Goal: Task Accomplishment & Management: Use online tool/utility

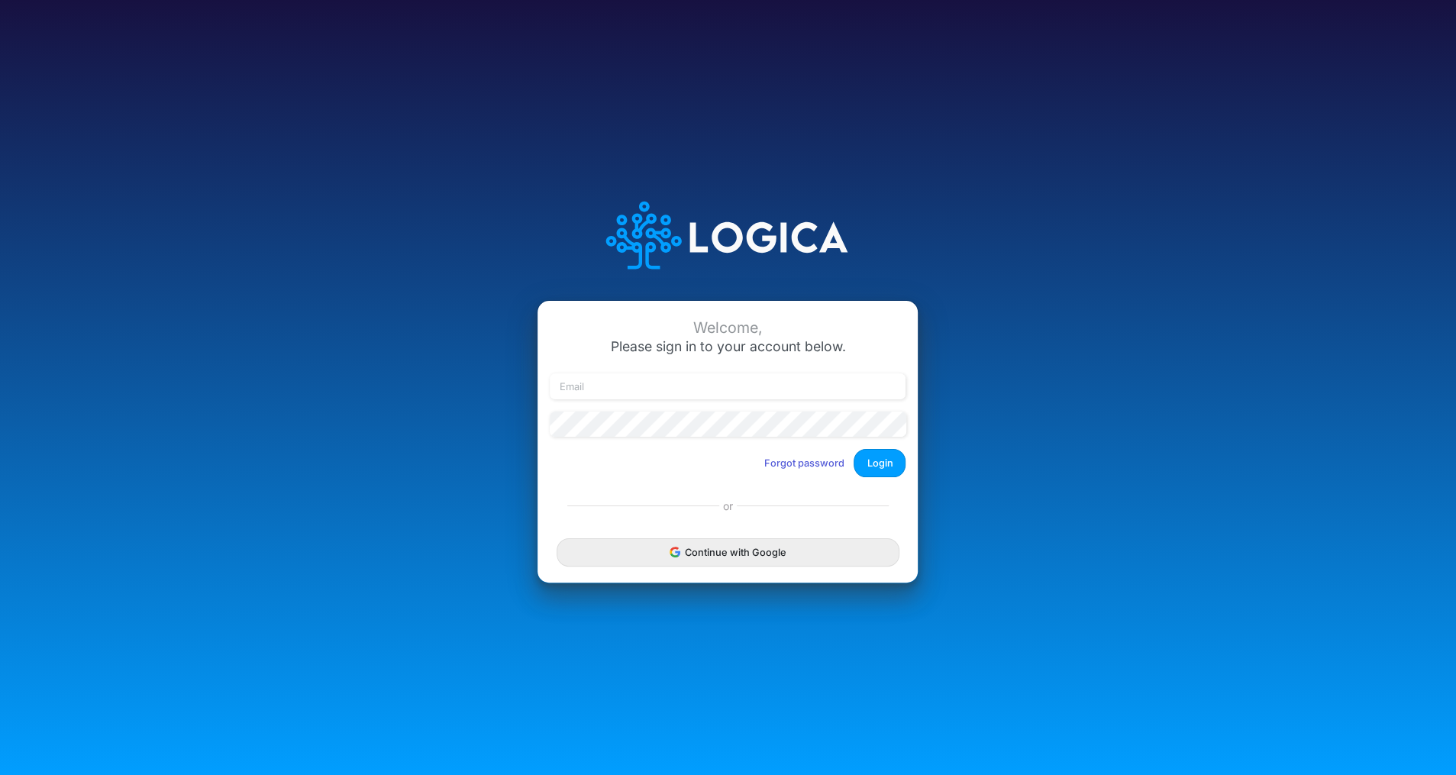
click at [736, 373] on div "Welcome, Please sign in to your account below. Forgot password Login" at bounding box center [727, 395] width 380 height 189
click at [708, 377] on input "email" at bounding box center [728, 386] width 356 height 26
type input "claudia@buildmas.pro"
click at [883, 459] on button "Login" at bounding box center [880, 463] width 52 height 28
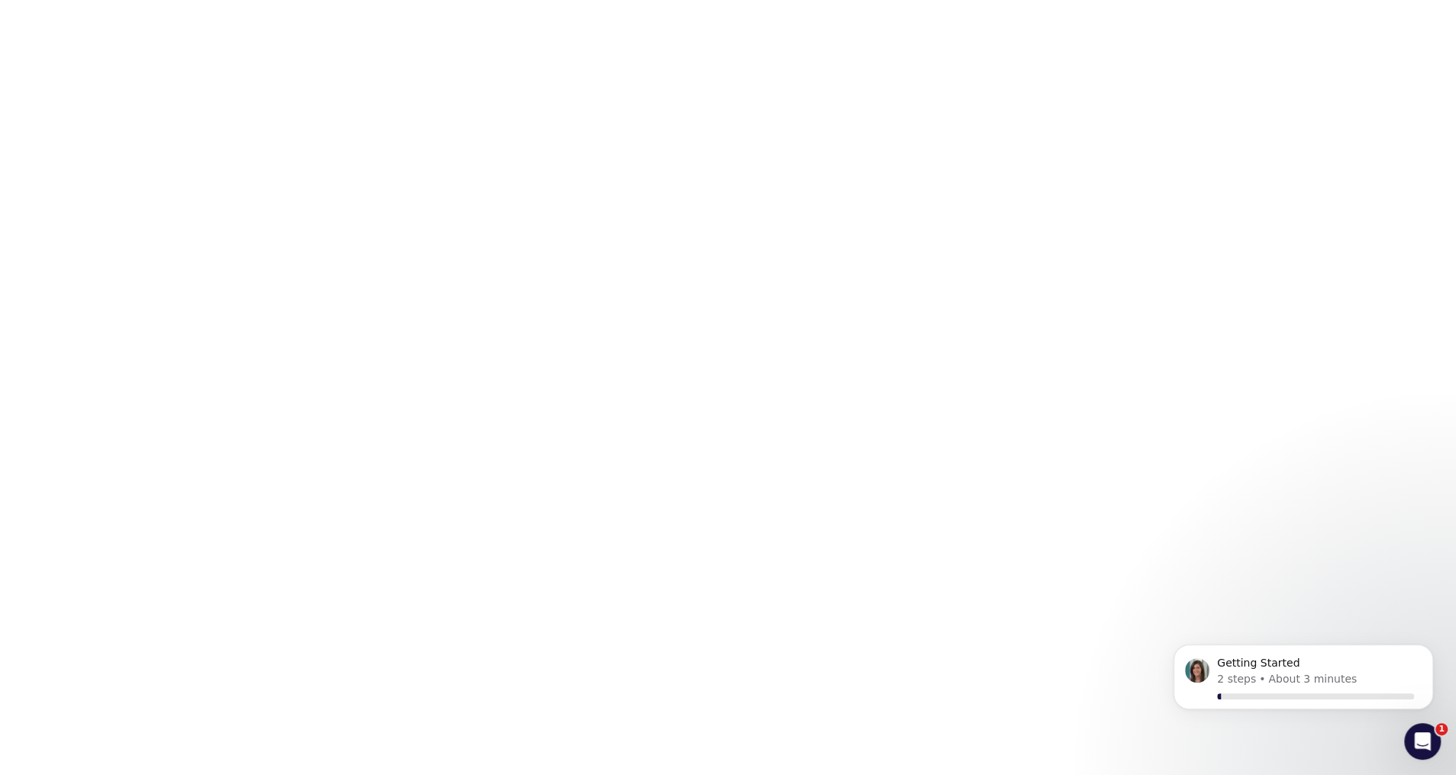
click at [491, 6] on html "1" at bounding box center [728, 3] width 1456 height 6
click at [1390, 6] on html "1" at bounding box center [728, 3] width 1456 height 6
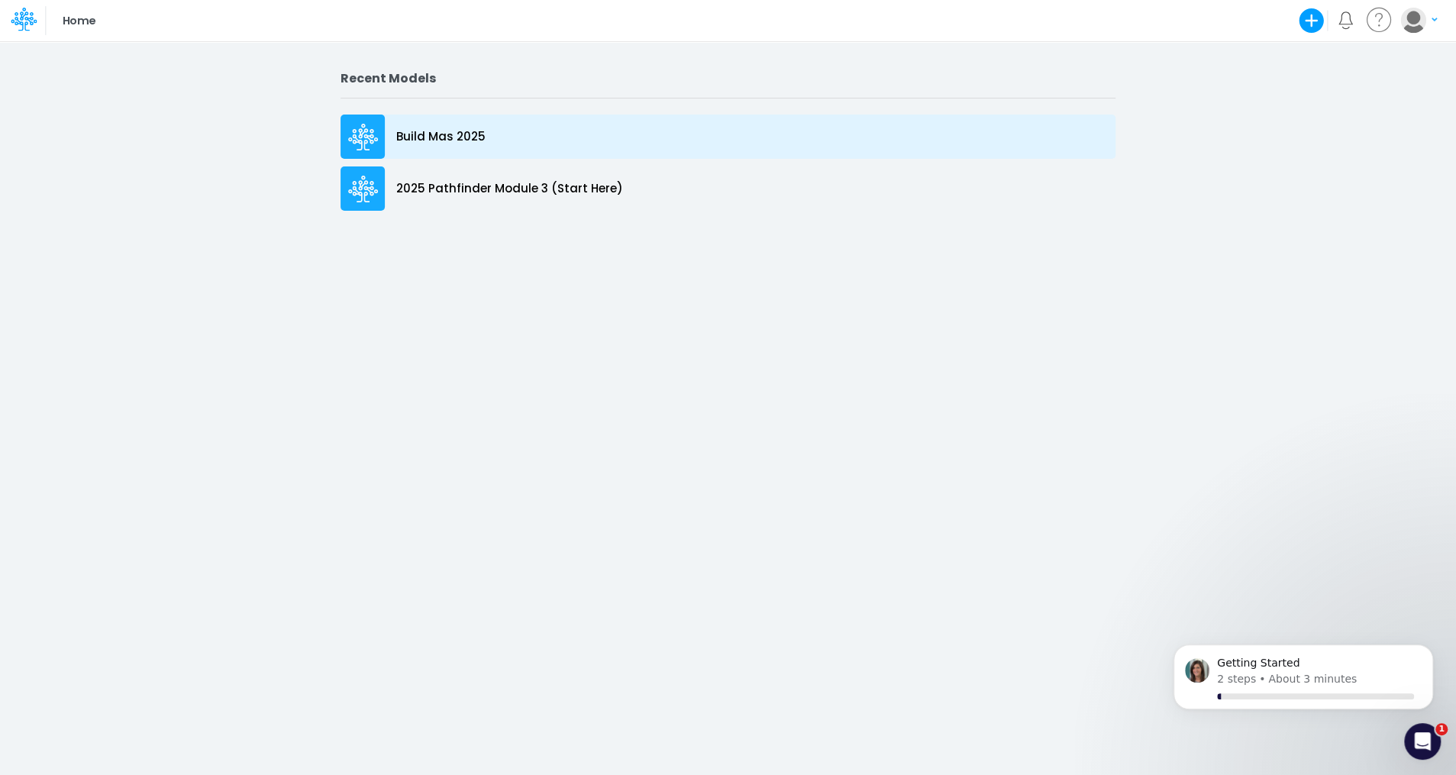
click at [449, 134] on p "Build Mas 2025" at bounding box center [440, 137] width 89 height 18
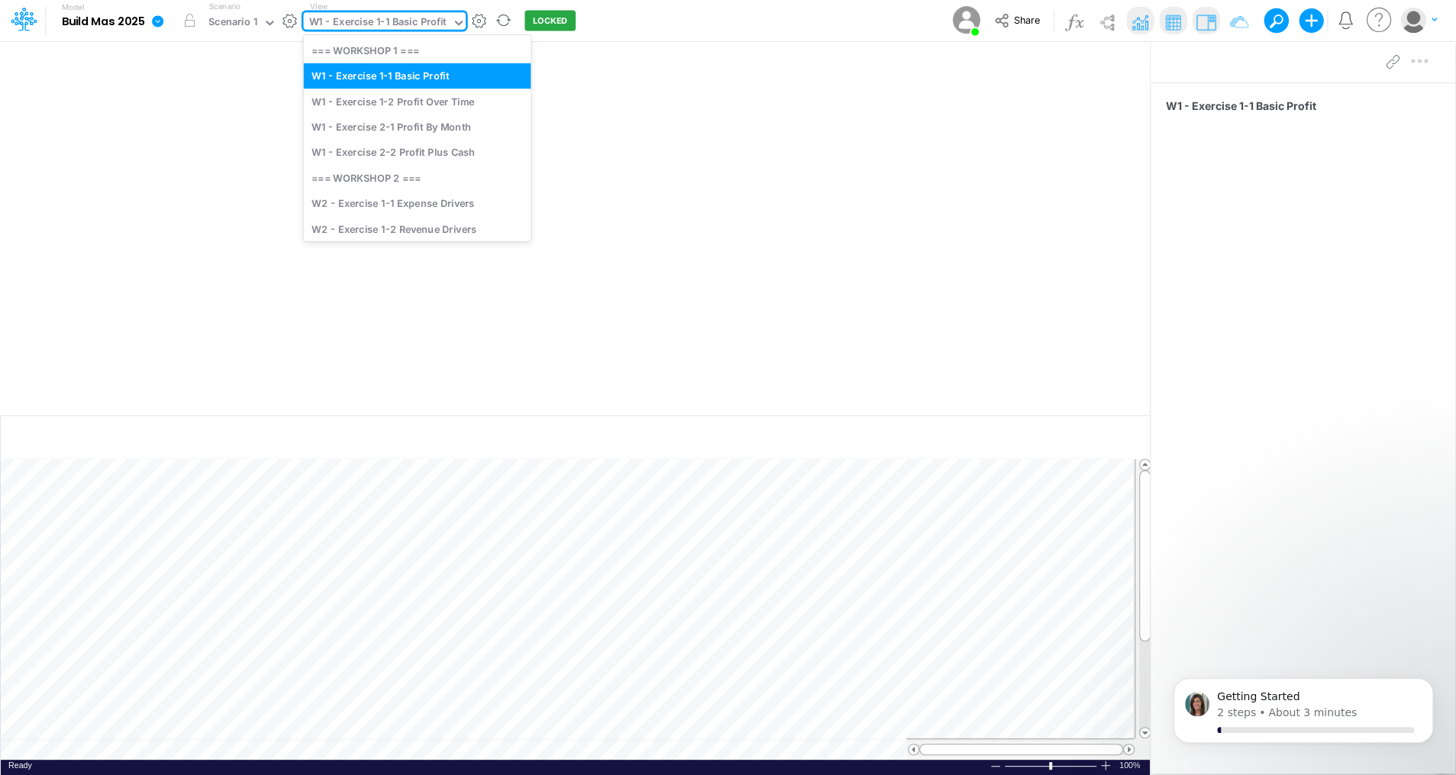
click at [452, 16] on icon at bounding box center [459, 23] width 14 height 14
click at [413, 192] on div "W2 - Exercise 1-1 Expense Drivers" at bounding box center [417, 203] width 228 height 25
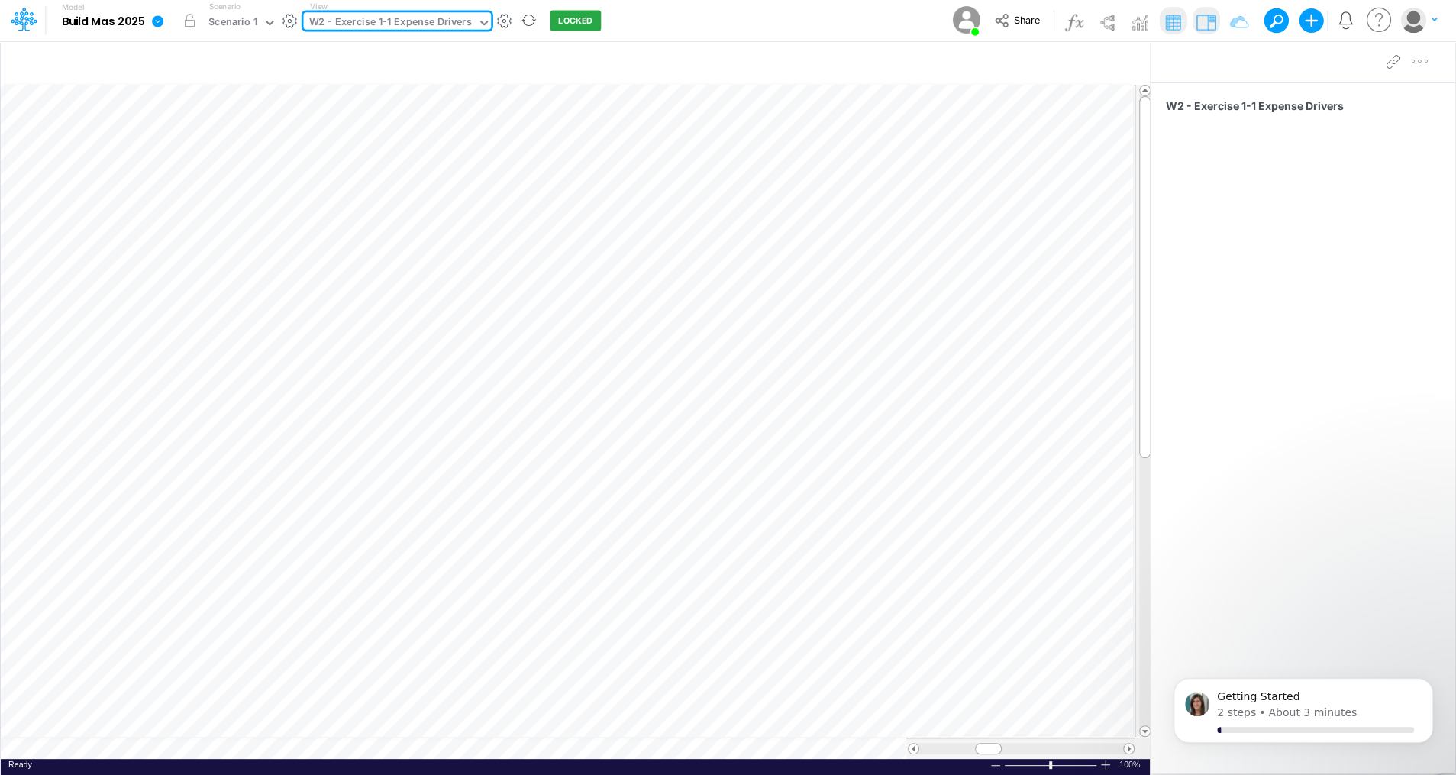
click at [479, 21] on icon at bounding box center [484, 23] width 14 height 14
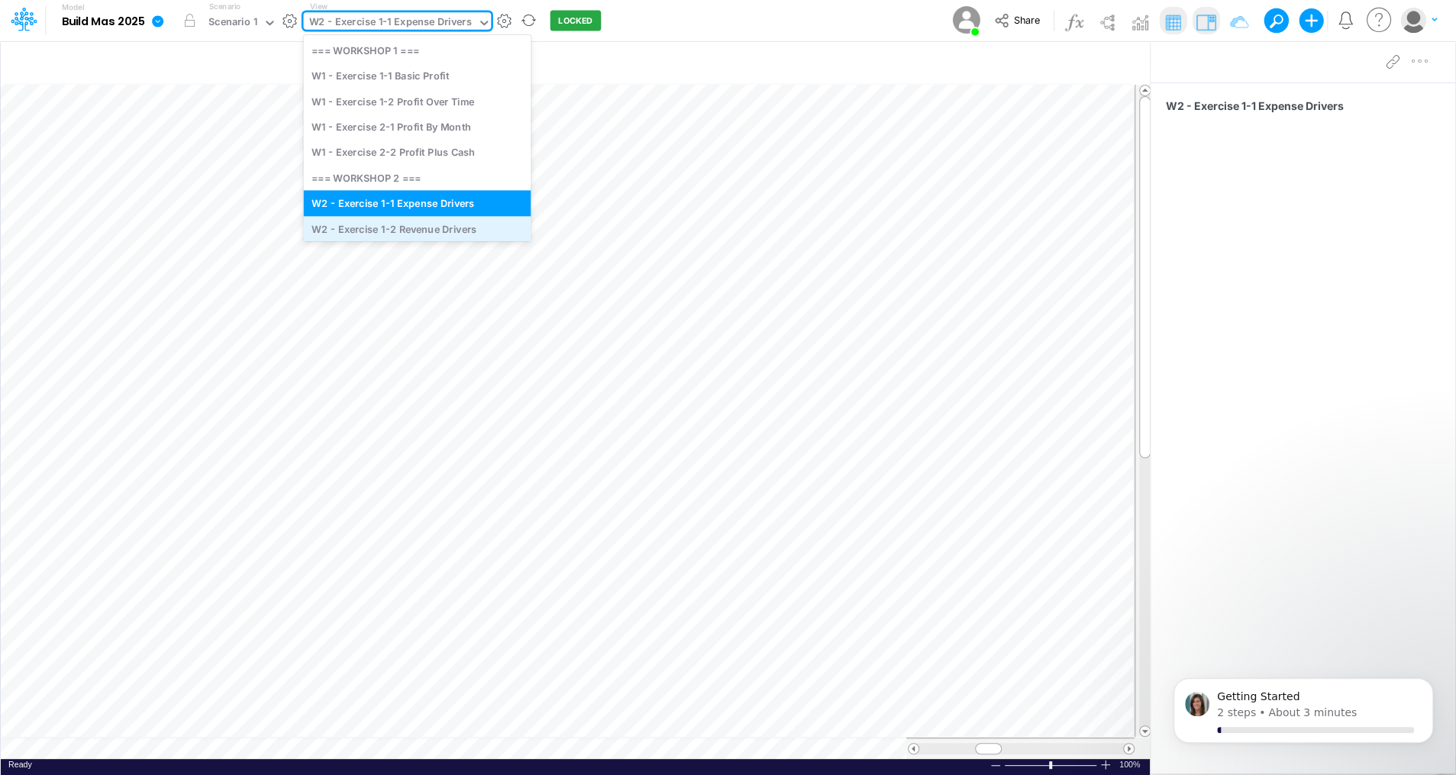
click at [461, 230] on div "W2 - Exercise 1-2 Revenue Drivers" at bounding box center [417, 228] width 228 height 25
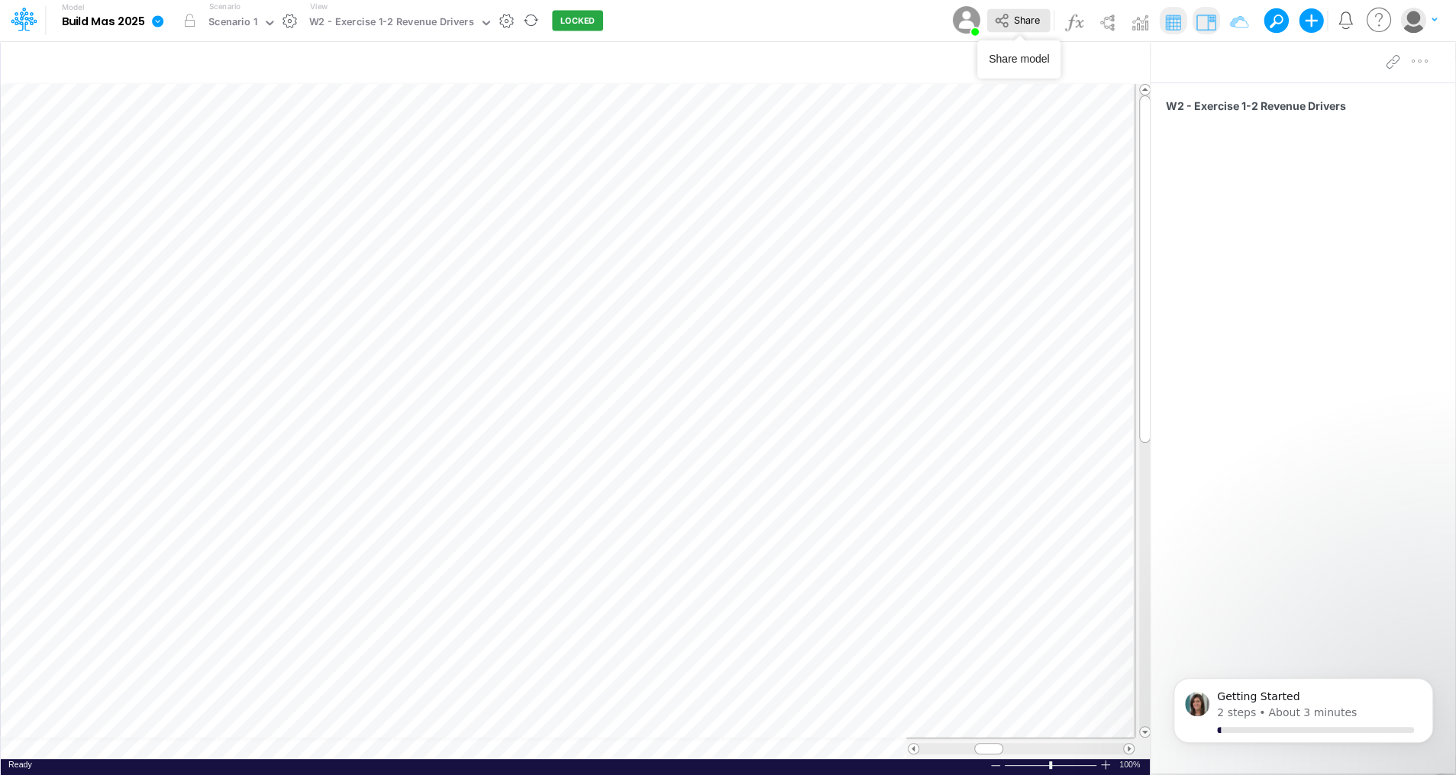
click at [1018, 24] on span "Share" at bounding box center [1026, 19] width 26 height 11
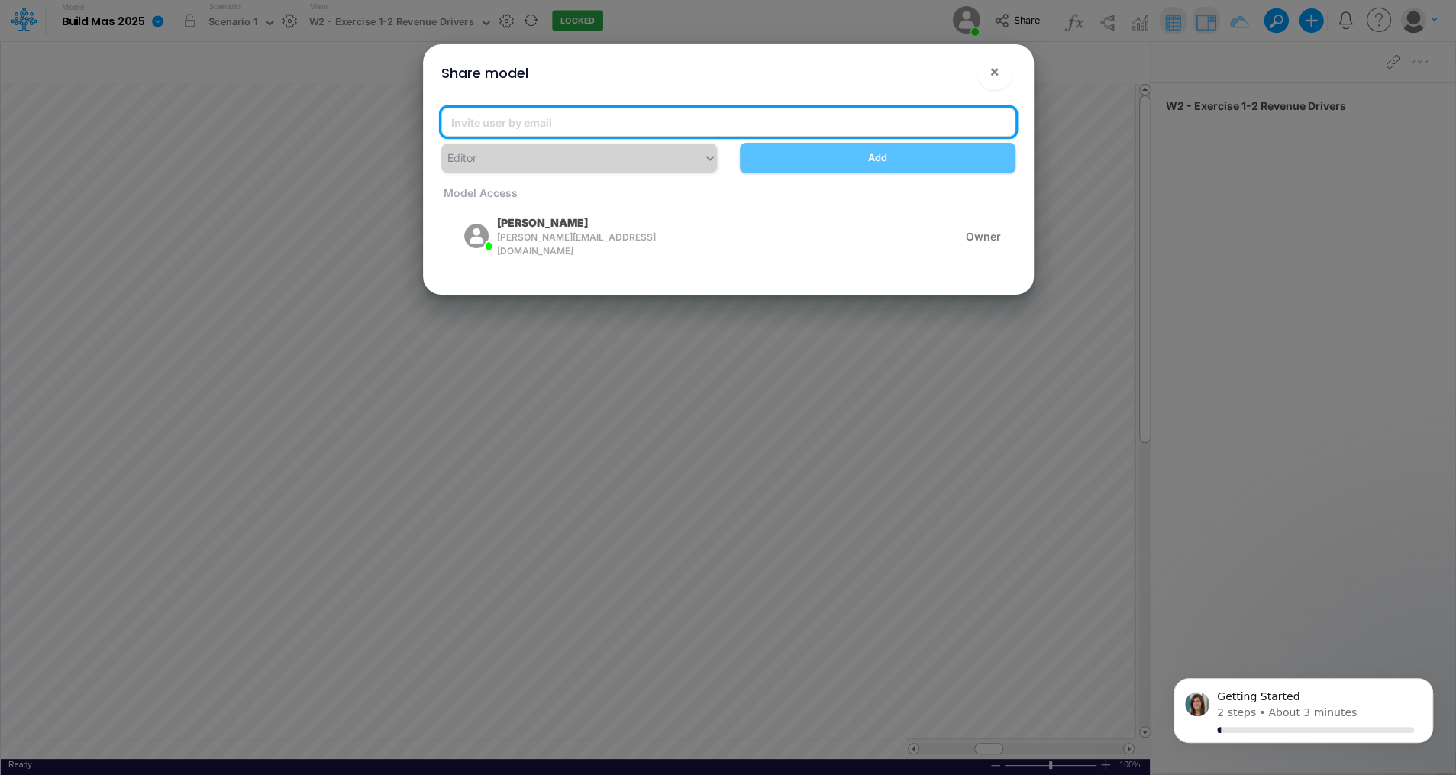
click at [643, 124] on input "email" at bounding box center [728, 122] width 574 height 29
paste input "[PERSON_NAME][EMAIL_ADDRESS][PERSON_NAME][DOMAIN_NAME] [DOMAIN_NAME][PERSON_NAM…"
drag, startPoint x: 651, startPoint y: 121, endPoint x: 965, endPoint y: 119, distance: 313.8
click at [965, 120] on input "[PERSON_NAME][EMAIL_ADDRESS][PERSON_NAME][DOMAIN_NAME] [DOMAIN_NAME][PERSON_NAM…" at bounding box center [728, 122] width 574 height 29
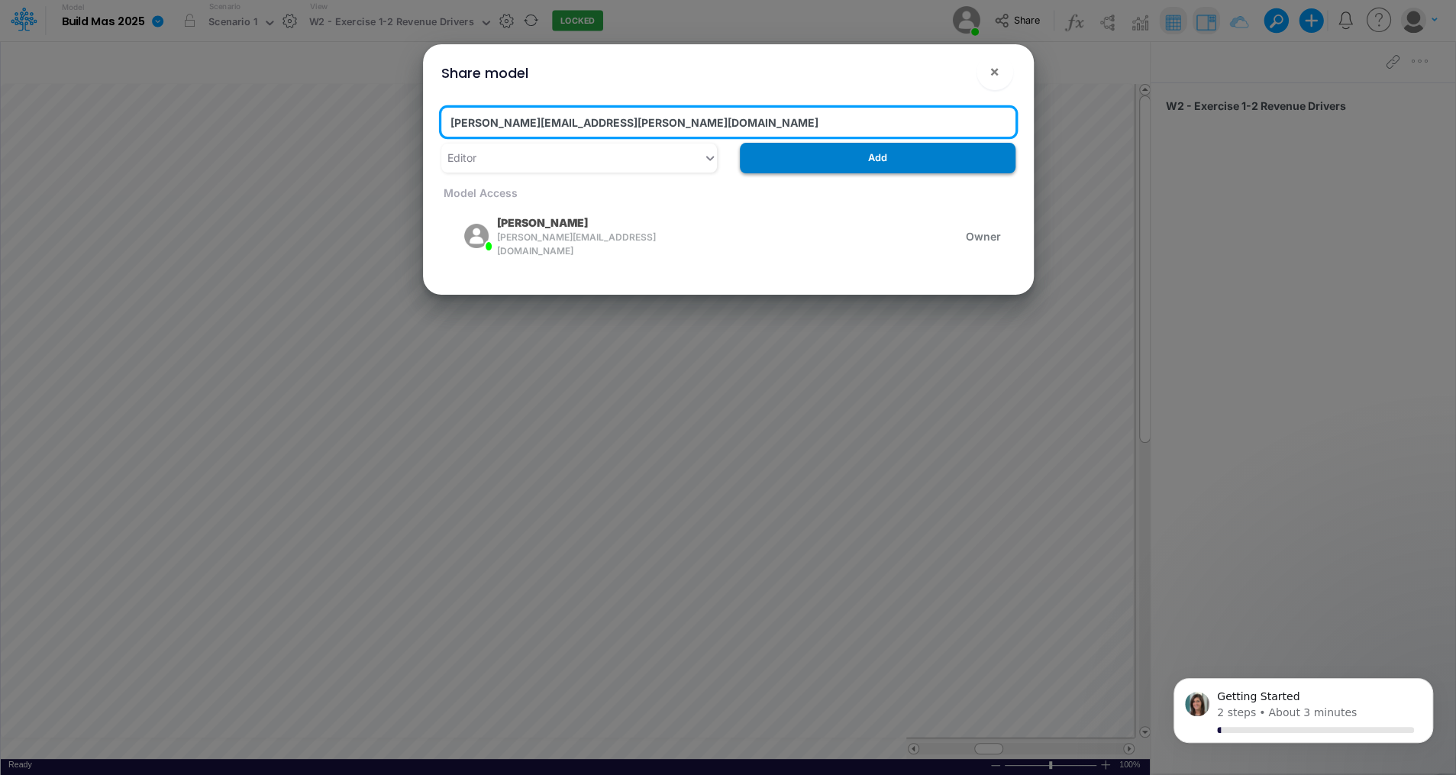
type input "[PERSON_NAME][EMAIL_ADDRESS][PERSON_NAME][DOMAIN_NAME]"
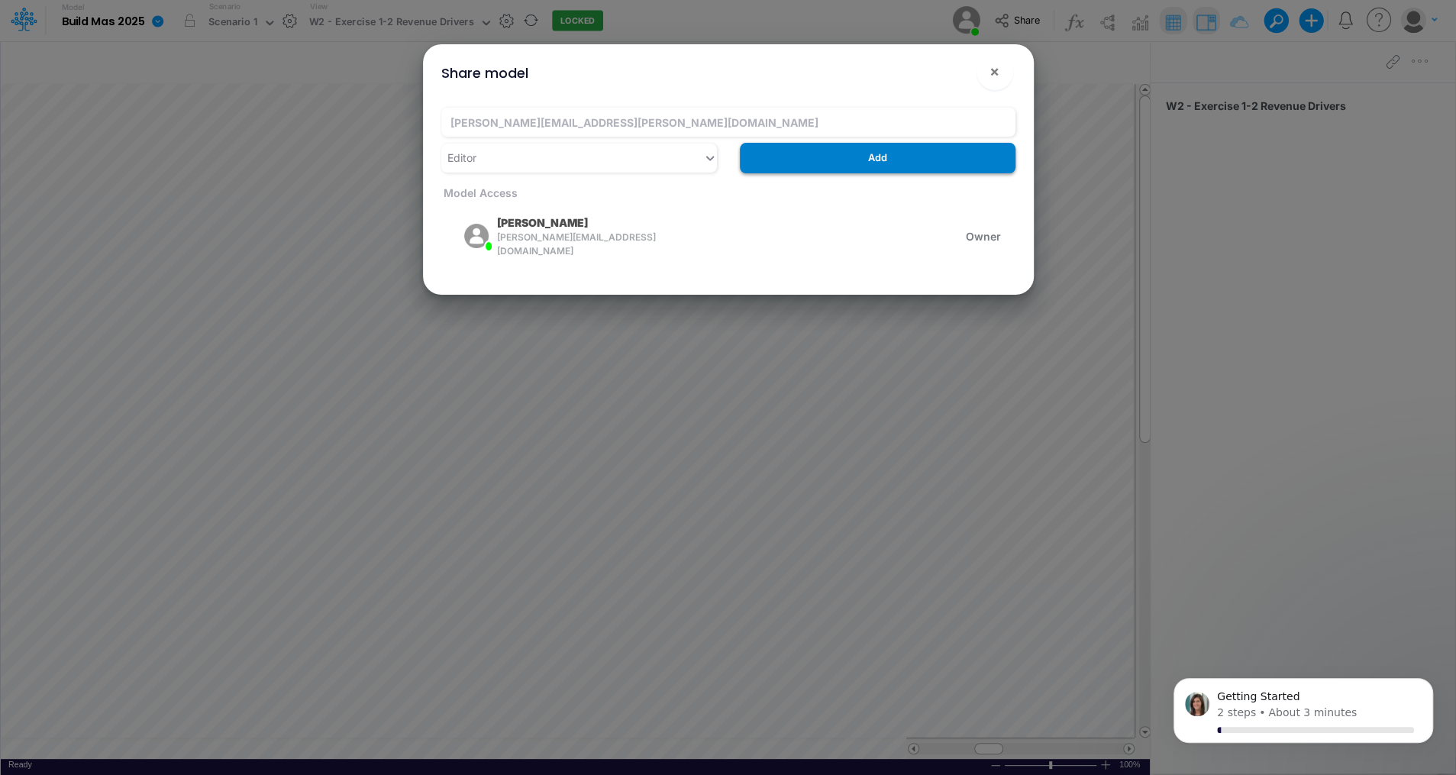
click at [879, 166] on button "Add" at bounding box center [878, 158] width 276 height 30
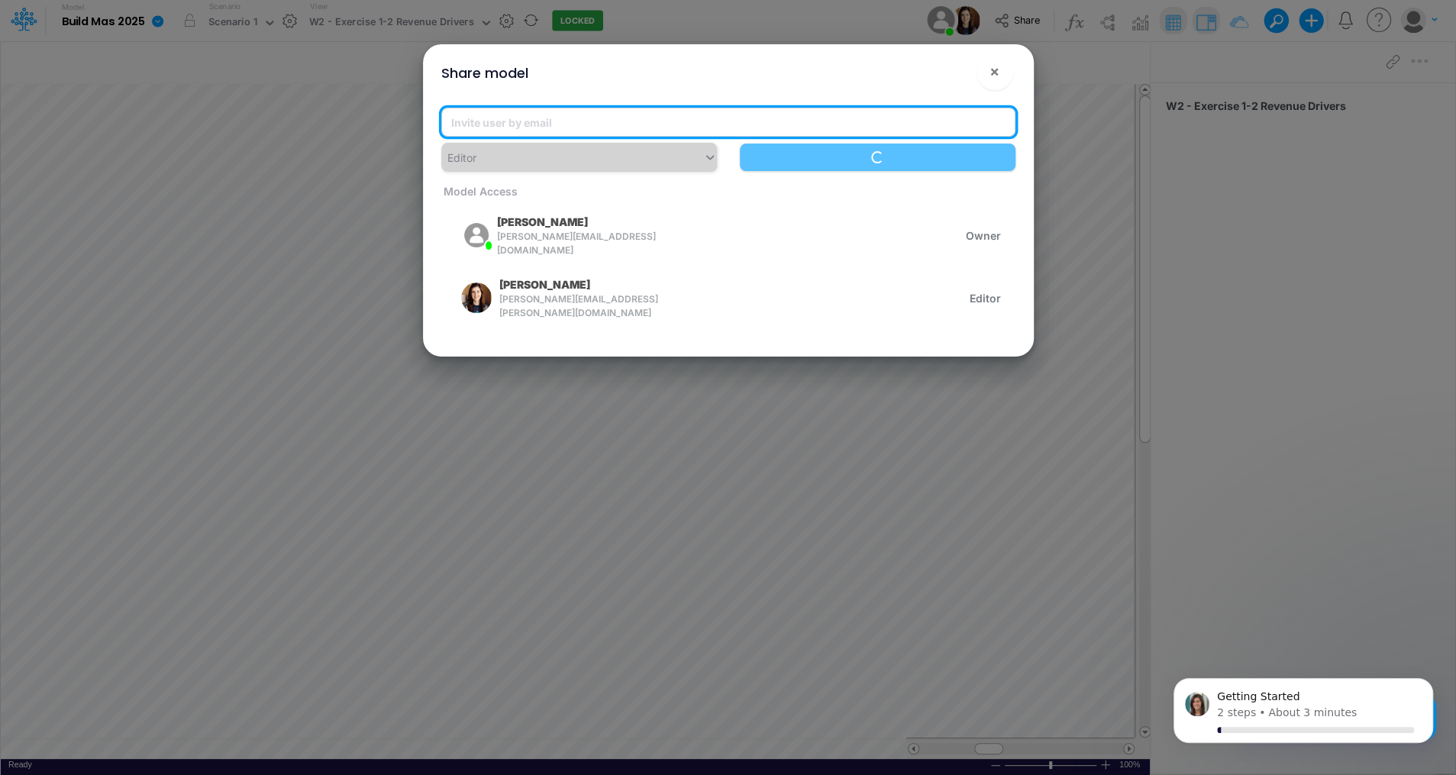
click at [679, 121] on input "email" at bounding box center [728, 122] width 574 height 29
paste input "[PERSON_NAME][EMAIL_ADDRESS][PERSON_NAME][DOMAIN_NAME] [DOMAIN_NAME][PERSON_NAM…"
drag, startPoint x: 652, startPoint y: 123, endPoint x: 342, endPoint y: 142, distance: 310.5
click at [342, 142] on div "Share model × [PERSON_NAME][EMAIL_ADDRESS][PERSON_NAME][DOMAIN_NAME] [PERSON_NA…" at bounding box center [728, 387] width 1456 height 775
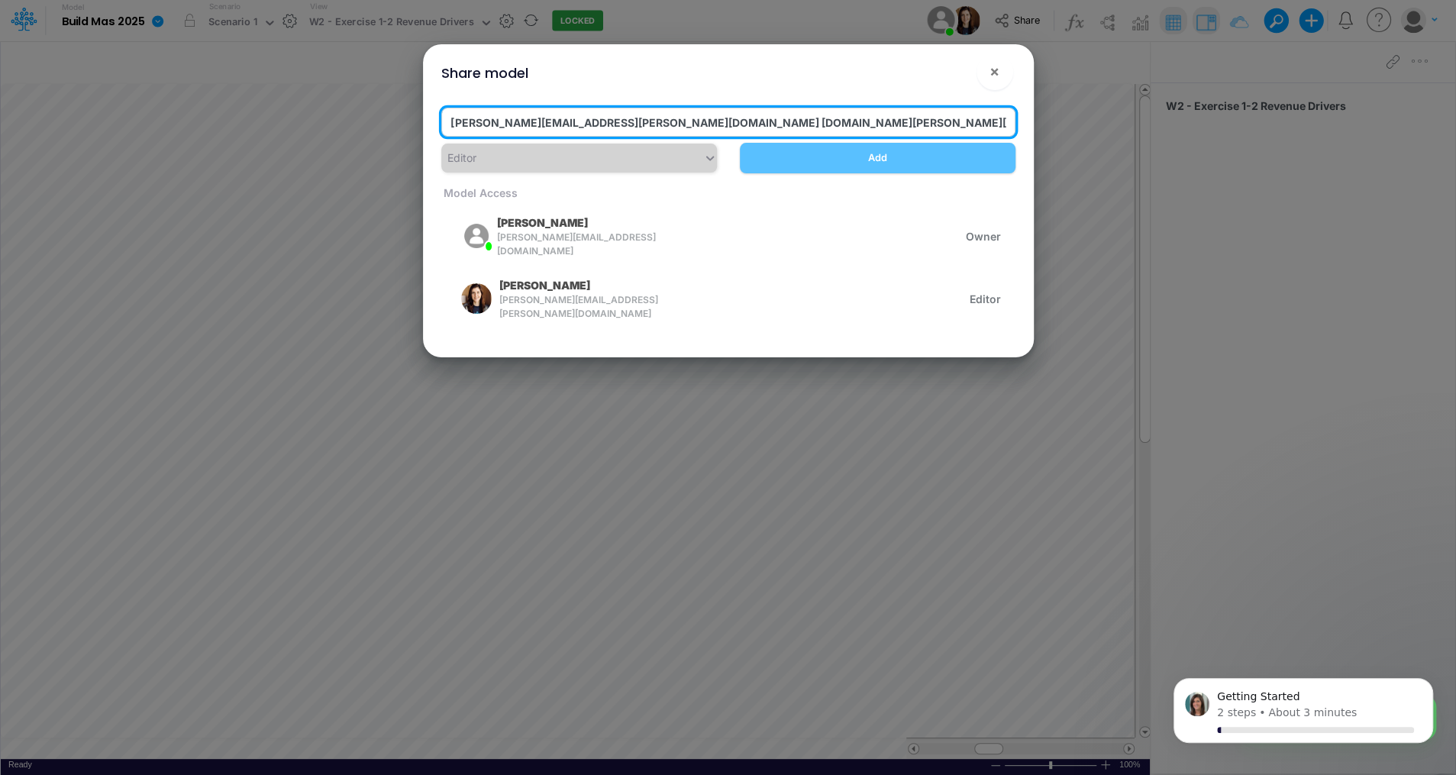
click at [538, 120] on input "[PERSON_NAME][EMAIL_ADDRESS][PERSON_NAME][DOMAIN_NAME] [DOMAIN_NAME][PERSON_NAM…" at bounding box center [728, 122] width 574 height 29
drag, startPoint x: 650, startPoint y: 123, endPoint x: 436, endPoint y: 111, distance: 214.1
click at [436, 111] on div "[PERSON_NAME][EMAIL_ADDRESS][PERSON_NAME][DOMAIN_NAME] [DOMAIN_NAME][PERSON_NAM…" at bounding box center [728, 125] width 597 height 35
click at [760, 127] on input "[PERSON_NAME][EMAIL_ADDRESS][DOMAIN_NAME] (edited)" at bounding box center [728, 122] width 574 height 29
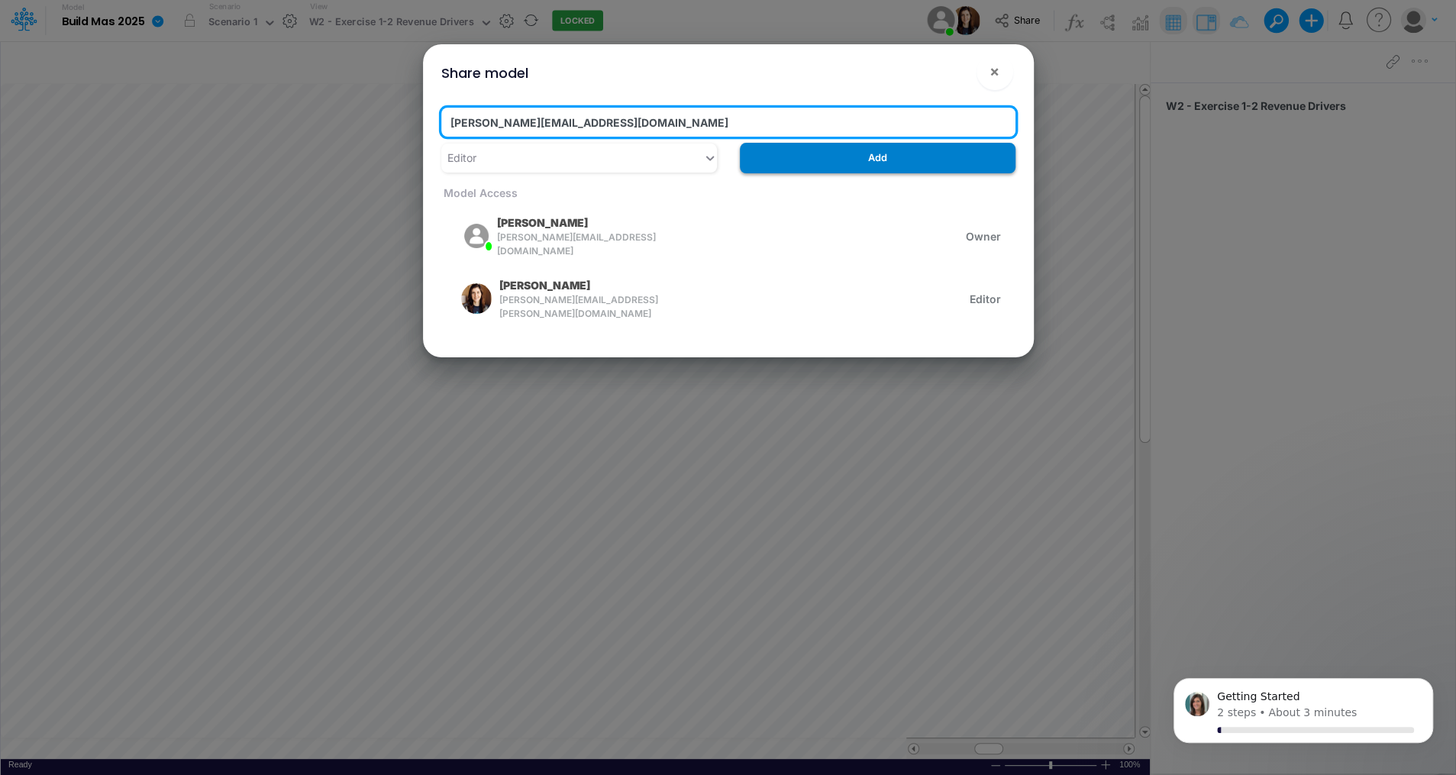
type input "[PERSON_NAME][EMAIL_ADDRESS][DOMAIN_NAME]"
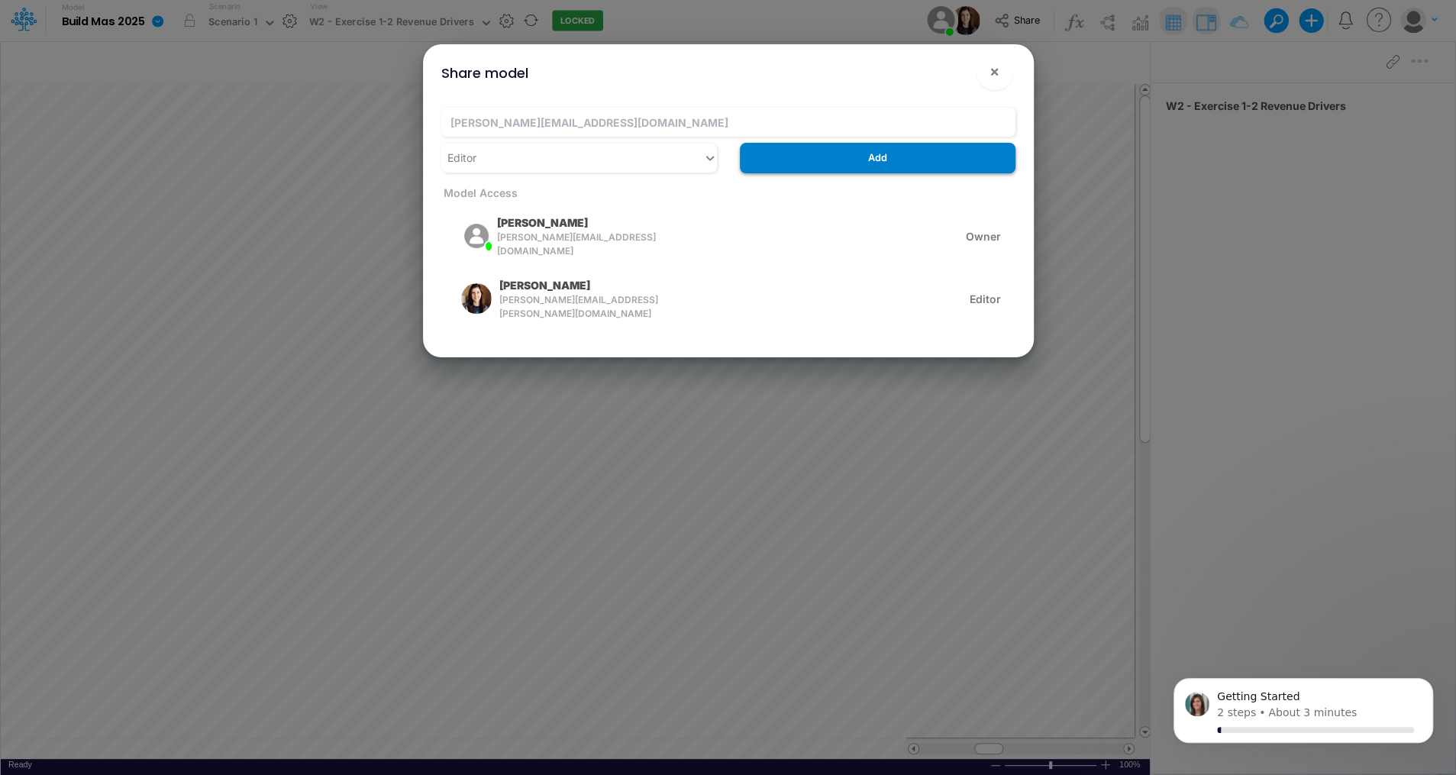
click at [895, 163] on button "Add" at bounding box center [878, 158] width 276 height 30
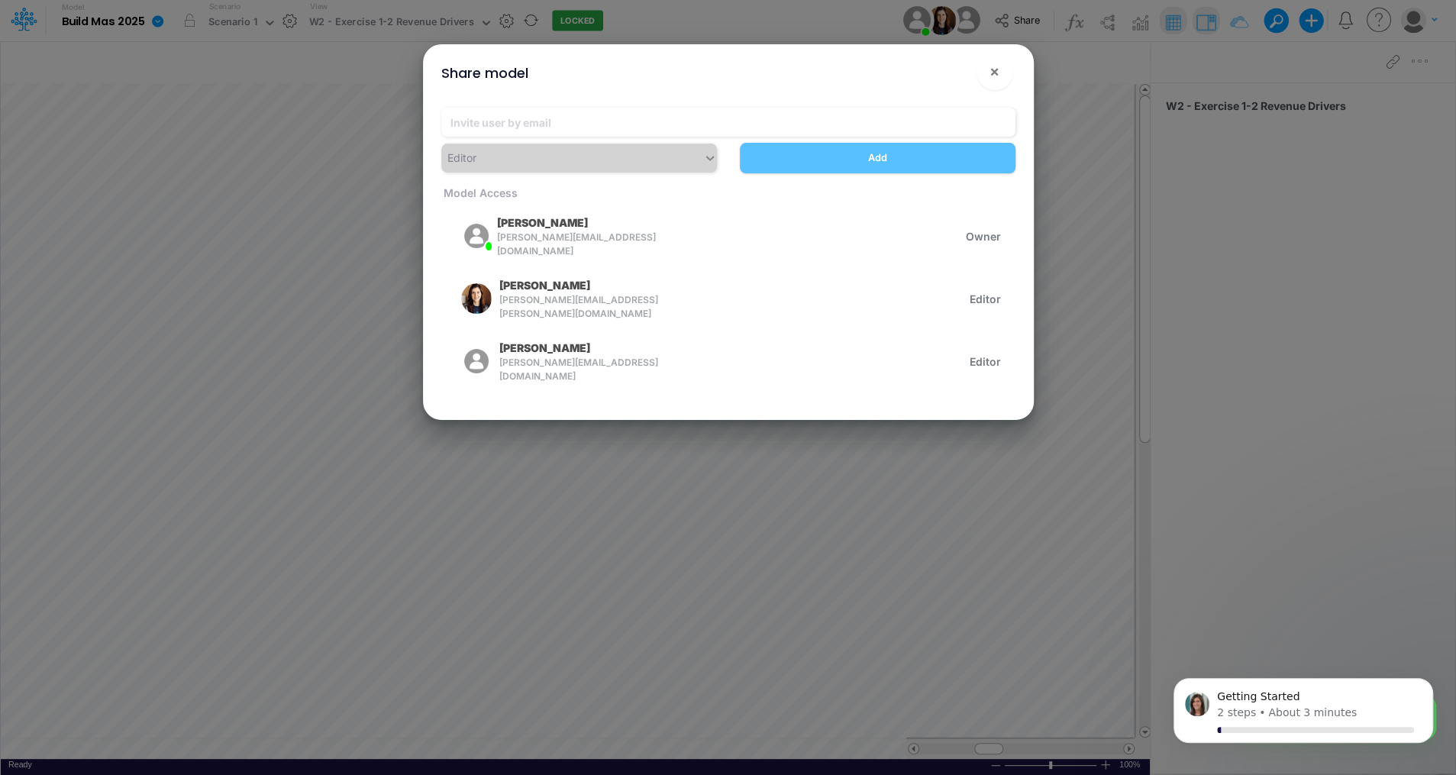
click at [1118, 396] on div "Share model × Editor Add Model Access Claudia Munoz-Najar [EMAIL_ADDRESS][DOMAI…" at bounding box center [728, 387] width 1456 height 775
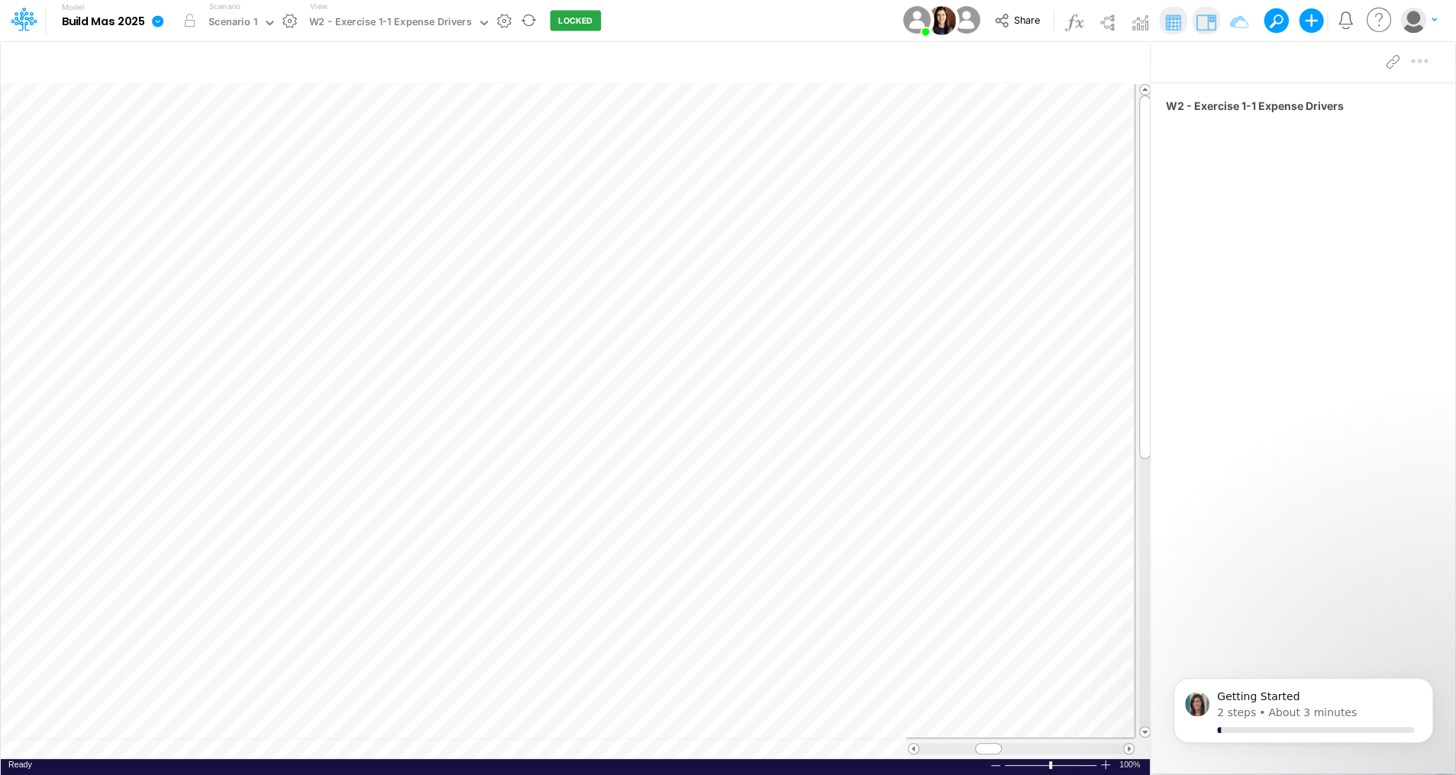
scroll to position [7, 2]
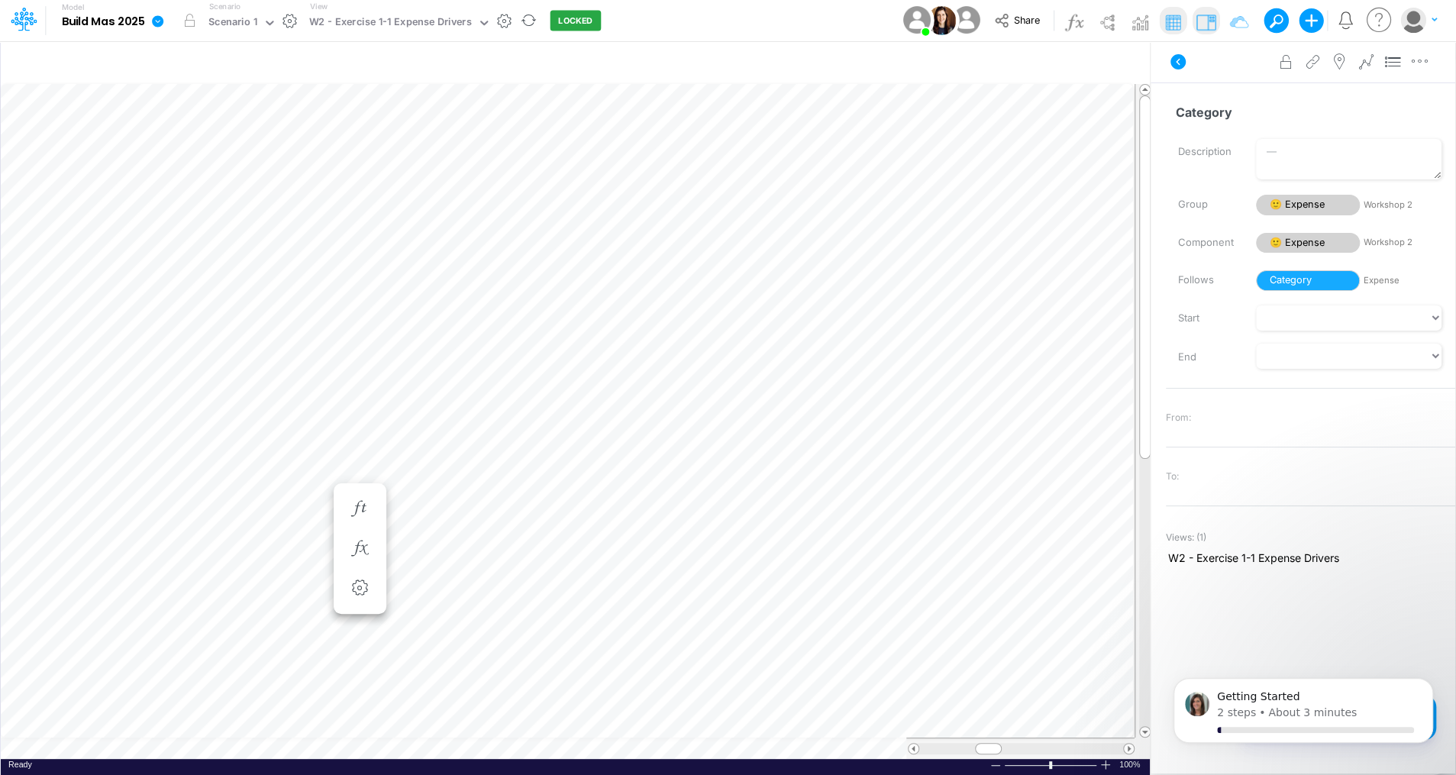
scroll to position [7, 2]
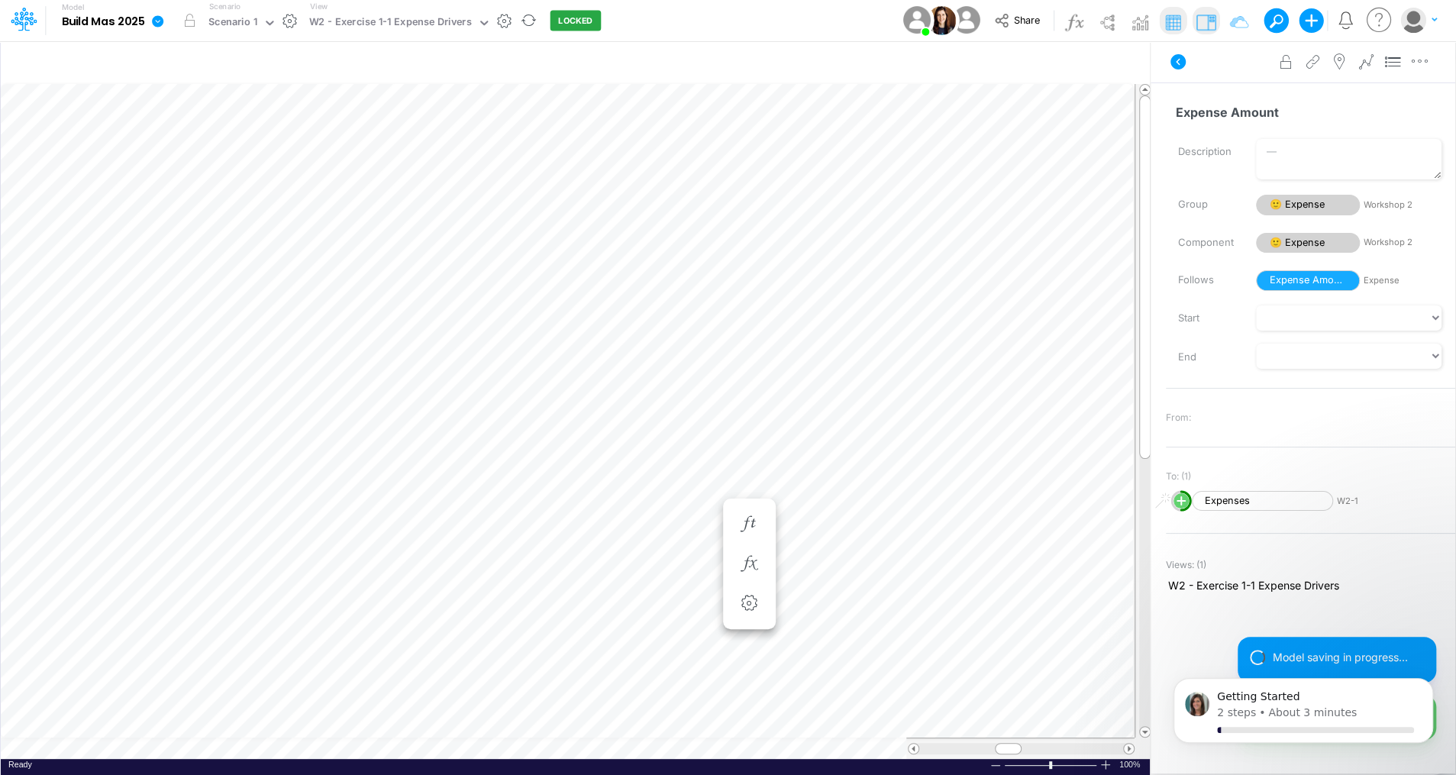
scroll to position [7, 2]
click at [813, 501] on icon "button" at bounding box center [808, 509] width 23 height 16
click at [808, 499] on button "button" at bounding box center [809, 509] width 28 height 31
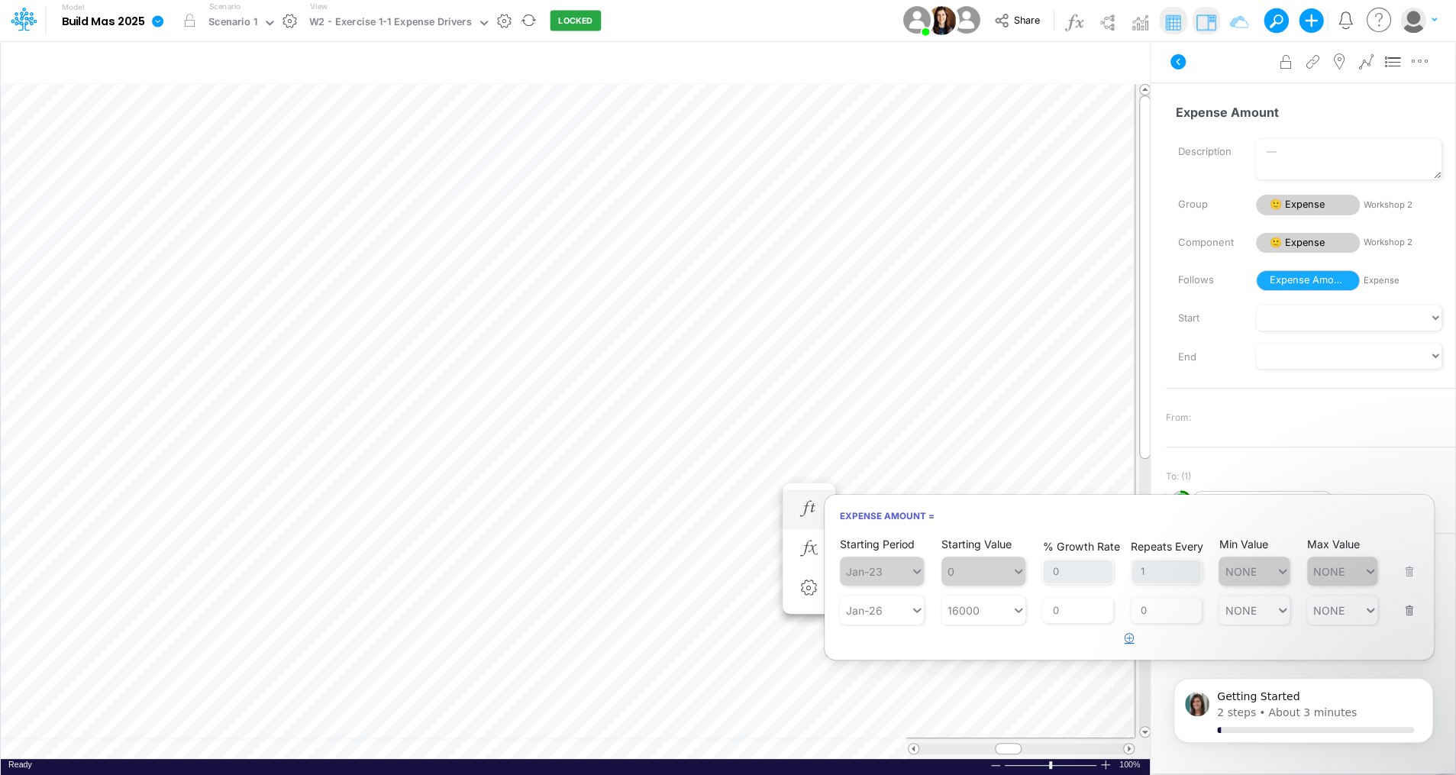
click at [1127, 634] on icon "button" at bounding box center [1130, 638] width 10 height 10
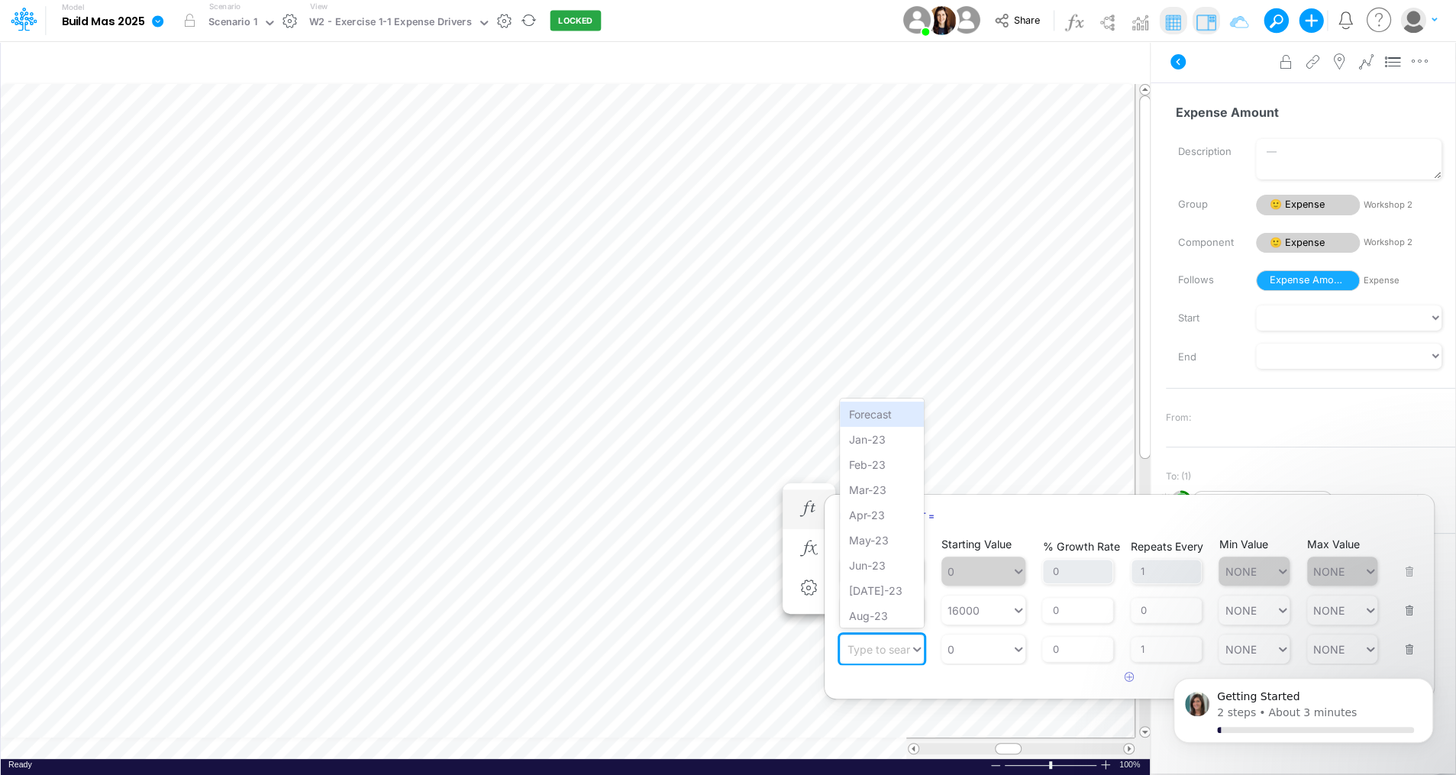
click at [878, 653] on div "Type to search..." at bounding box center [889, 649] width 84 height 13
click at [862, 407] on div "Forecast" at bounding box center [882, 414] width 84 height 25
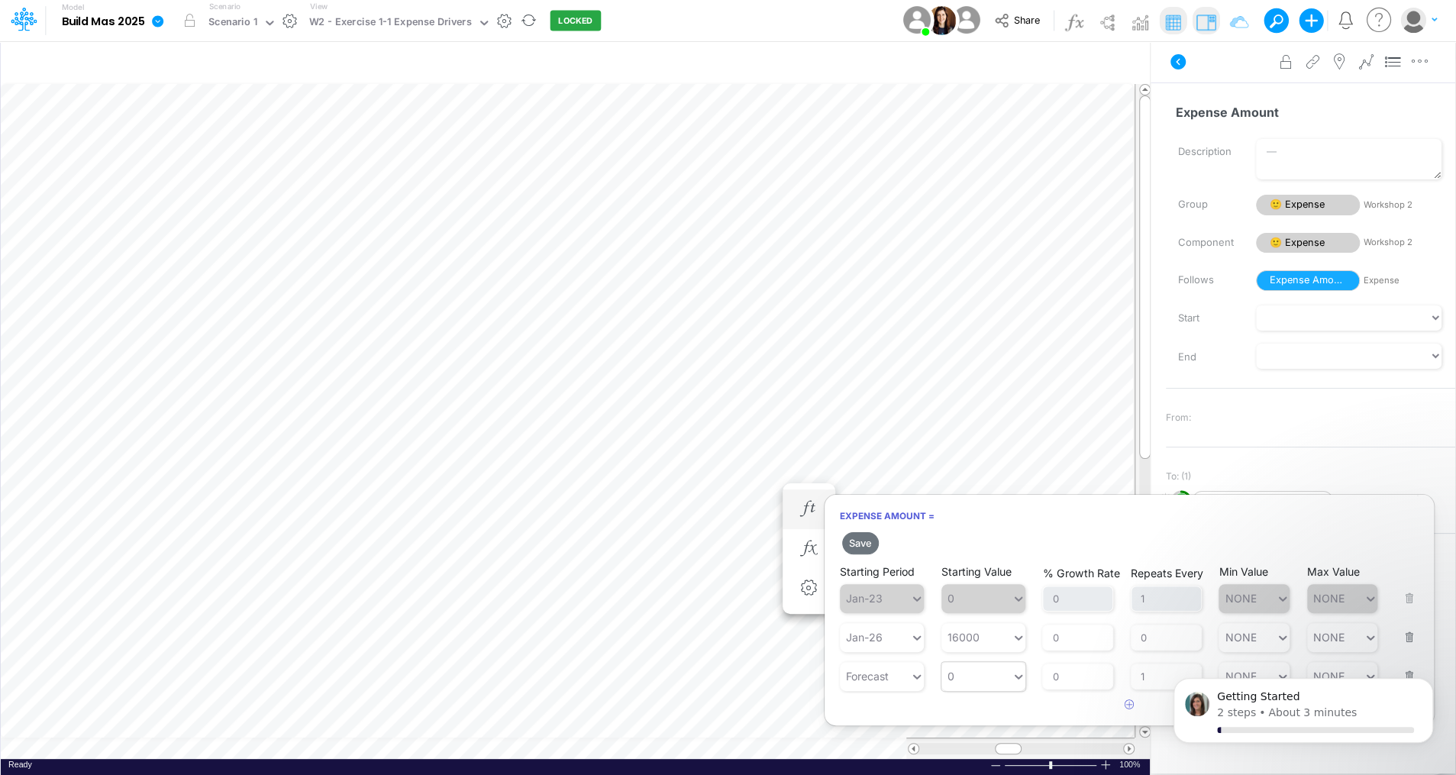
type input "0"
click at [1010, 678] on div "0 0" at bounding box center [976, 676] width 70 height 22
click at [993, 439] on div "LATEST" at bounding box center [983, 440] width 84 height 25
click at [854, 540] on button "Save" at bounding box center [860, 543] width 37 height 22
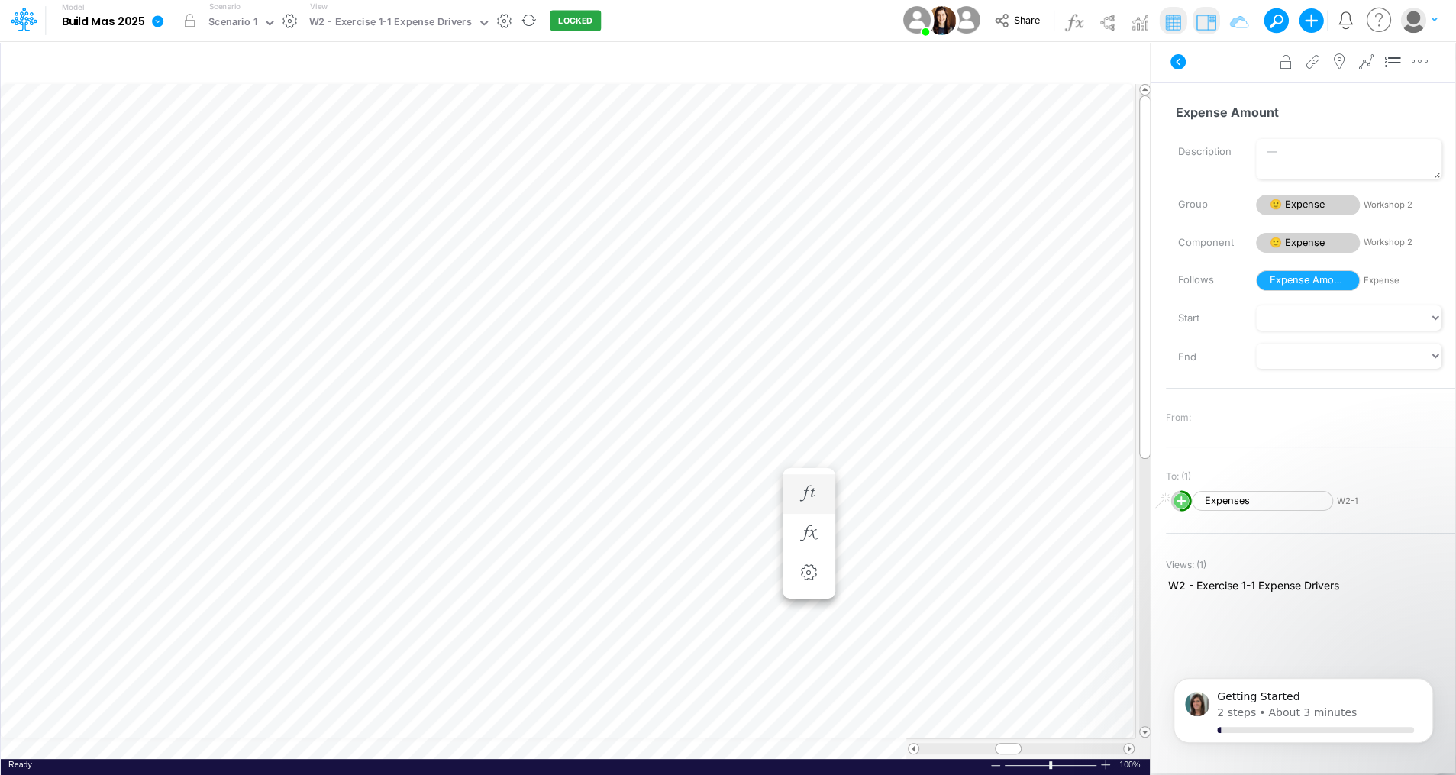
scroll to position [7, 2]
click at [813, 494] on div "Expense Amount =" at bounding box center [809, 509] width 28 height 31
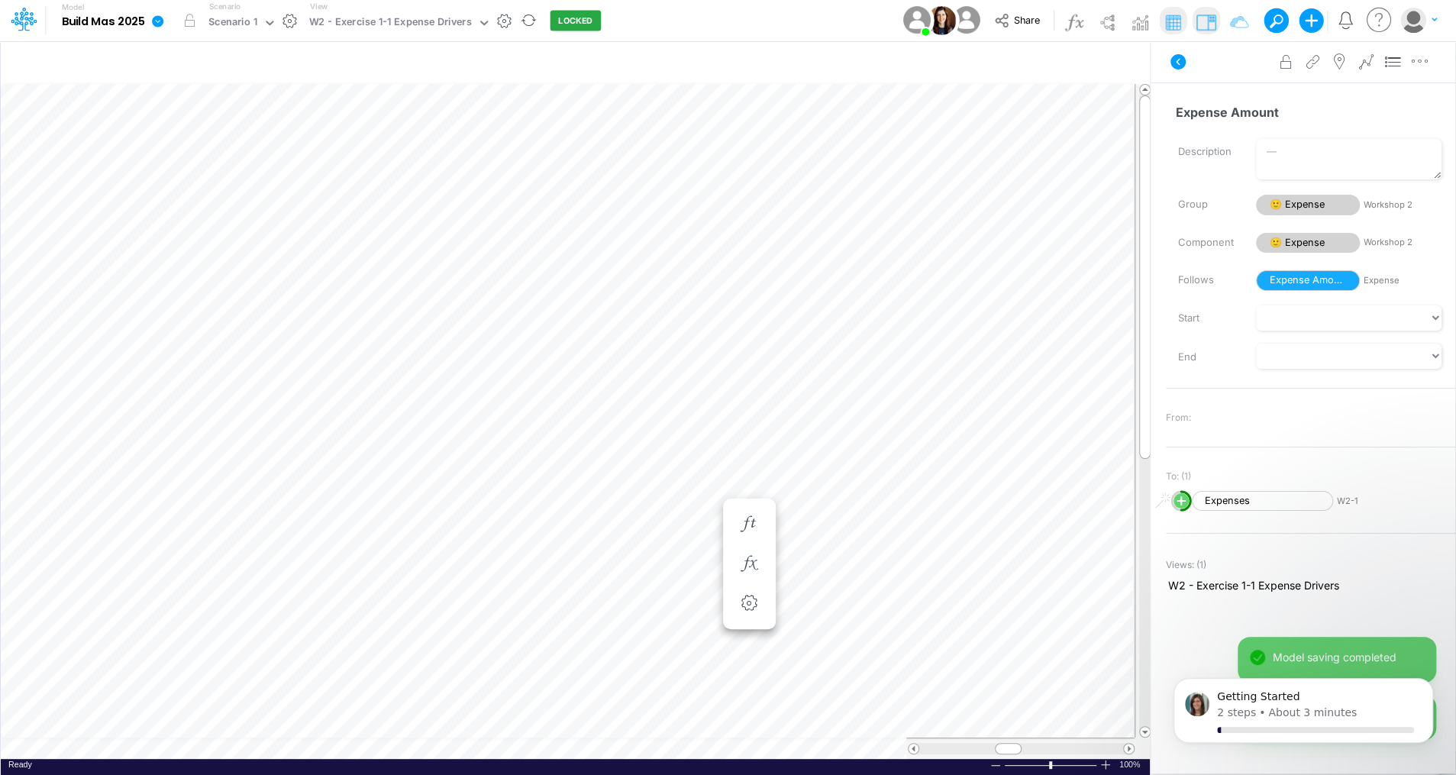
scroll to position [7, 2]
click at [754, 506] on icon "button" at bounding box center [748, 509] width 23 height 16
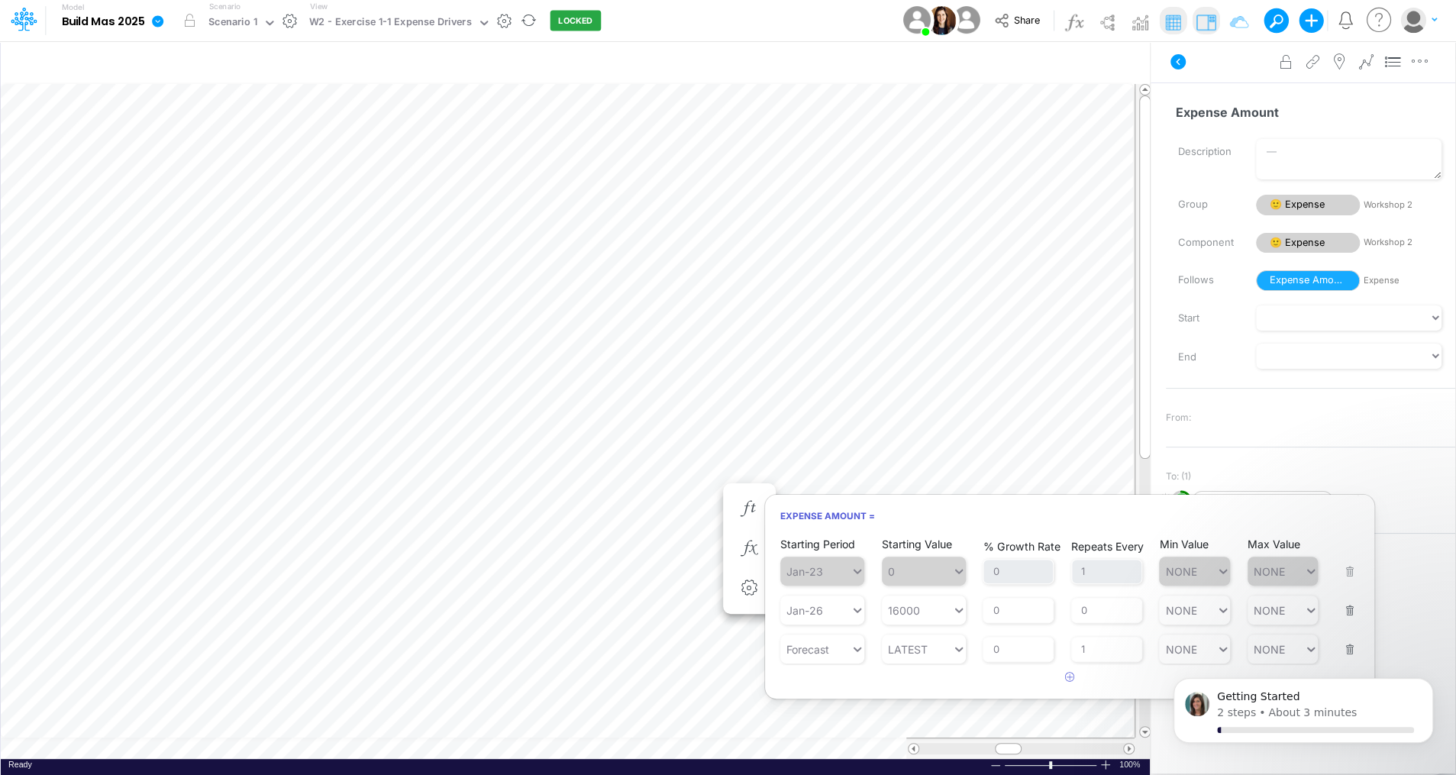
click at [1356, 573] on div "Starting Period Jan-23 Starting Value 0 % Growth Rate 0 Repeats Every 1 Min Val…" at bounding box center [1069, 561] width 579 height 48
click at [1343, 646] on button "button" at bounding box center [1345, 639] width 20 height 41
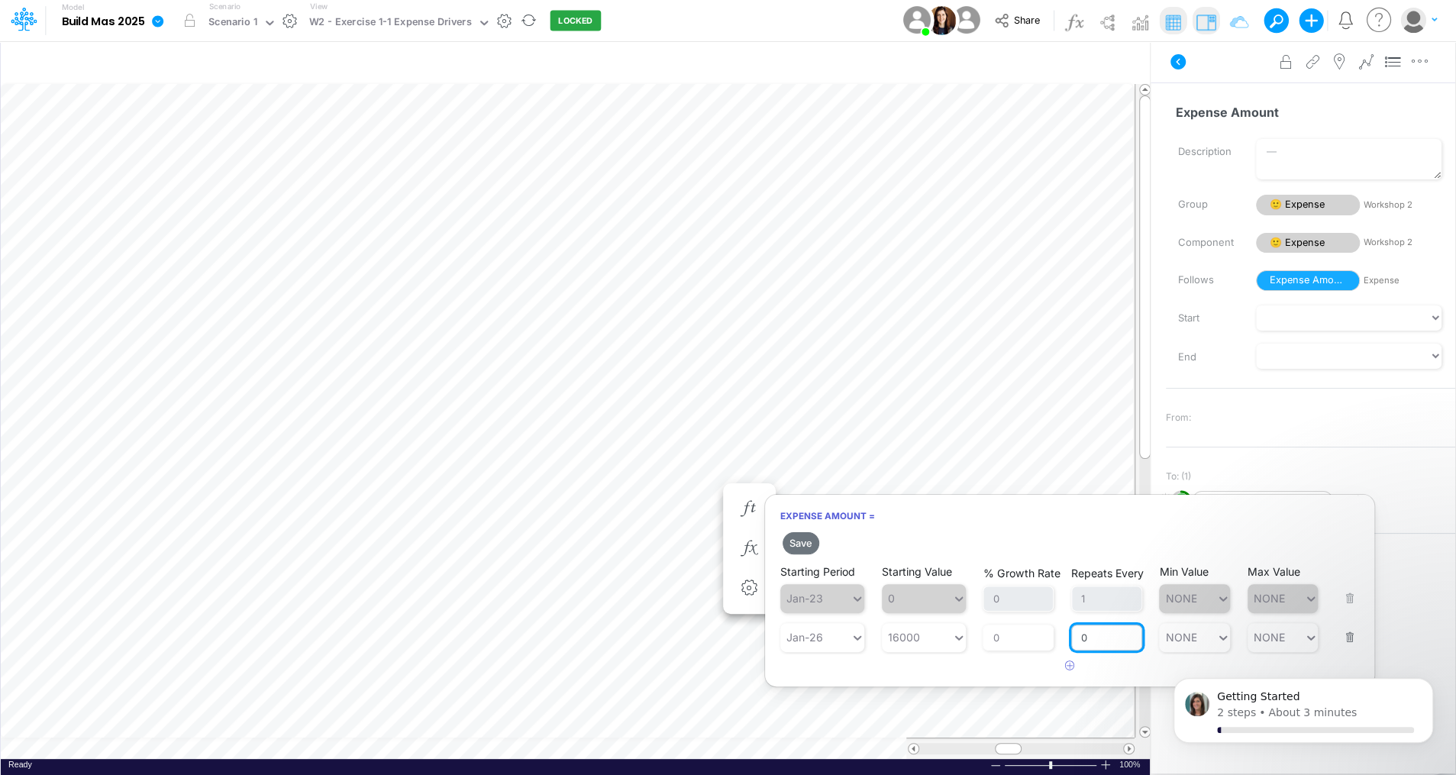
click at [1114, 637] on input "0" at bounding box center [1106, 637] width 71 height 26
type input "1"
click at [795, 541] on button "Save" at bounding box center [801, 543] width 37 height 22
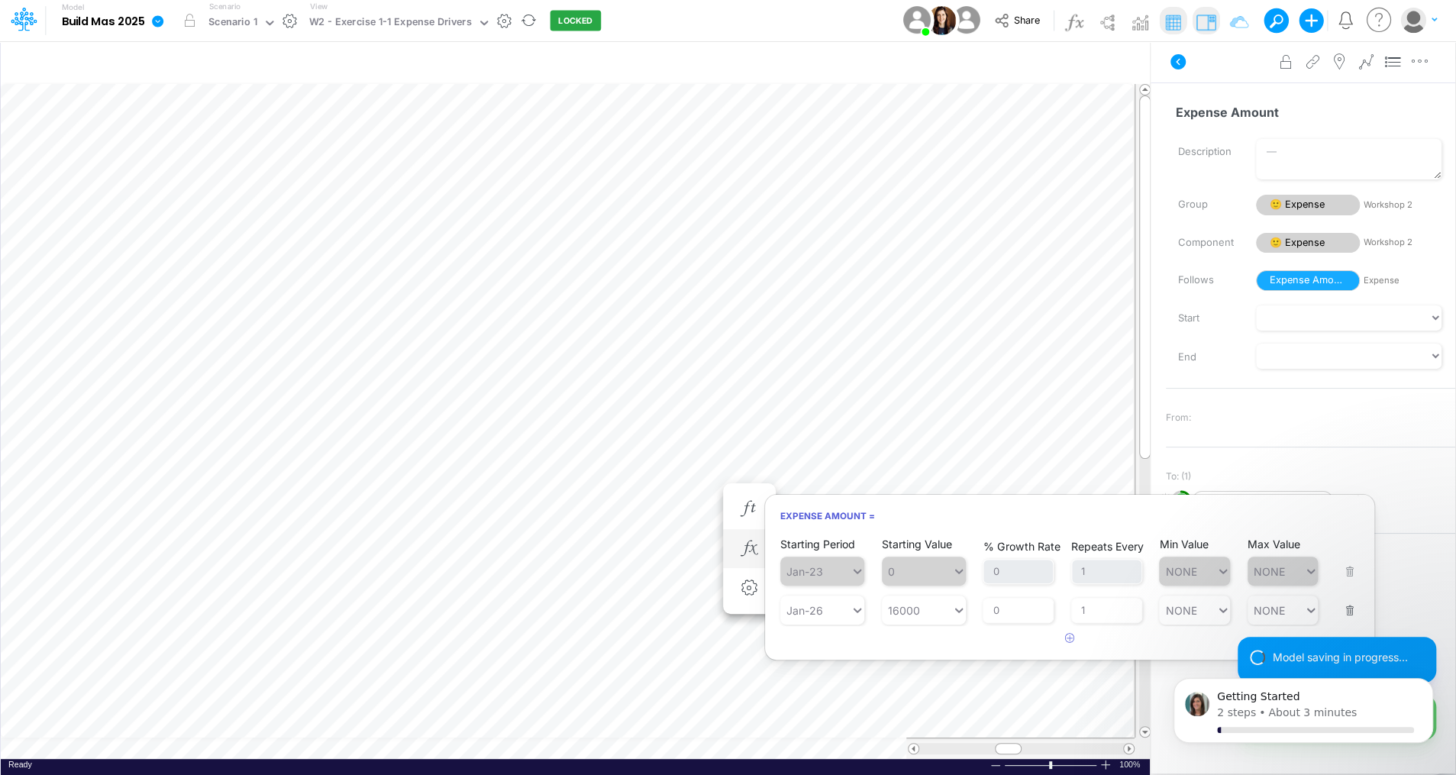
scroll to position [7, 2]
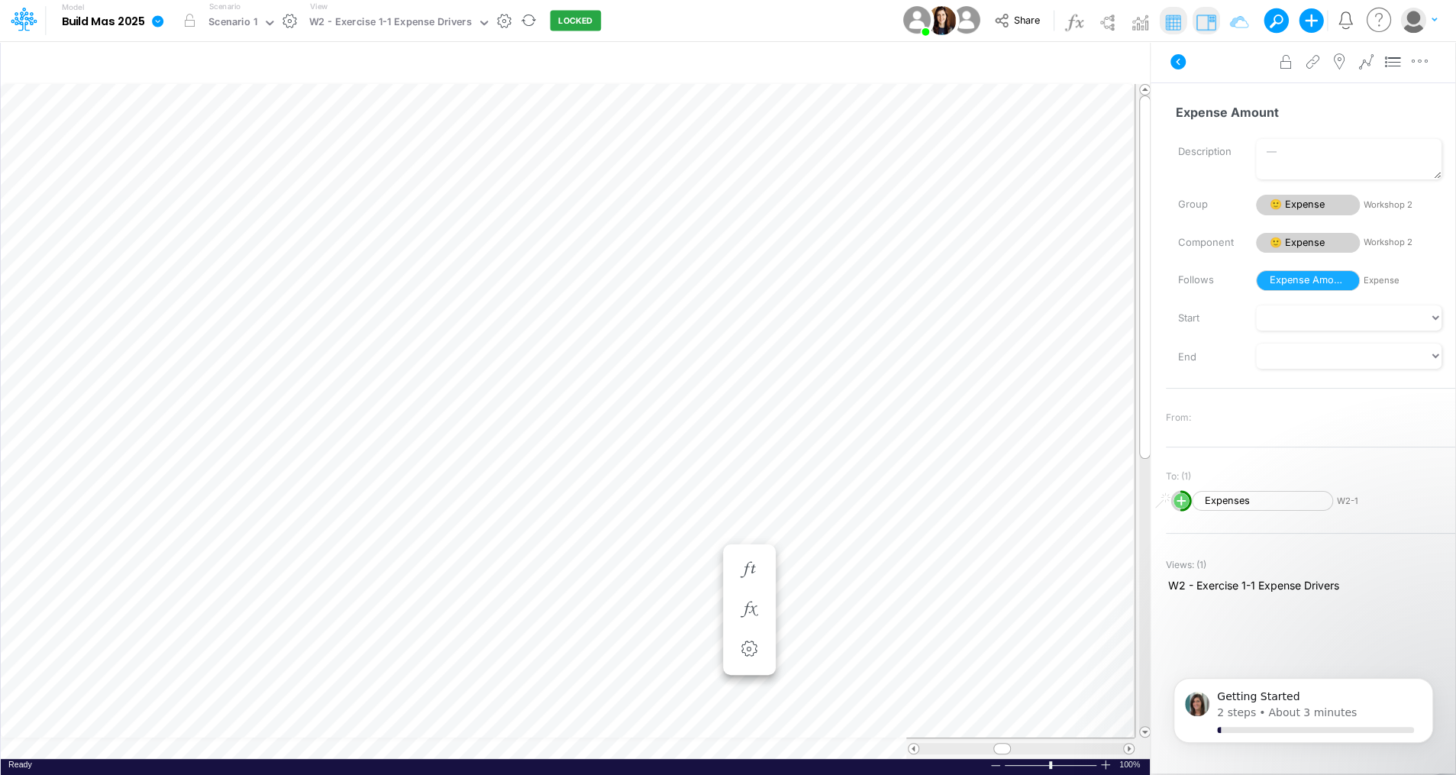
scroll to position [7, 2]
click at [916, 470] on icon "button" at bounding box center [920, 478] width 23 height 16
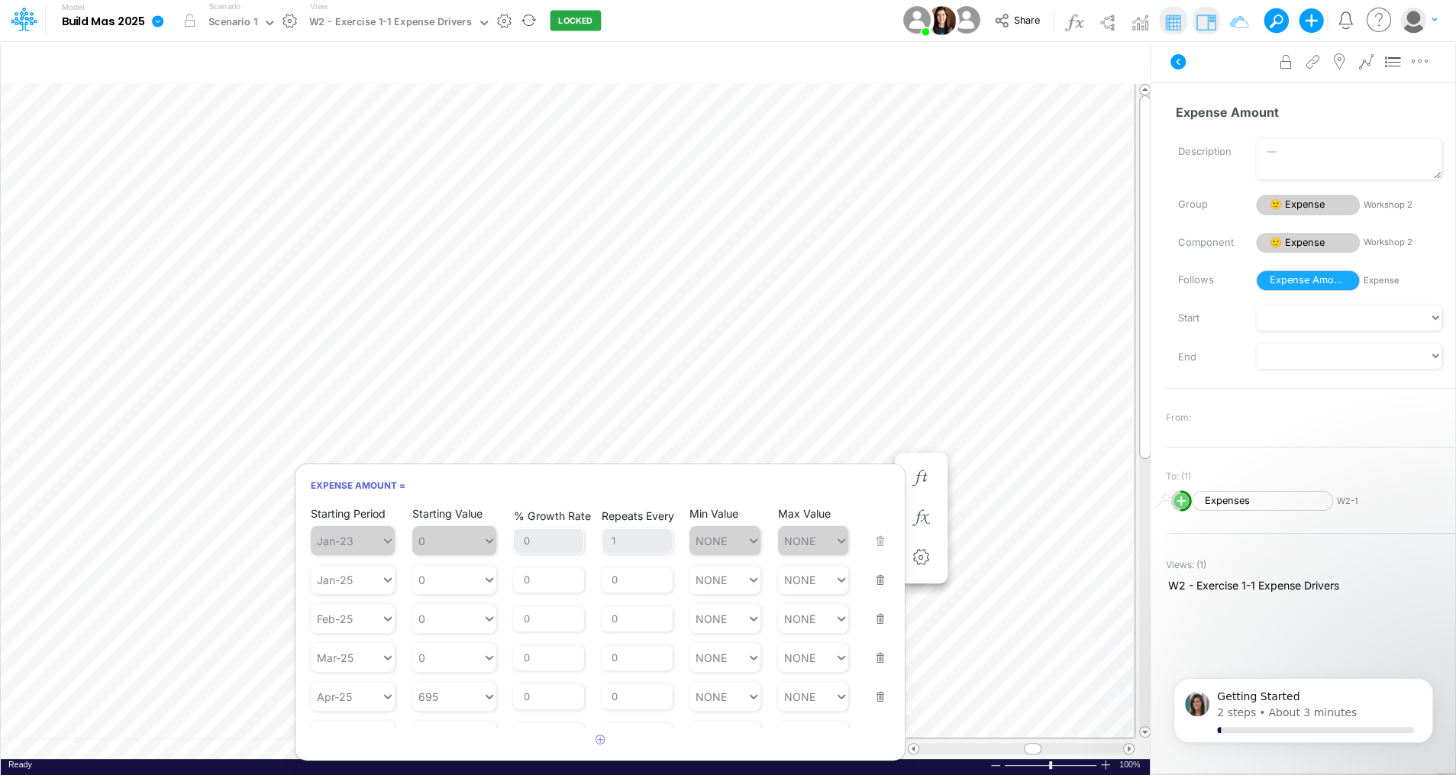
scroll to position [215, 0]
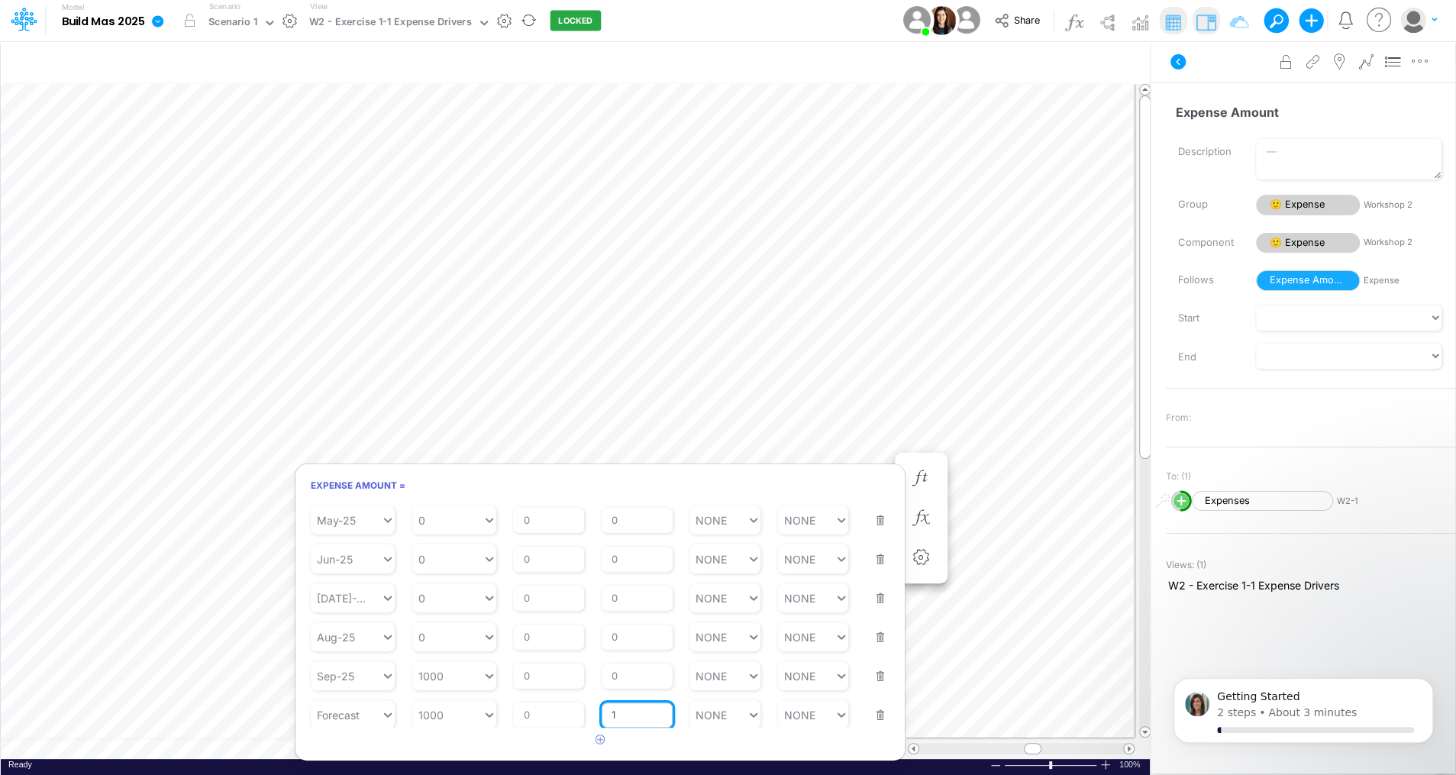
click at [643, 714] on input "1" at bounding box center [637, 715] width 71 height 26
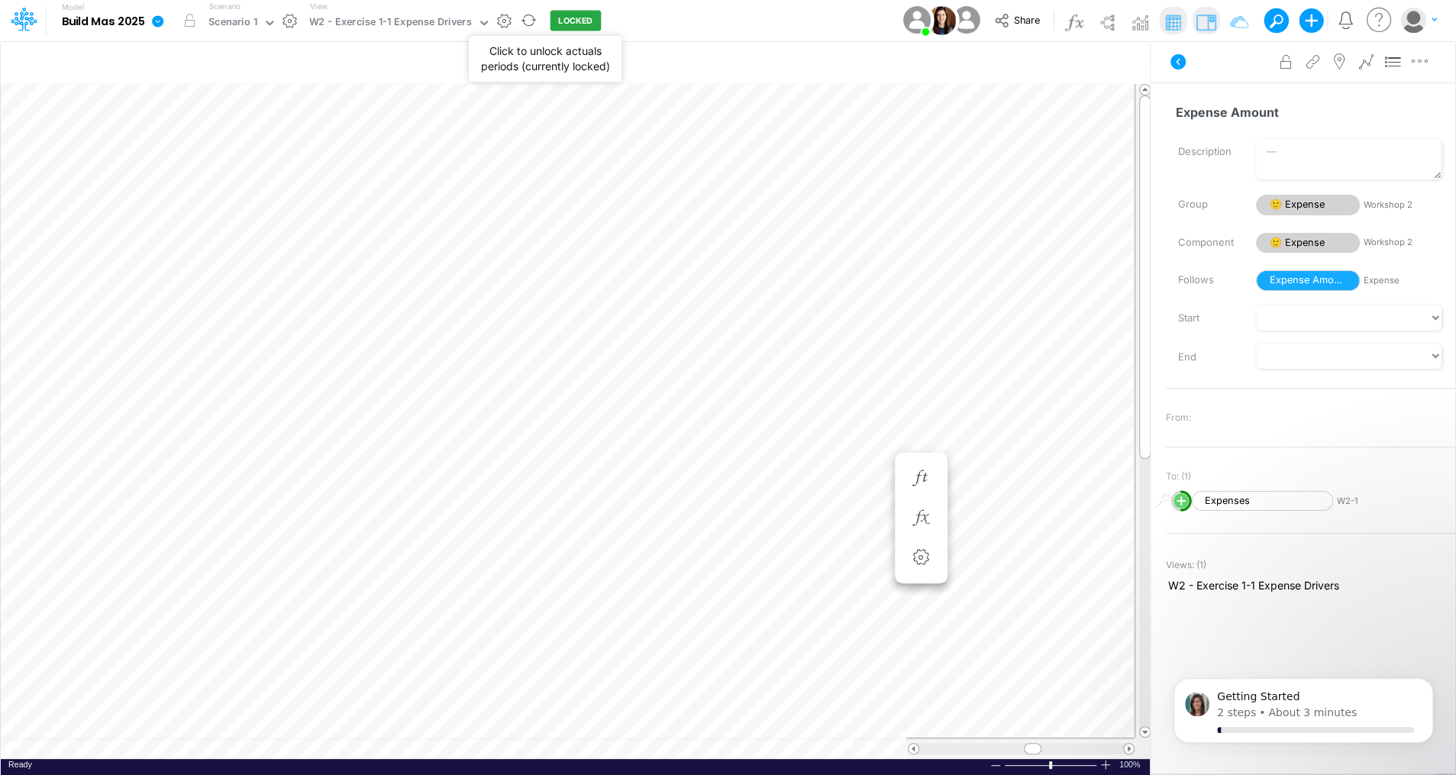
click at [571, 24] on button "LOCKED" at bounding box center [575, 21] width 51 height 21
click at [577, 20] on button "UNLOCKED" at bounding box center [581, 21] width 63 height 21
click at [1137, 22] on img at bounding box center [1140, 22] width 24 height 24
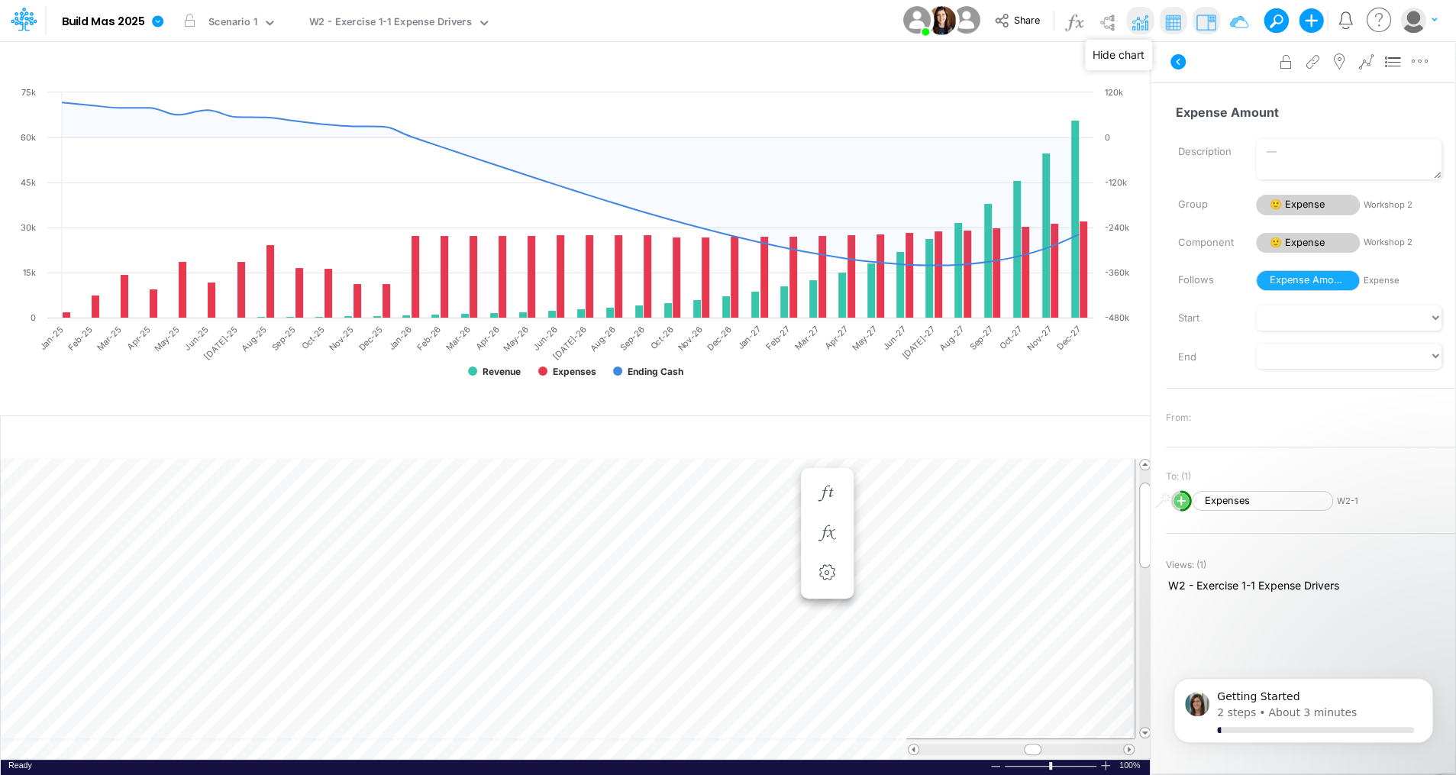
click at [1143, 17] on img at bounding box center [1140, 22] width 24 height 24
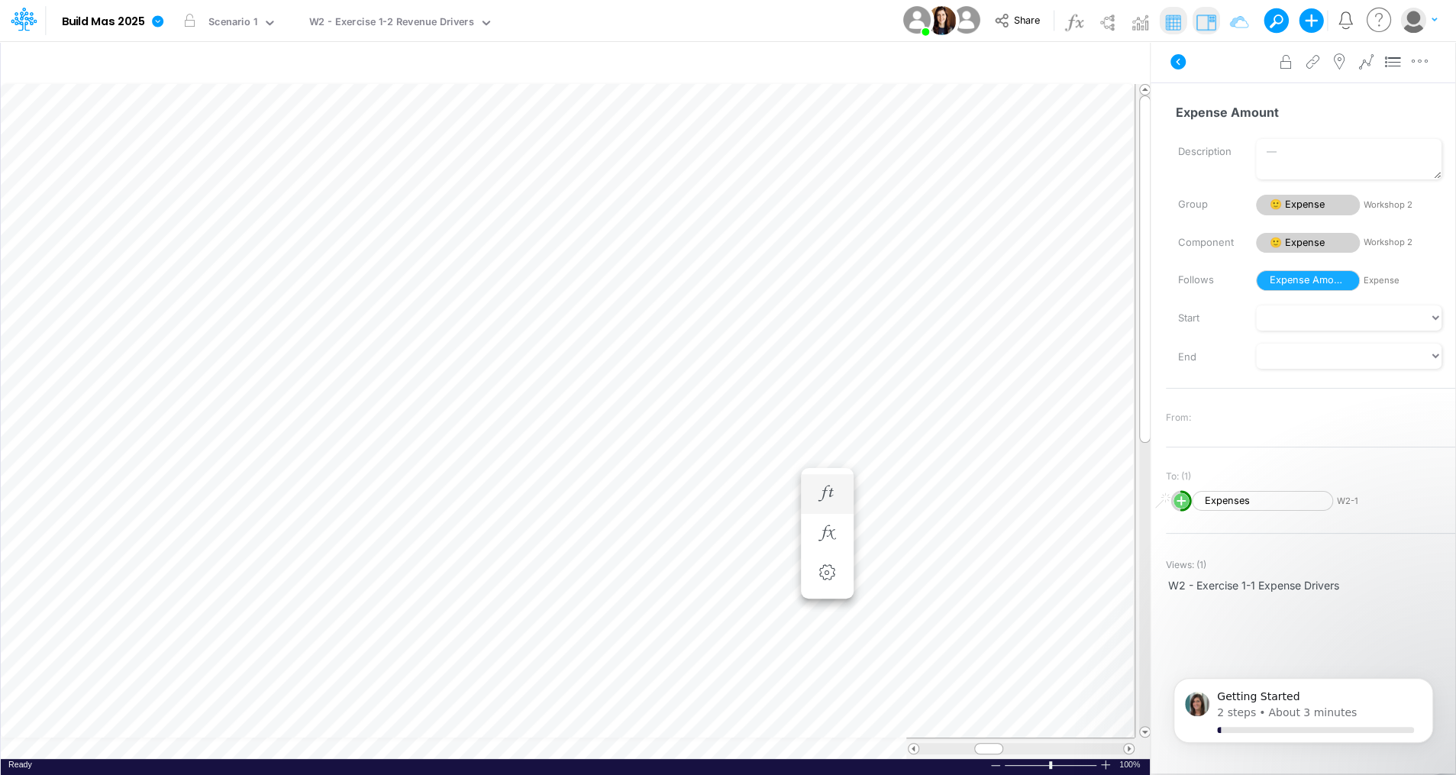
scroll to position [7, 2]
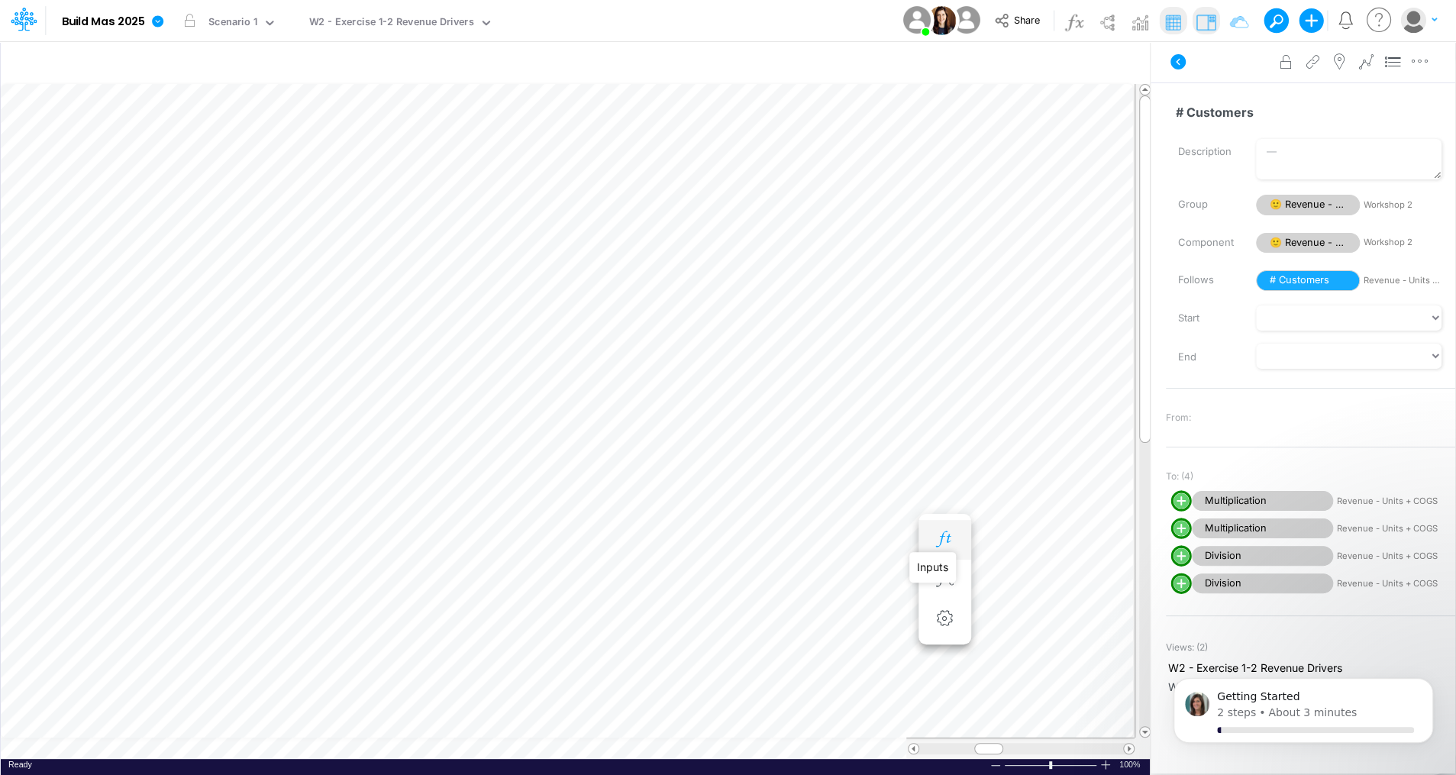
click at [941, 534] on icon "button" at bounding box center [944, 539] width 23 height 16
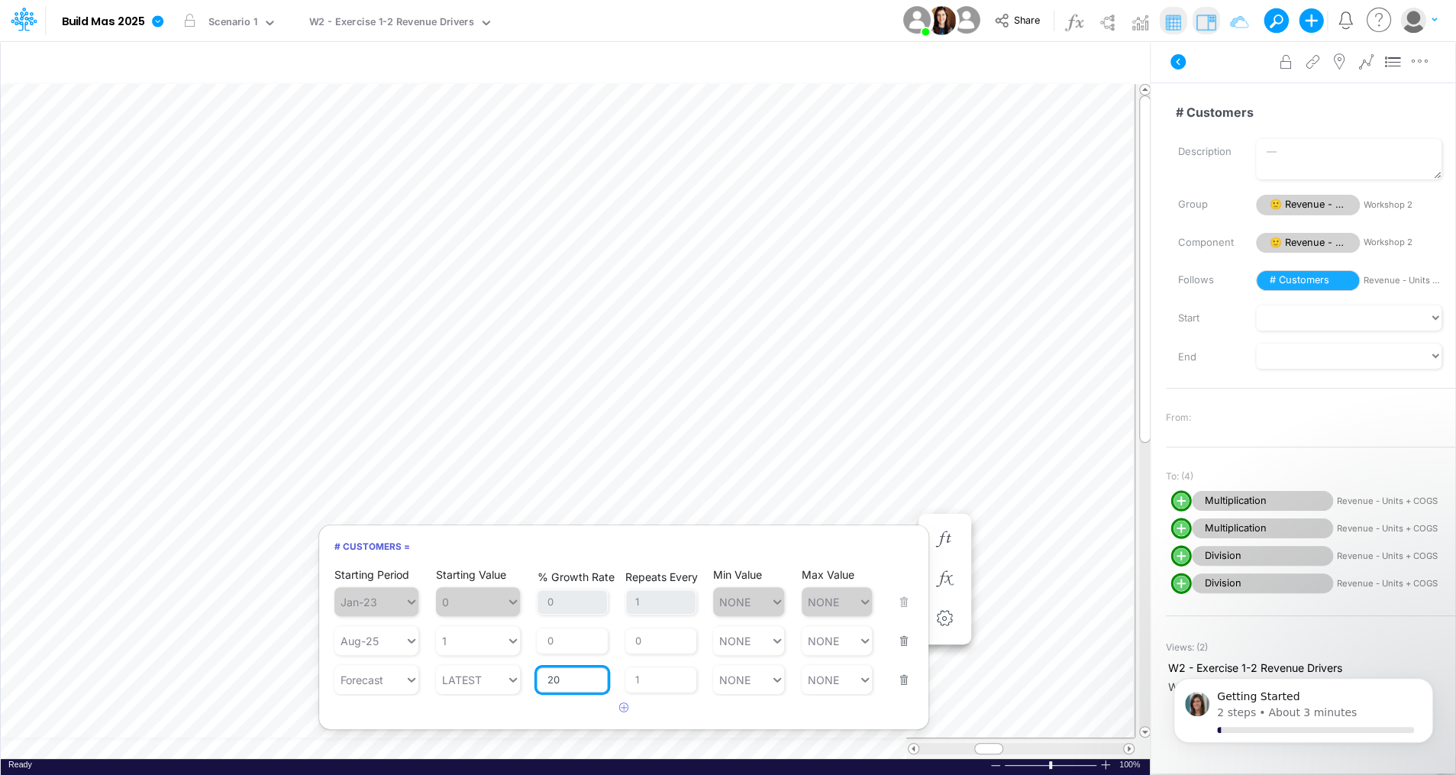
click at [585, 679] on input "20" at bounding box center [572, 680] width 71 height 26
type input "50"
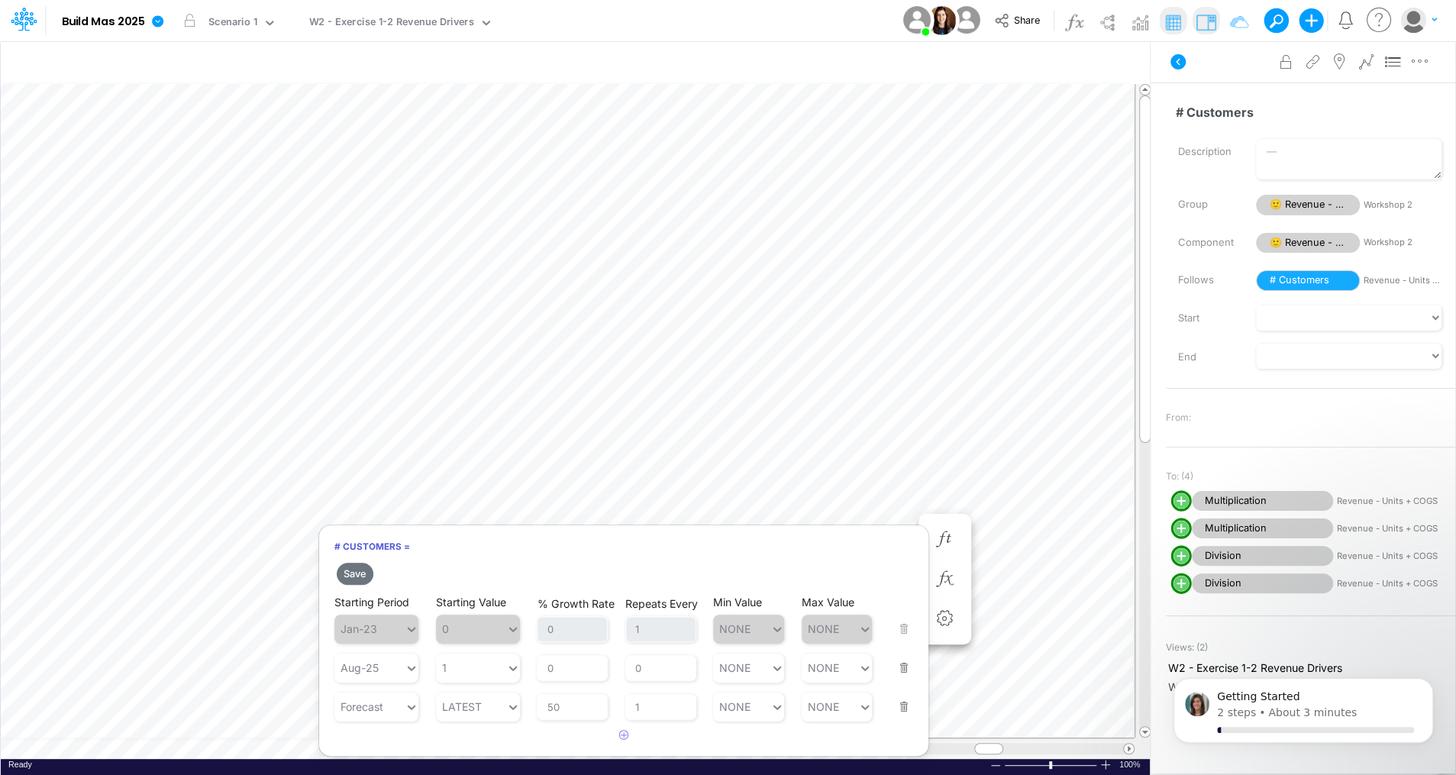
click at [666, 712] on div "Save Starting Period Jan-23 Starting Value 0 % Growth Rate 0 Repeats Every 1 Mi…" at bounding box center [623, 654] width 609 height 189
click at [351, 574] on button "Save" at bounding box center [355, 574] width 37 height 22
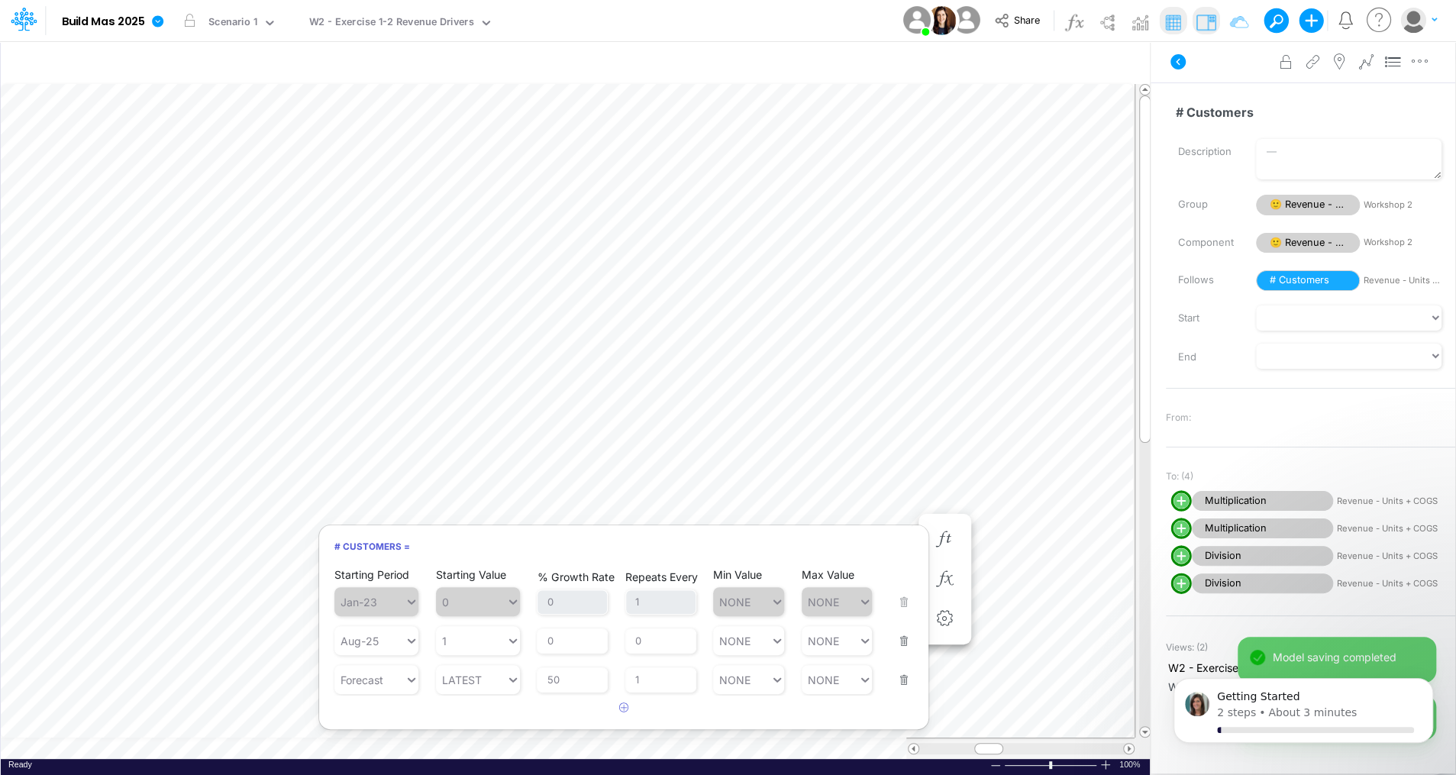
scroll to position [7, 2]
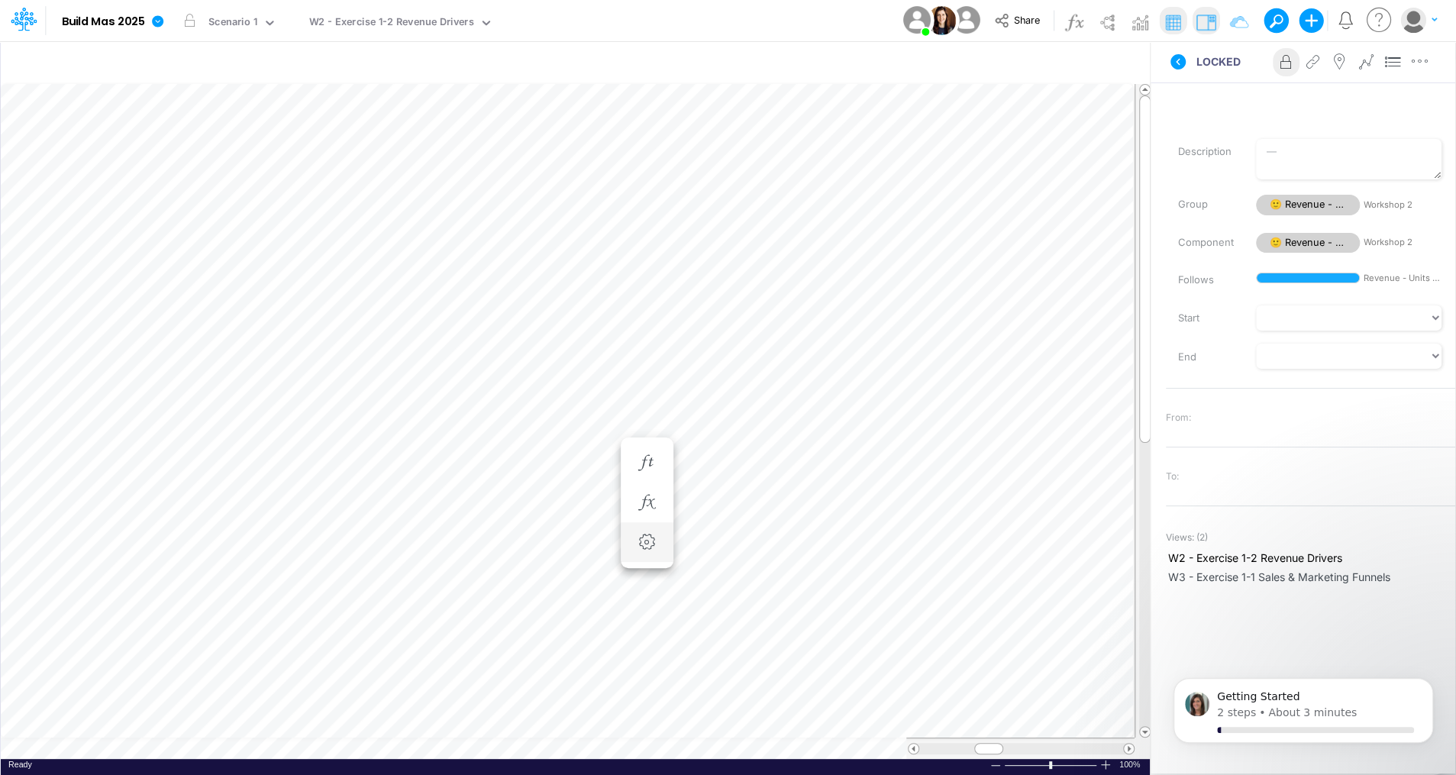
click at [328, 747] on div "Paste Cut Copy AutoFill 0 Ready 100% Sum: null Max: null Min: null Numerical Co…" at bounding box center [575, 421] width 1149 height 675
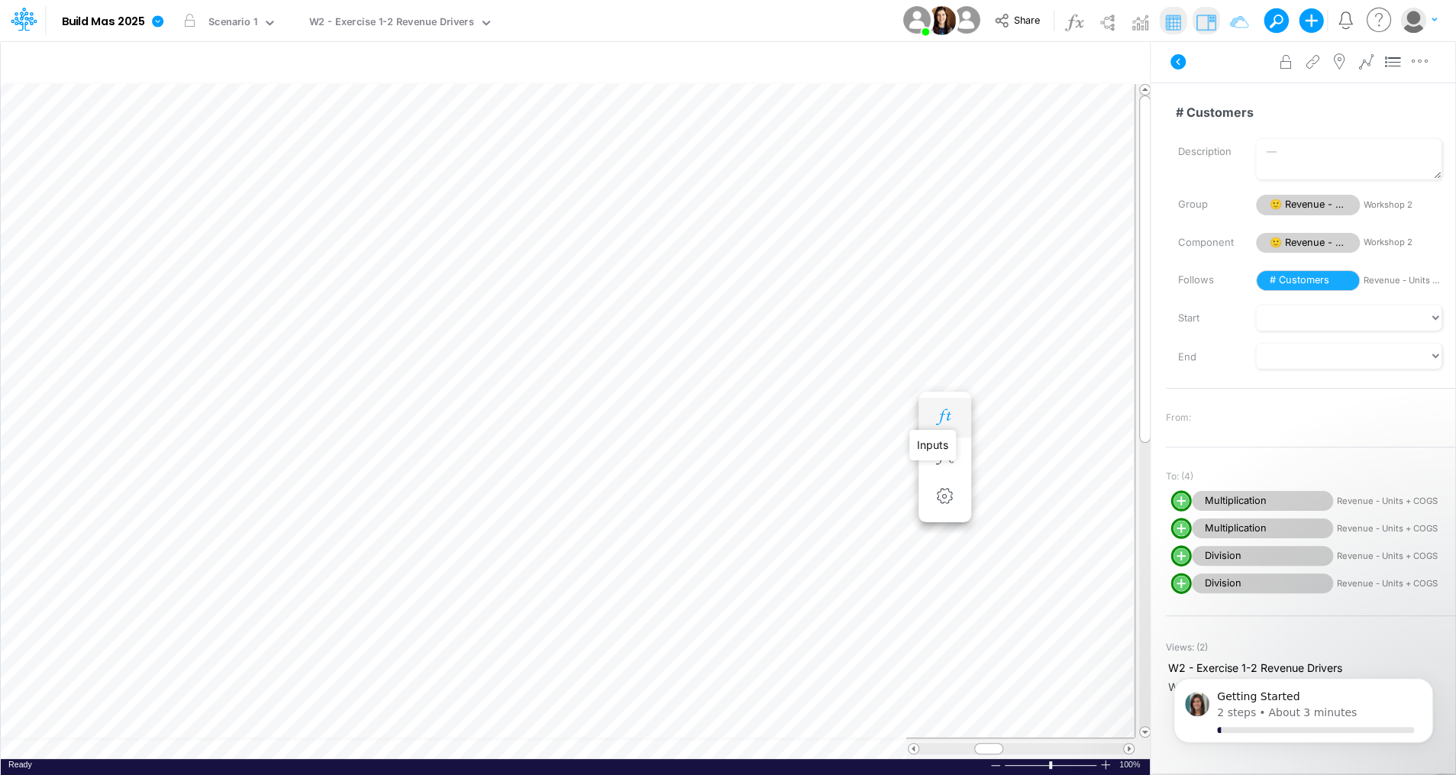
click at [934, 422] on icon "button" at bounding box center [944, 417] width 23 height 16
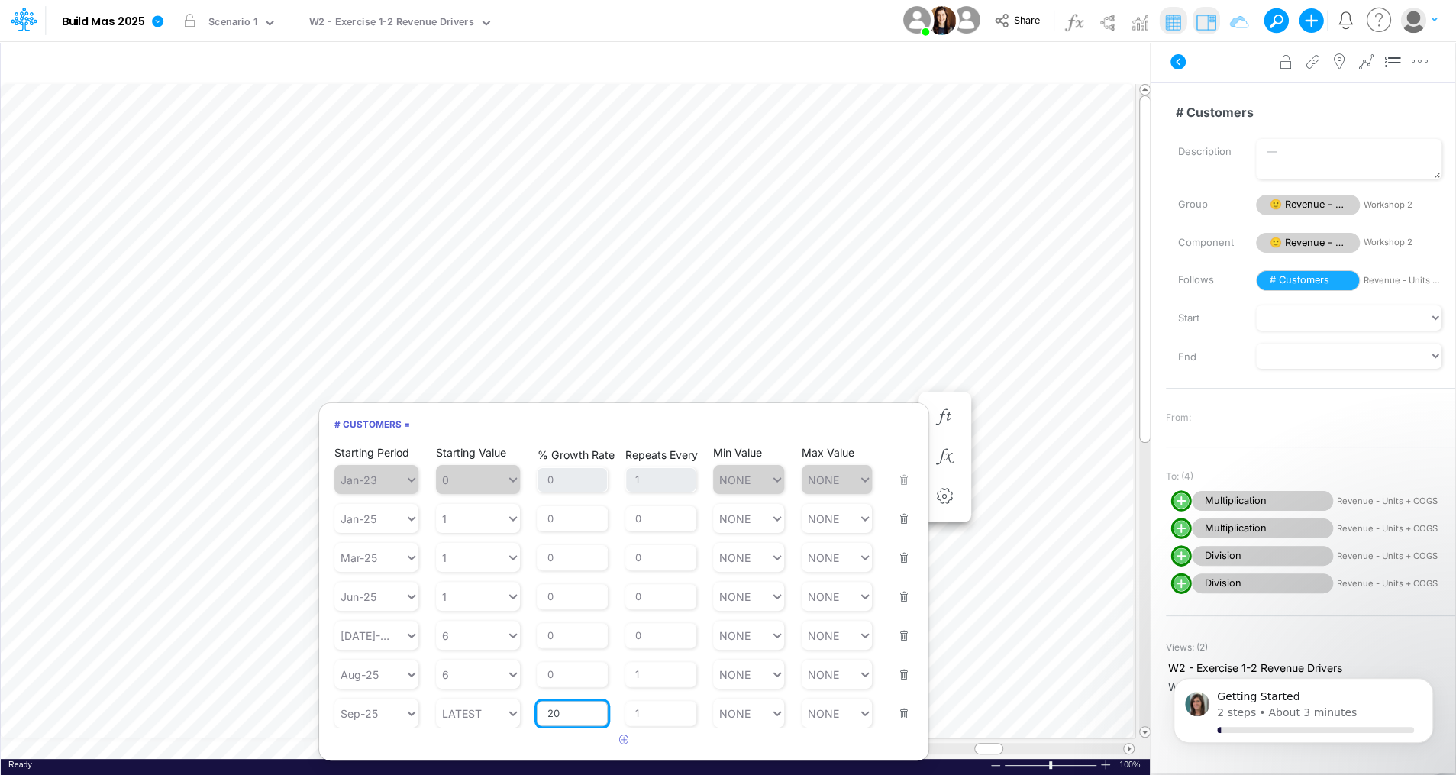
click at [563, 708] on input "20" at bounding box center [572, 714] width 71 height 26
type input "50"
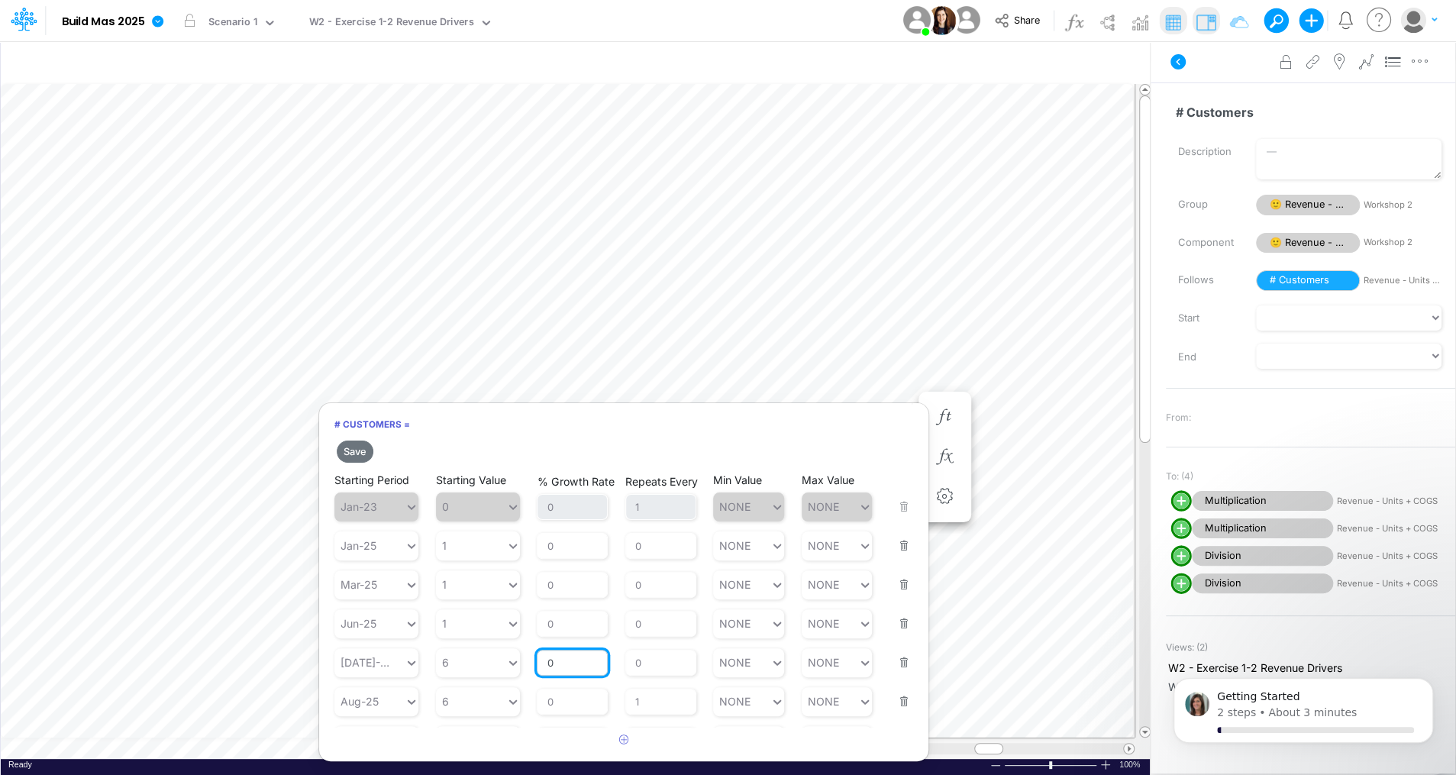
click at [559, 631] on div "% Growth Rate 0" at bounding box center [572, 653] width 71 height 45
click at [355, 450] on button "Save" at bounding box center [355, 451] width 37 height 22
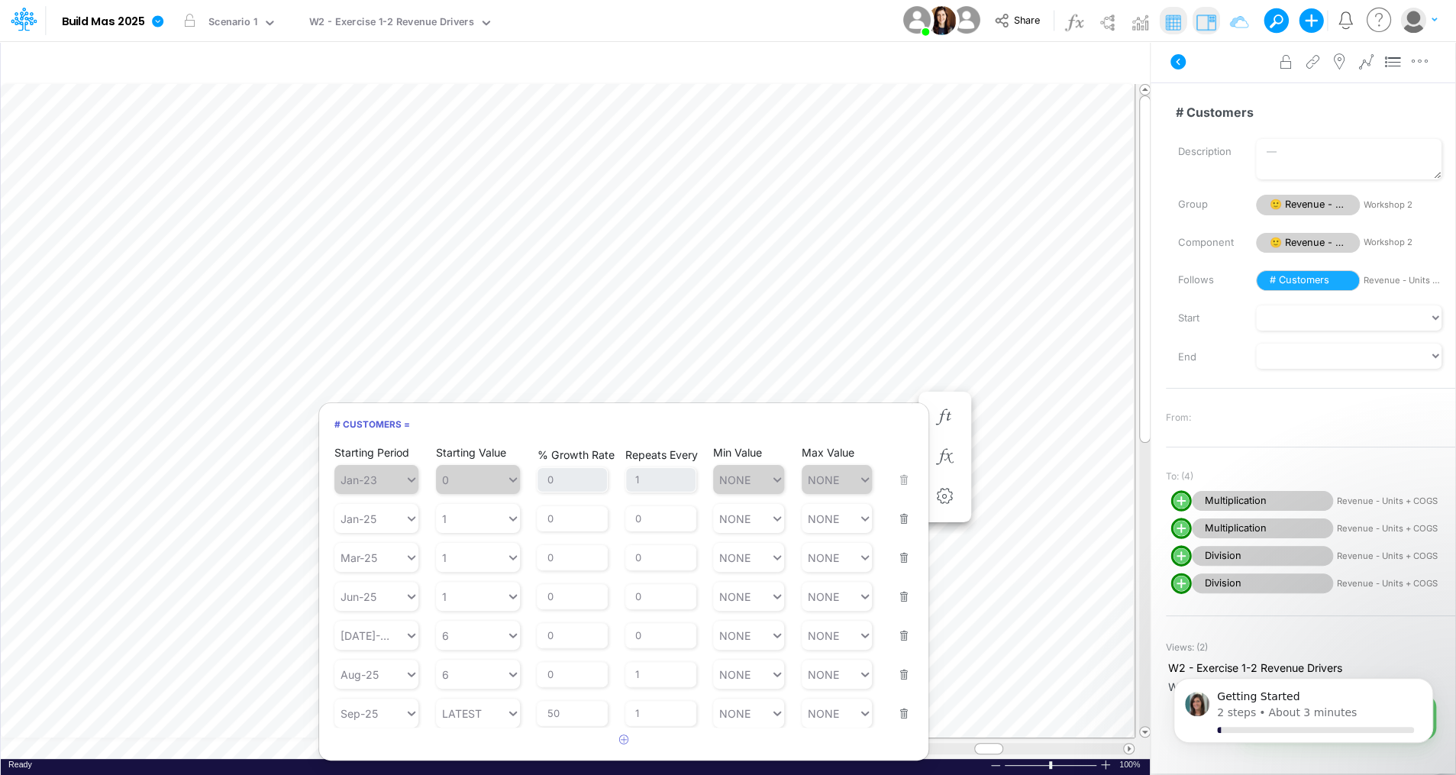
scroll to position [7, 2]
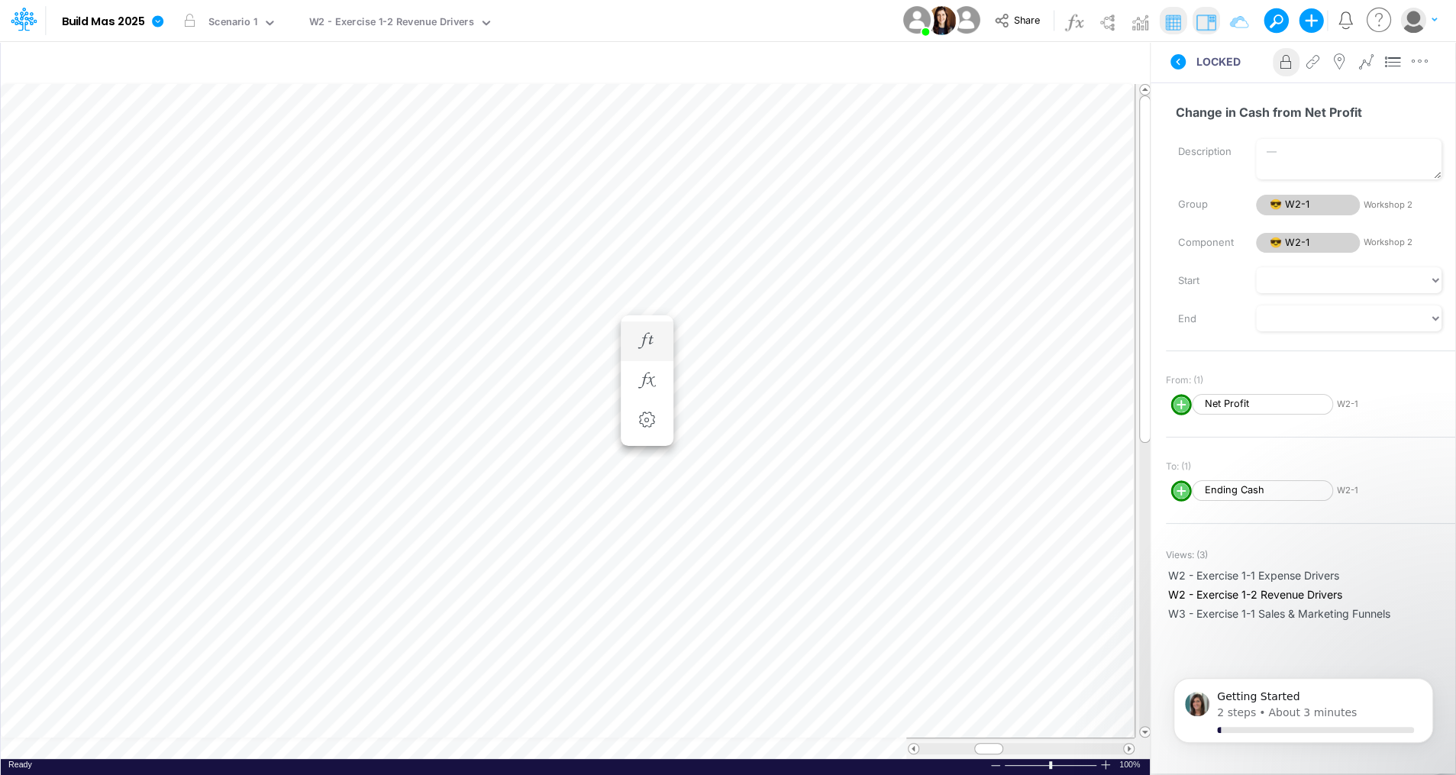
scroll to position [7, 2]
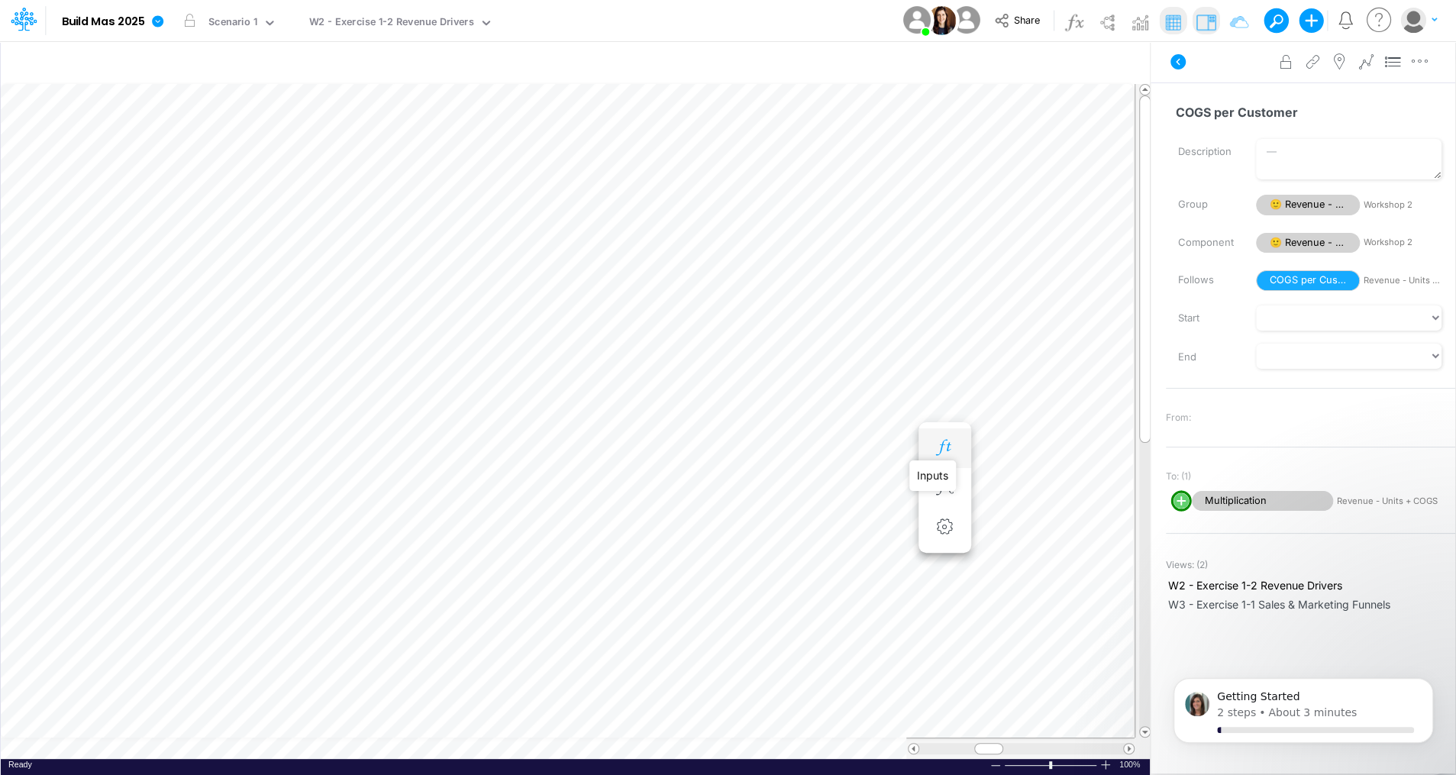
click at [937, 447] on icon "button" at bounding box center [944, 448] width 23 height 16
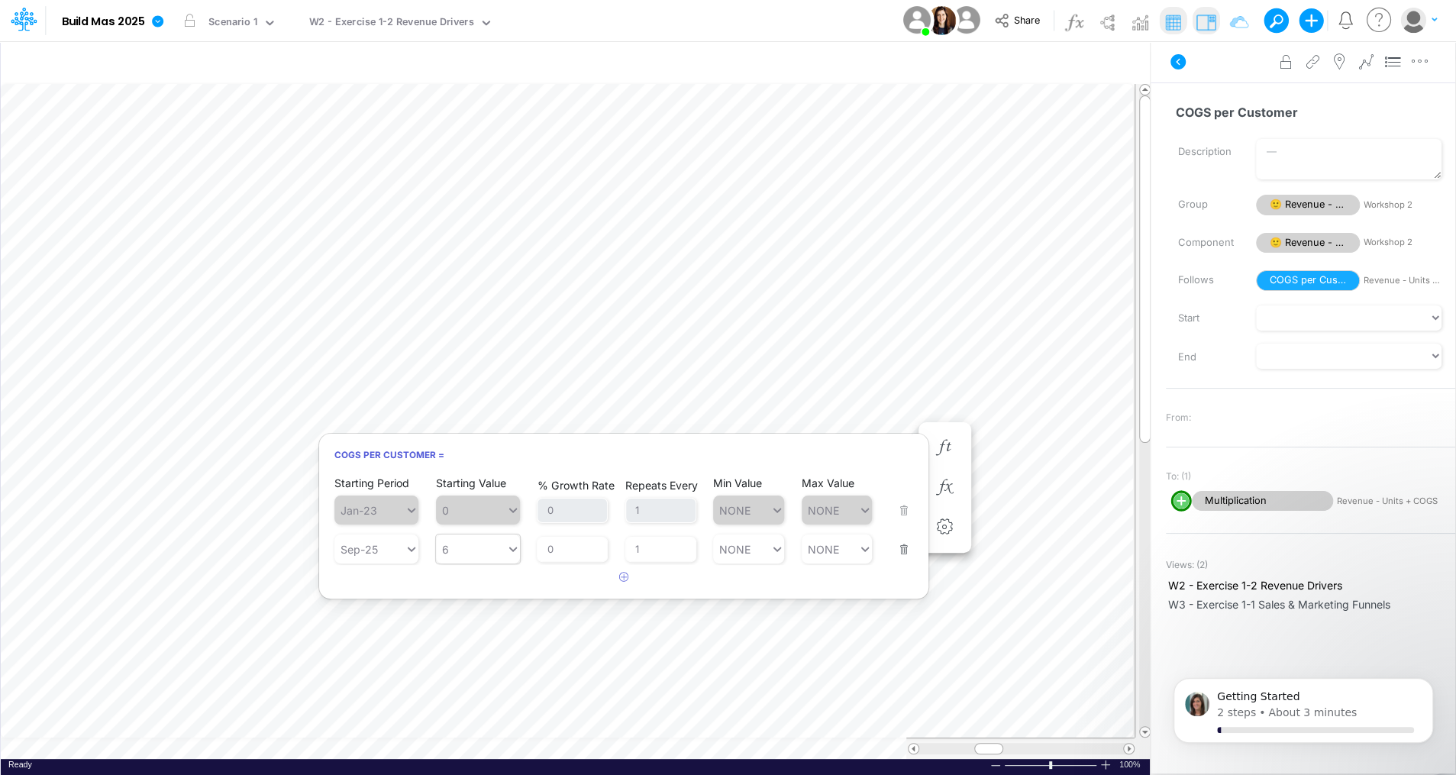
type input "6"
click at [457, 545] on div "6 6" at bounding box center [471, 549] width 70 height 22
type input "1.74"
click at [581, 580] on article at bounding box center [623, 577] width 609 height 25
click at [469, 547] on div "6 6" at bounding box center [471, 549] width 70 height 22
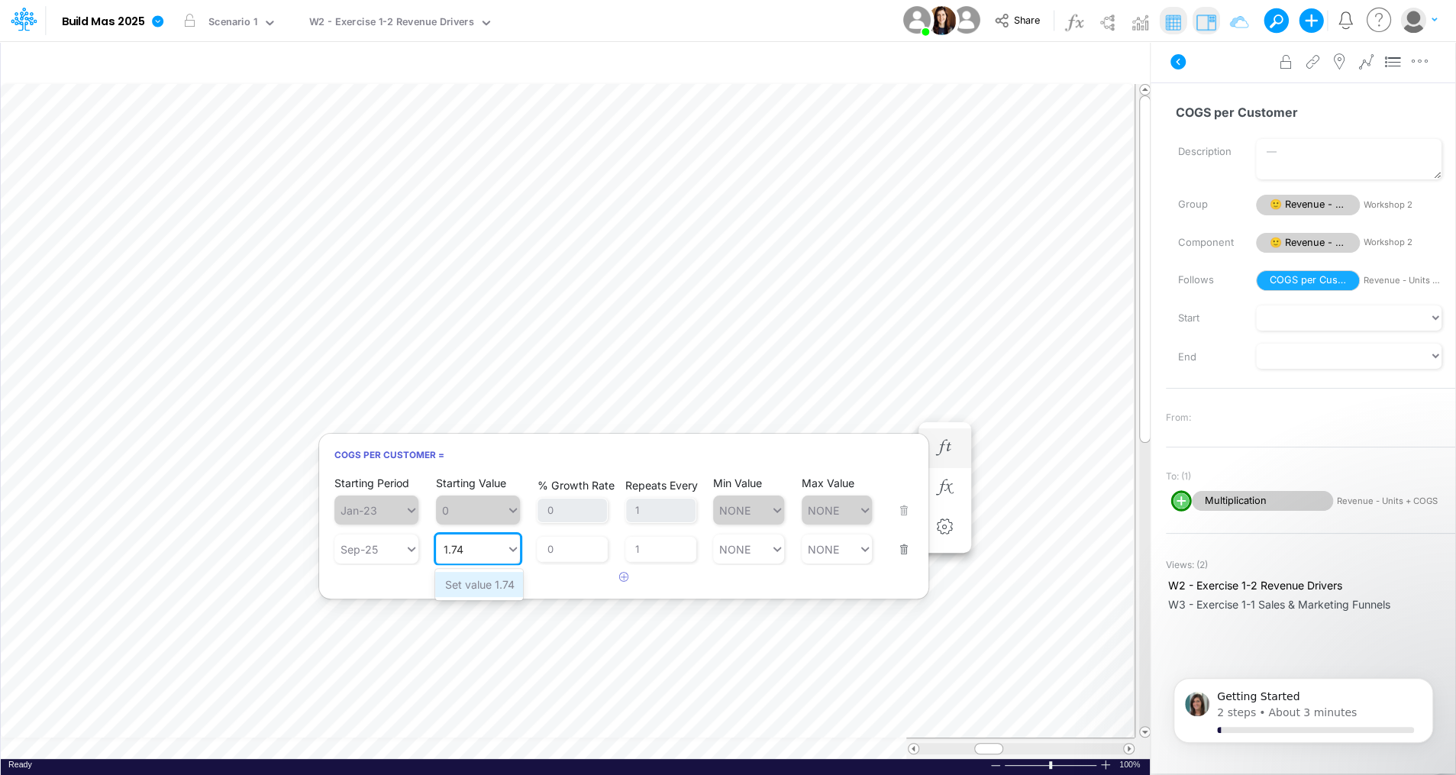
click at [470, 588] on div "Set value 1.74" at bounding box center [479, 584] width 88 height 25
type input "1.74"
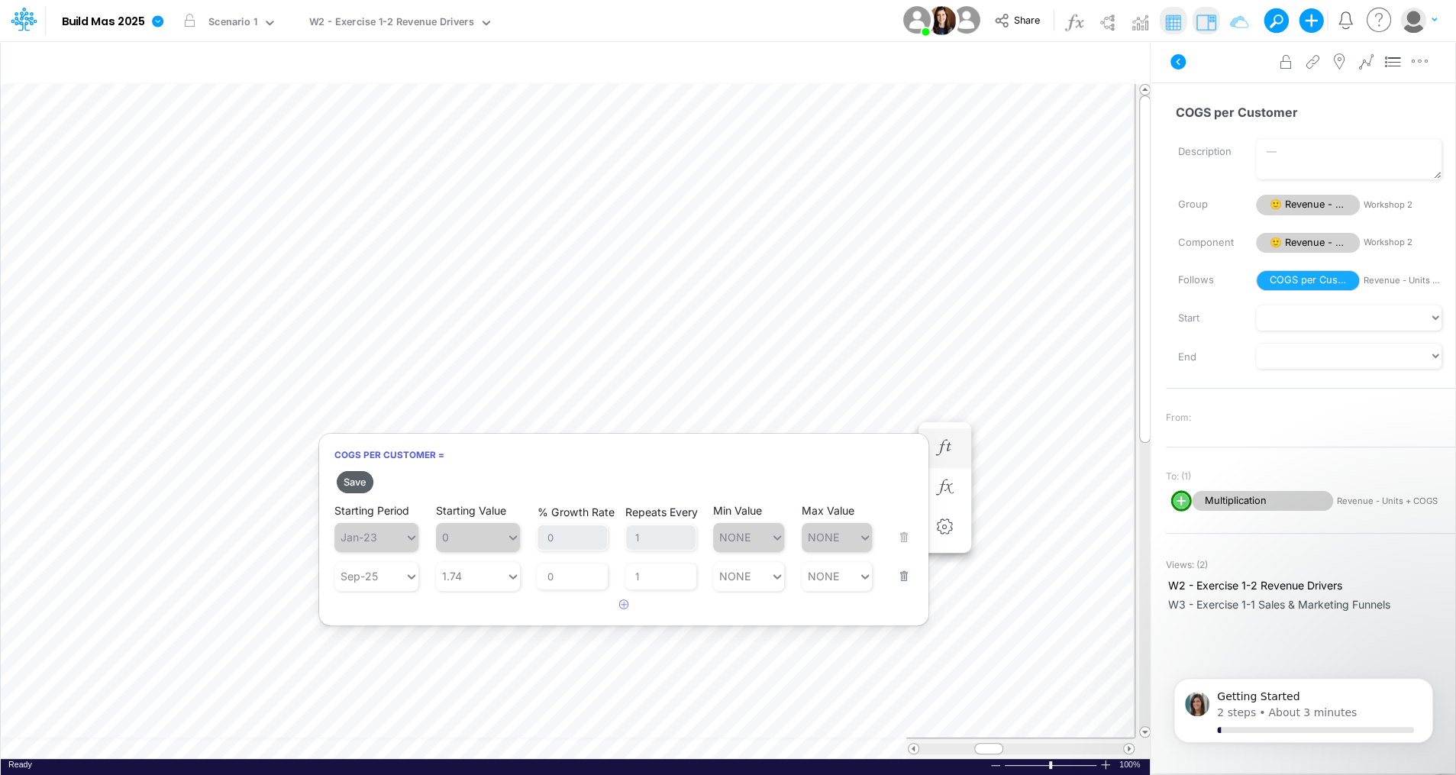
click at [352, 481] on button "Save" at bounding box center [355, 482] width 37 height 22
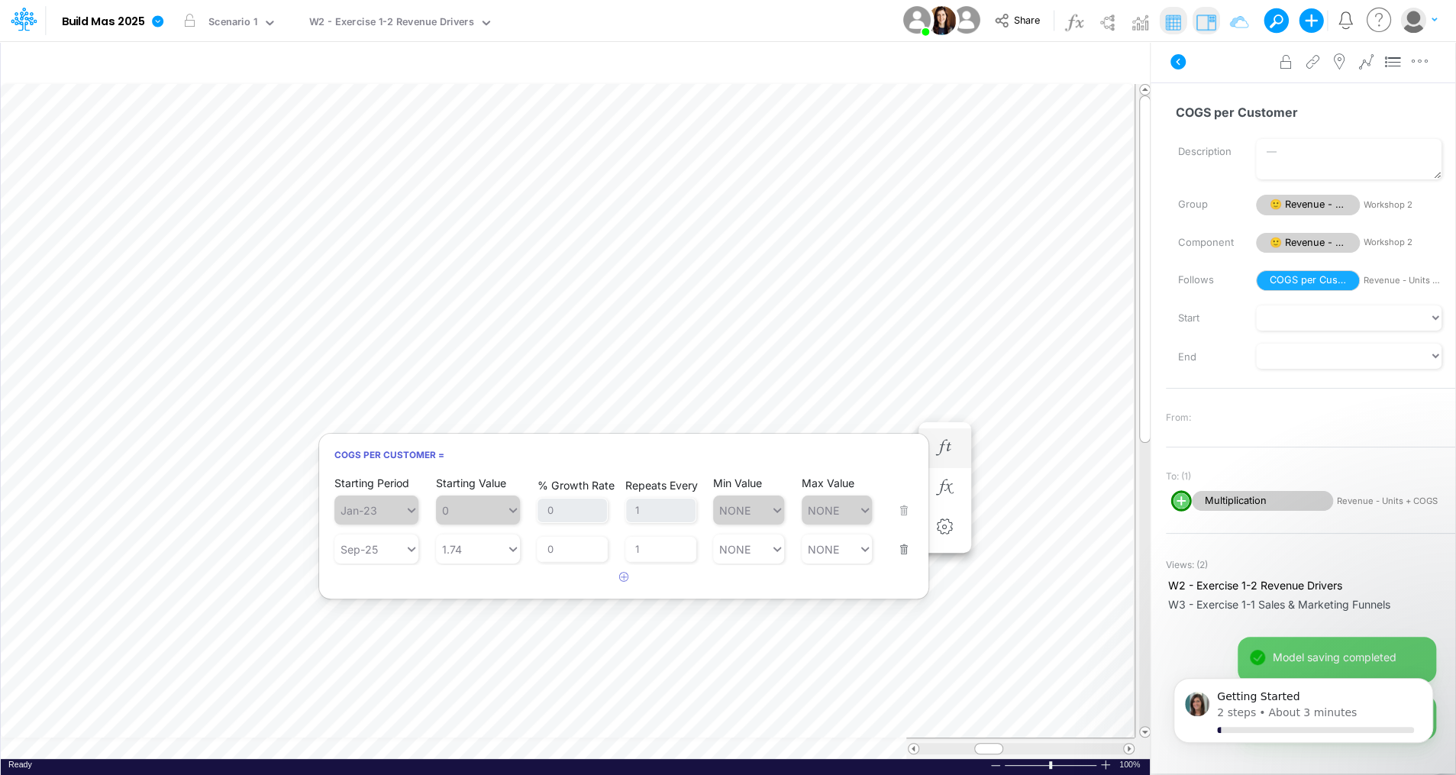
scroll to position [7, 2]
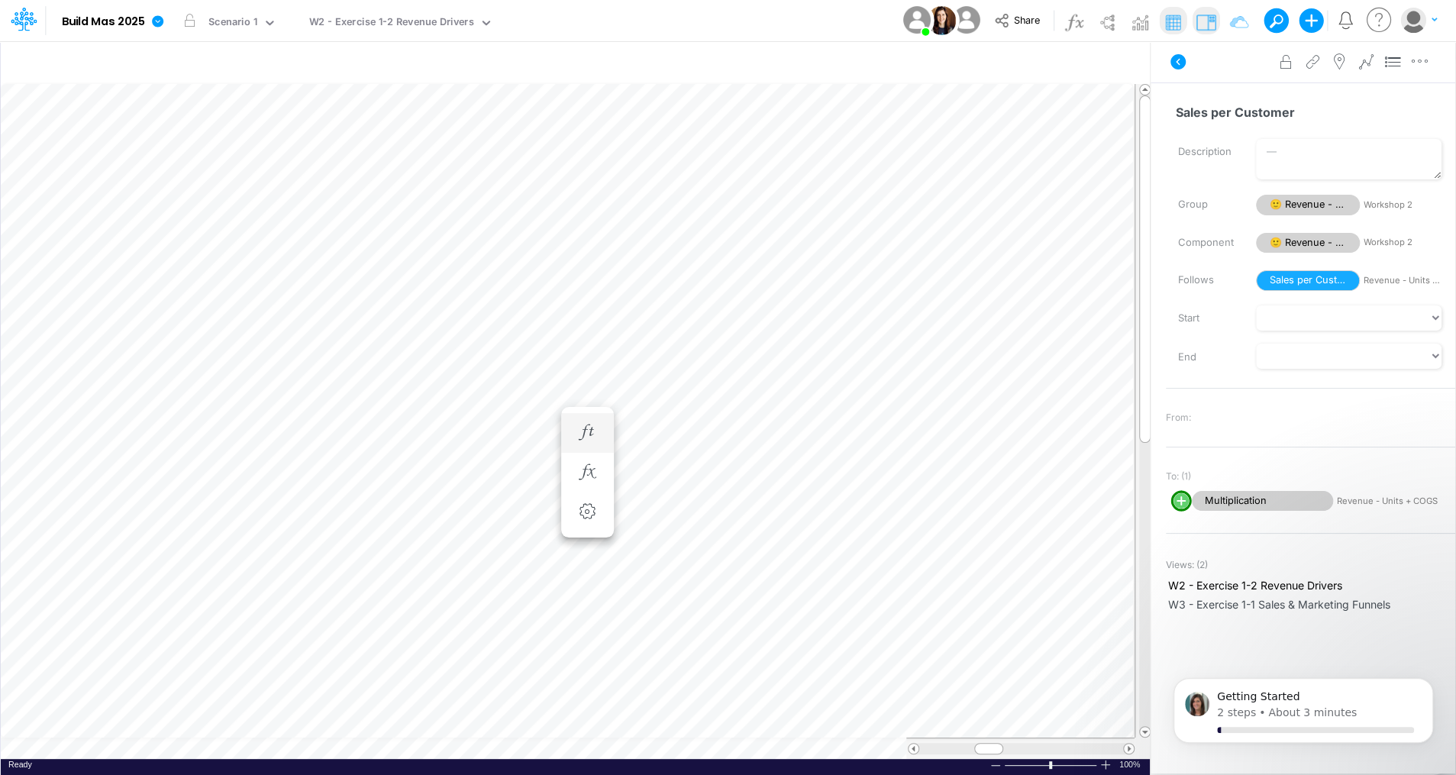
scroll to position [7, 2]
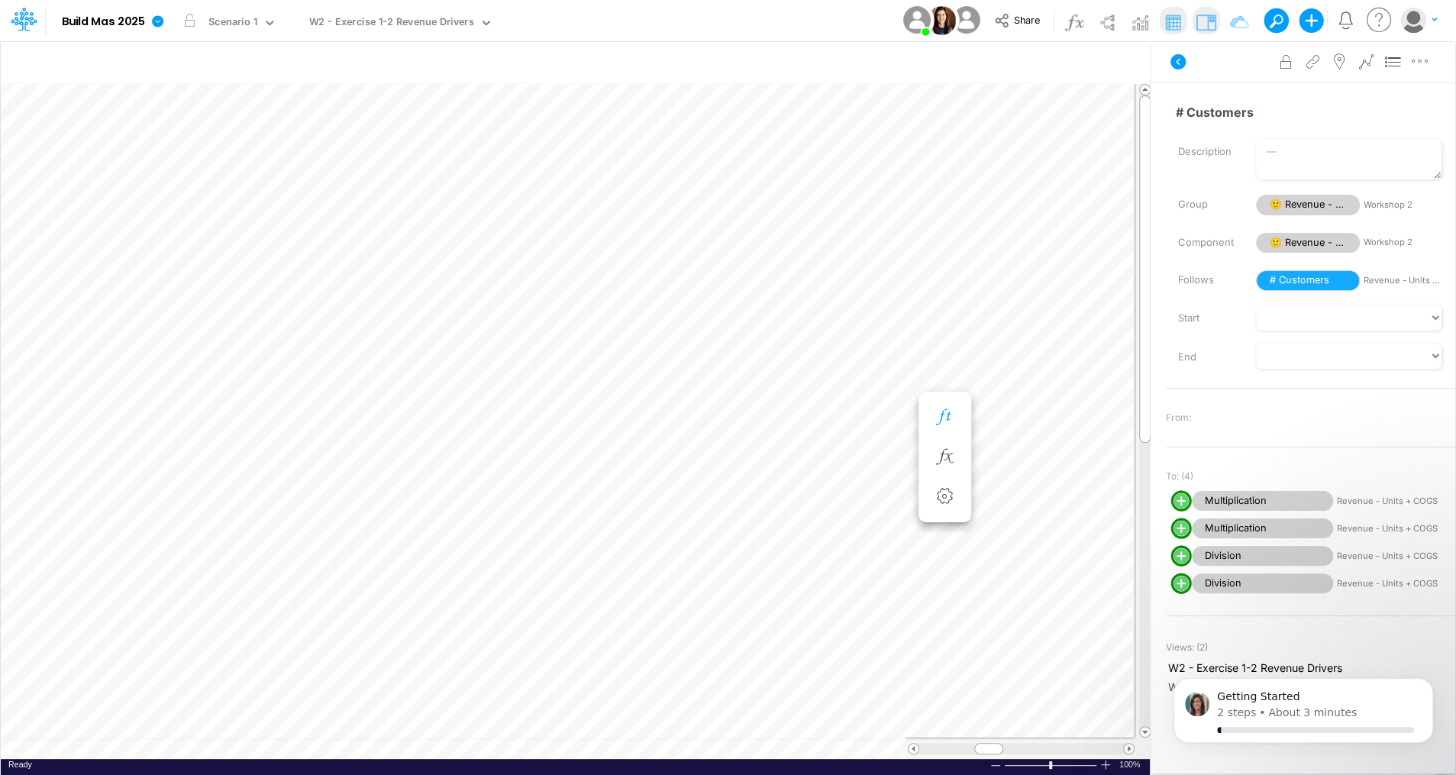
click at [956, 417] on button "button" at bounding box center [945, 417] width 28 height 31
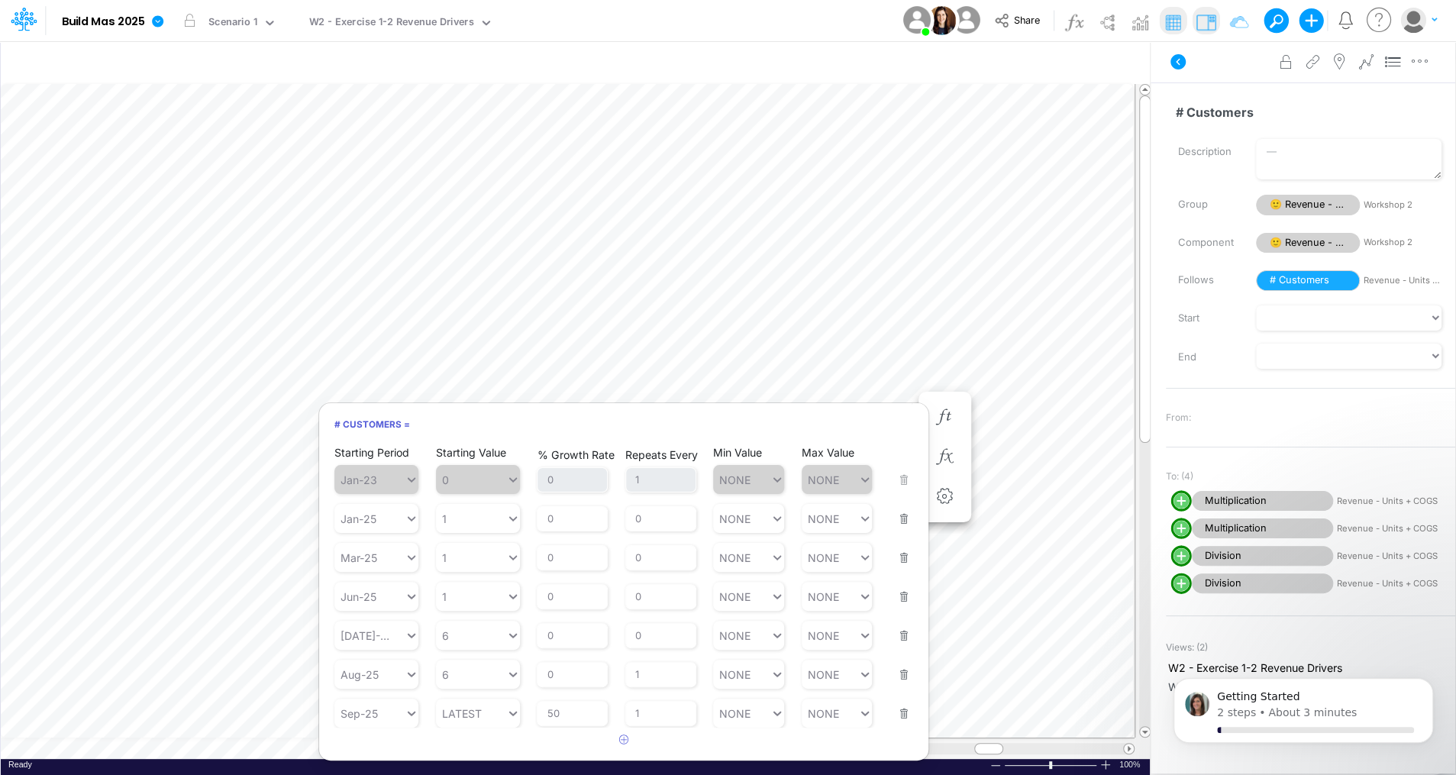
scroll to position [7, 2]
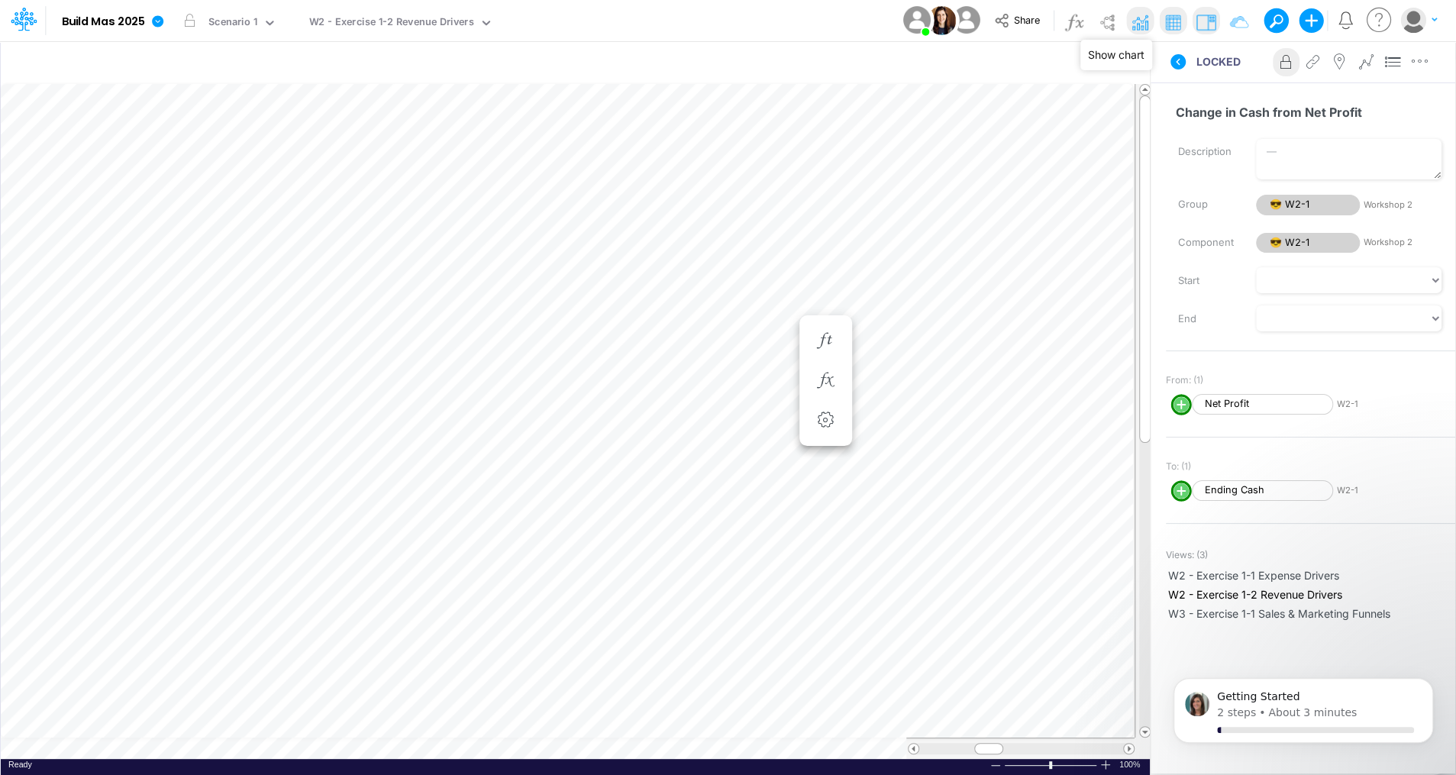
click at [1138, 26] on img at bounding box center [1140, 22] width 24 height 24
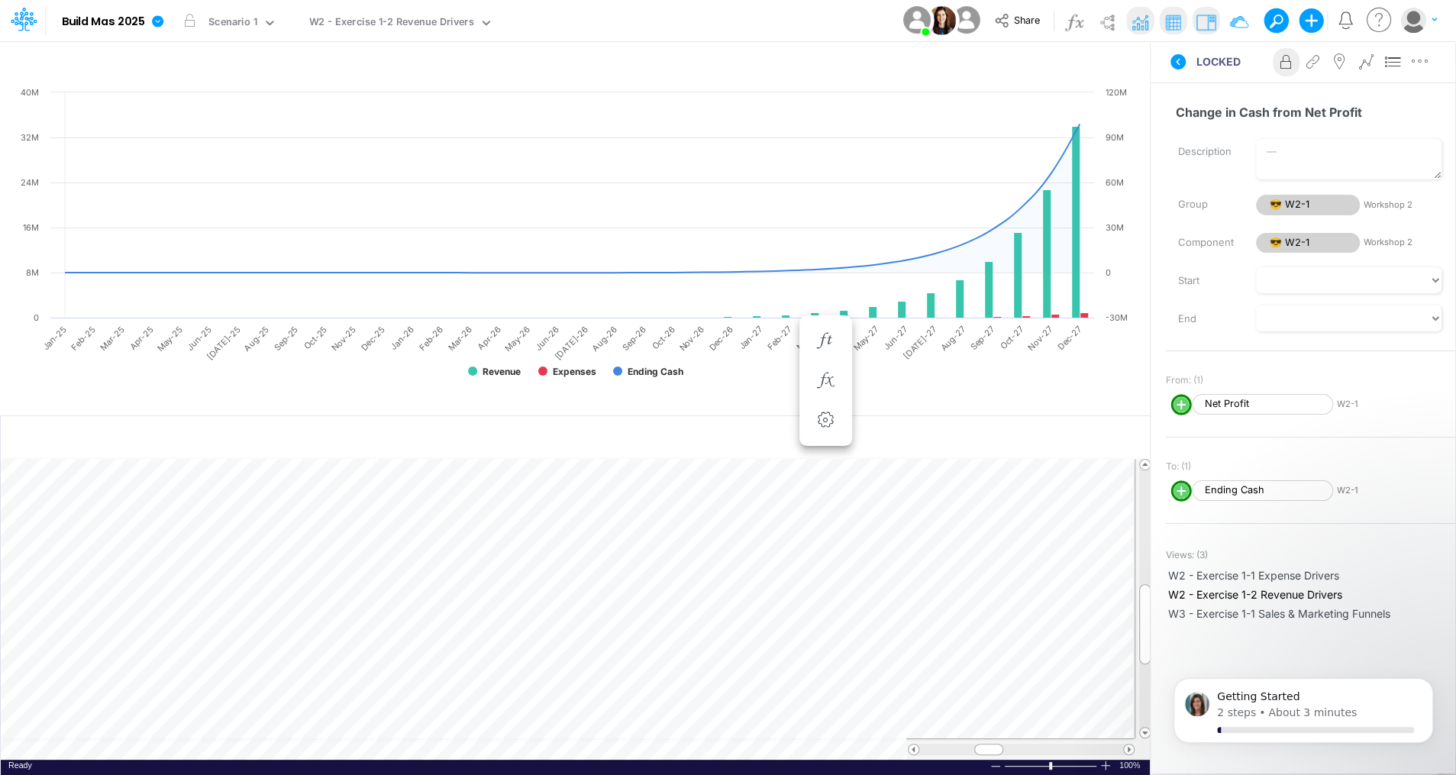
click at [368, 750] on div "Paste Cut Copy AutoFill -18597.02 Ready 100% Sum: null Max: null Min: null Nume…" at bounding box center [575, 609] width 1149 height 300
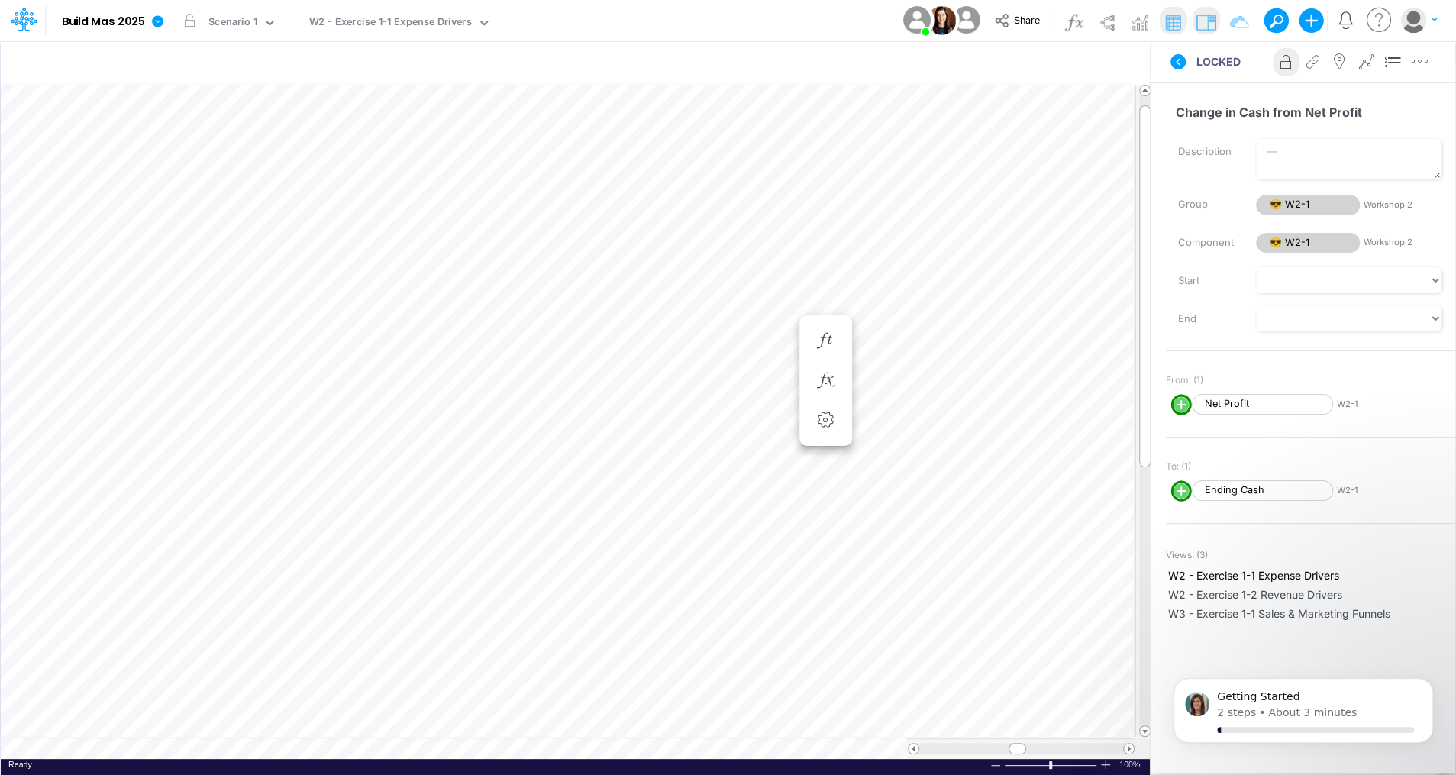
scroll to position [7, 2]
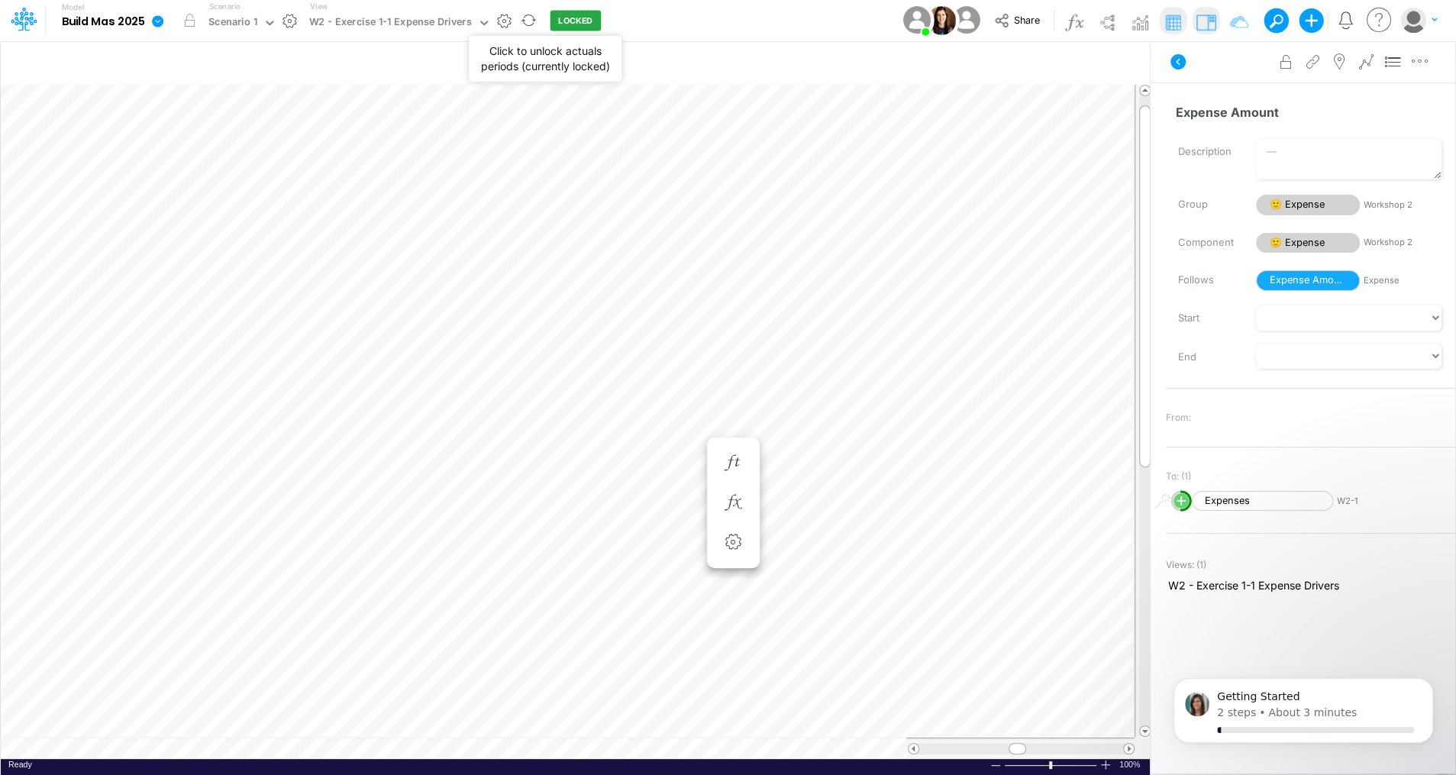
click at [557, 24] on button "LOCKED" at bounding box center [575, 21] width 51 height 21
click at [577, 18] on button "UNLOCKED" at bounding box center [581, 21] width 63 height 21
click at [550, 11] on button "LOCKED" at bounding box center [575, 21] width 51 height 21
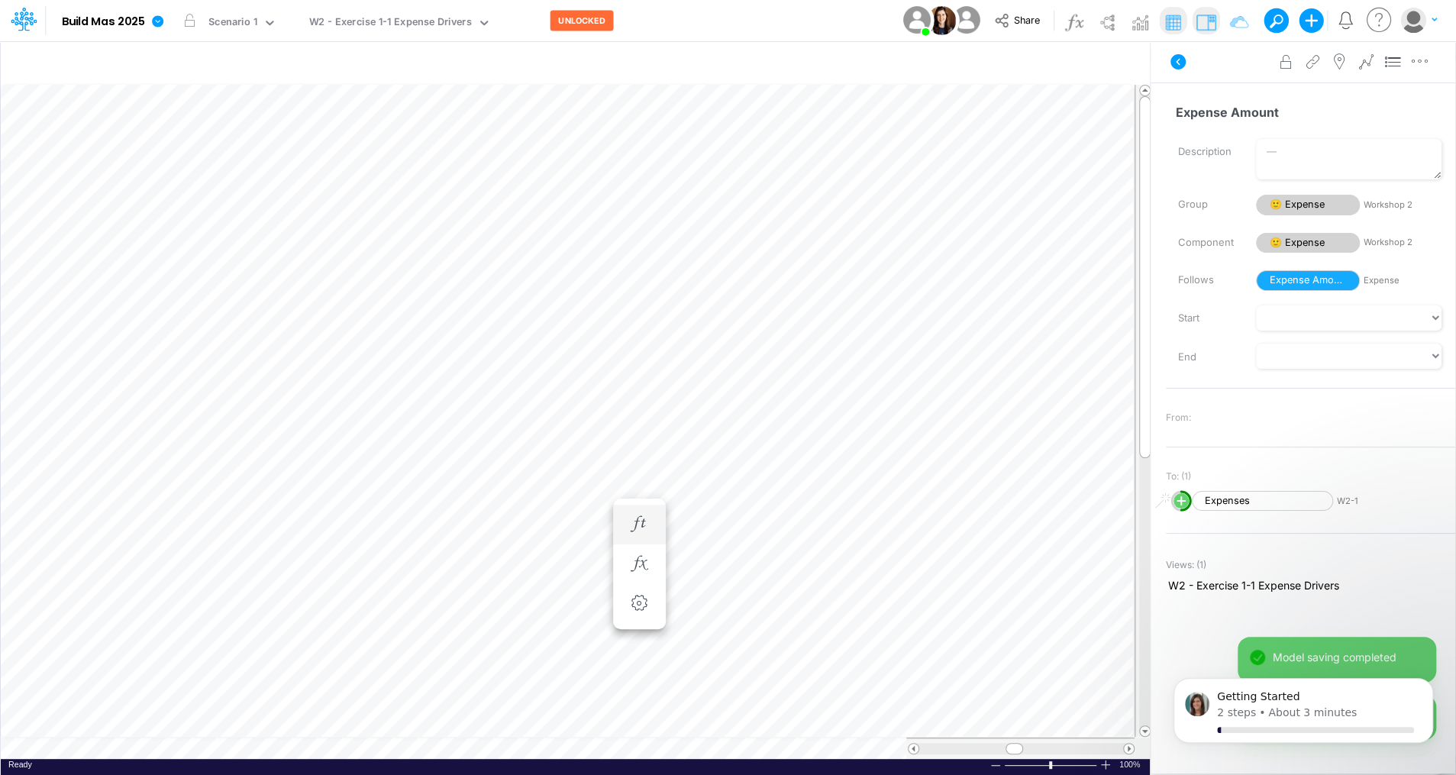
scroll to position [7, 2]
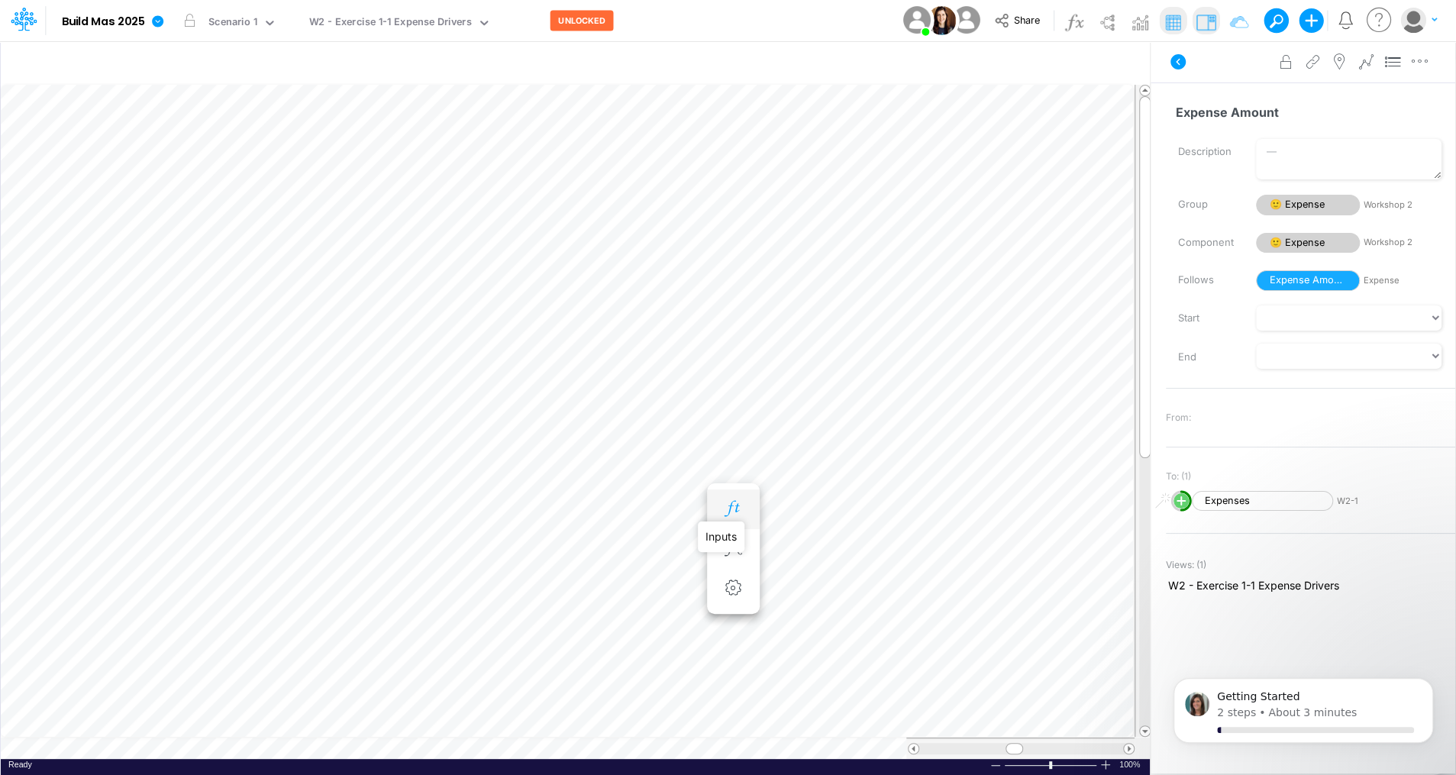
click at [741, 503] on icon "button" at bounding box center [732, 509] width 23 height 16
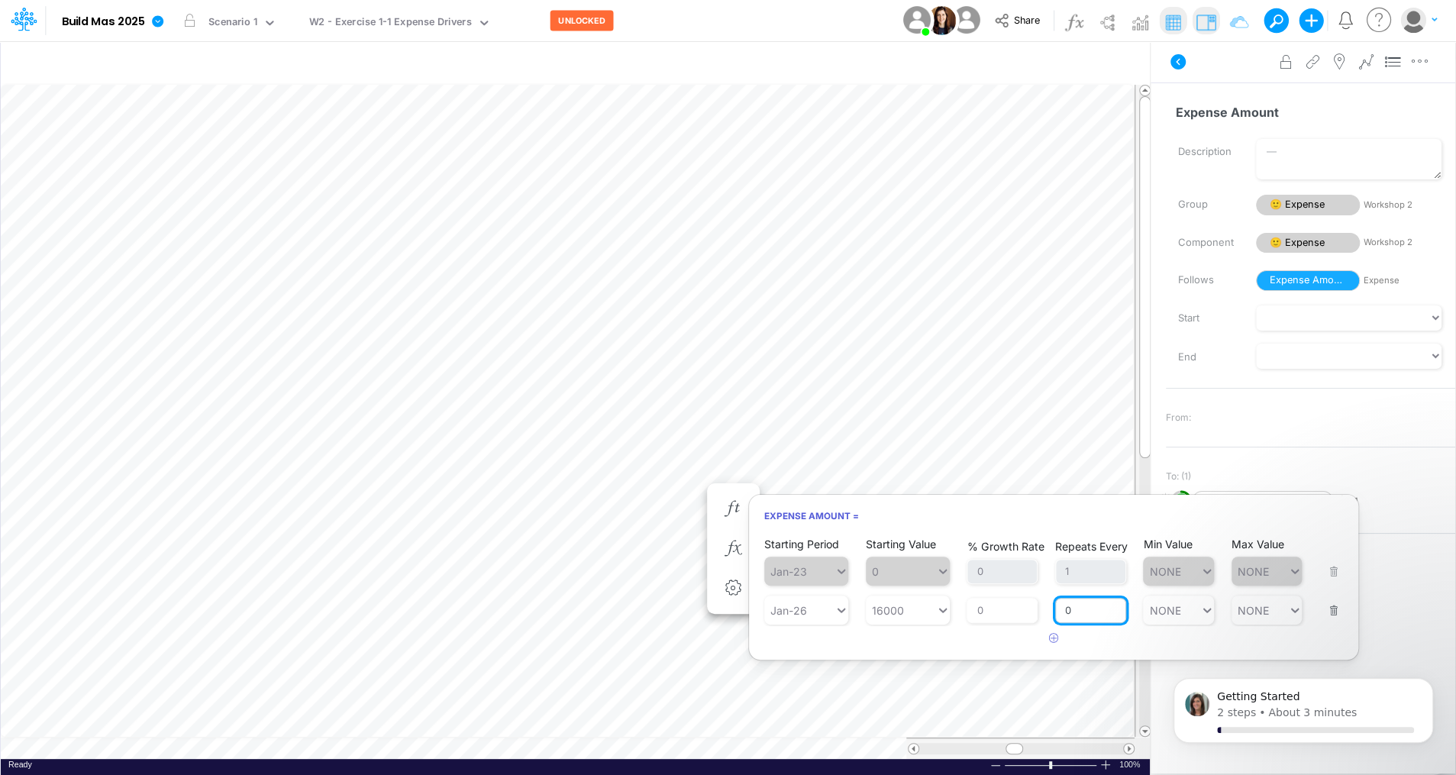
click at [1073, 611] on input "0" at bounding box center [1090, 611] width 71 height 26
type input "1"
click at [1062, 517] on h6 "Expense Amount =" at bounding box center [1053, 515] width 609 height 27
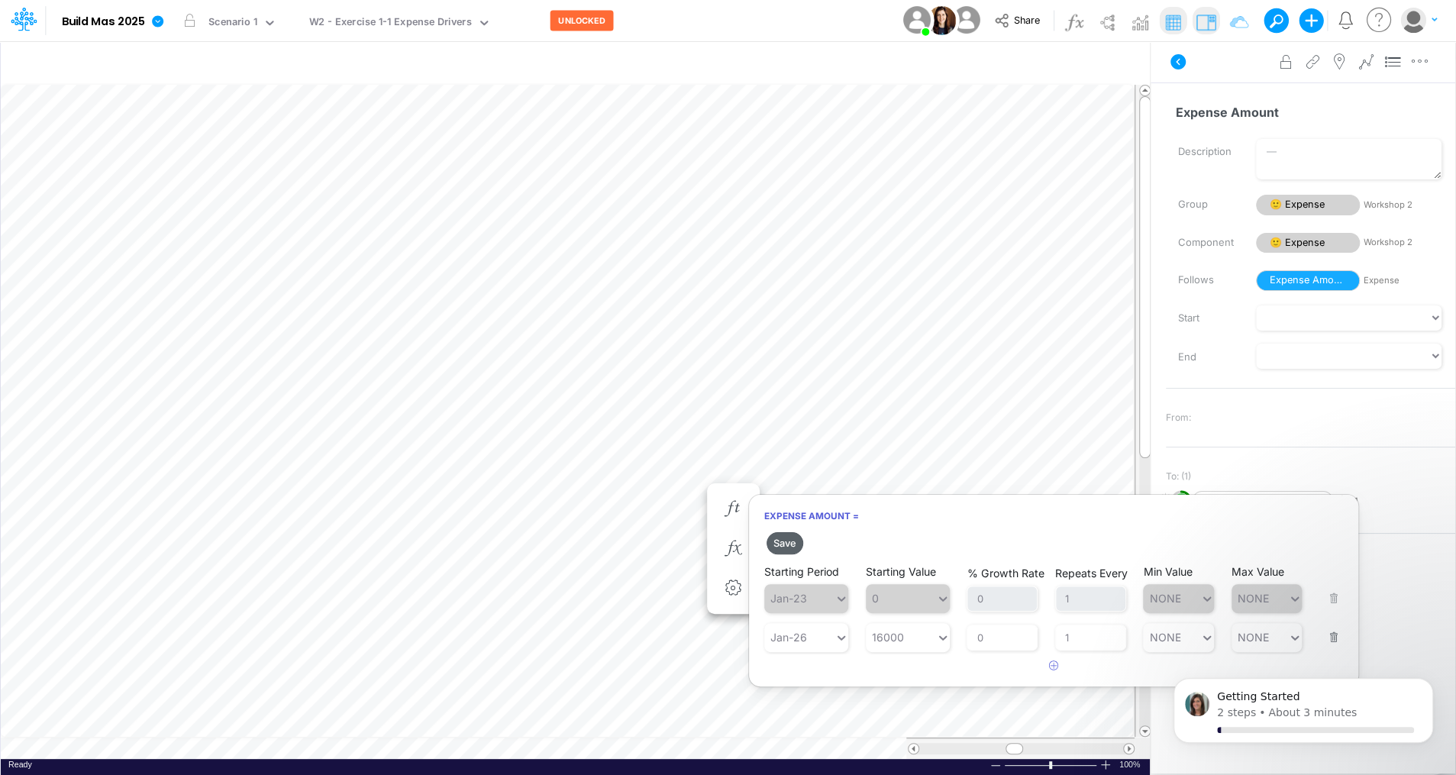
click at [786, 539] on button "Save" at bounding box center [784, 543] width 37 height 22
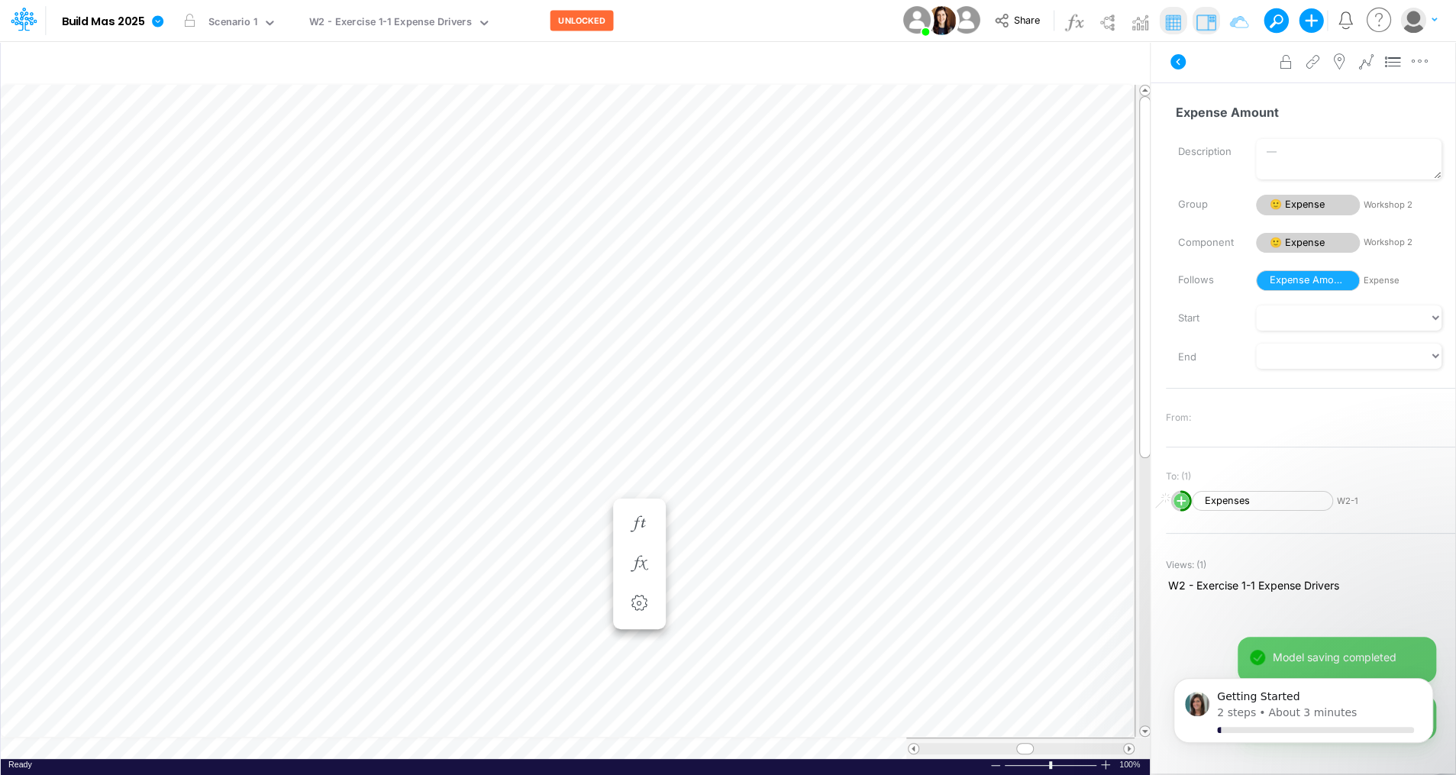
scroll to position [7, 2]
click at [931, 505] on icon "button" at bounding box center [920, 509] width 23 height 16
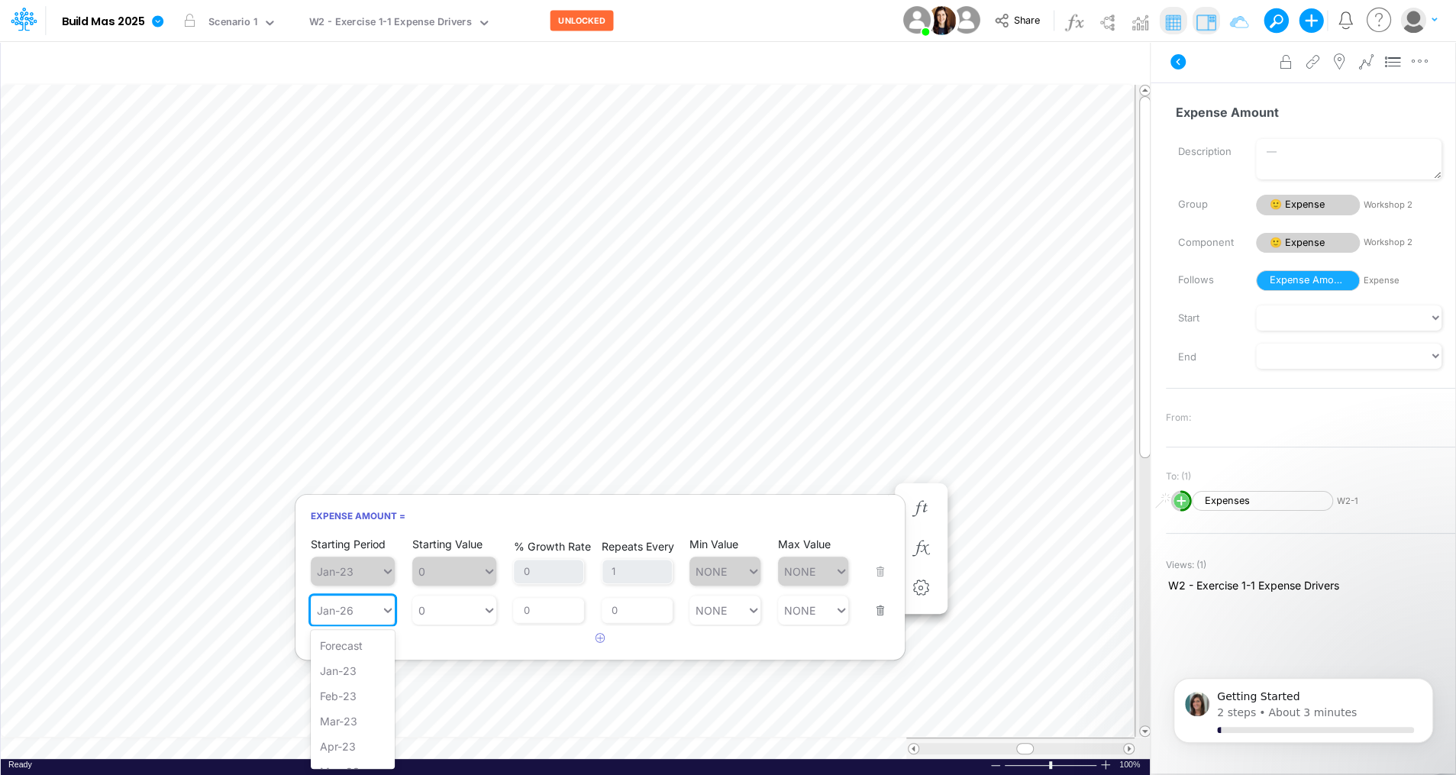
click at [388, 608] on icon at bounding box center [388, 609] width 14 height 15
click at [342, 713] on div "Sep-26" at bounding box center [353, 725] width 84 height 25
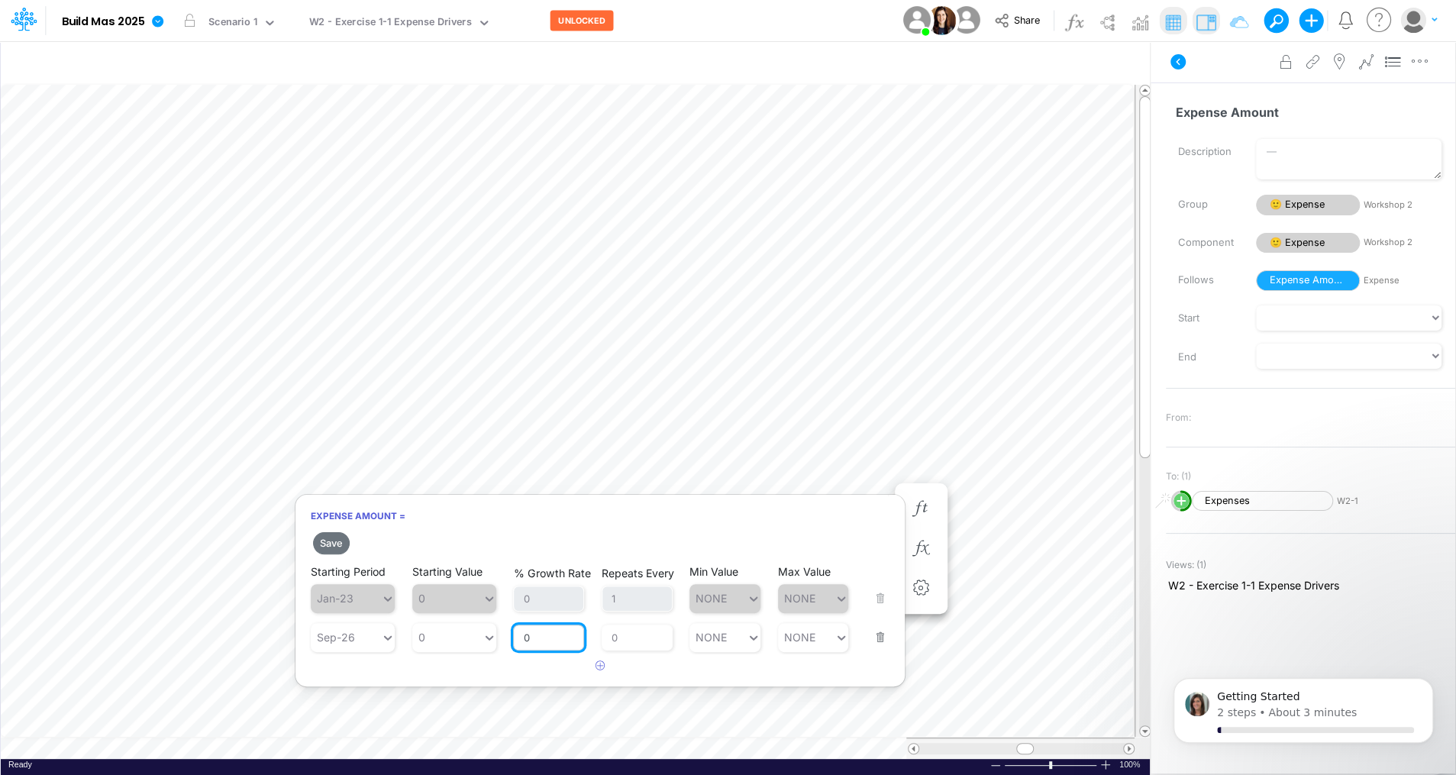
click at [549, 636] on input "0" at bounding box center [548, 637] width 71 height 26
click at [457, 627] on div "0 0" at bounding box center [447, 637] width 70 height 22
click at [446, 667] on div "Set value 16000" at bounding box center [461, 672] width 100 height 25
type input "16000"
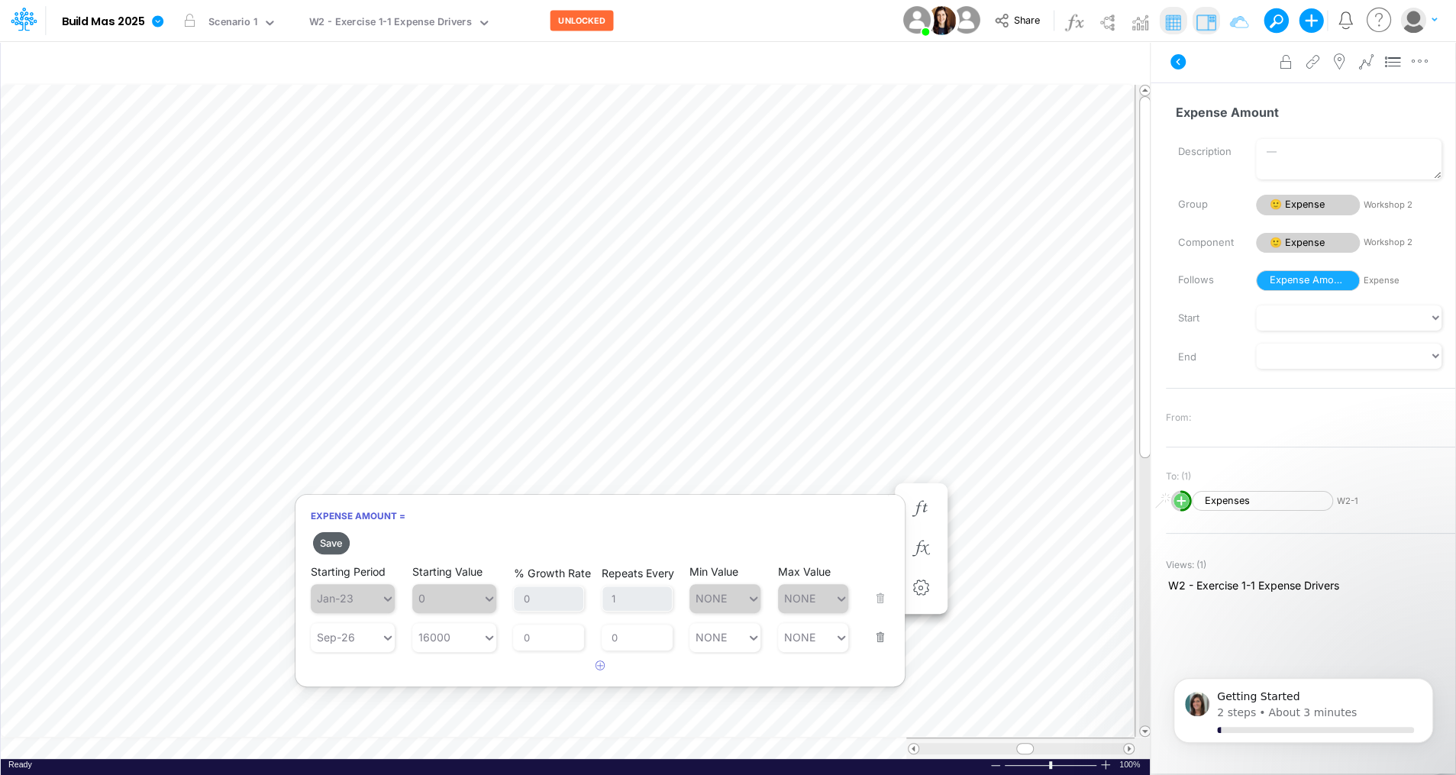
click at [334, 548] on button "Save" at bounding box center [331, 543] width 37 height 22
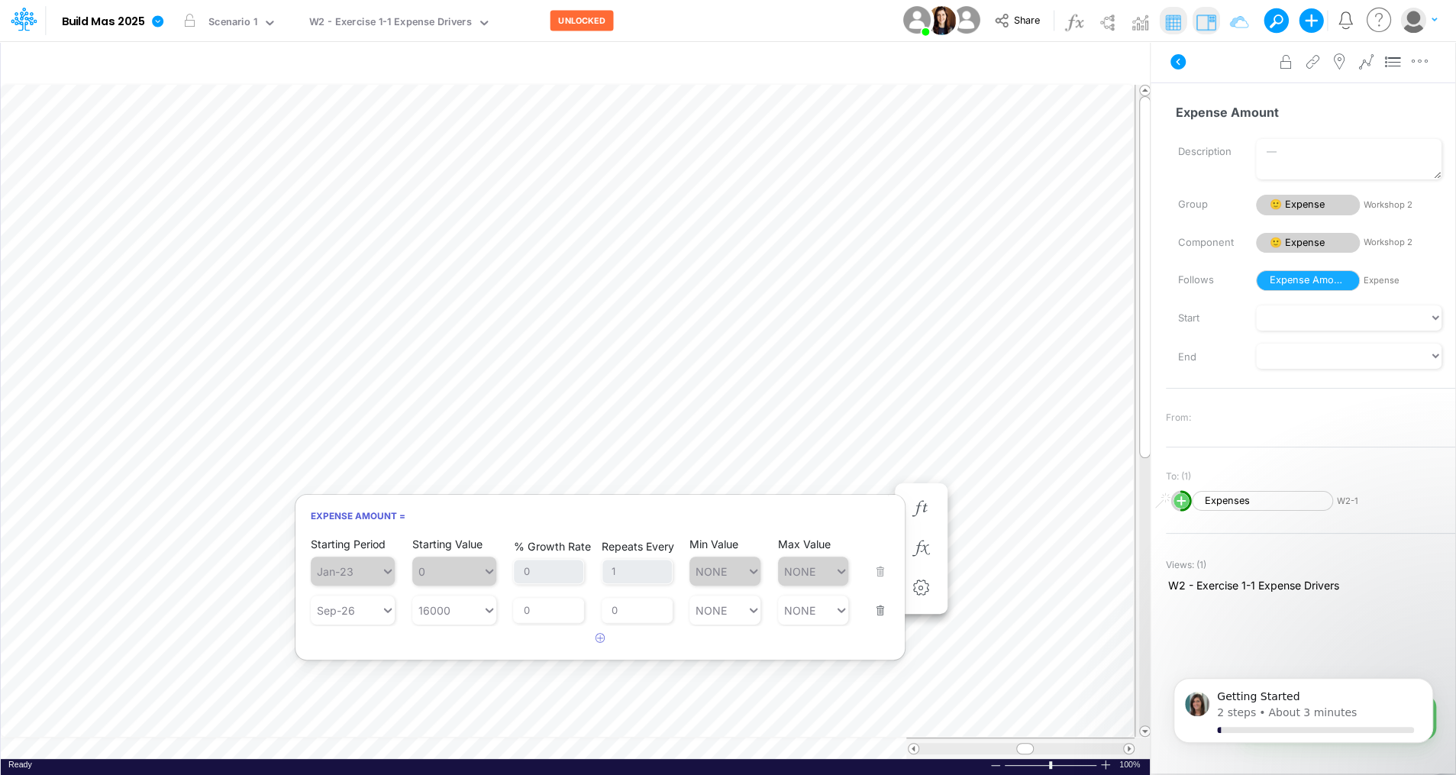
scroll to position [7, 2]
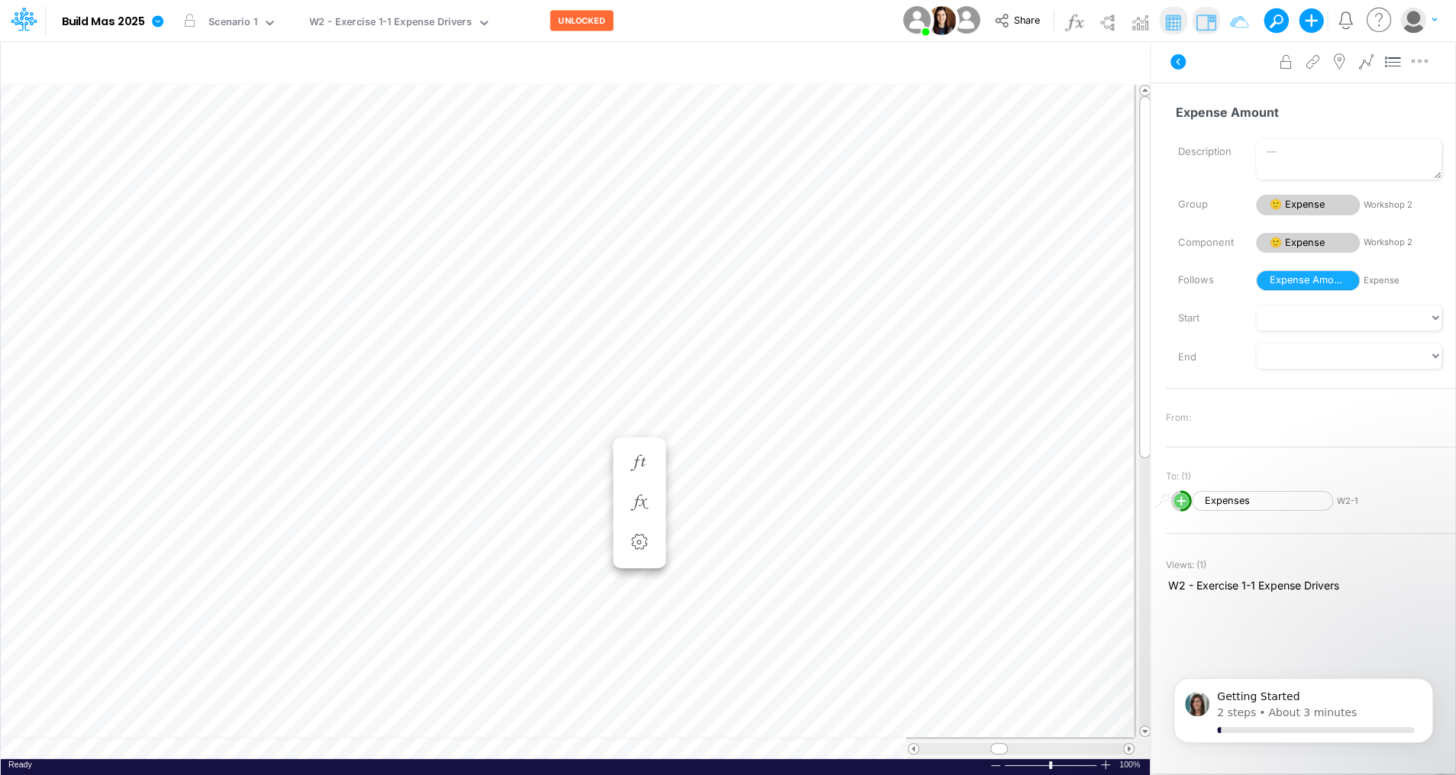
scroll to position [7, 2]
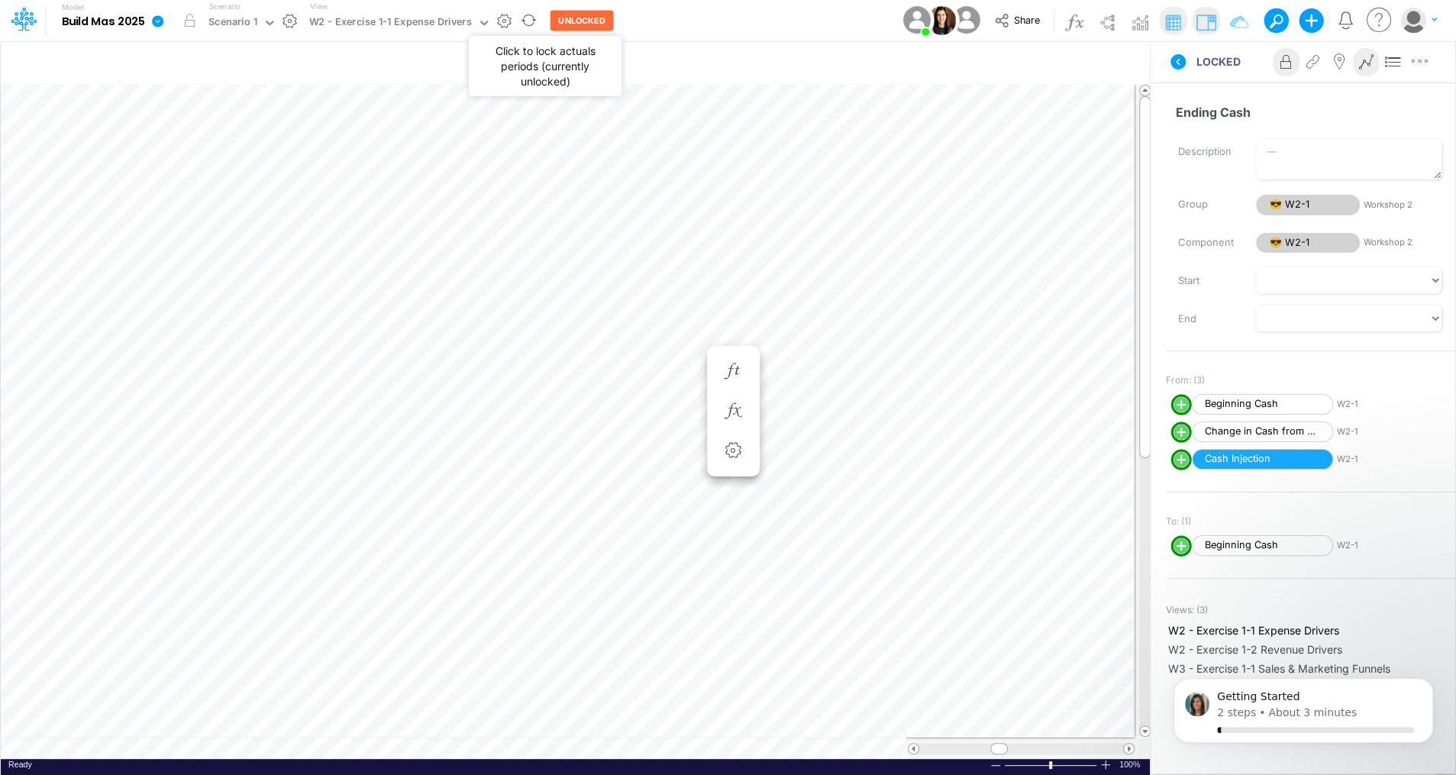
click at [580, 18] on button "UNLOCKED" at bounding box center [581, 21] width 63 height 21
click at [580, 18] on button "LOCKED" at bounding box center [575, 21] width 51 height 21
click at [1286, 65] on icon at bounding box center [1286, 62] width 23 height 16
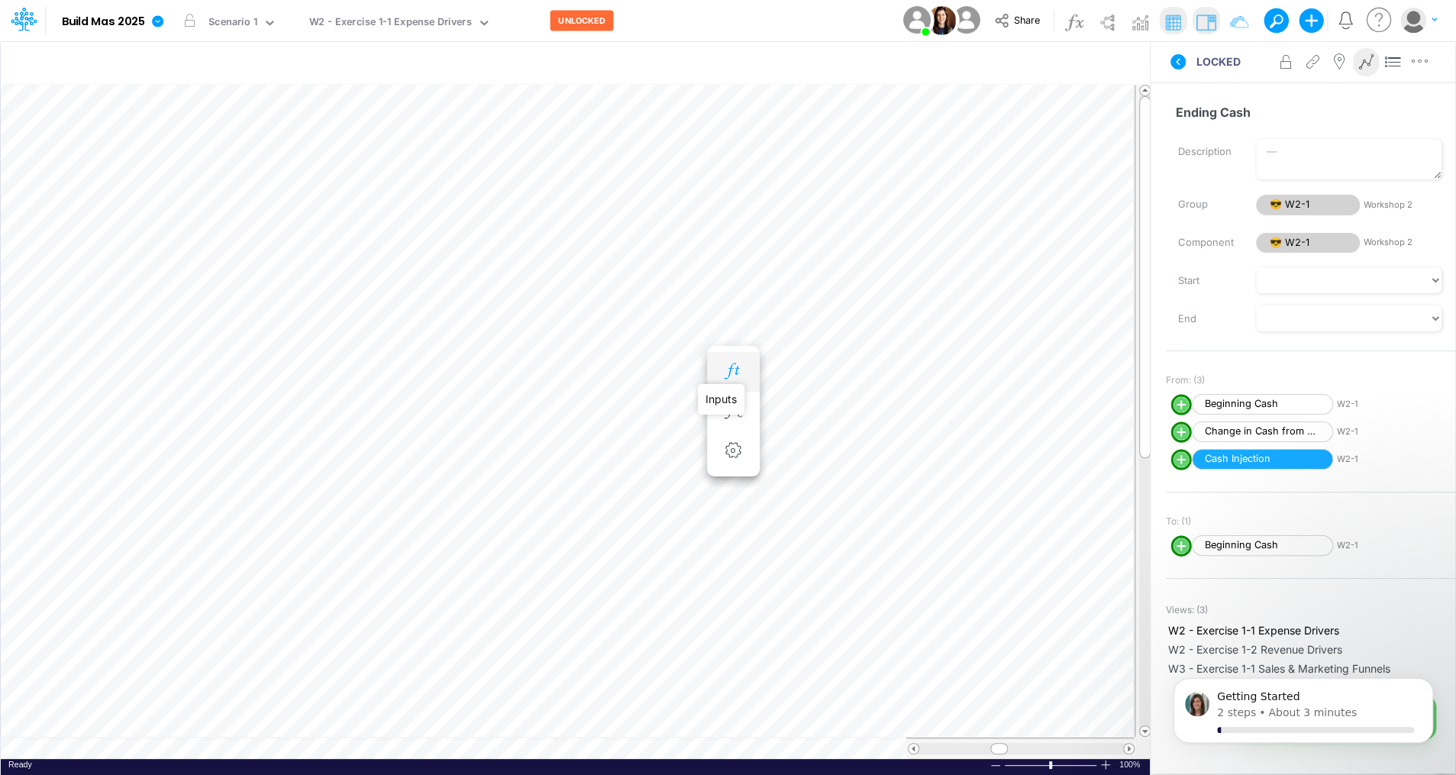
scroll to position [7, 2]
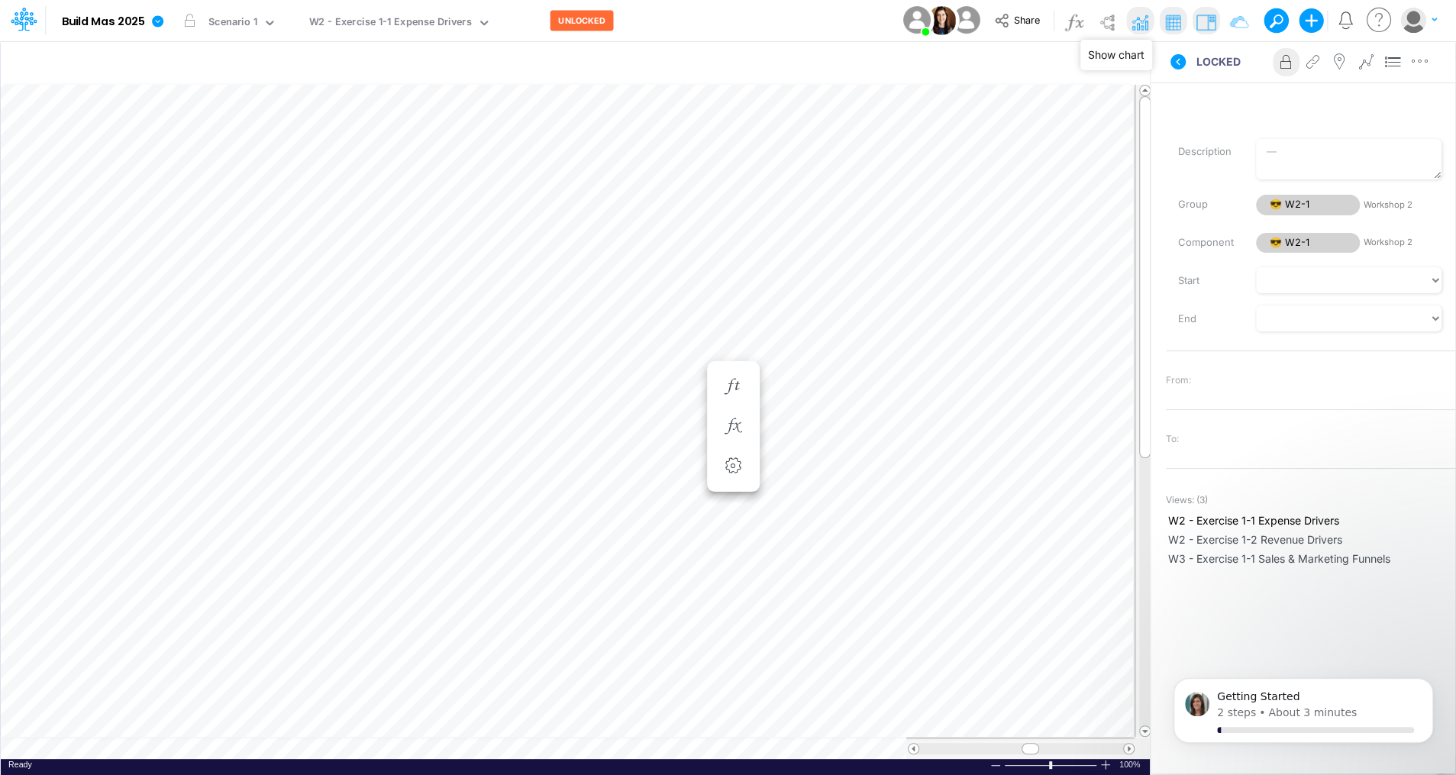
click at [1138, 19] on img at bounding box center [1140, 22] width 24 height 24
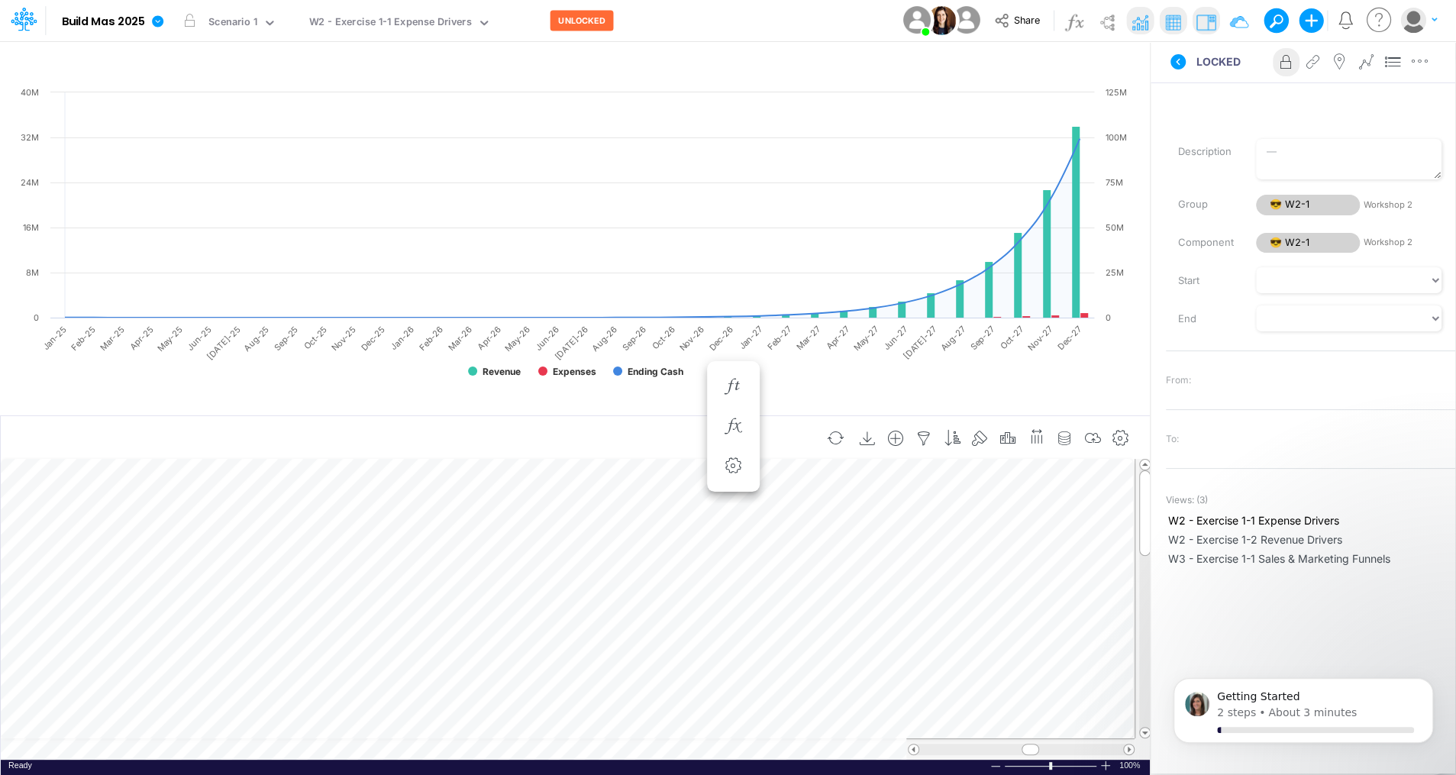
click at [508, 746] on div "Paste Cut Copy AutoFill 0 Ready 100% Sum: null Max: null Min: null Numerical Co…" at bounding box center [575, 609] width 1149 height 300
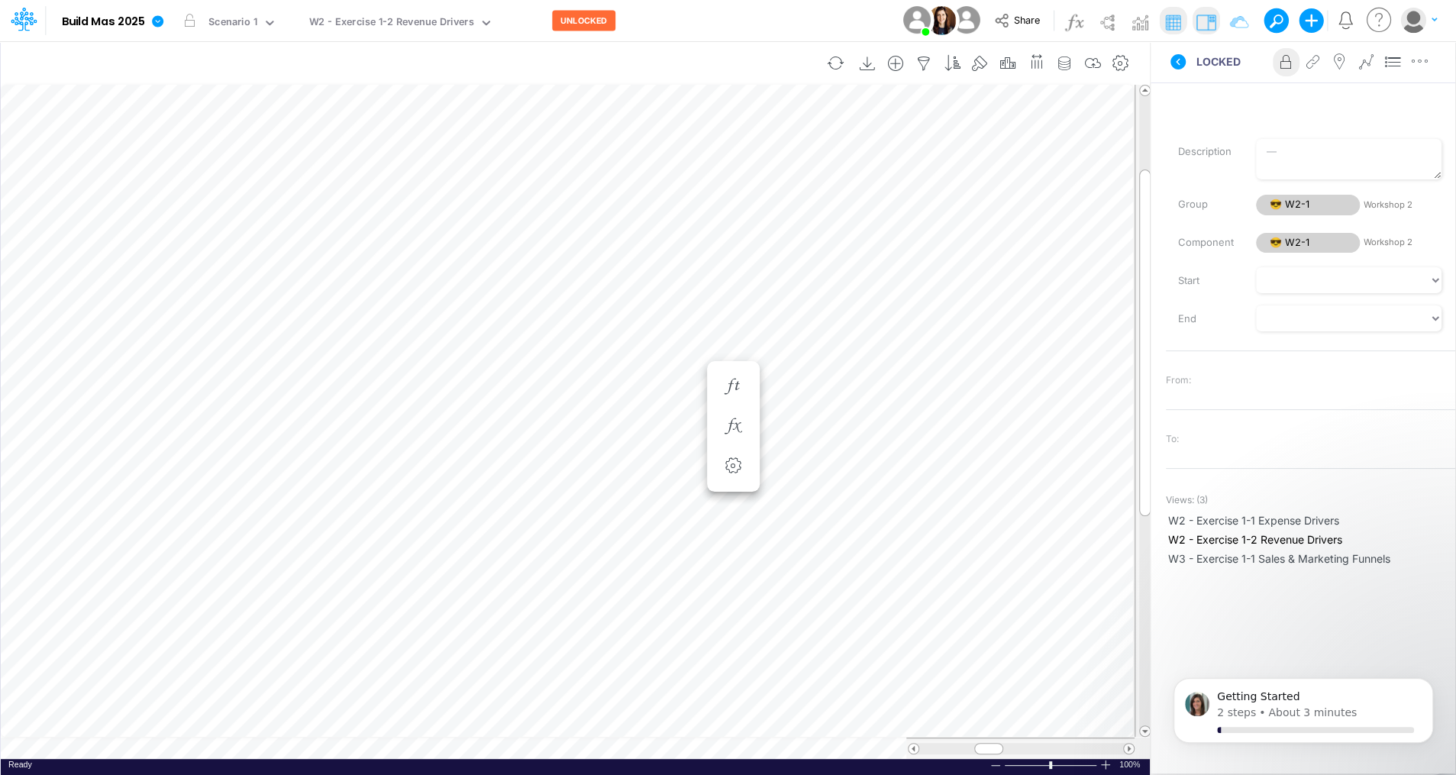
scroll to position [7, 2]
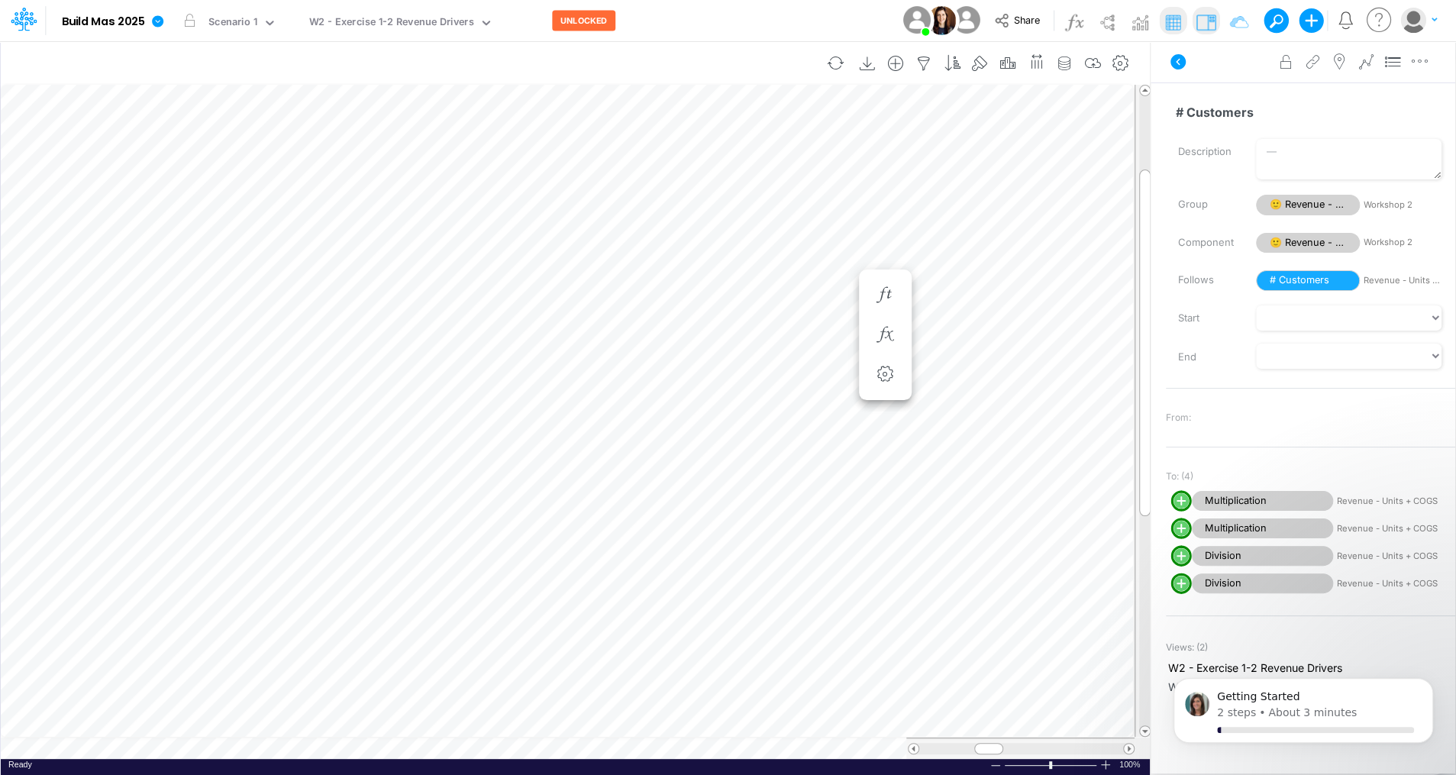
scroll to position [7, 2]
click at [568, 18] on button "UNLOCKED" at bounding box center [583, 21] width 63 height 21
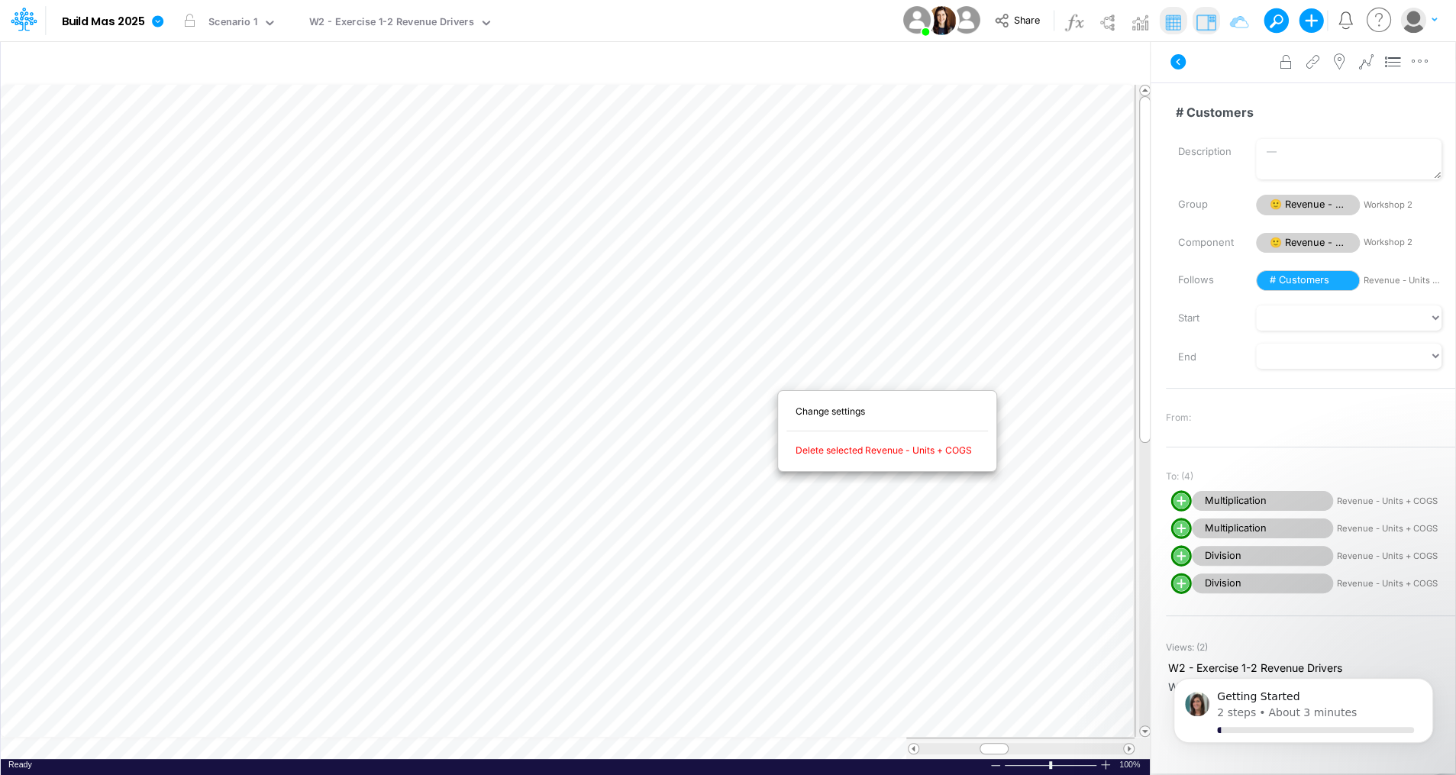
click at [779, 385] on div "Change settings Delete selected Revenue - Units + COGS Bold Italic Regular None…" at bounding box center [887, 431] width 220 height 94
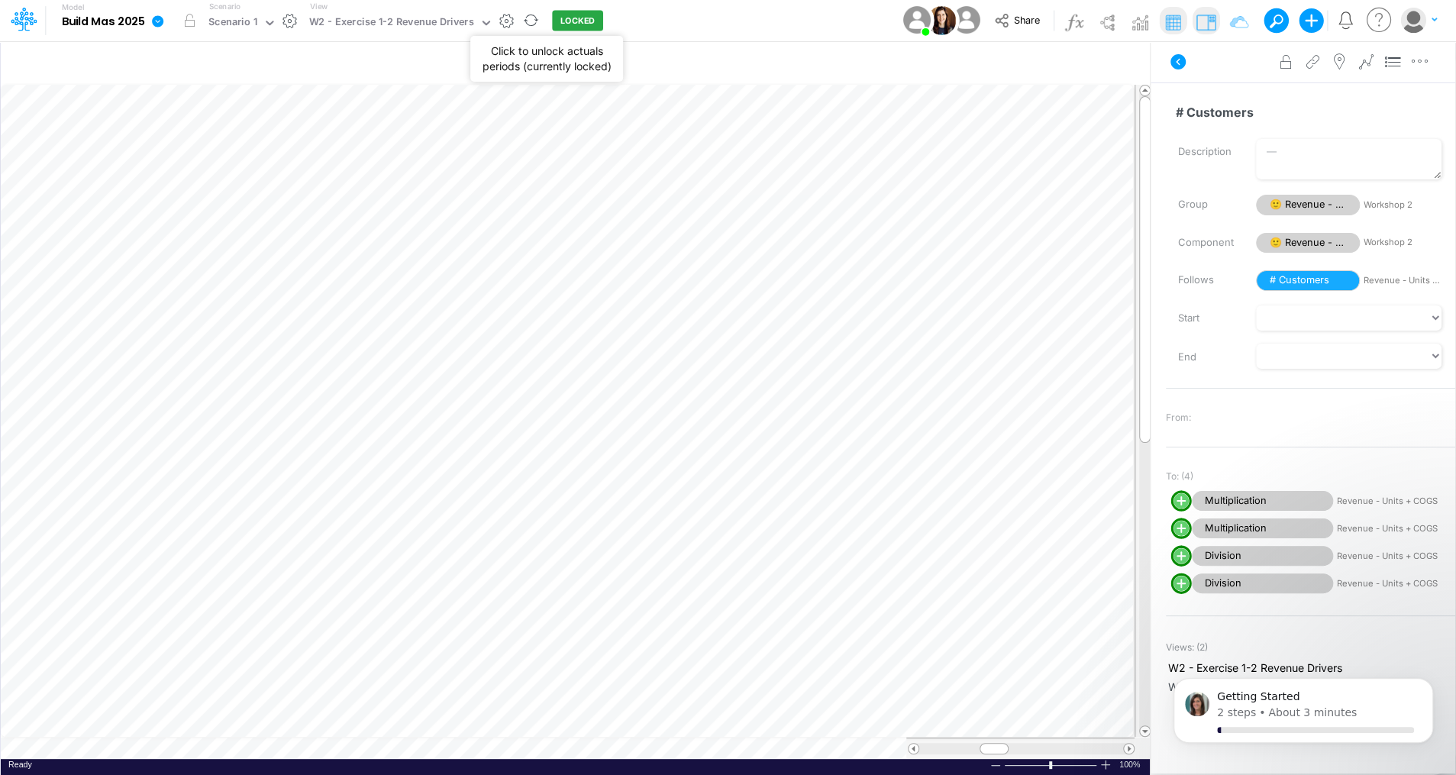
click at [566, 23] on button "LOCKED" at bounding box center [577, 21] width 51 height 21
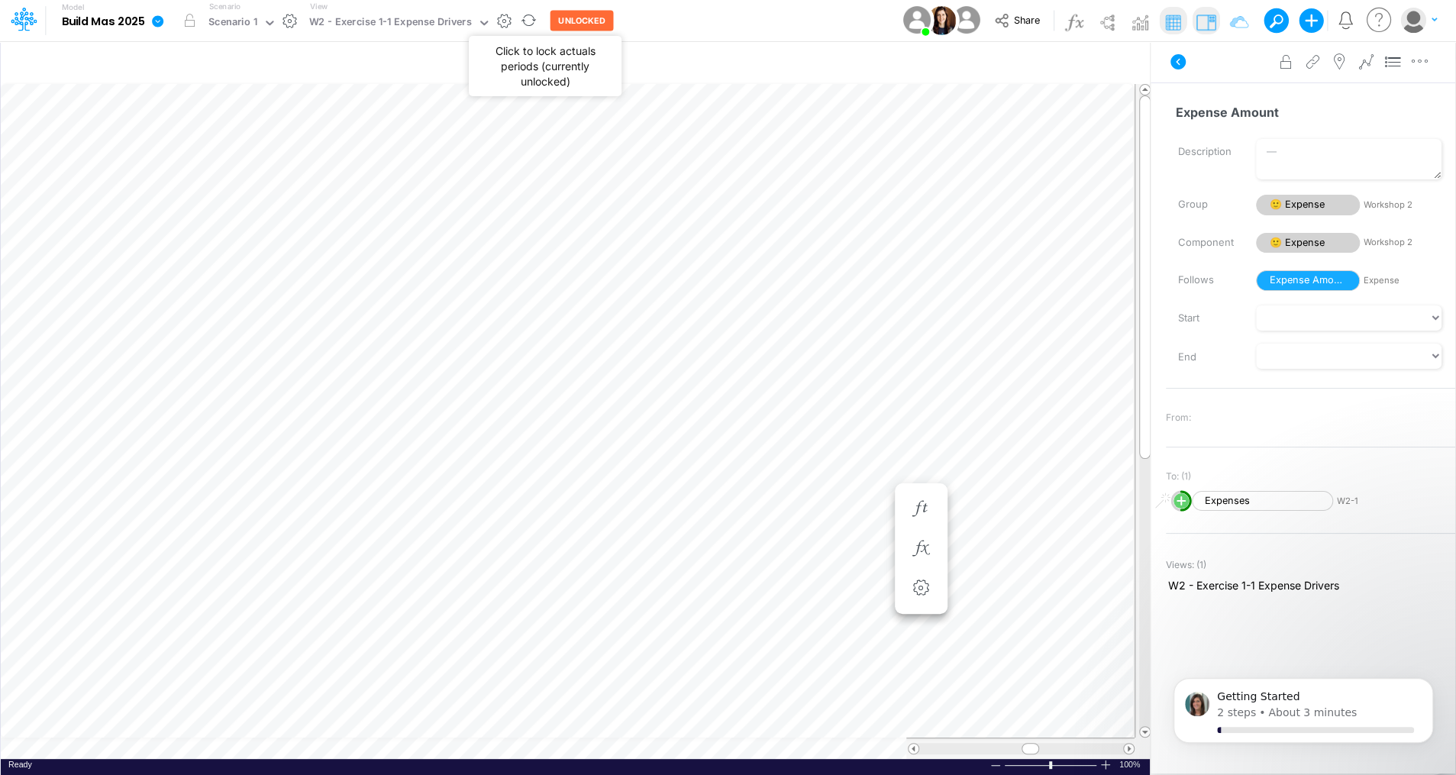
click at [597, 19] on button "UNLOCKED" at bounding box center [581, 21] width 63 height 21
click at [921, 508] on icon "button" at bounding box center [920, 509] width 23 height 16
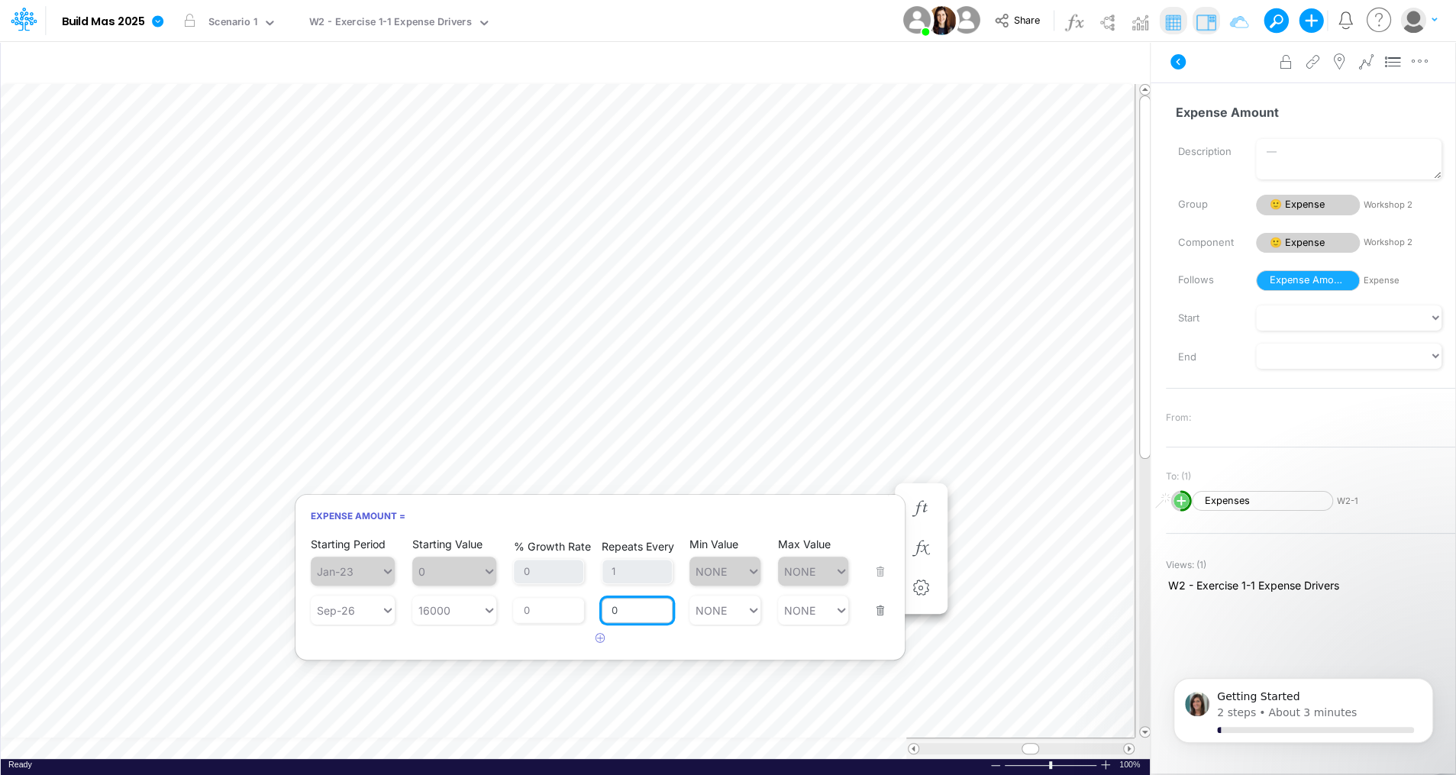
click at [619, 611] on input "0" at bounding box center [637, 611] width 71 height 26
click at [619, 610] on input "0" at bounding box center [637, 611] width 71 height 26
type input "1"
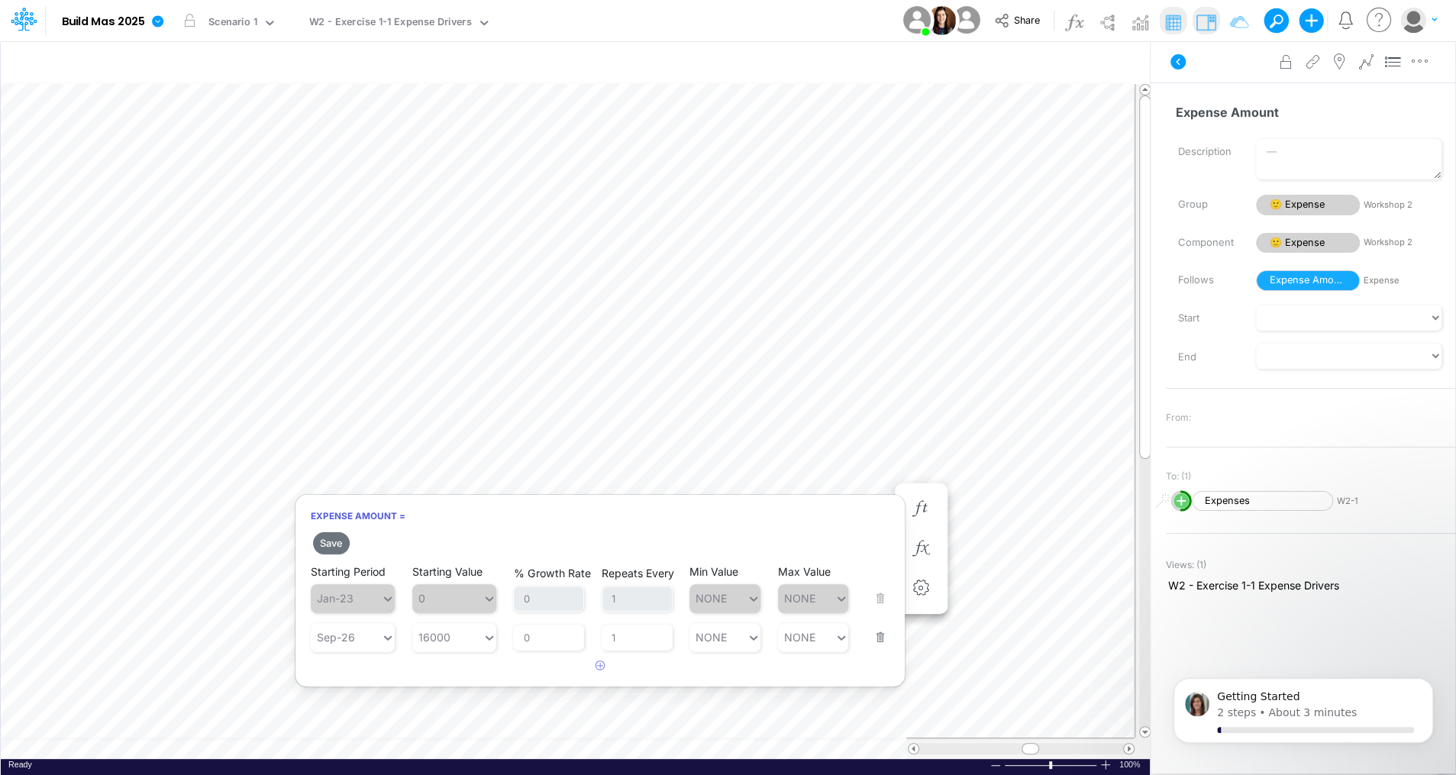
click at [483, 521] on h6 "Expense Amount =" at bounding box center [599, 515] width 609 height 27
click at [336, 546] on button "Save" at bounding box center [331, 543] width 37 height 22
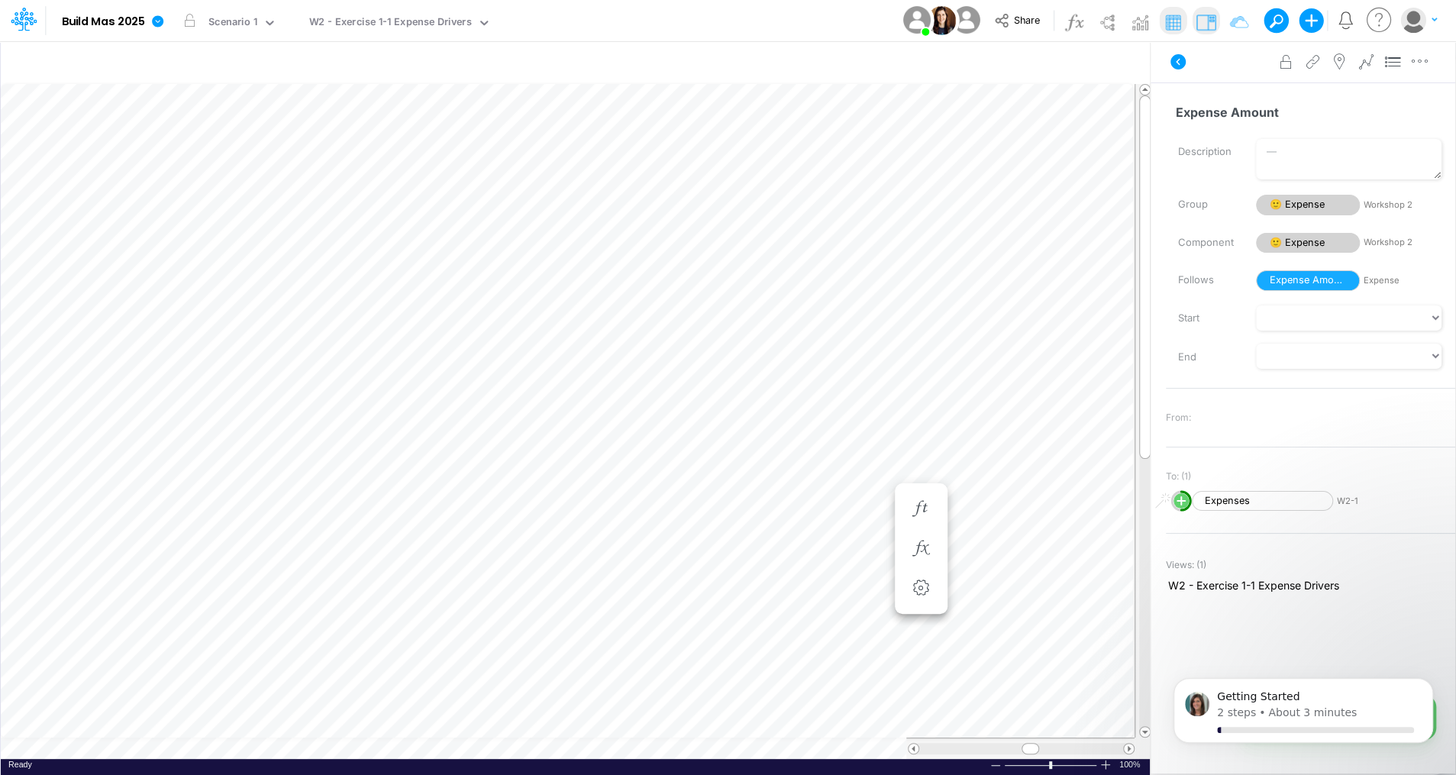
scroll to position [7, 2]
click at [1137, 21] on img at bounding box center [1140, 22] width 24 height 24
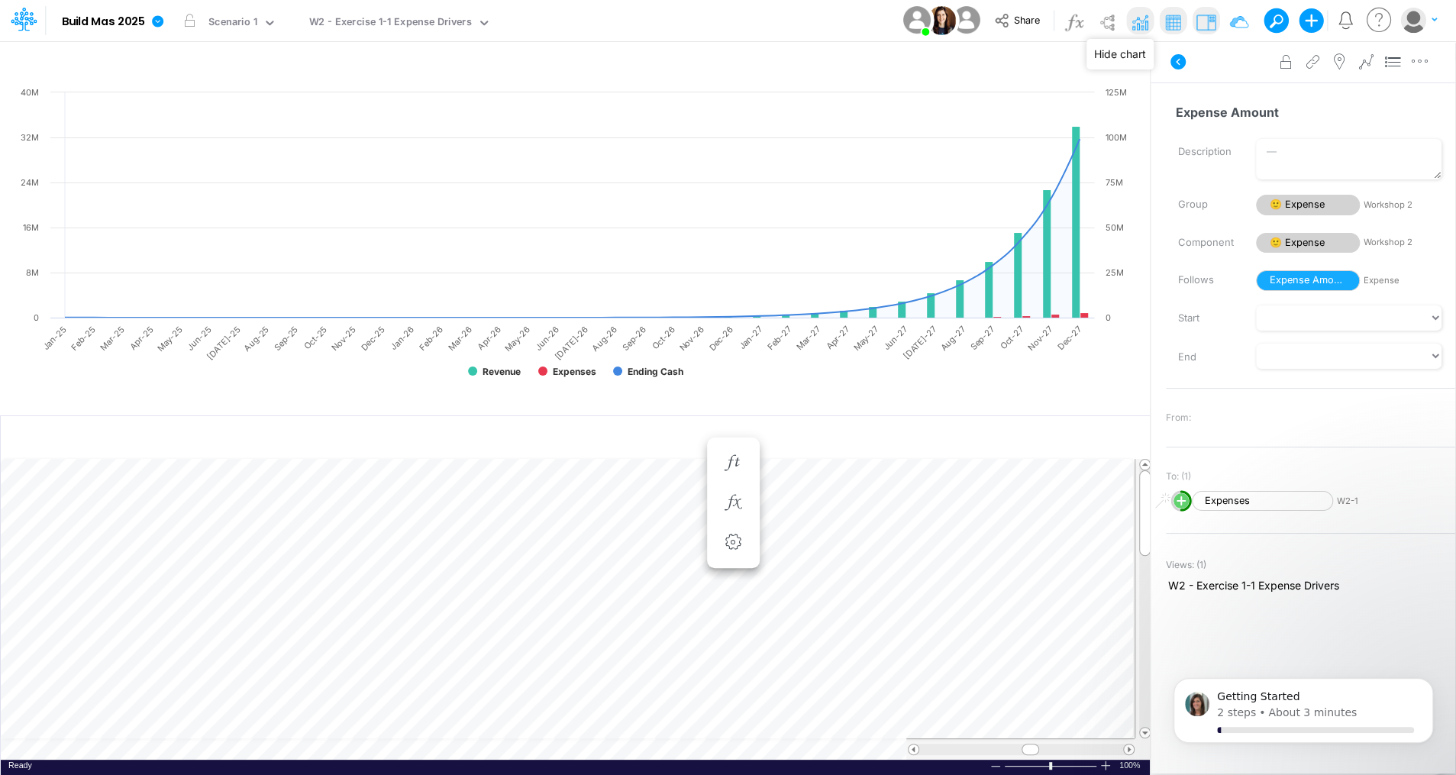
click at [1148, 22] on img at bounding box center [1140, 22] width 24 height 24
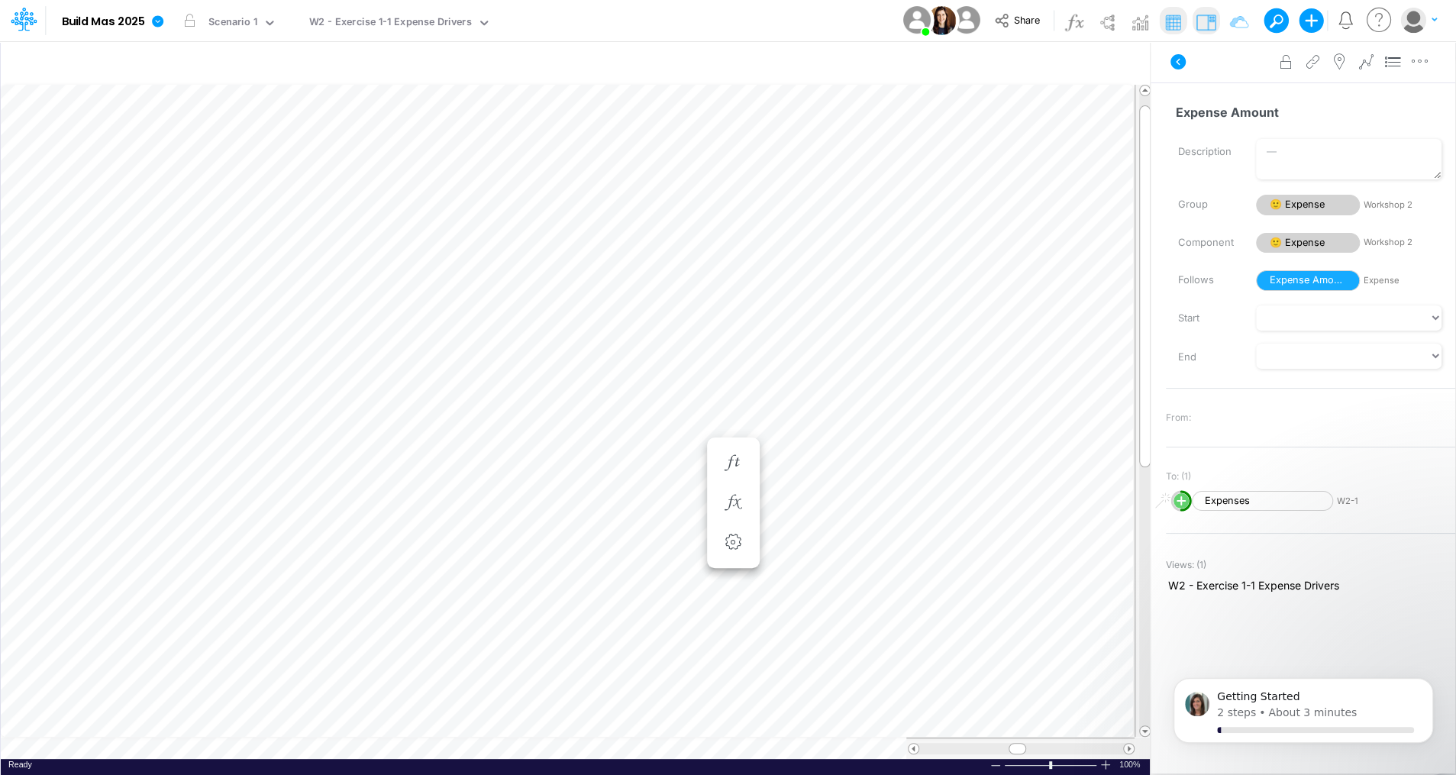
scroll to position [7, 2]
click at [640, 492] on icon "button" at bounding box center [639, 494] width 23 height 16
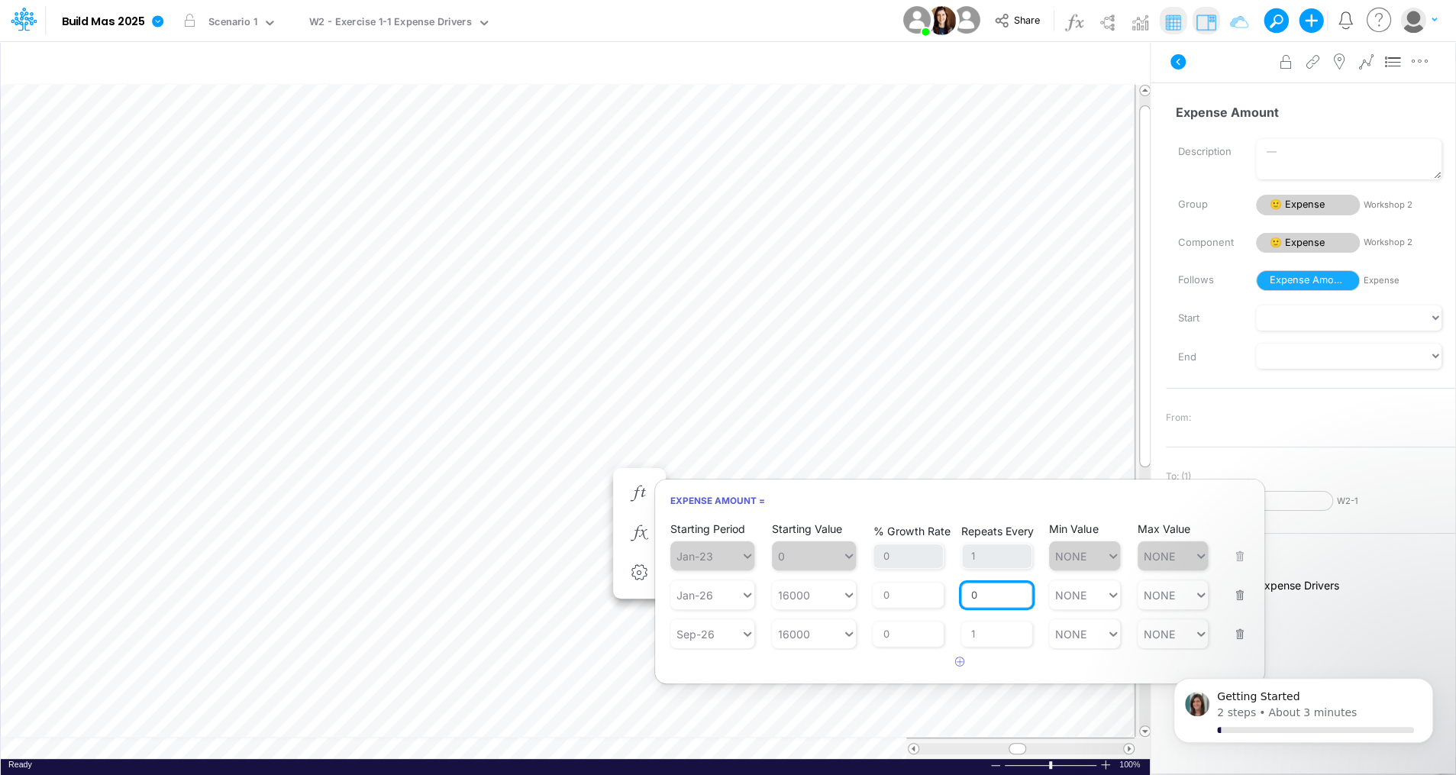
click at [987, 600] on input "0" at bounding box center [996, 595] width 71 height 26
type input "1"
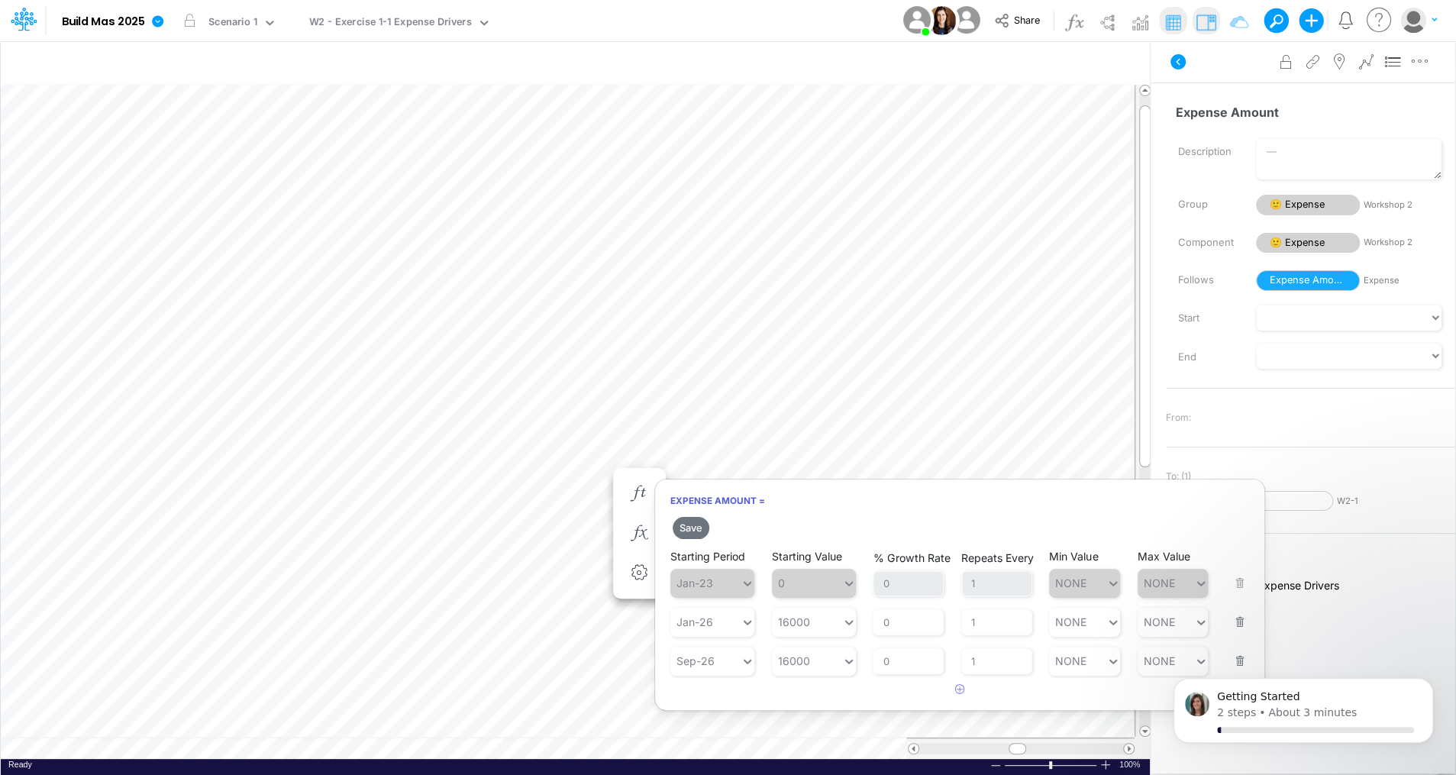
click at [1238, 634] on button "button" at bounding box center [1235, 651] width 20 height 41
click at [695, 528] on button "Save" at bounding box center [691, 528] width 37 height 22
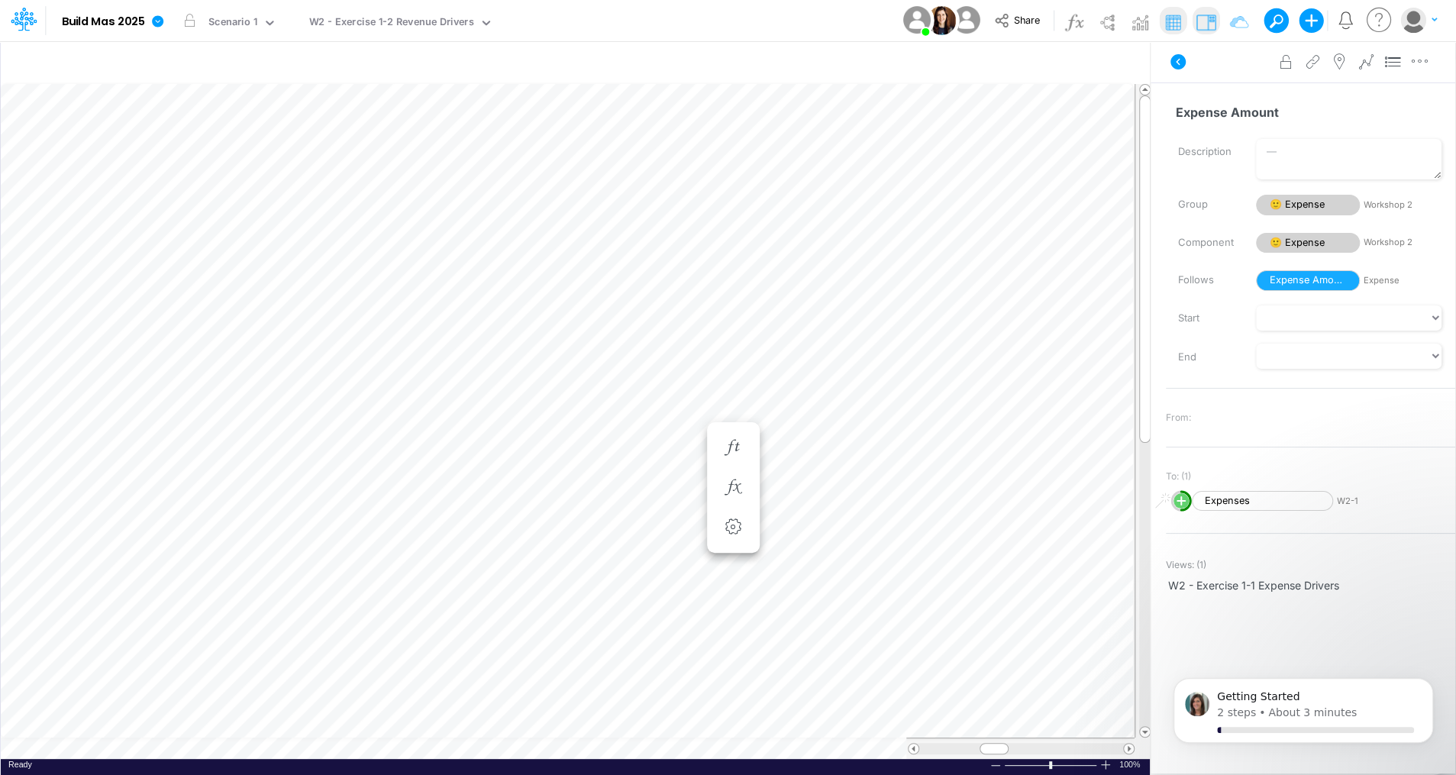
scroll to position [7, 2]
click at [731, 442] on icon "button" at bounding box center [732, 448] width 23 height 16
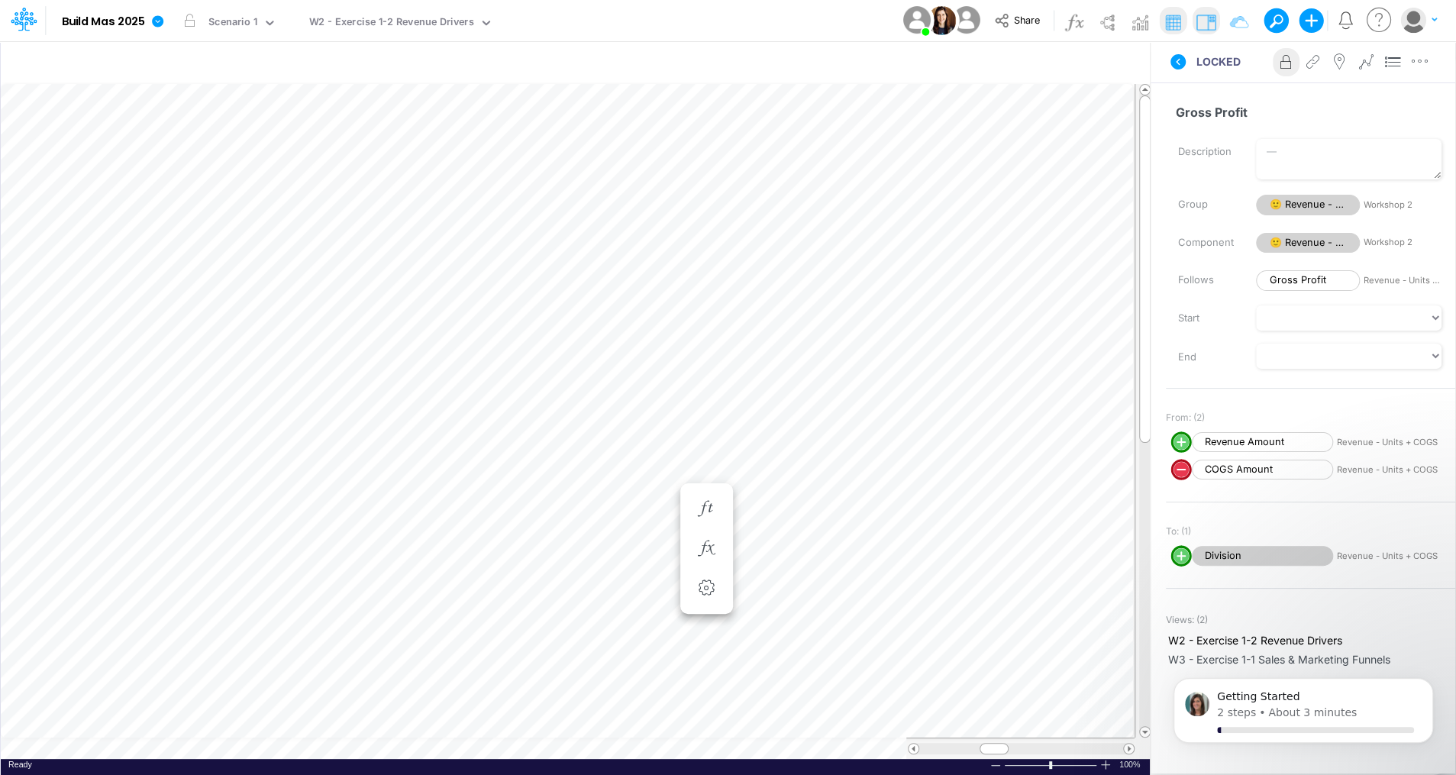
scroll to position [7, 2]
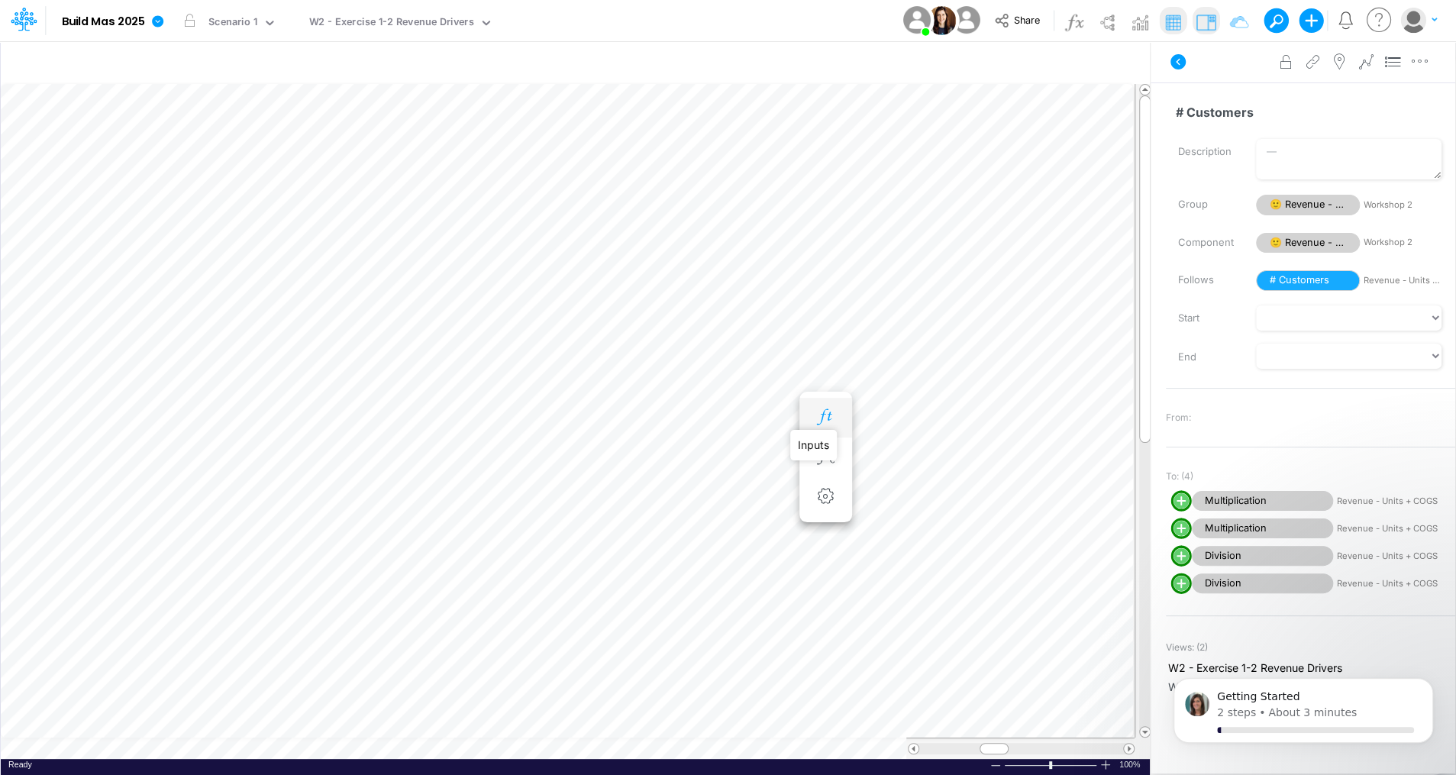
click at [818, 415] on icon "button" at bounding box center [825, 417] width 23 height 16
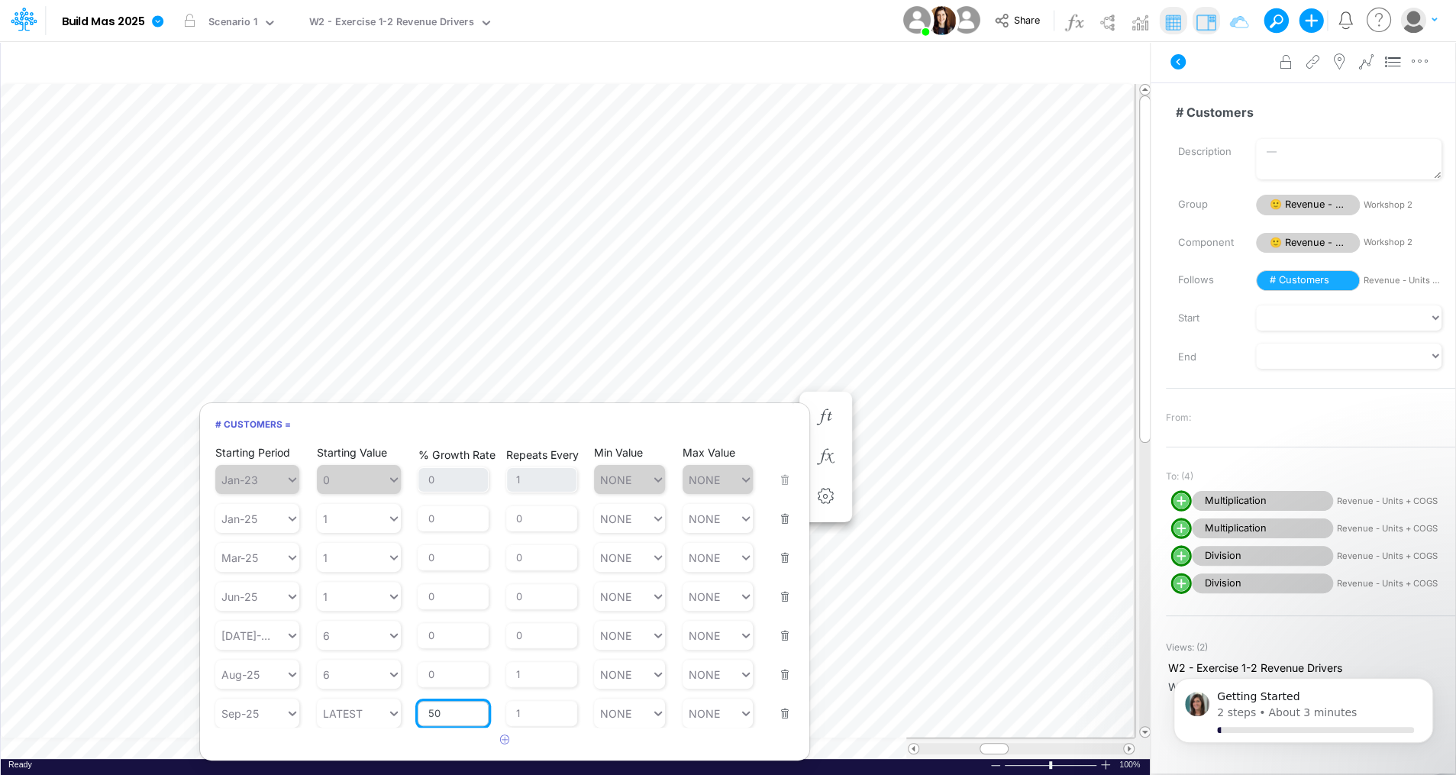
click at [460, 721] on input "50" at bounding box center [453, 714] width 71 height 26
type input "20"
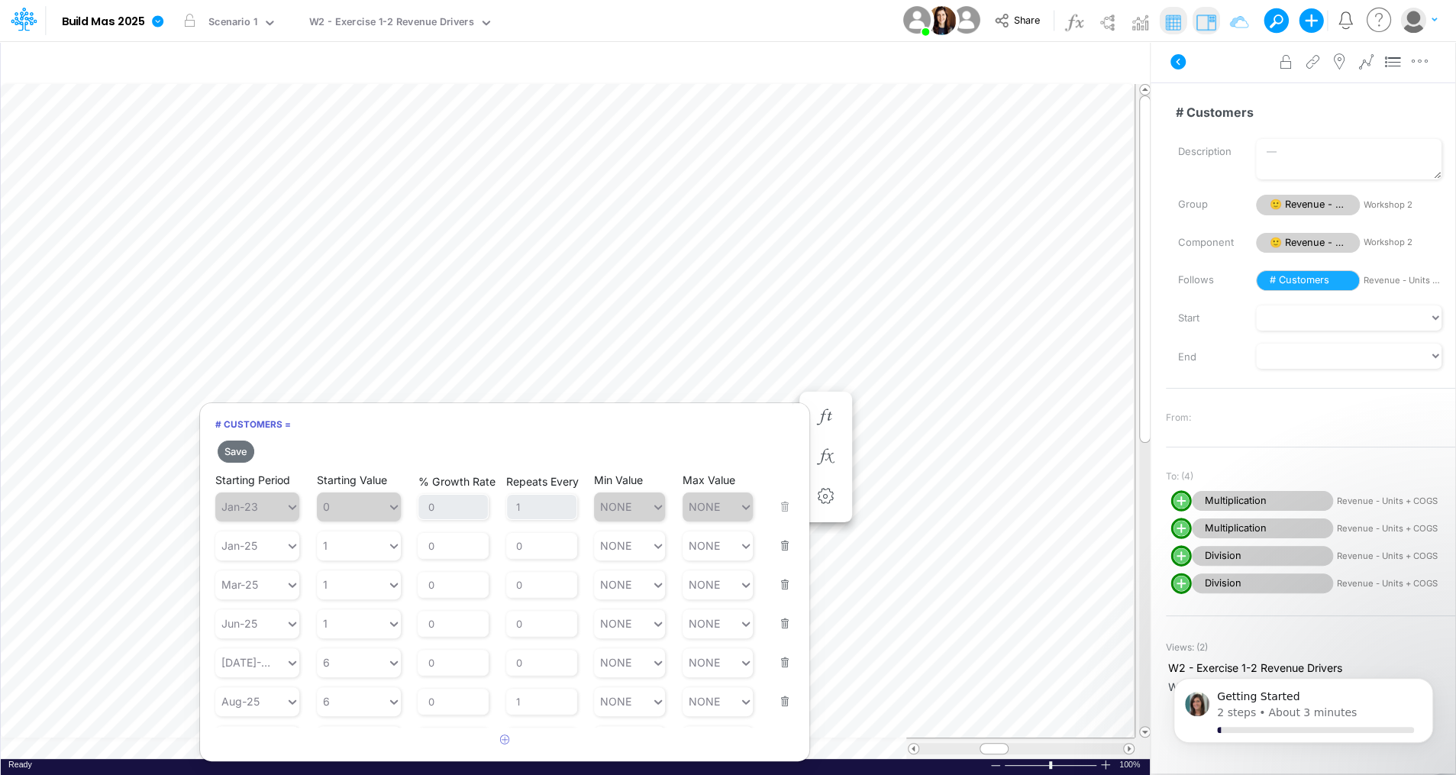
click at [363, 415] on h6 "# Customers =" at bounding box center [504, 424] width 609 height 27
click at [240, 448] on button "Save" at bounding box center [236, 451] width 37 height 22
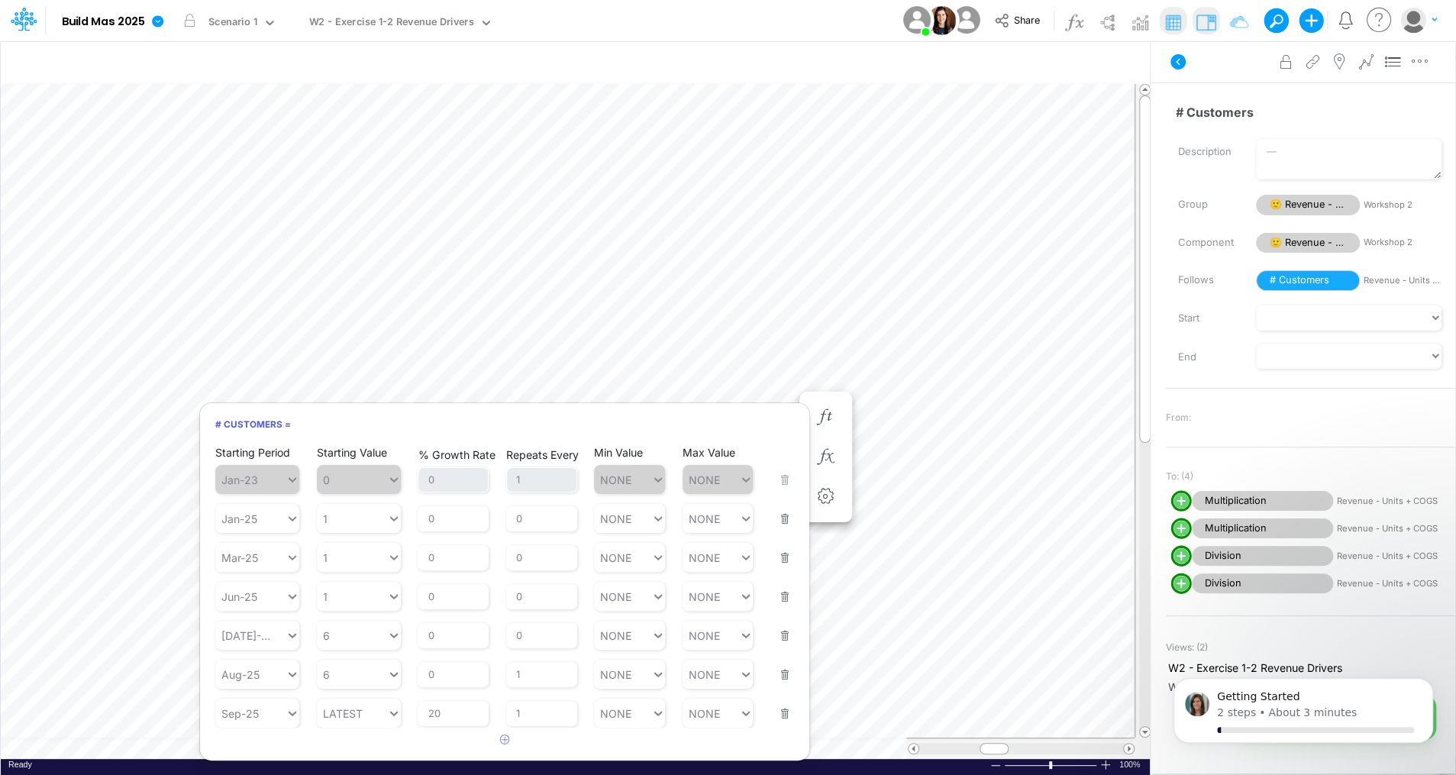
scroll to position [7, 2]
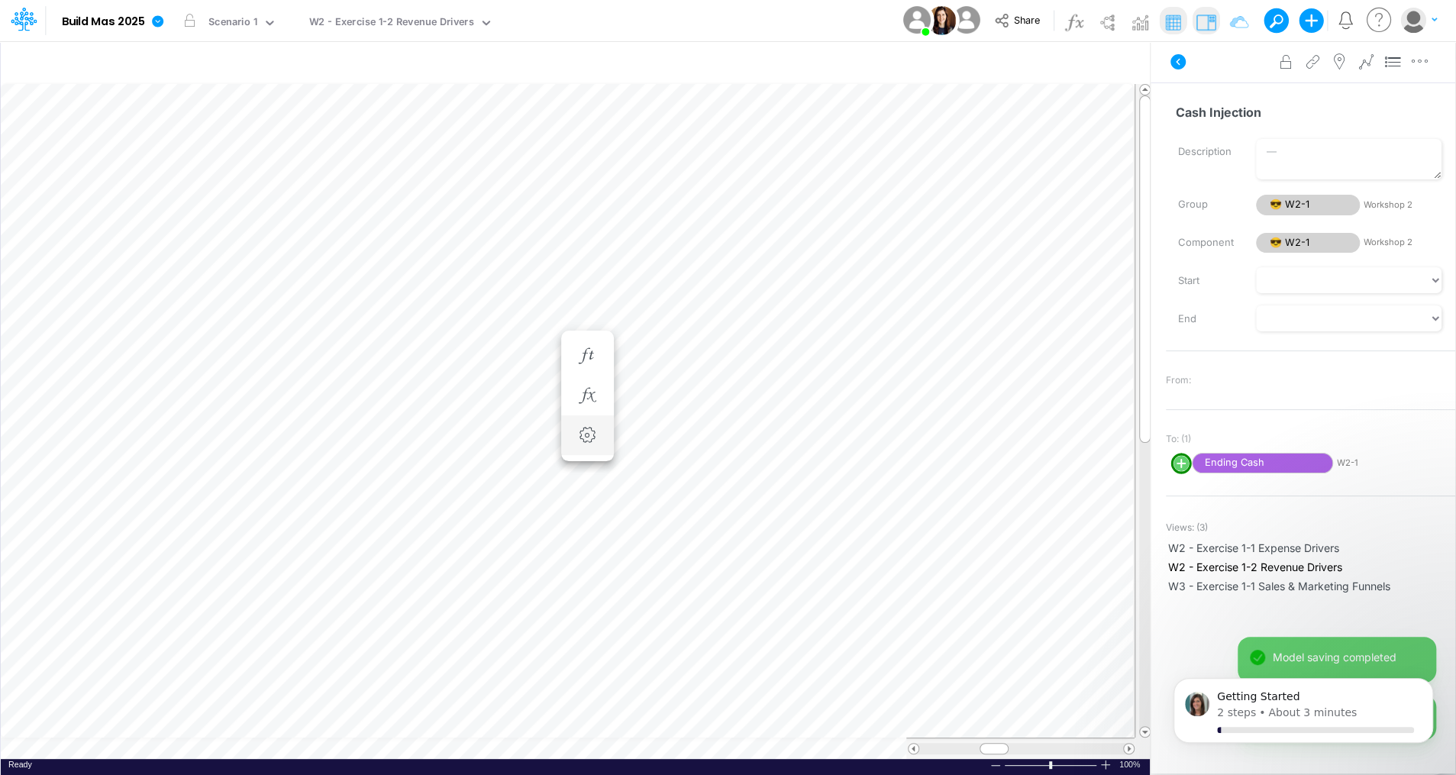
scroll to position [7, 2]
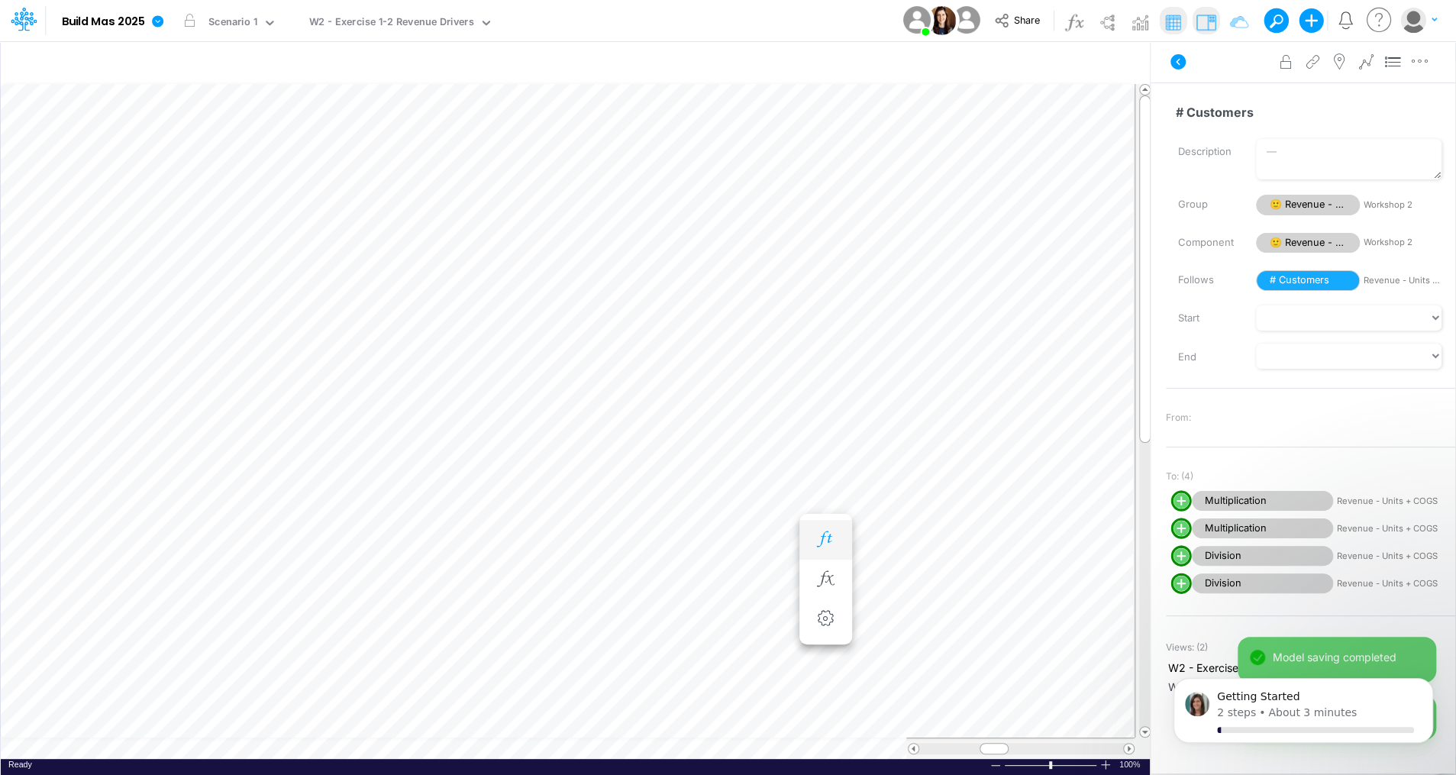
click at [821, 531] on icon "button" at bounding box center [825, 539] width 23 height 16
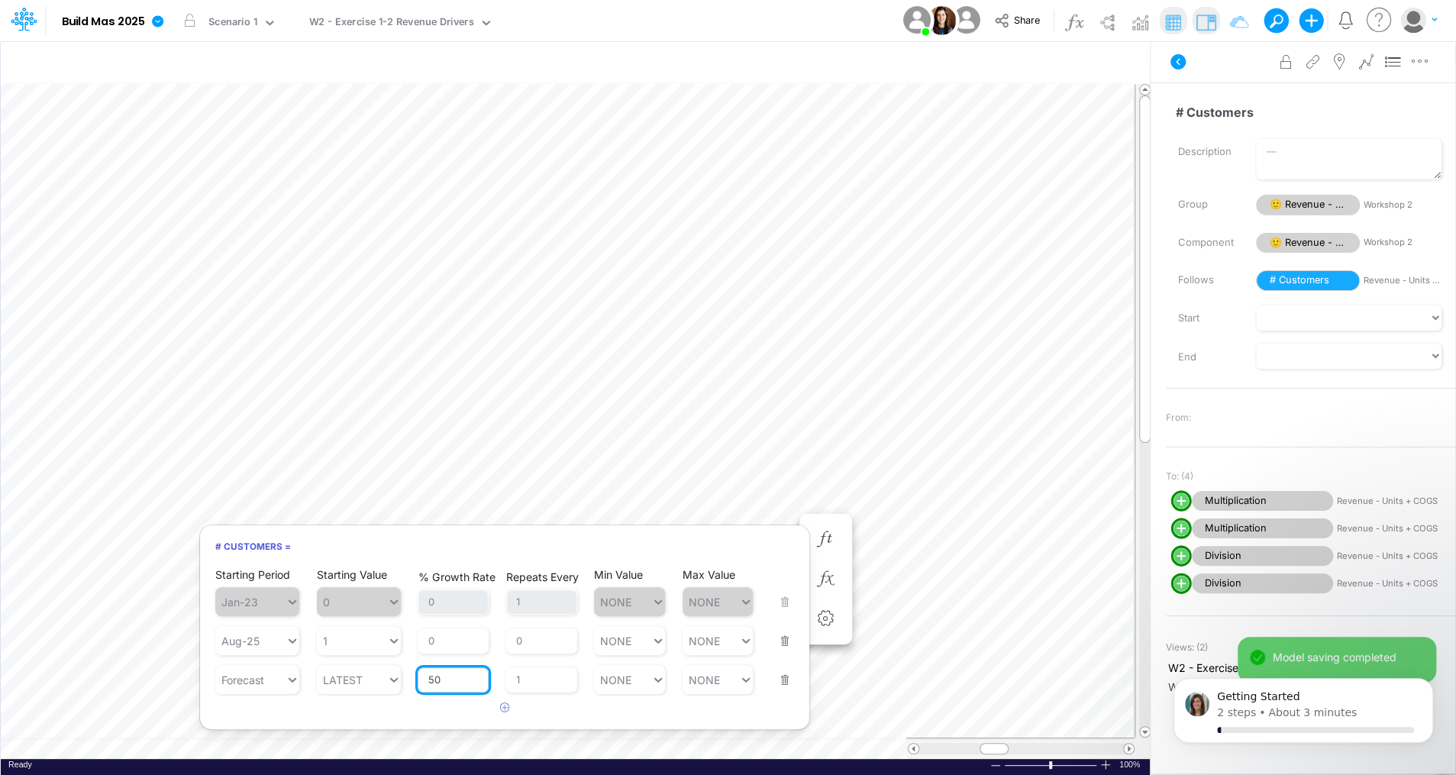
click at [453, 676] on input "50" at bounding box center [453, 680] width 71 height 26
type input "20"
click at [331, 548] on h6 "# Customers =" at bounding box center [504, 546] width 609 height 27
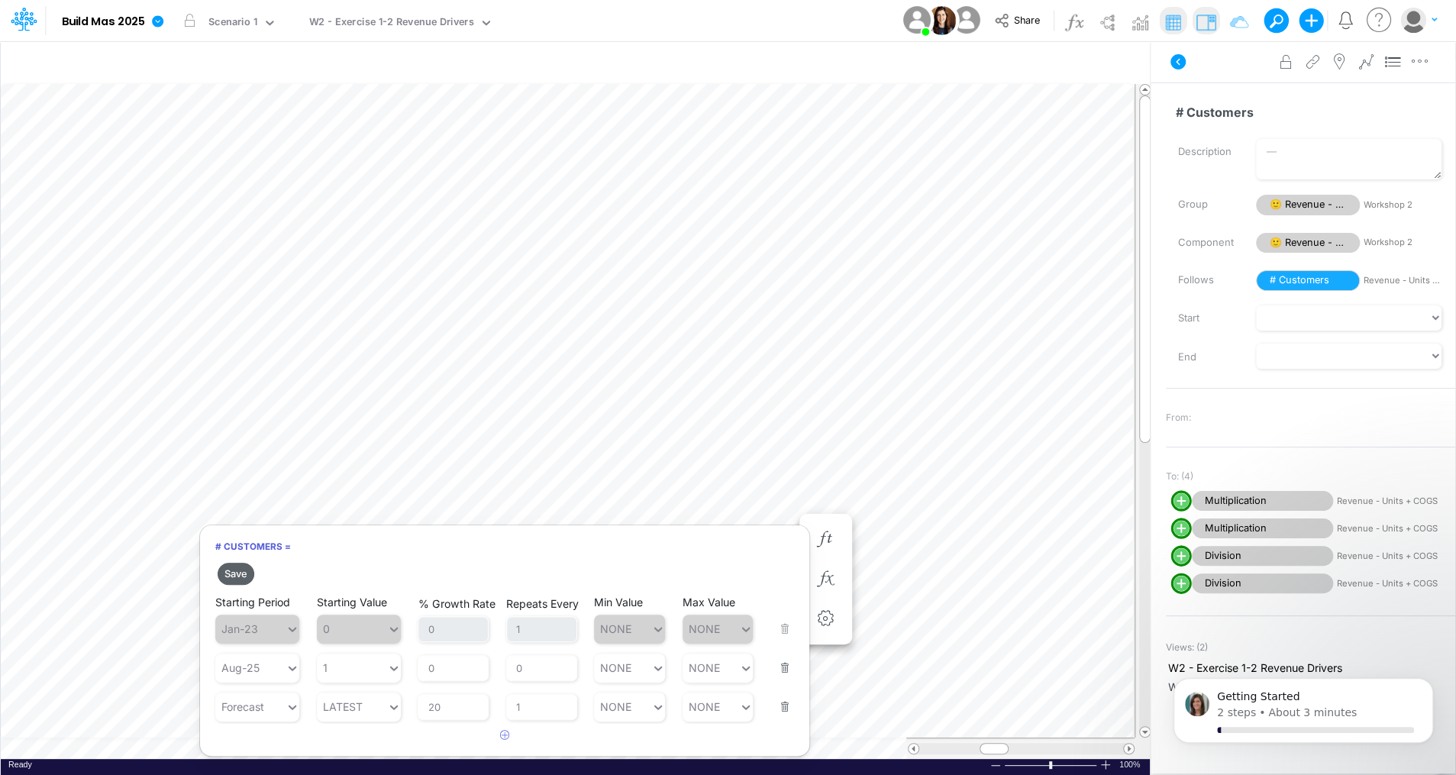
click at [240, 566] on button "Save" at bounding box center [236, 574] width 37 height 22
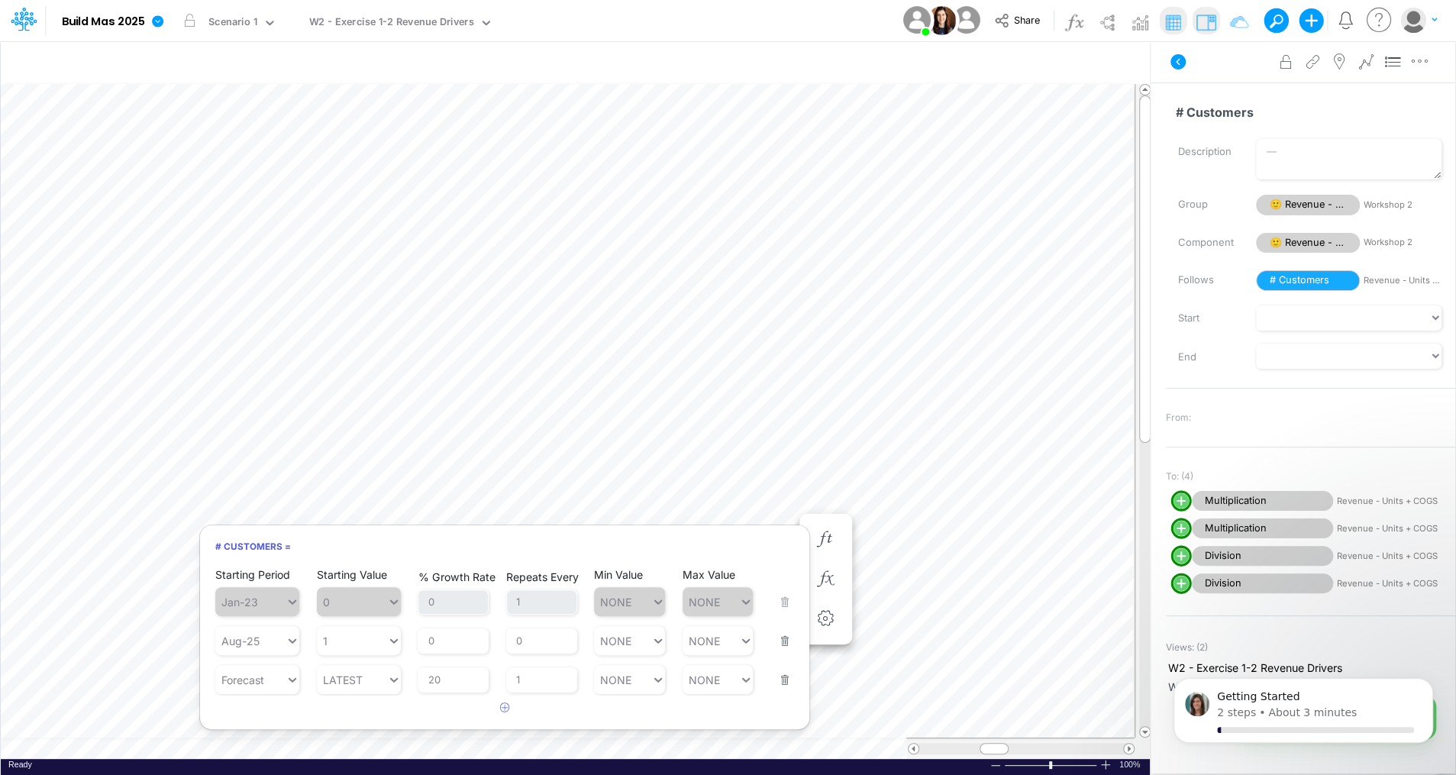
scroll to position [7, 2]
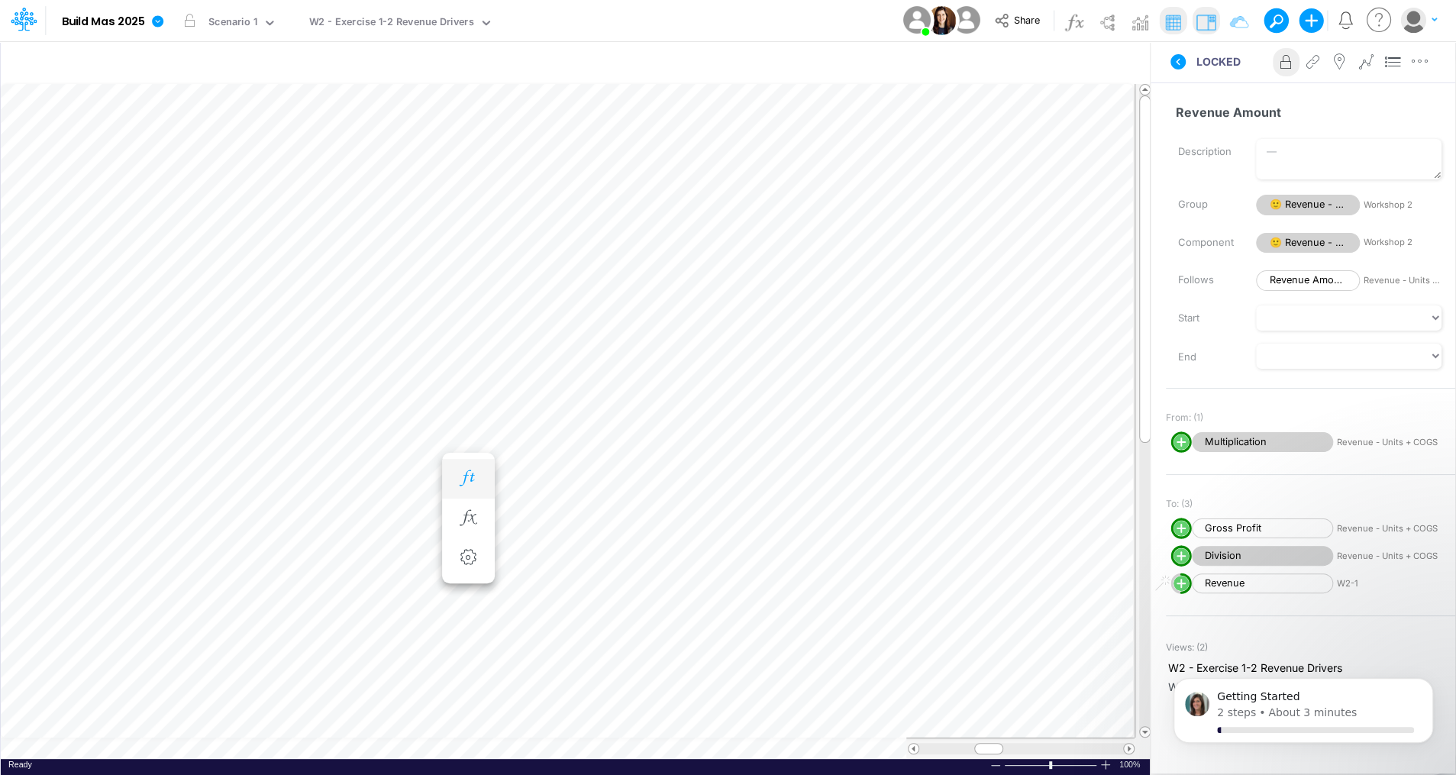
scroll to position [7, 2]
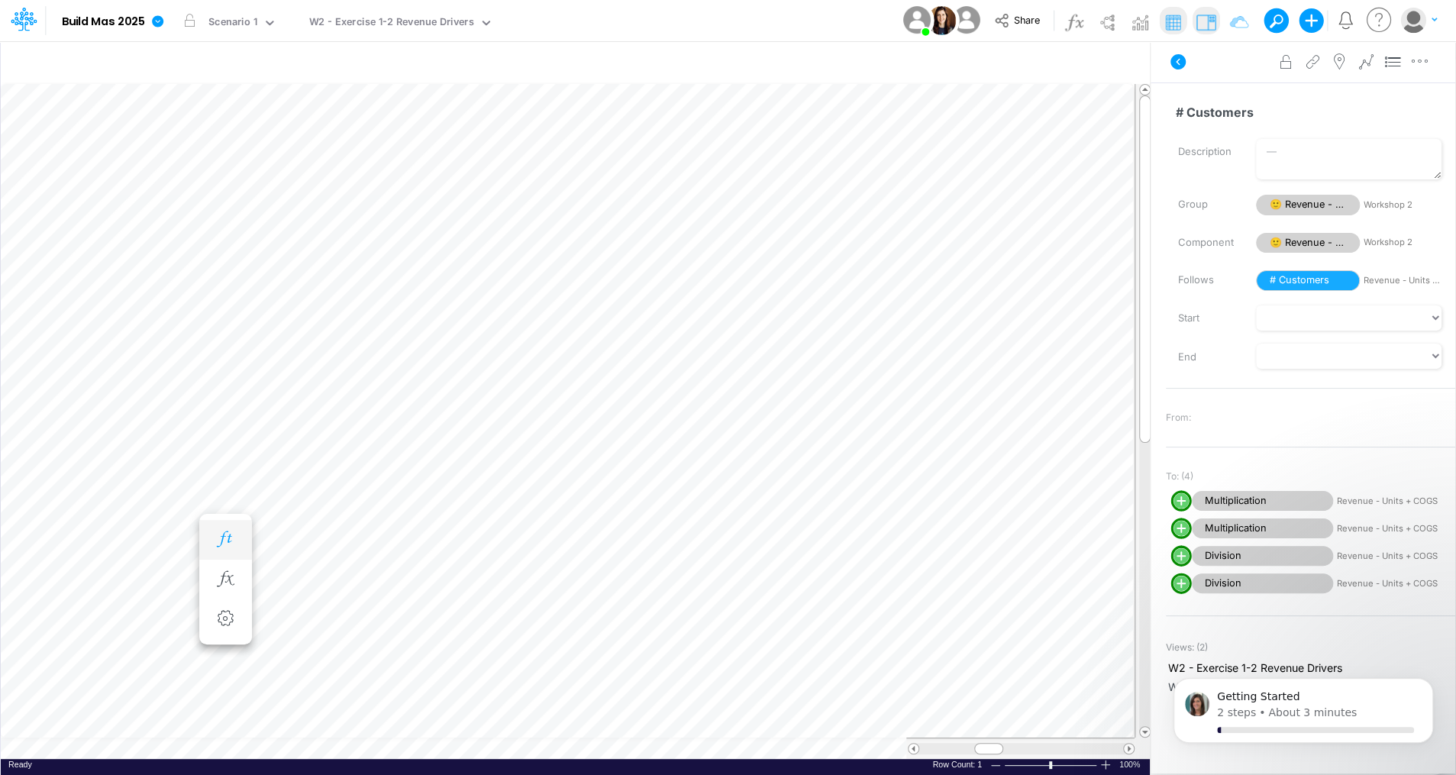
scroll to position [7, 2]
click at [902, 63] on icon "button" at bounding box center [895, 64] width 23 height 16
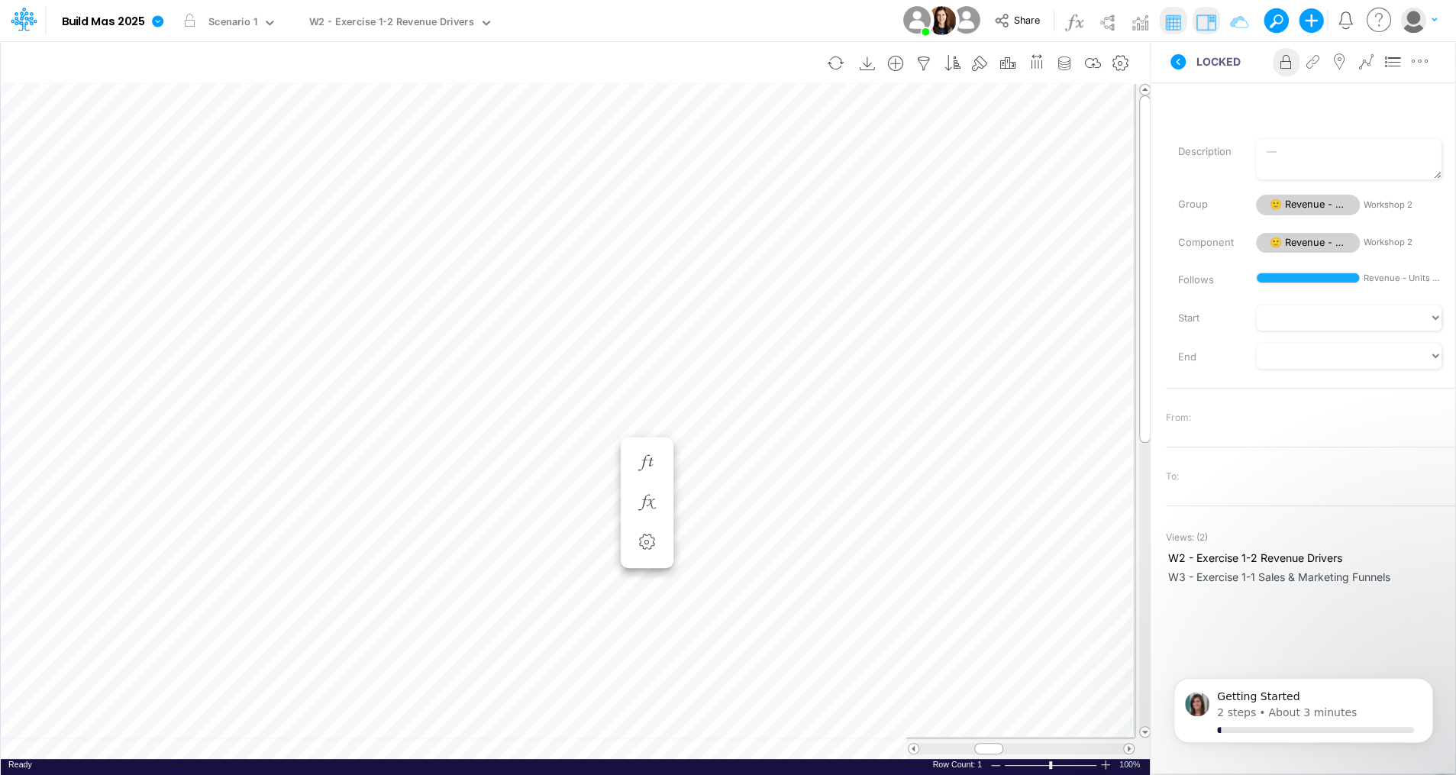
scroll to position [7, 2]
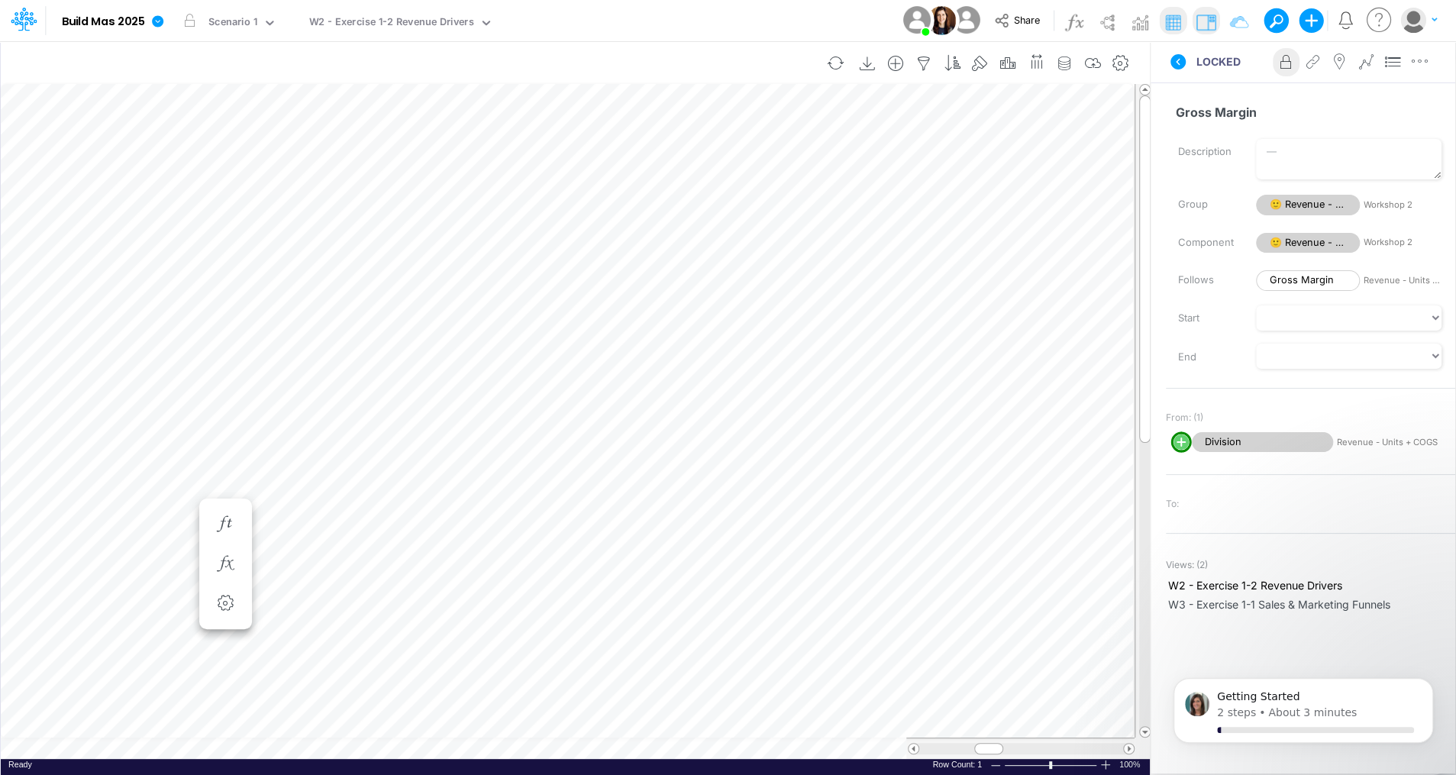
scroll to position [7, 2]
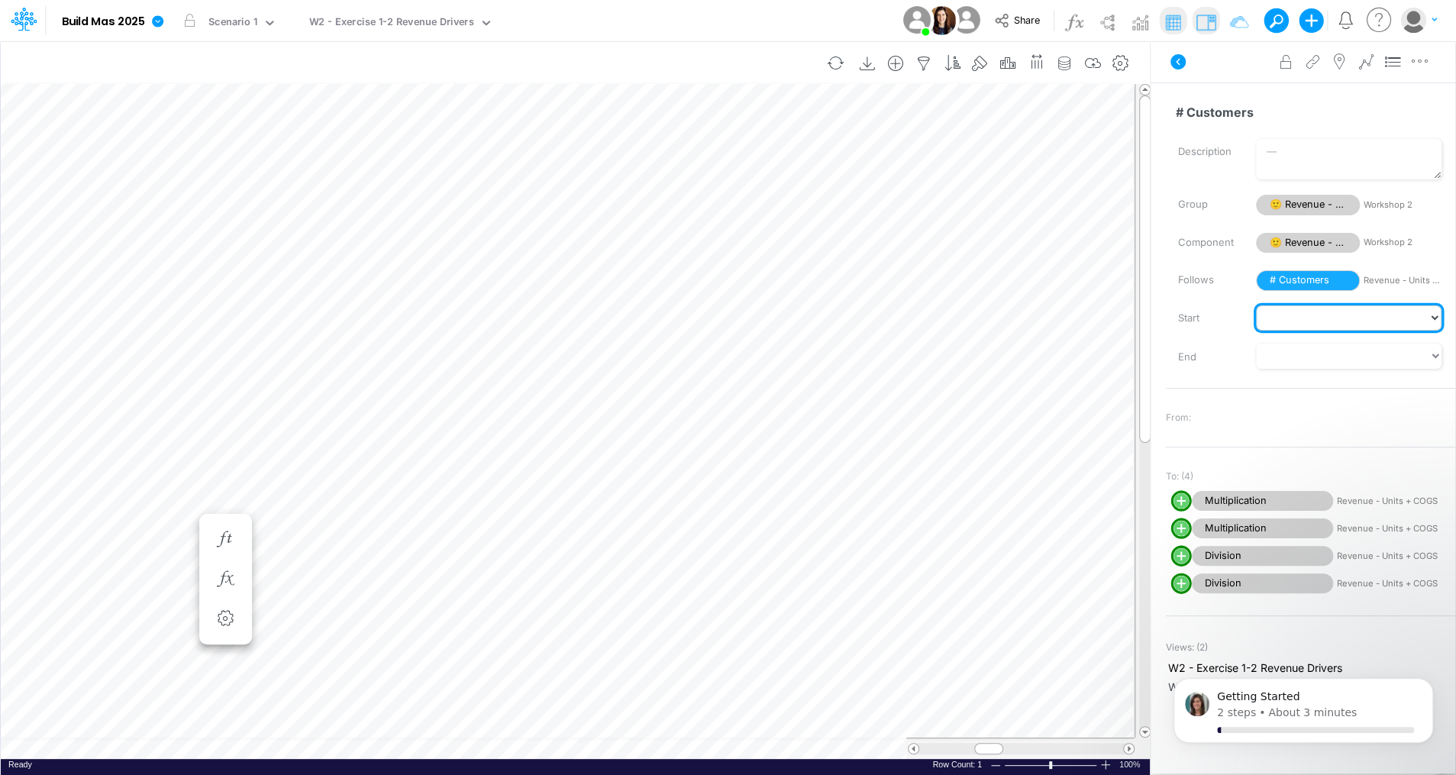
click at [1290, 309] on select "Jan-23 Feb-23 Mar-23 Apr-23 May-23 Jun-23 [DATE]-23 Aug-23 Sep-23 Oct-23 Nov-23…" at bounding box center [1349, 318] width 186 height 26
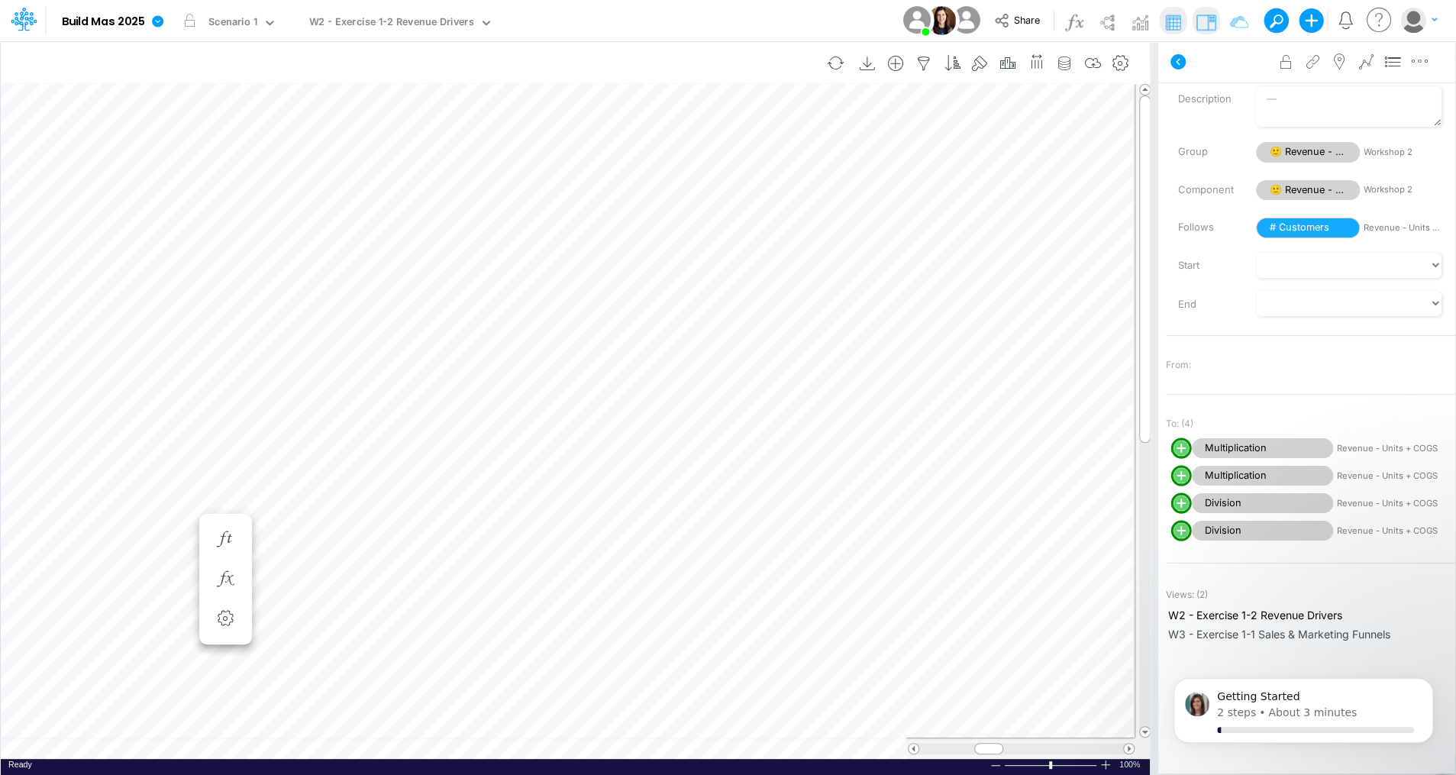
scroll to position [7, 2]
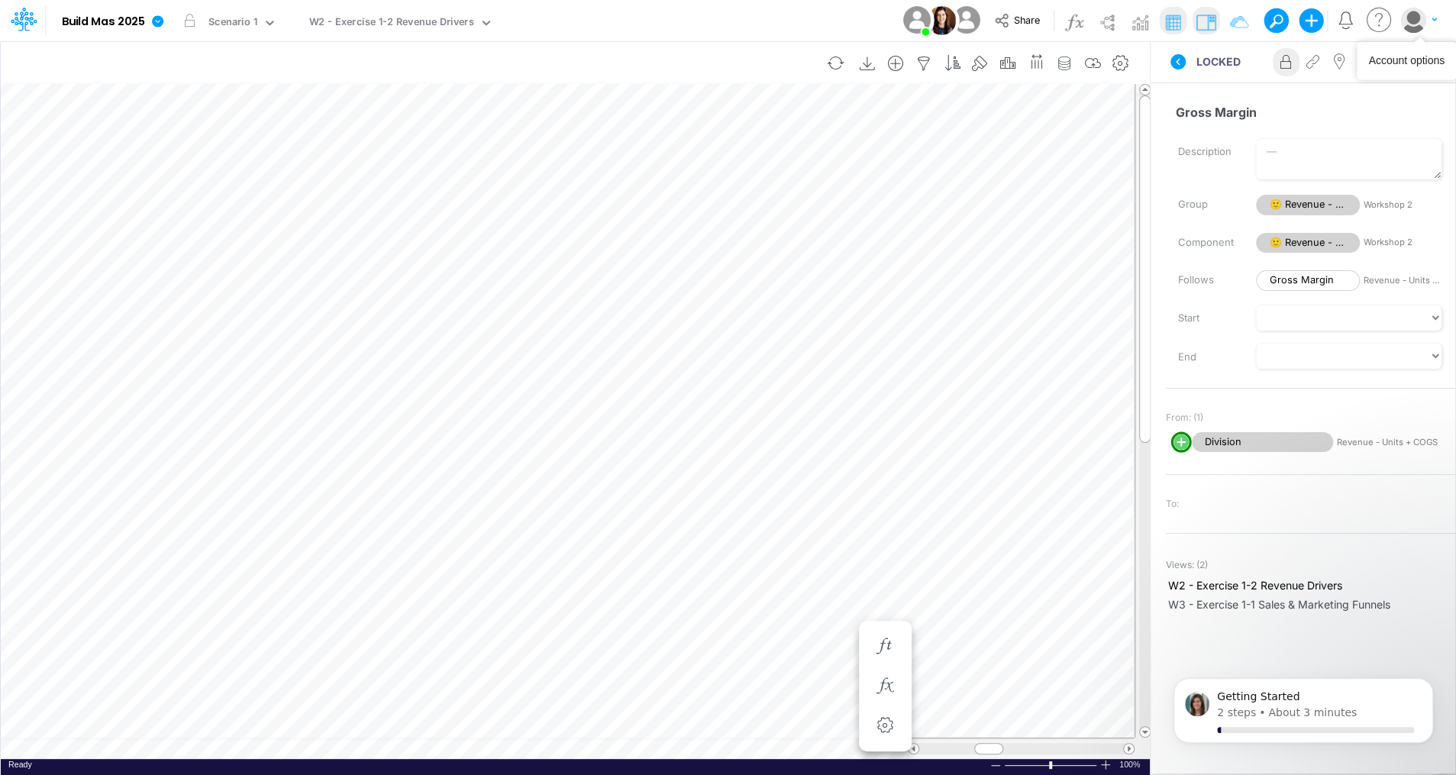
click at [1431, 21] on icon "button" at bounding box center [1433, 19] width 5 height 9
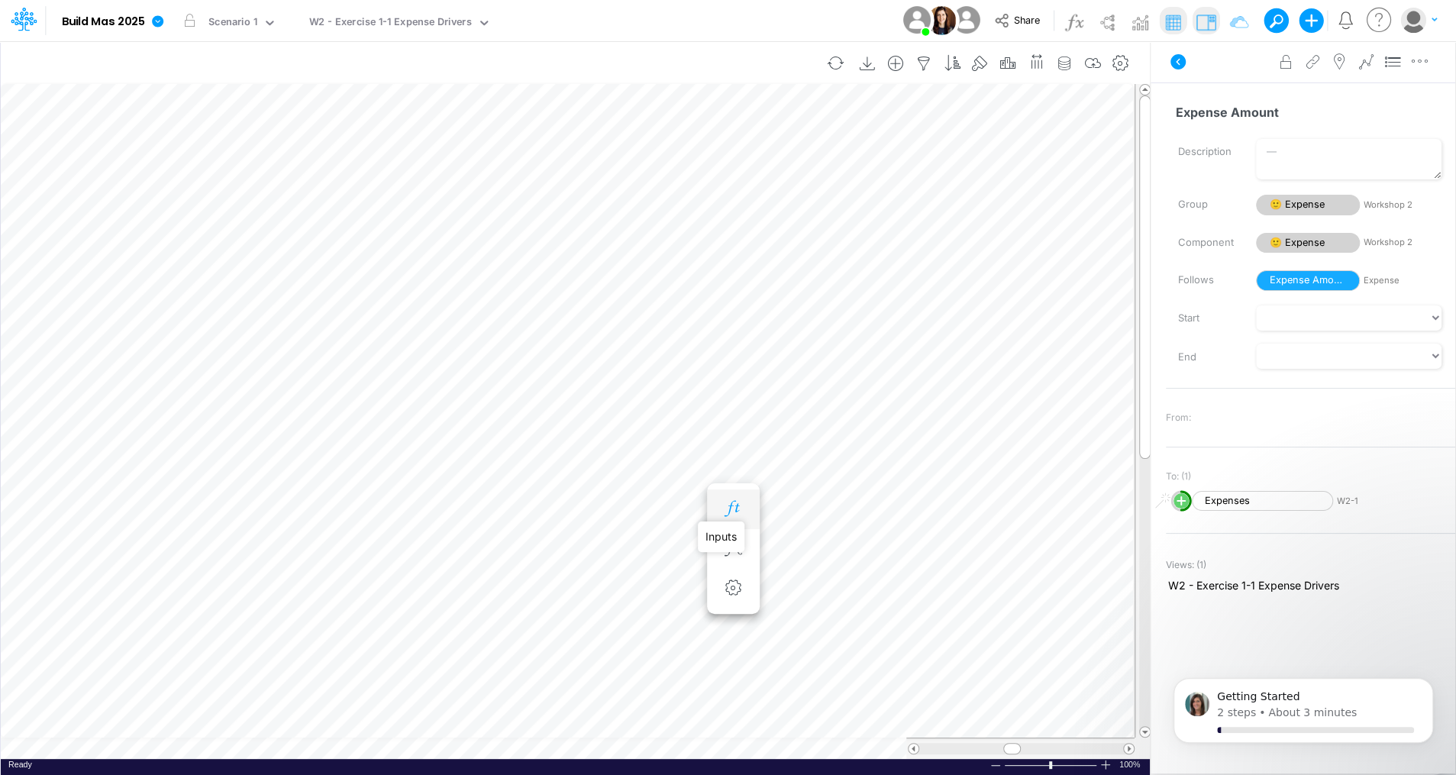
click at [722, 502] on icon "button" at bounding box center [732, 509] width 23 height 16
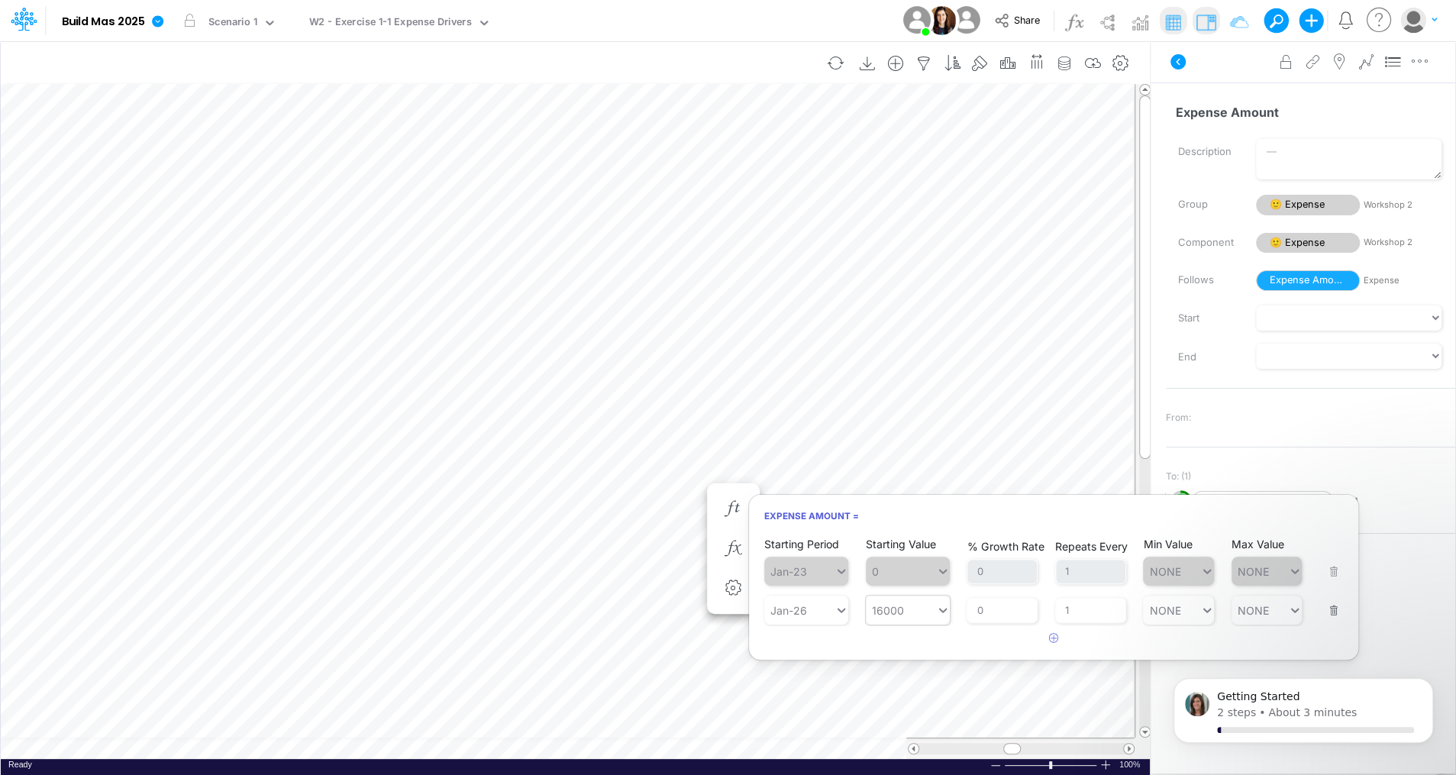
type input "16000"
click at [792, 633] on article at bounding box center [1053, 638] width 609 height 25
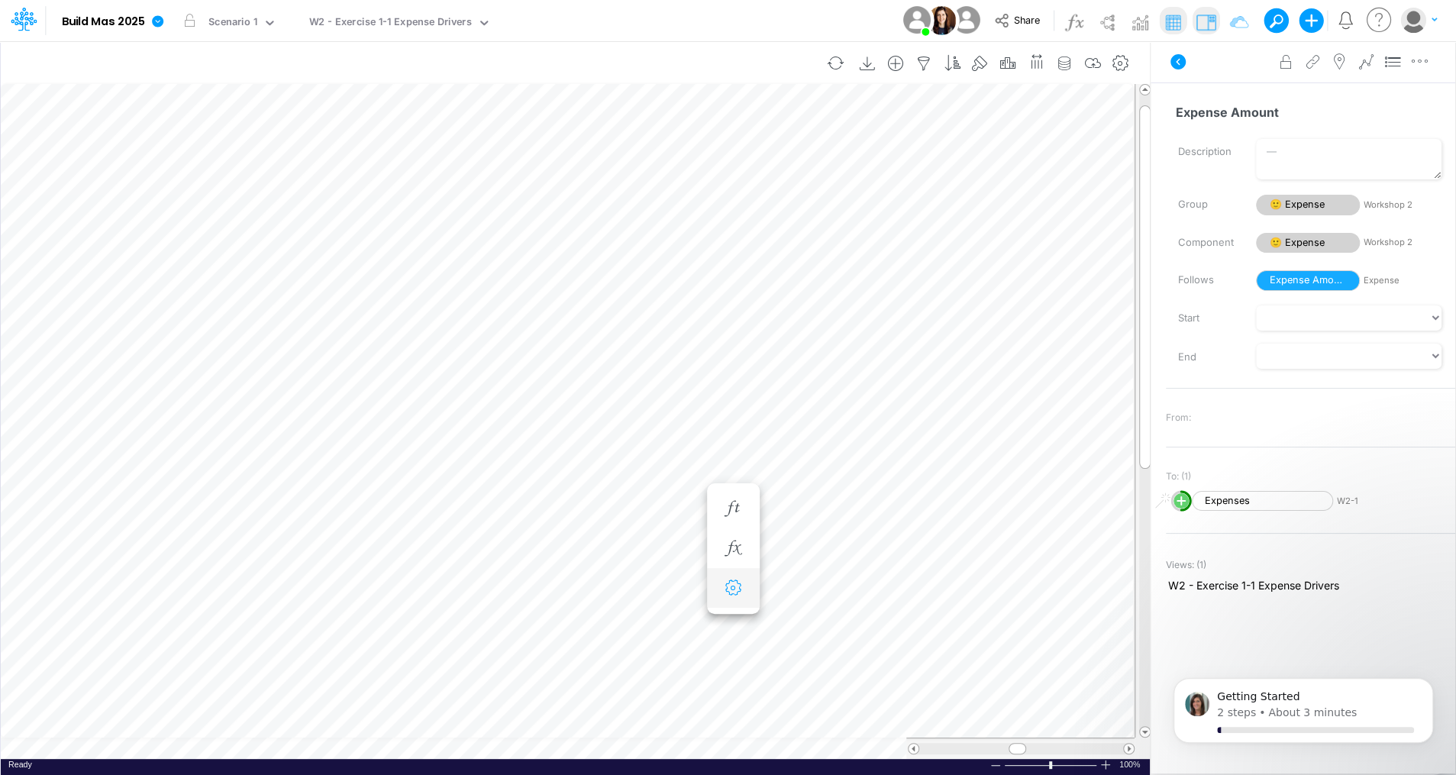
scroll to position [7, 2]
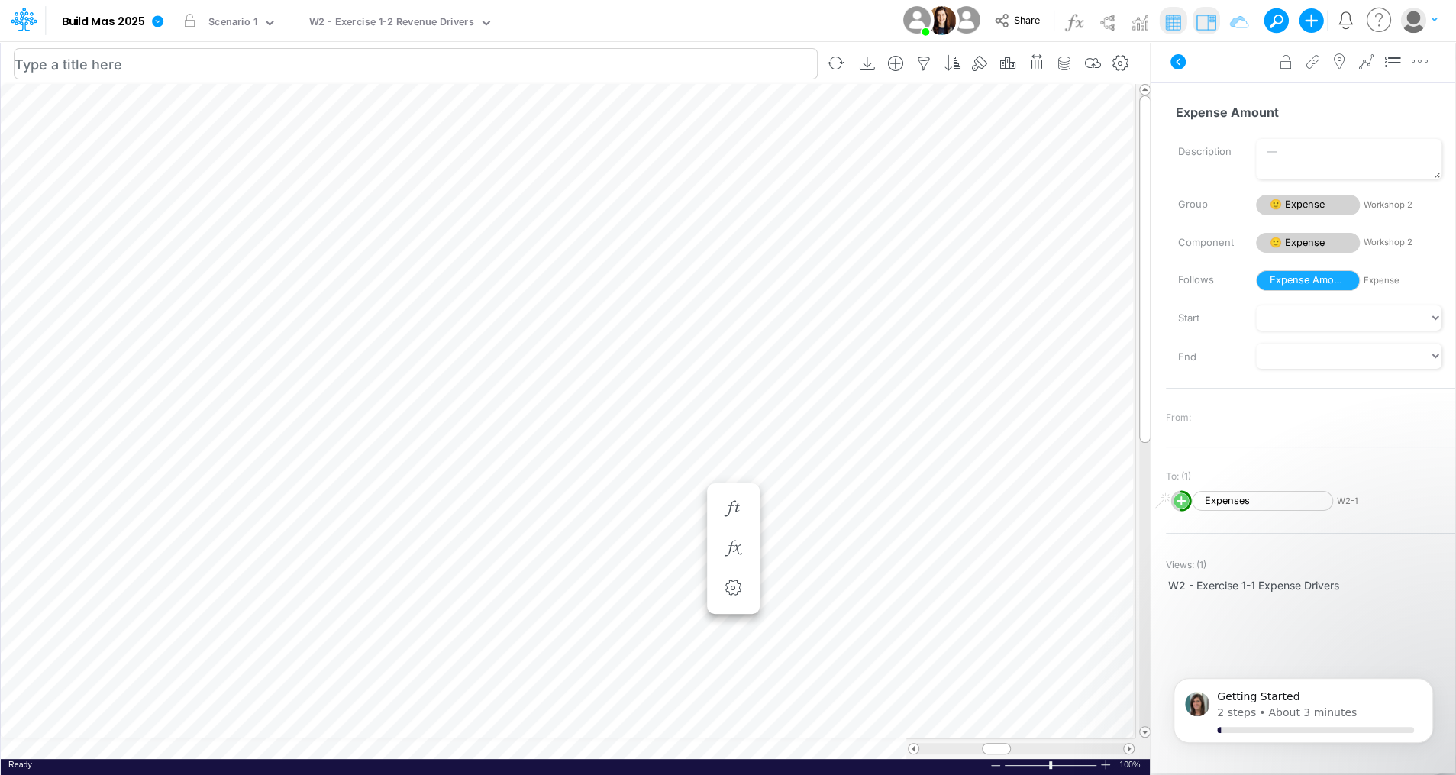
scroll to position [7, 2]
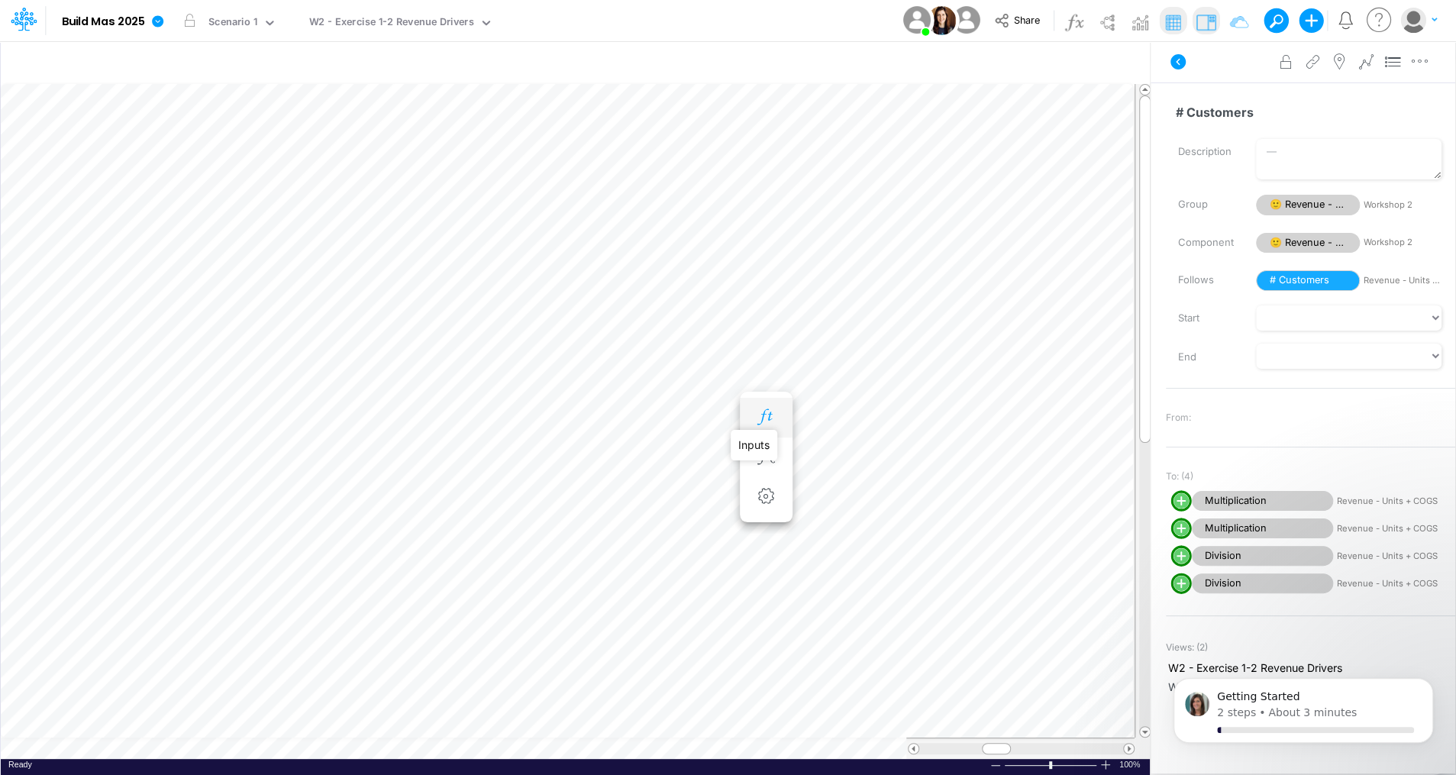
click at [772, 411] on icon "button" at bounding box center [765, 417] width 23 height 16
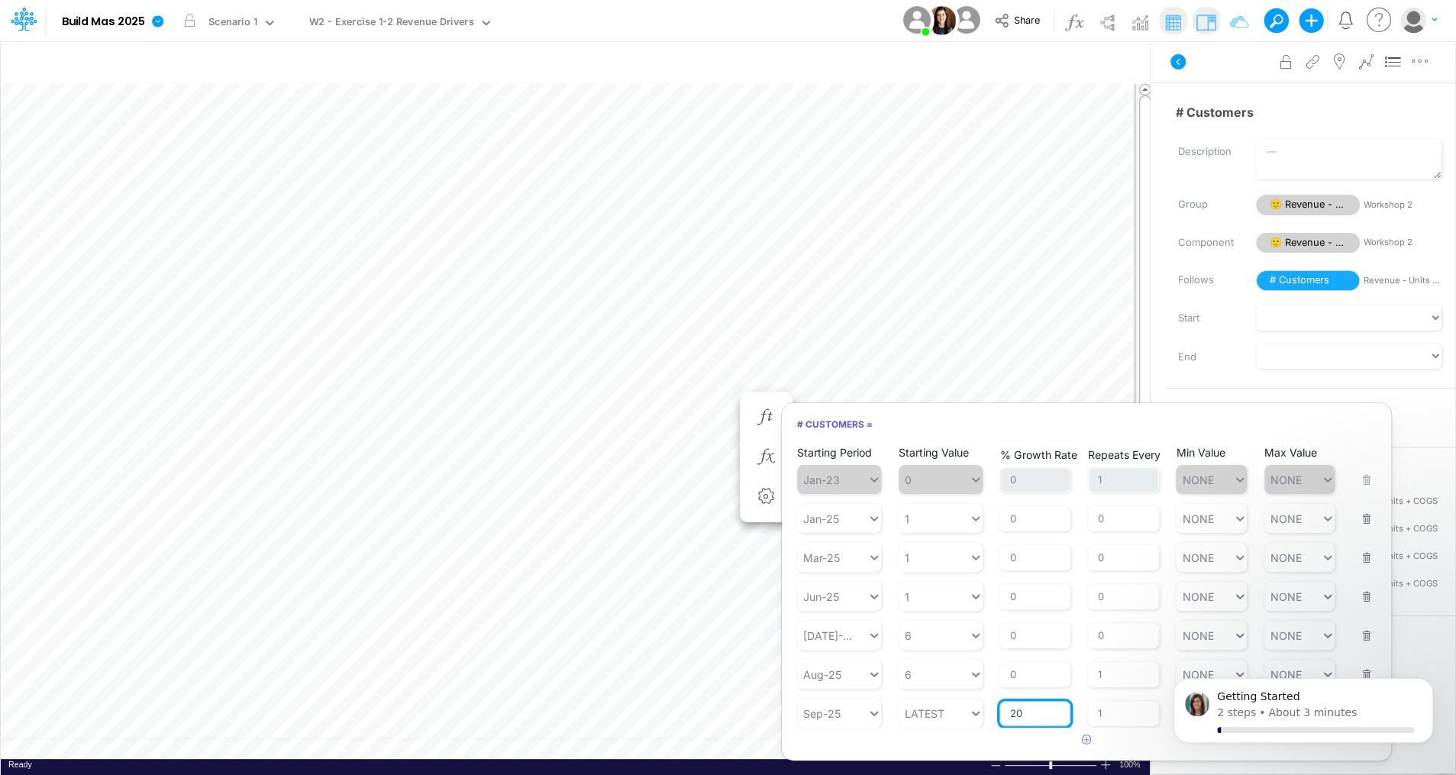
click at [1022, 712] on input "20" at bounding box center [1034, 714] width 71 height 26
type input "25"
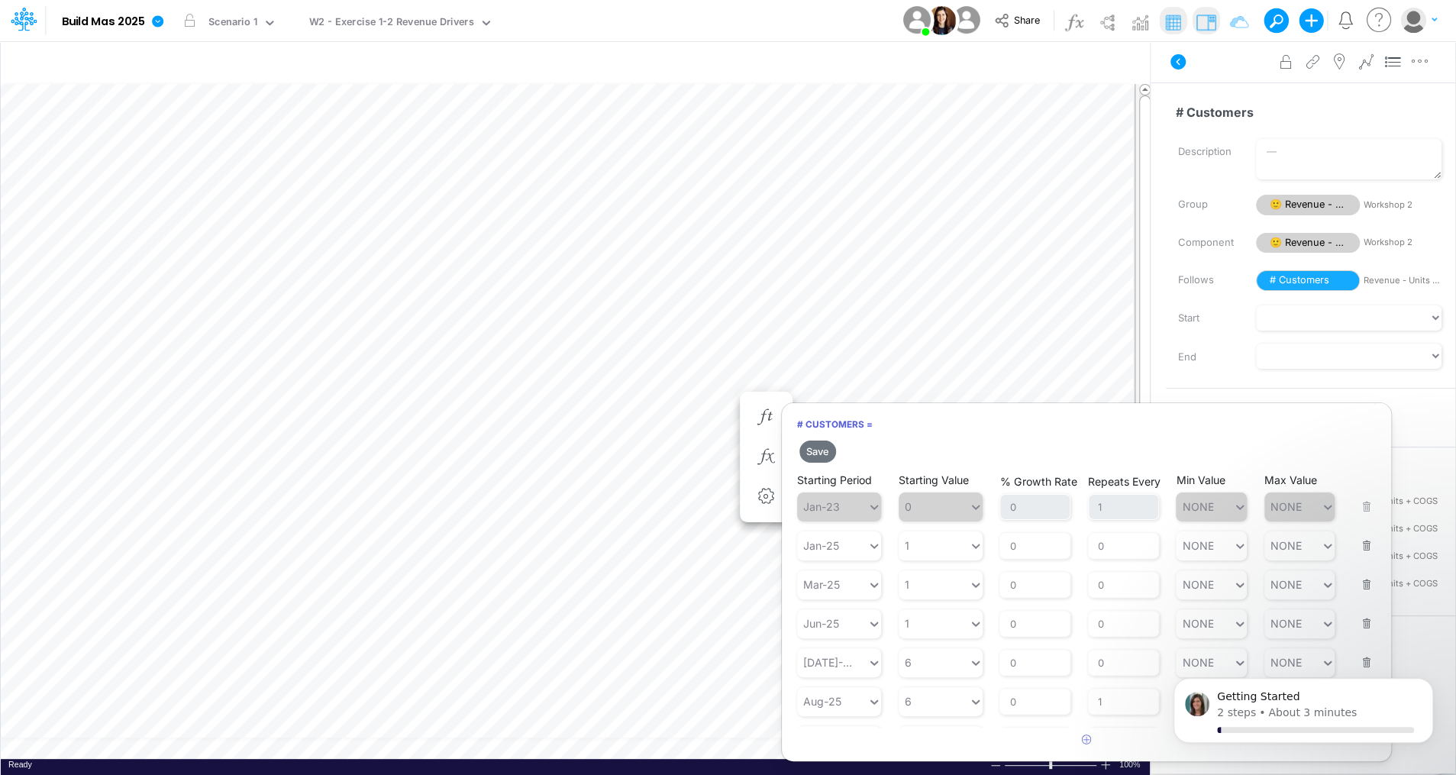
click at [954, 421] on h6 "# Customers =" at bounding box center [1086, 424] width 609 height 27
click at [812, 452] on button "Save" at bounding box center [817, 451] width 37 height 22
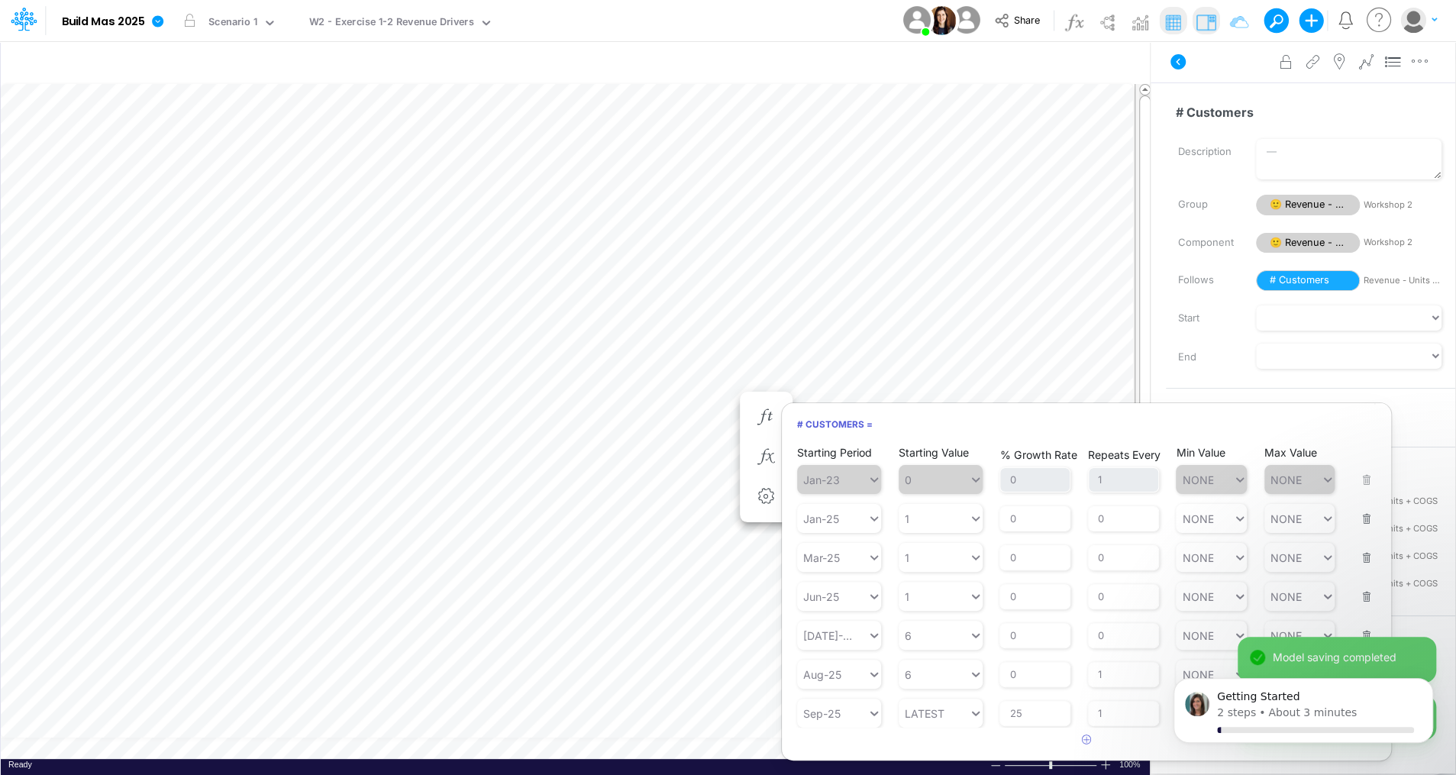
scroll to position [7, 2]
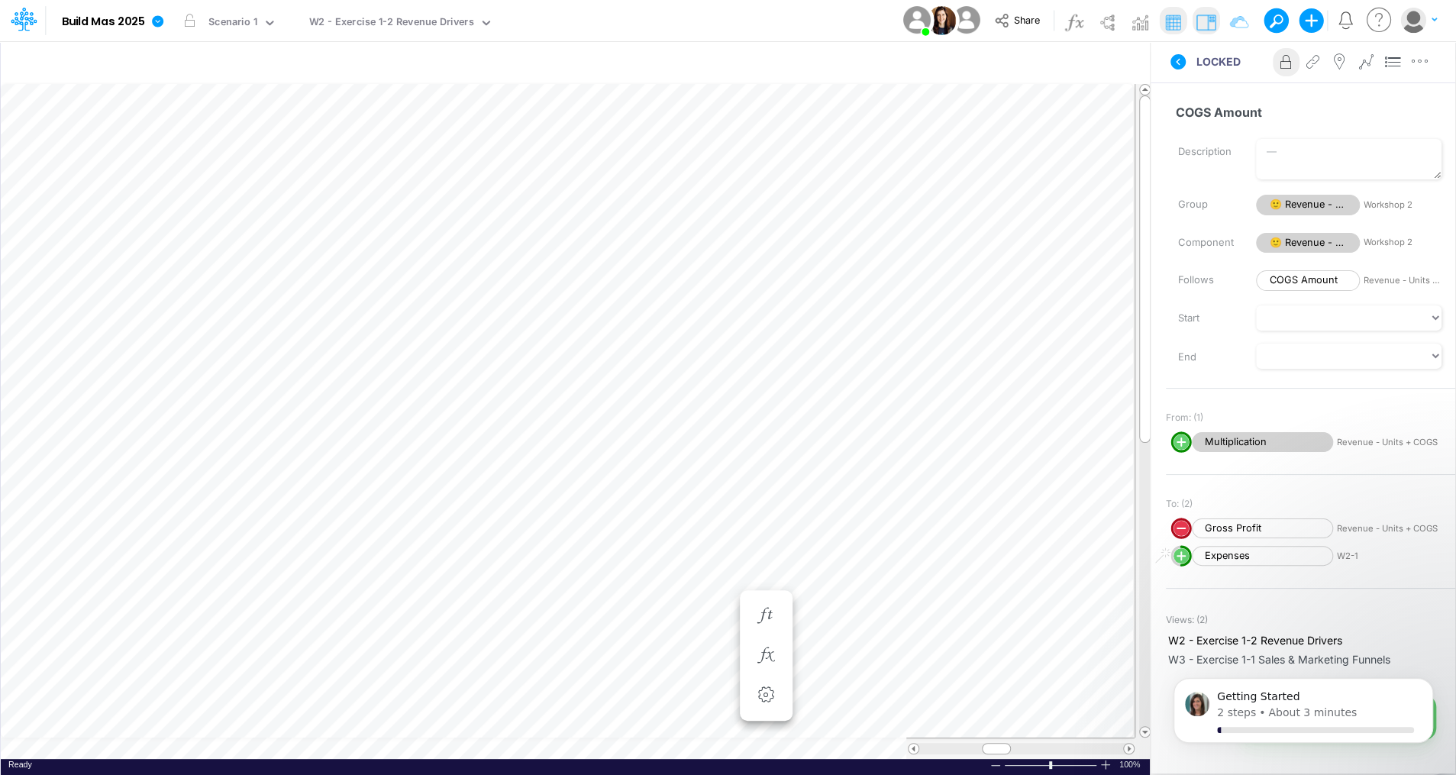
scroll to position [7, 2]
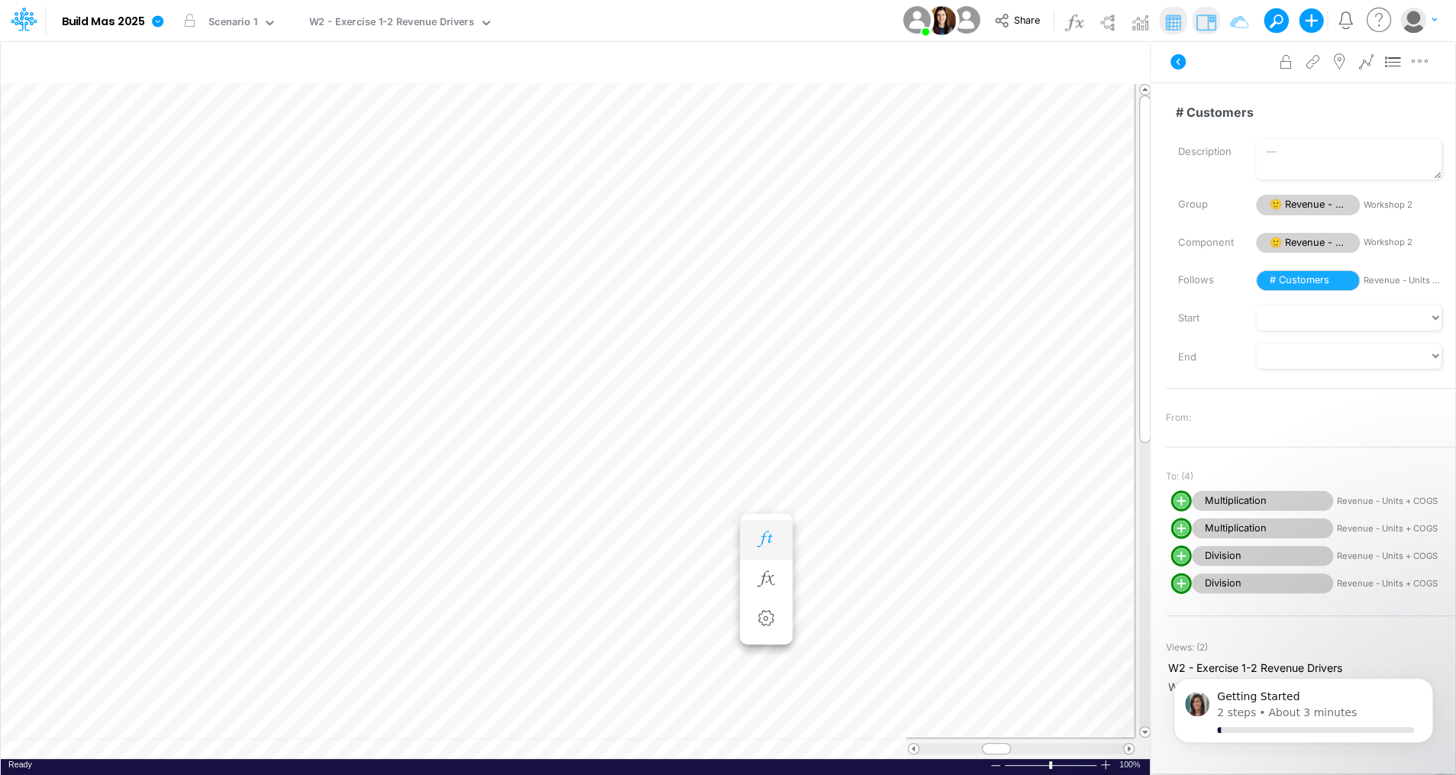
click at [752, 537] on button "button" at bounding box center [766, 539] width 28 height 31
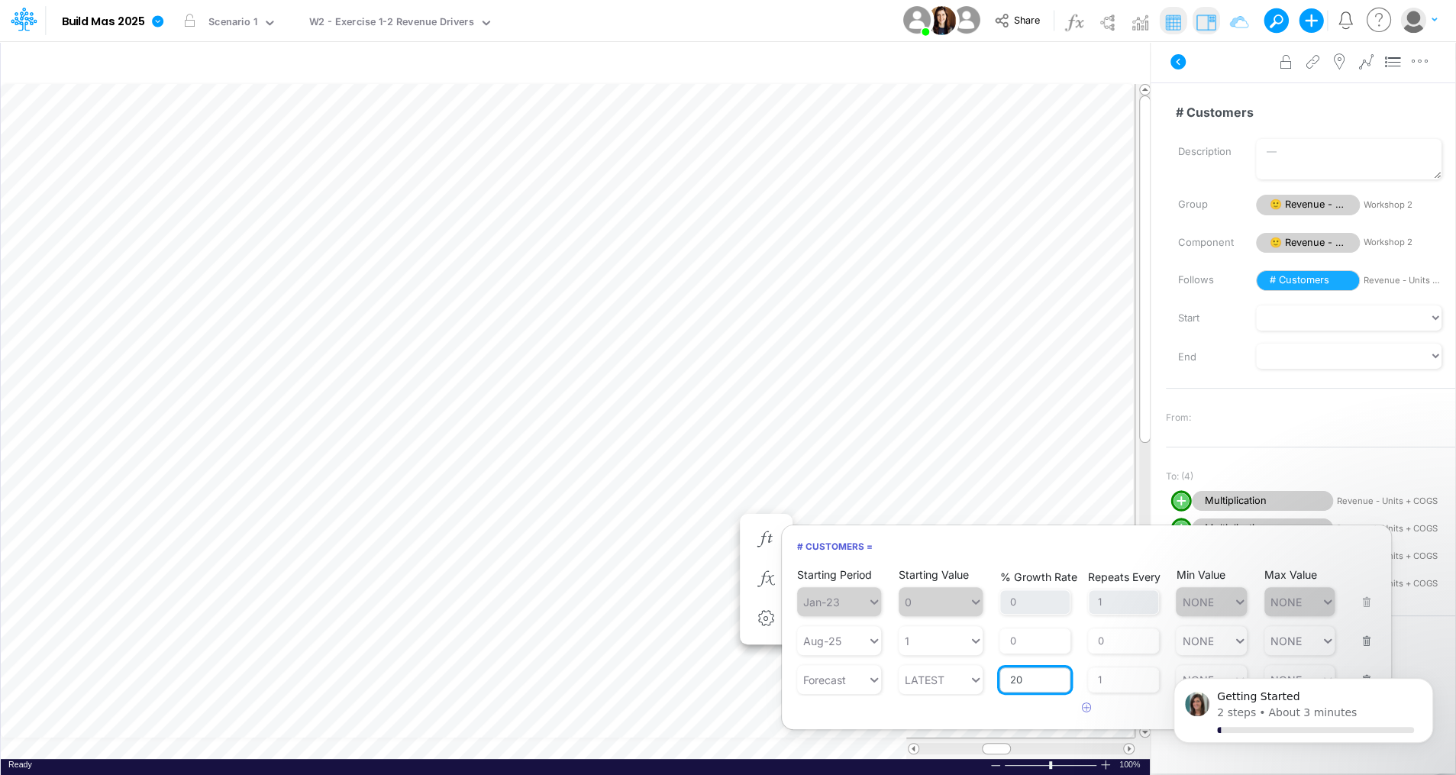
click at [1018, 679] on input "20" at bounding box center [1034, 680] width 71 height 26
type input "25"
click at [960, 544] on h6 "# Customers =" at bounding box center [1086, 546] width 609 height 27
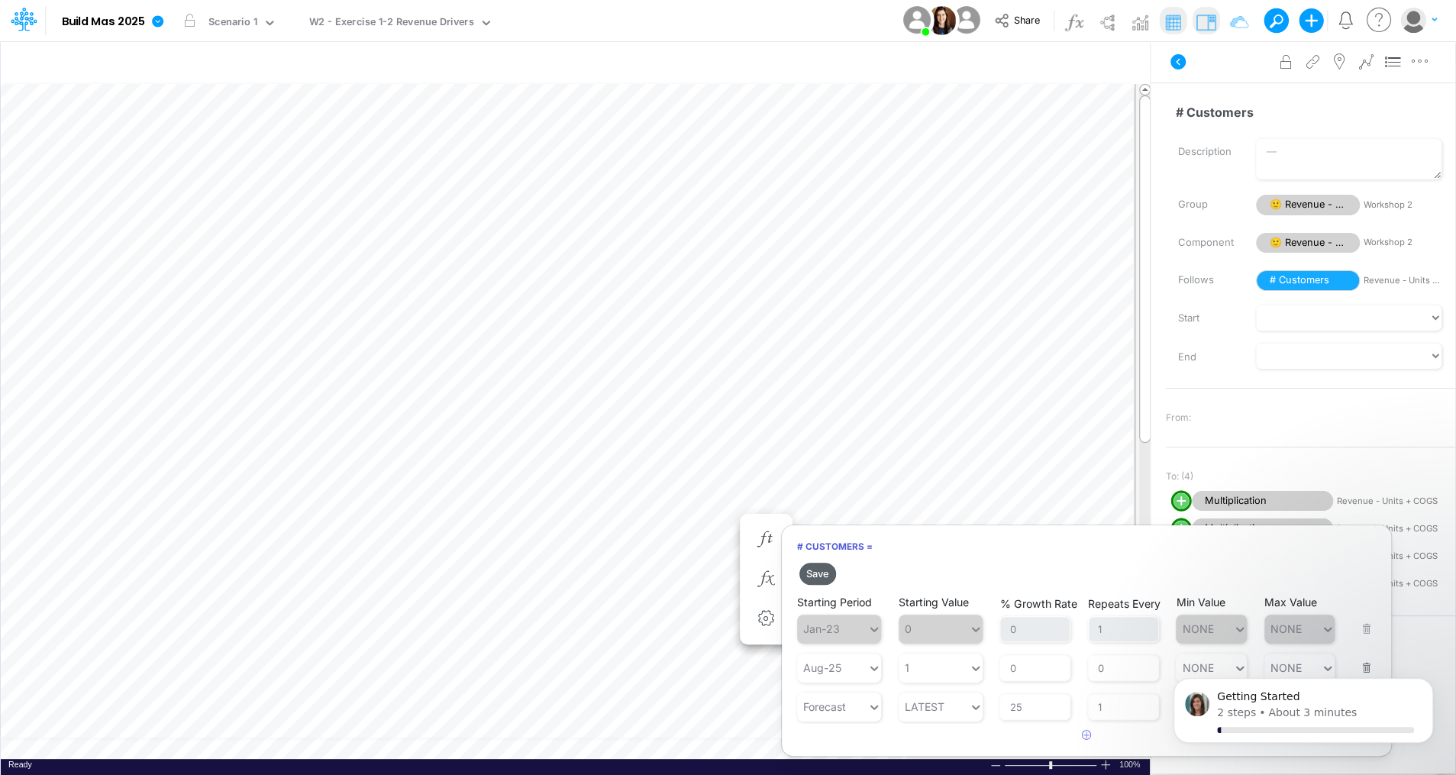
click at [821, 570] on button "Save" at bounding box center [817, 574] width 37 height 22
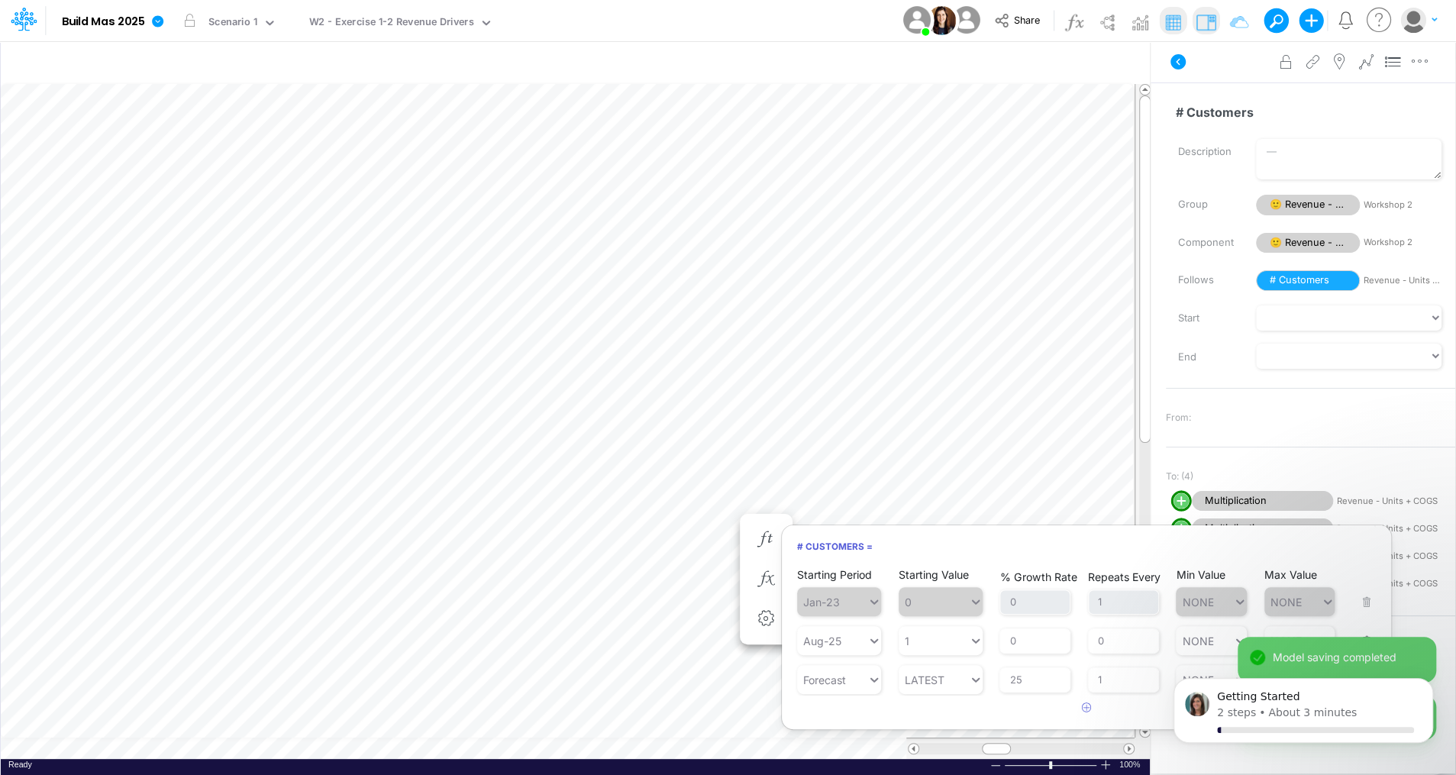
scroll to position [7, 2]
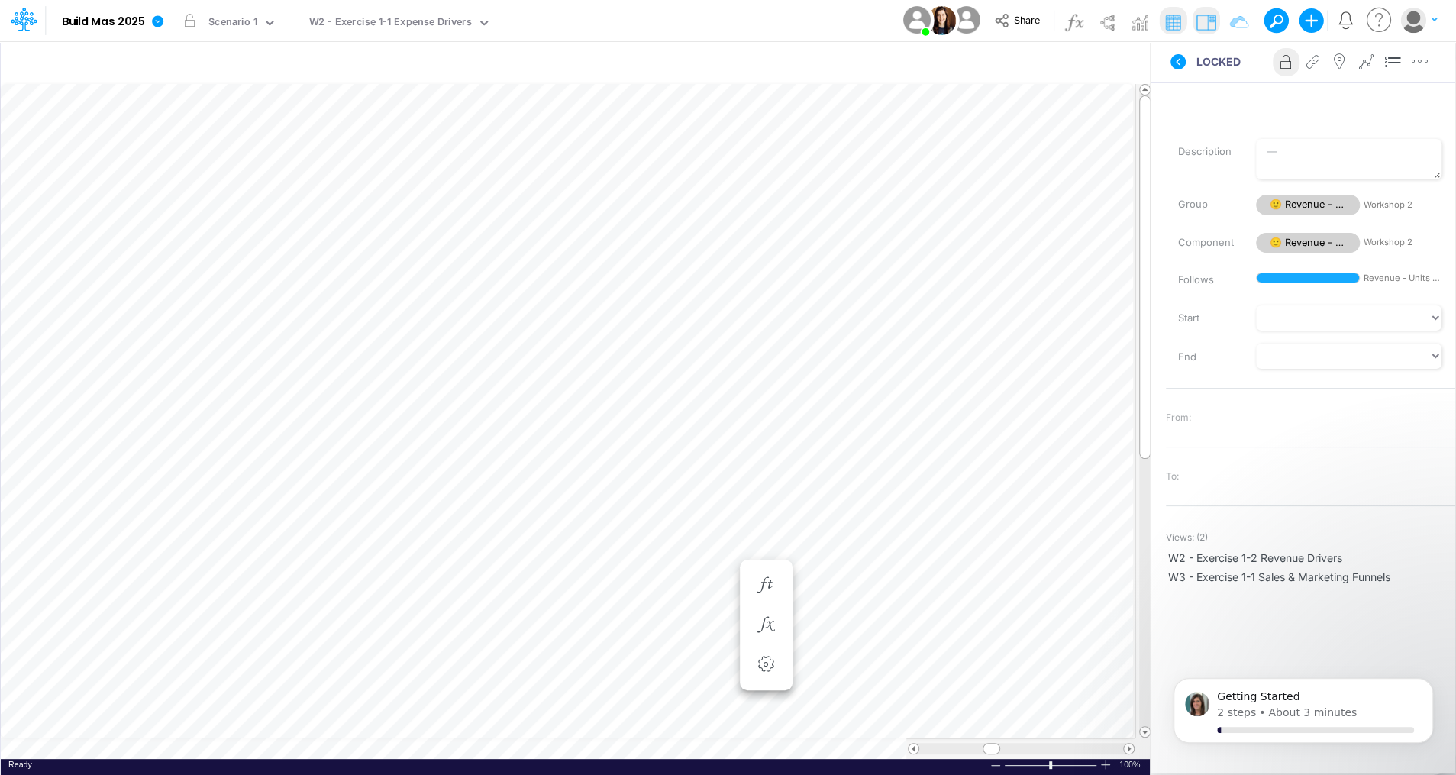
scroll to position [7, 2]
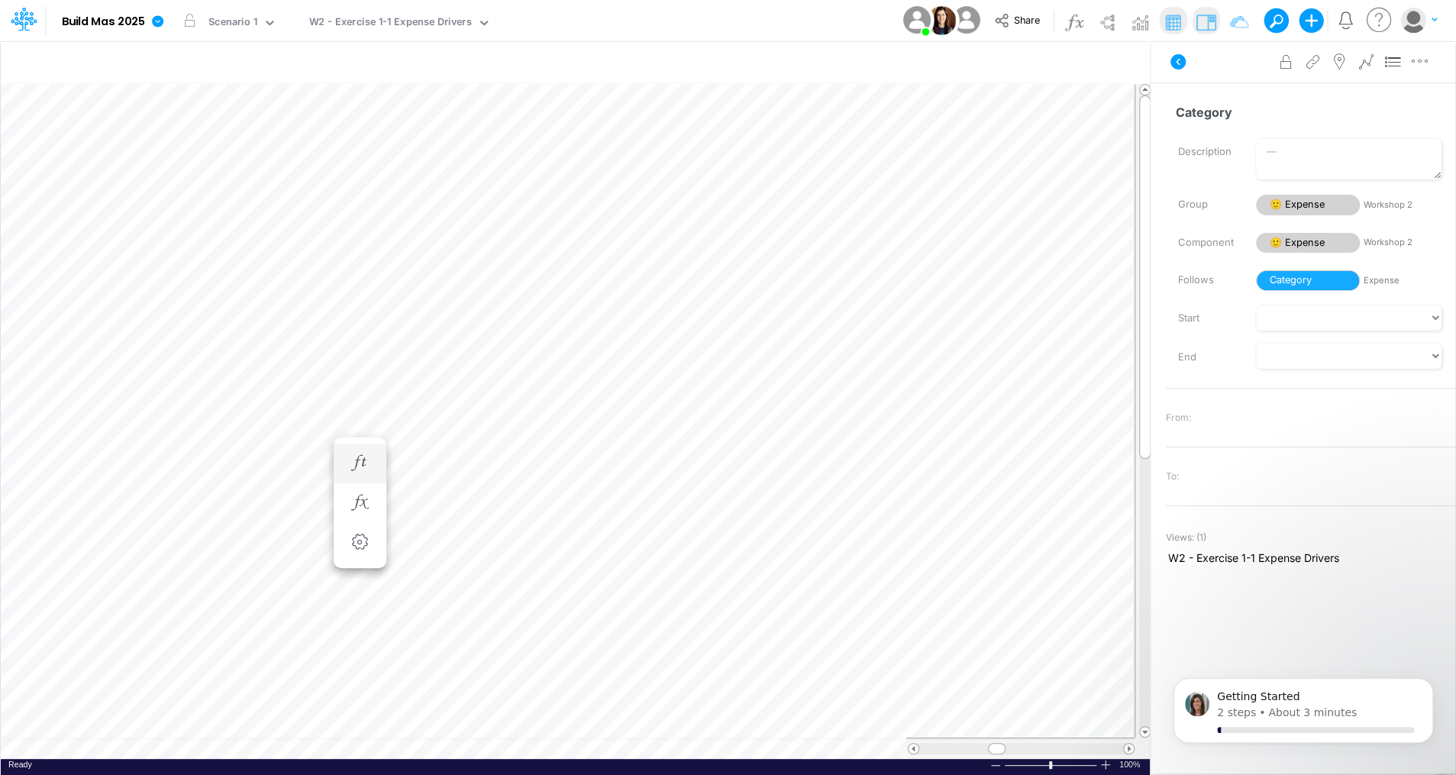
scroll to position [7, 2]
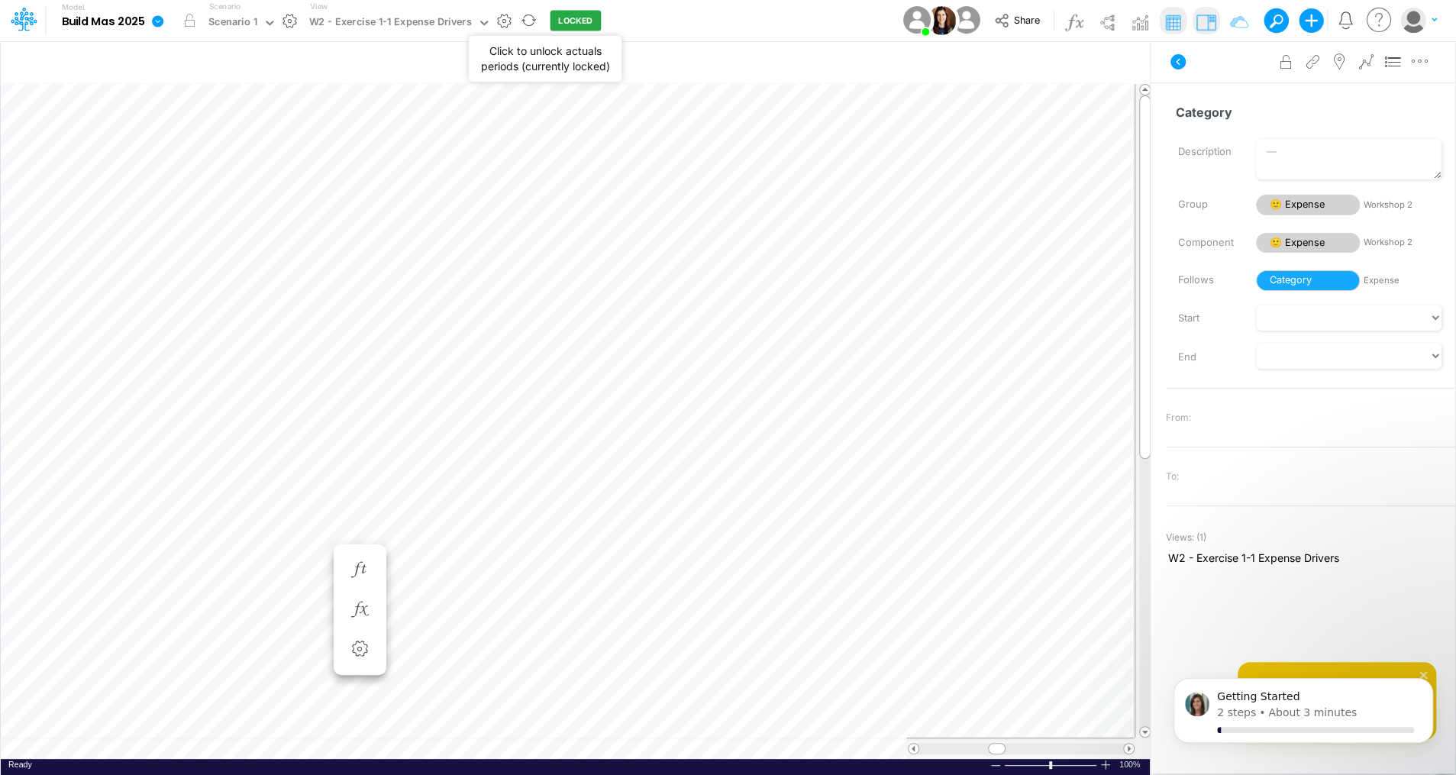
click at [562, 21] on button "LOCKED" at bounding box center [575, 21] width 51 height 21
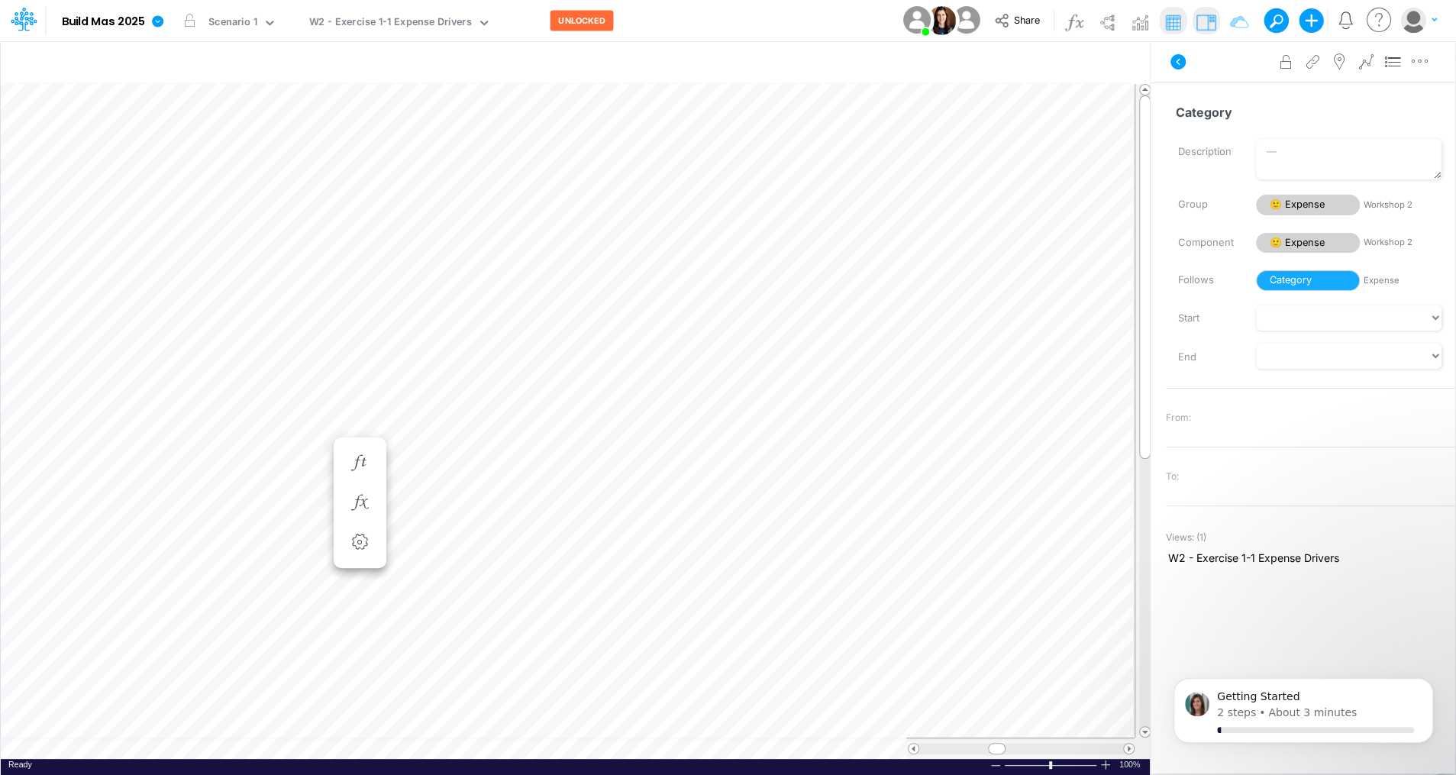
scroll to position [7, 2]
click at [915, 560] on button "button" at bounding box center [921, 570] width 28 height 31
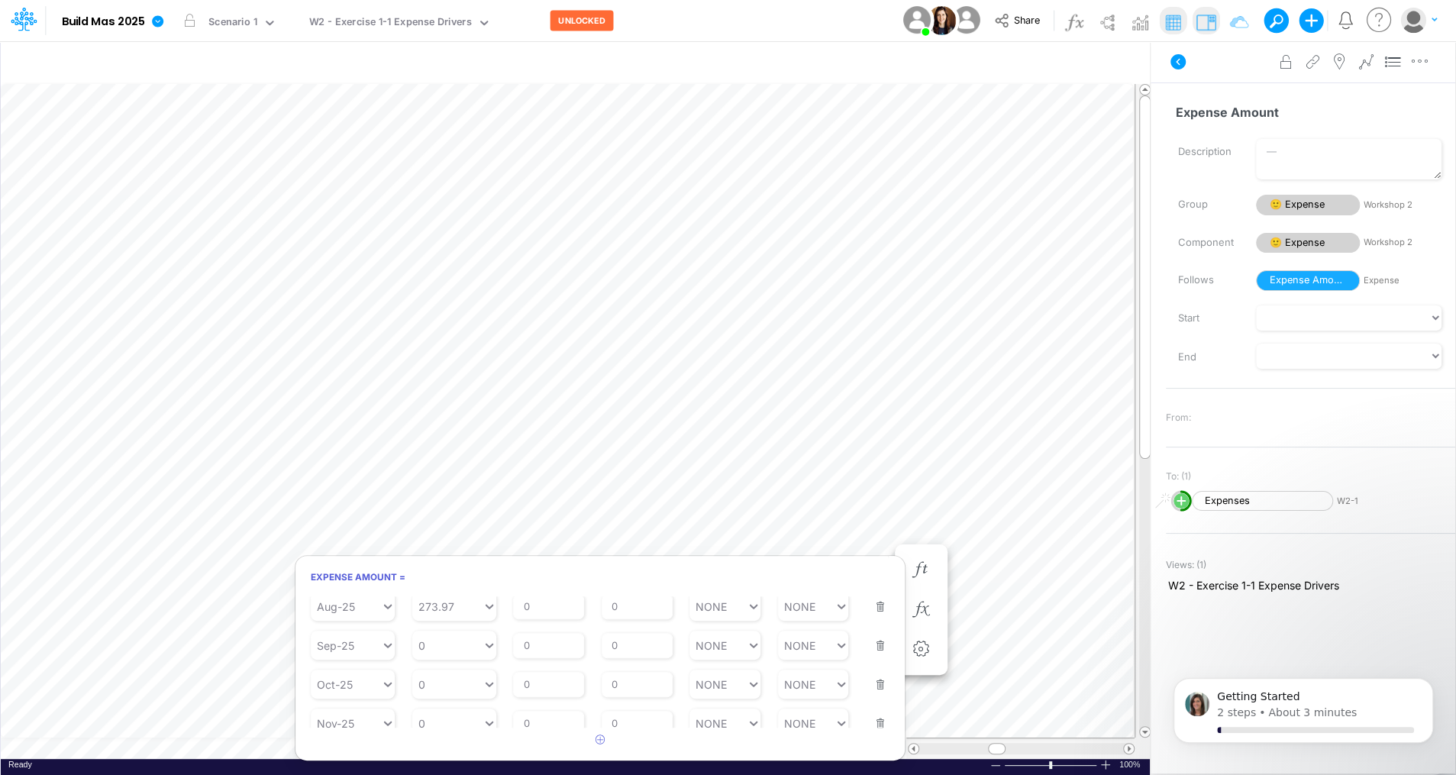
scroll to position [336, 0]
type input "0"
click at [485, 646] on icon at bounding box center [489, 646] width 14 height 15
click at [456, 753] on div "AVG YTD" at bounding box center [453, 753] width 84 height 25
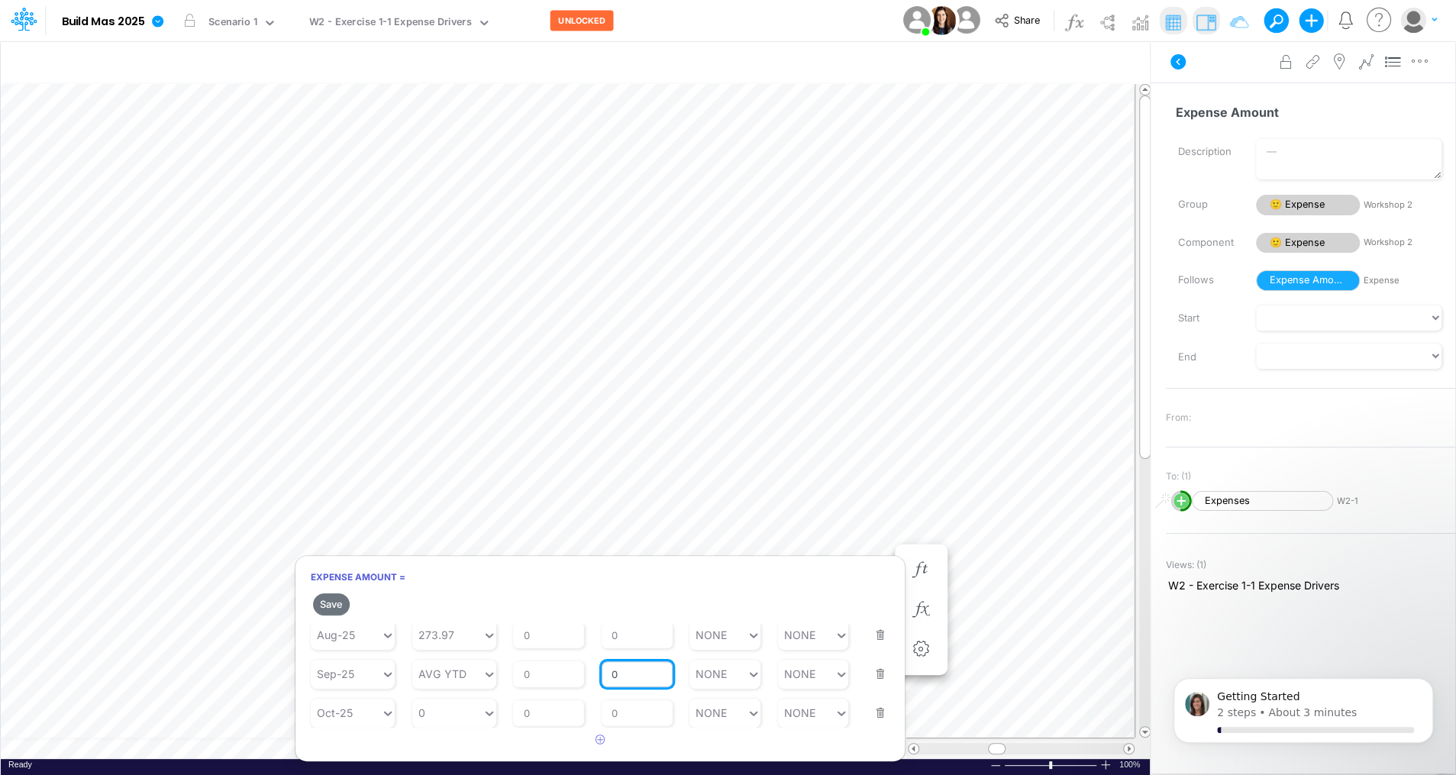
click at [638, 675] on input "0" at bounding box center [637, 674] width 71 height 26
type input "1"
click at [328, 601] on button "Save" at bounding box center [331, 604] width 37 height 22
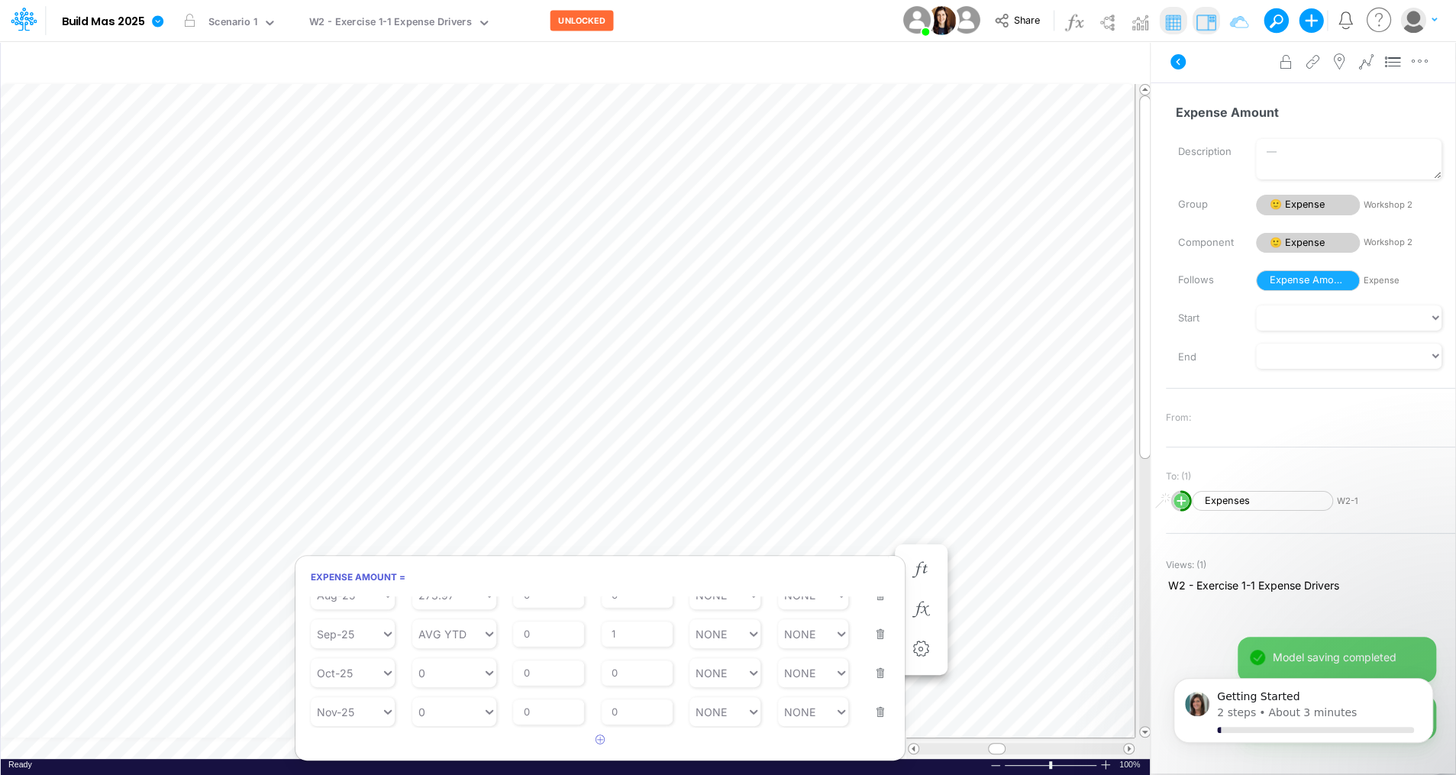
scroll to position [344, 0]
click at [876, 676] on button "button" at bounding box center [876, 668] width 20 height 41
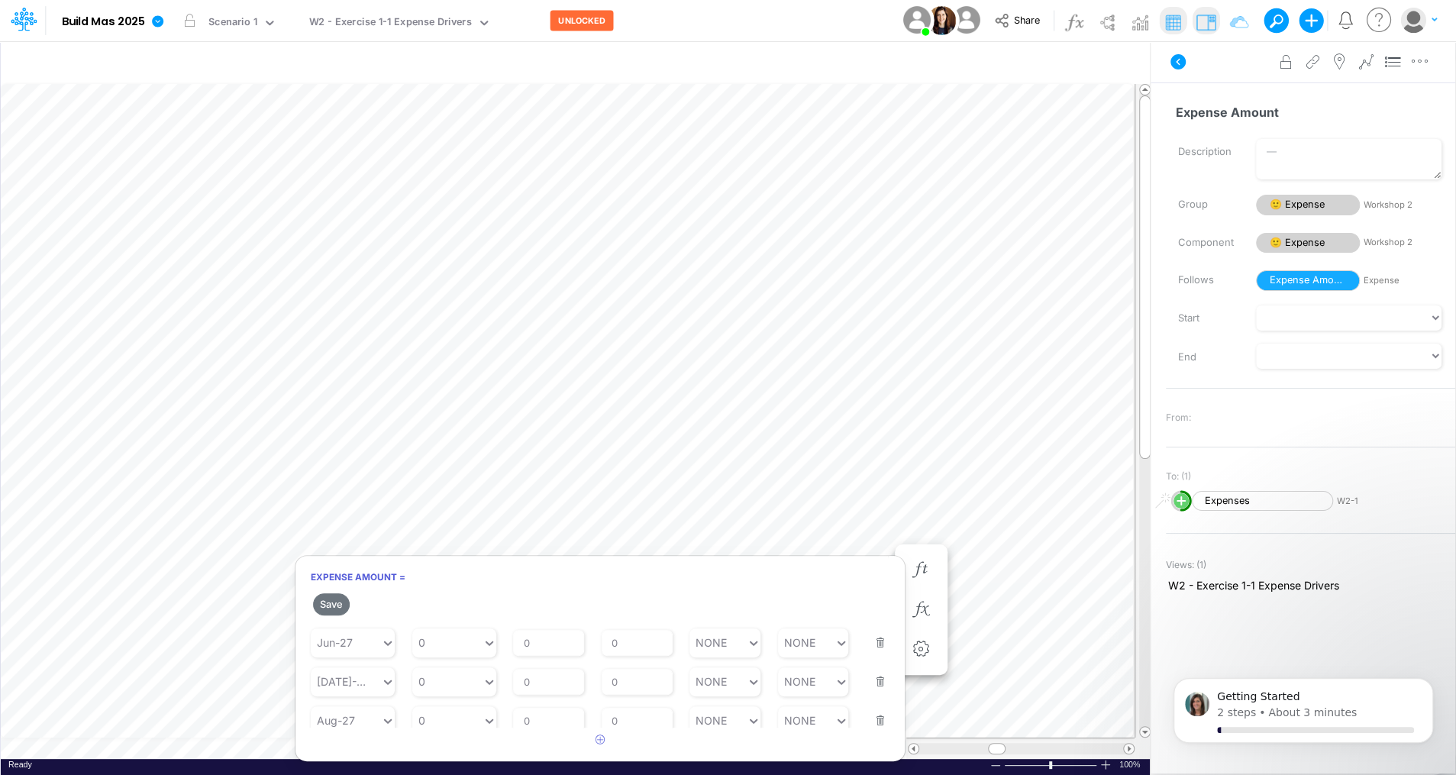
click at [872, 715] on button "button" at bounding box center [876, 710] width 20 height 41
click at [872, 715] on button "button" at bounding box center [876, 709] width 20 height 41
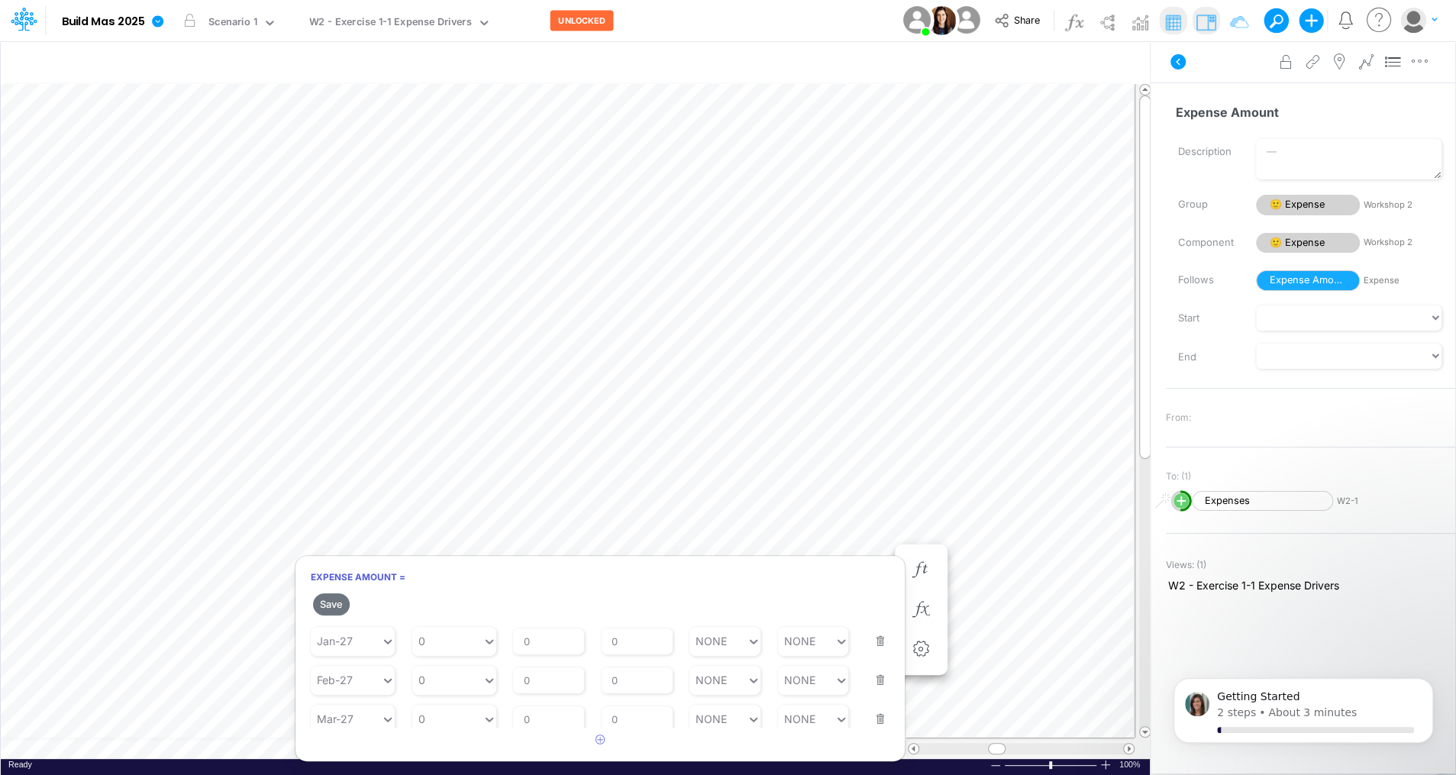
click at [872, 715] on button "button" at bounding box center [876, 709] width 20 height 41
click at [875, 714] on button "button" at bounding box center [876, 708] width 20 height 41
click at [873, 708] on button "button" at bounding box center [876, 708] width 20 height 41
click at [873, 708] on button "button" at bounding box center [876, 707] width 20 height 41
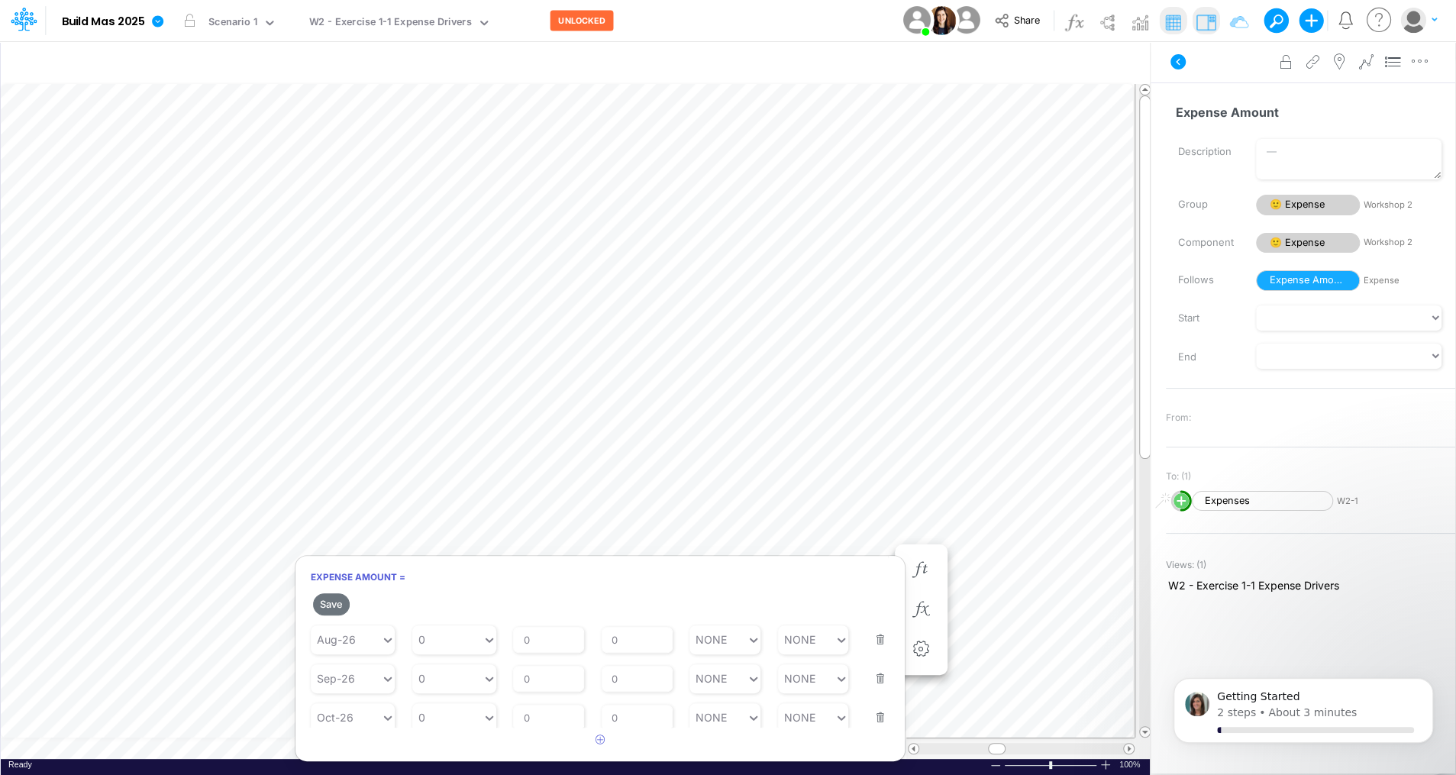
click at [873, 708] on button "button" at bounding box center [876, 707] width 20 height 41
click at [873, 708] on button "button" at bounding box center [876, 706] width 20 height 41
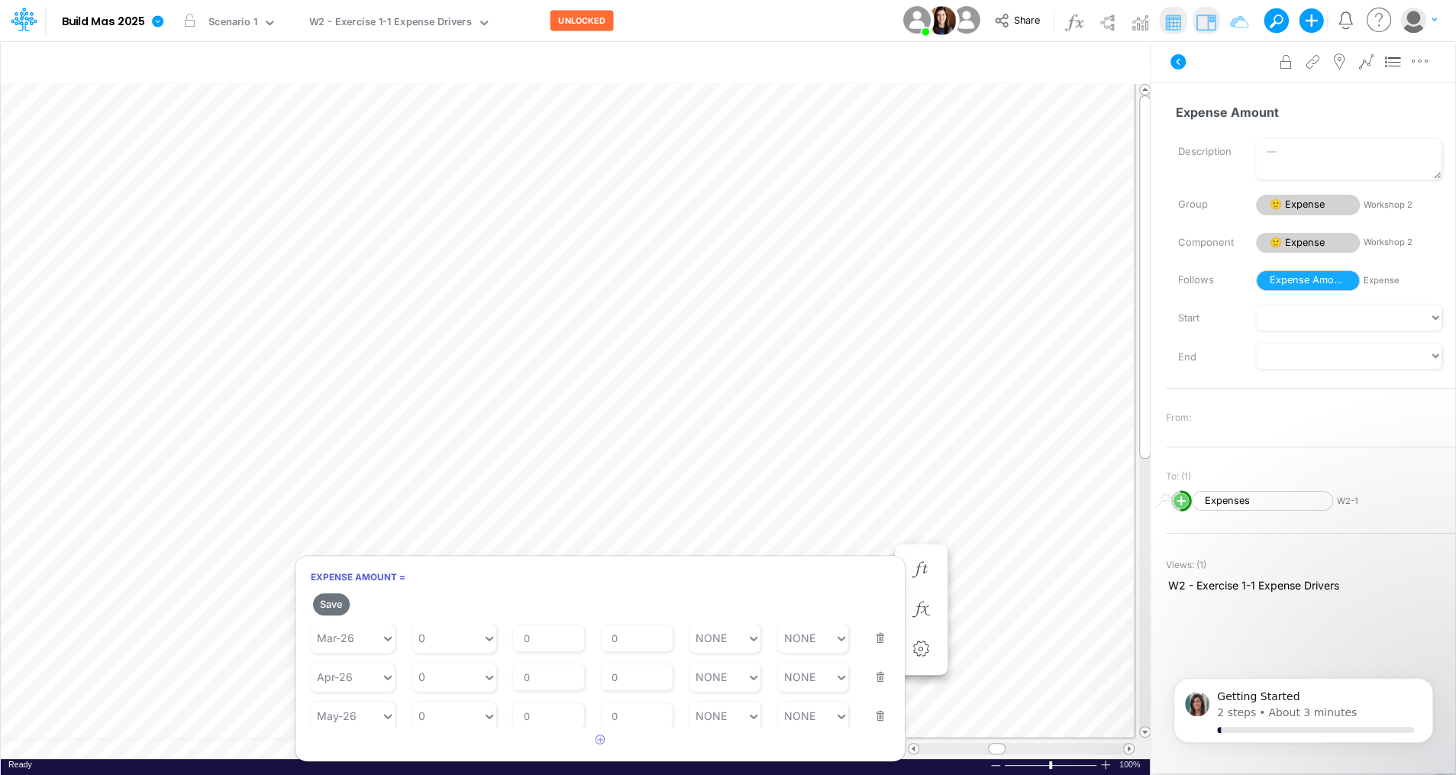
click at [873, 708] on button "button" at bounding box center [876, 706] width 20 height 41
click at [873, 708] on button "button" at bounding box center [876, 705] width 20 height 41
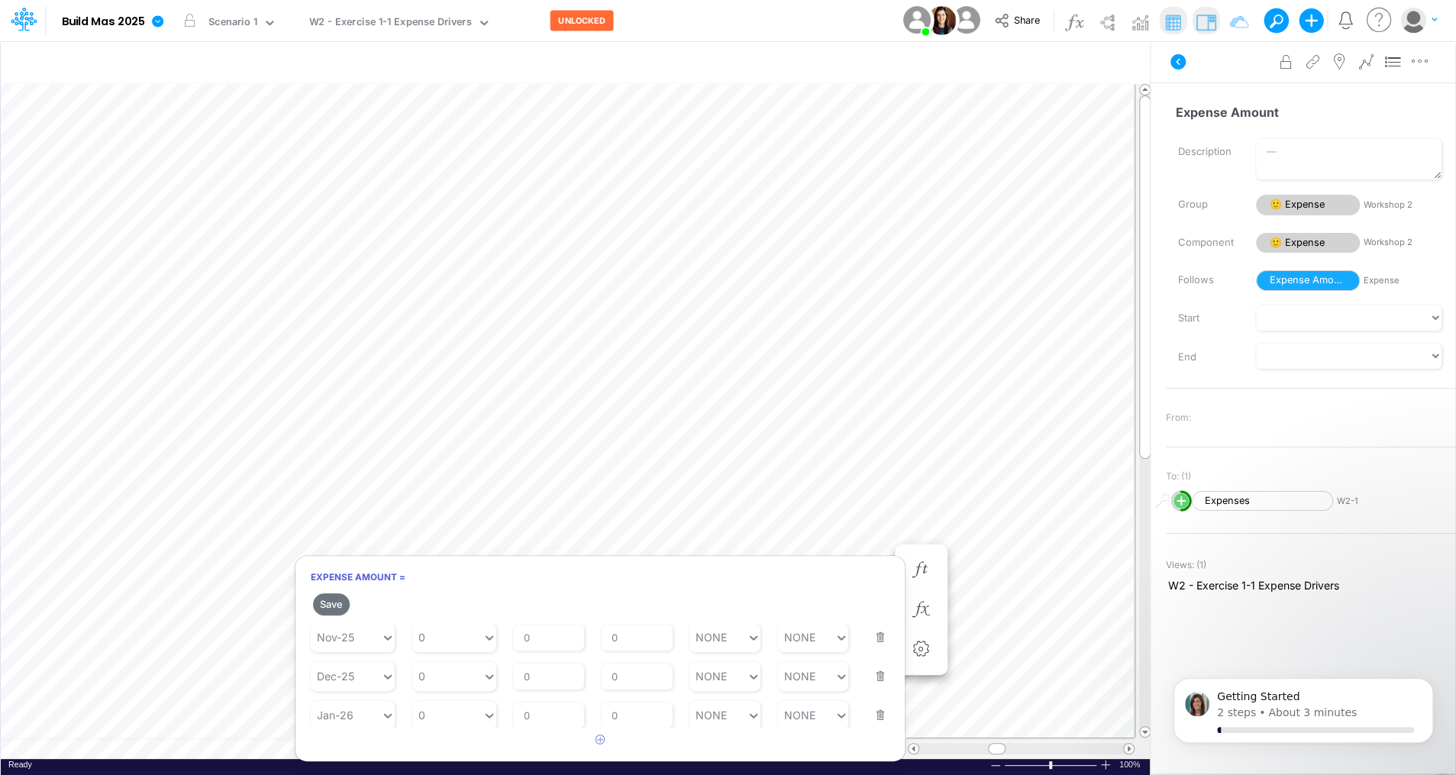
scroll to position [373, 0]
click at [873, 708] on button "button" at bounding box center [876, 705] width 20 height 41
click at [873, 708] on button "button" at bounding box center [876, 704] width 20 height 41
click at [328, 602] on button "Save" at bounding box center [331, 604] width 37 height 22
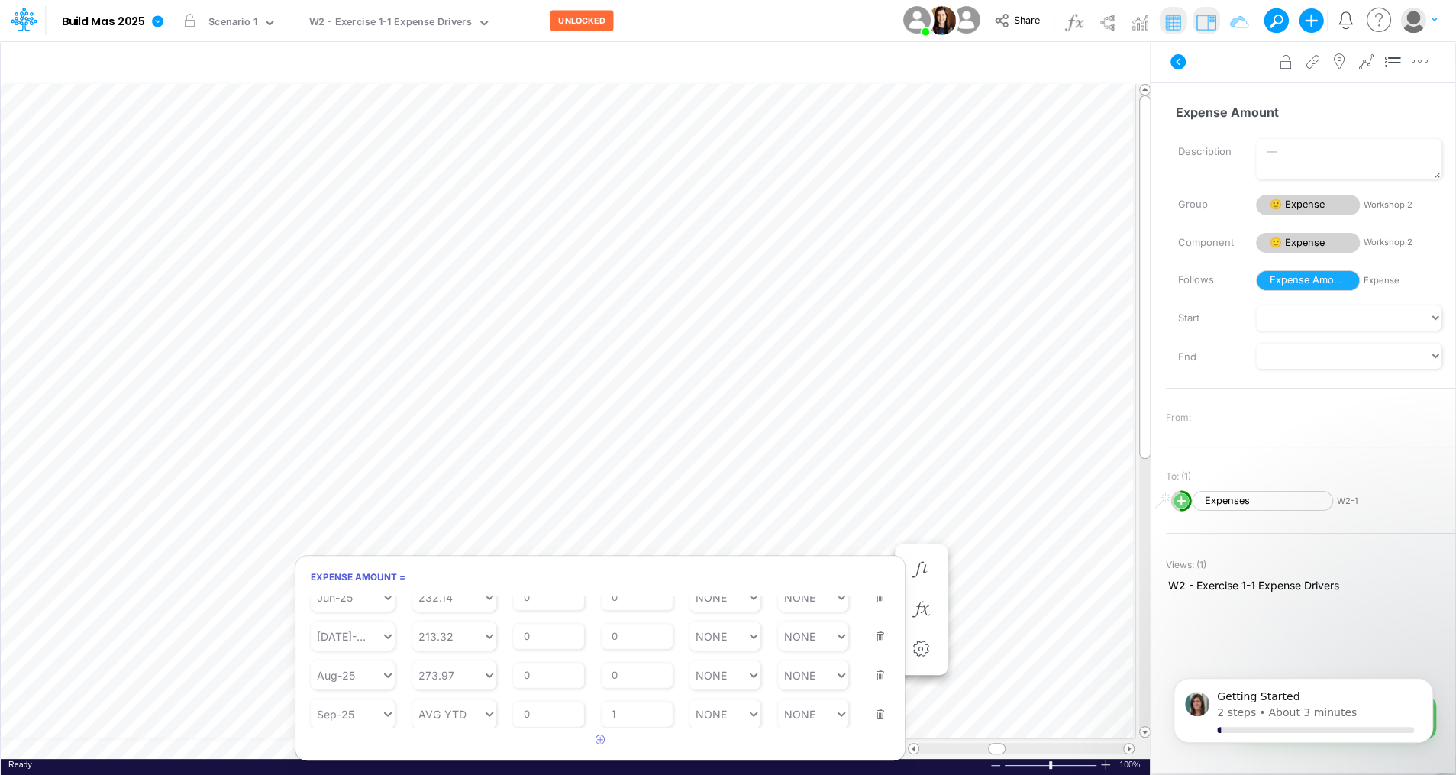
scroll to position [7, 2]
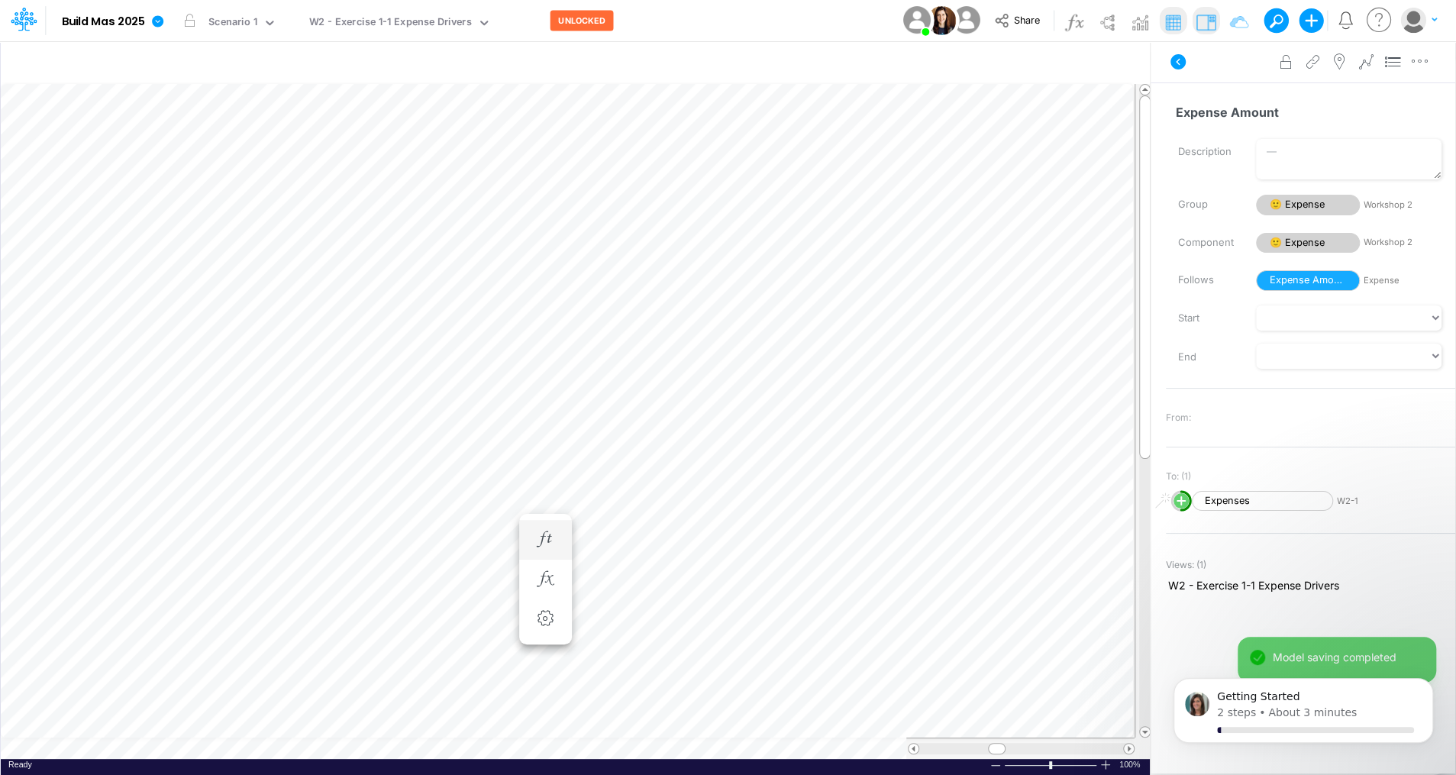
scroll to position [7, 2]
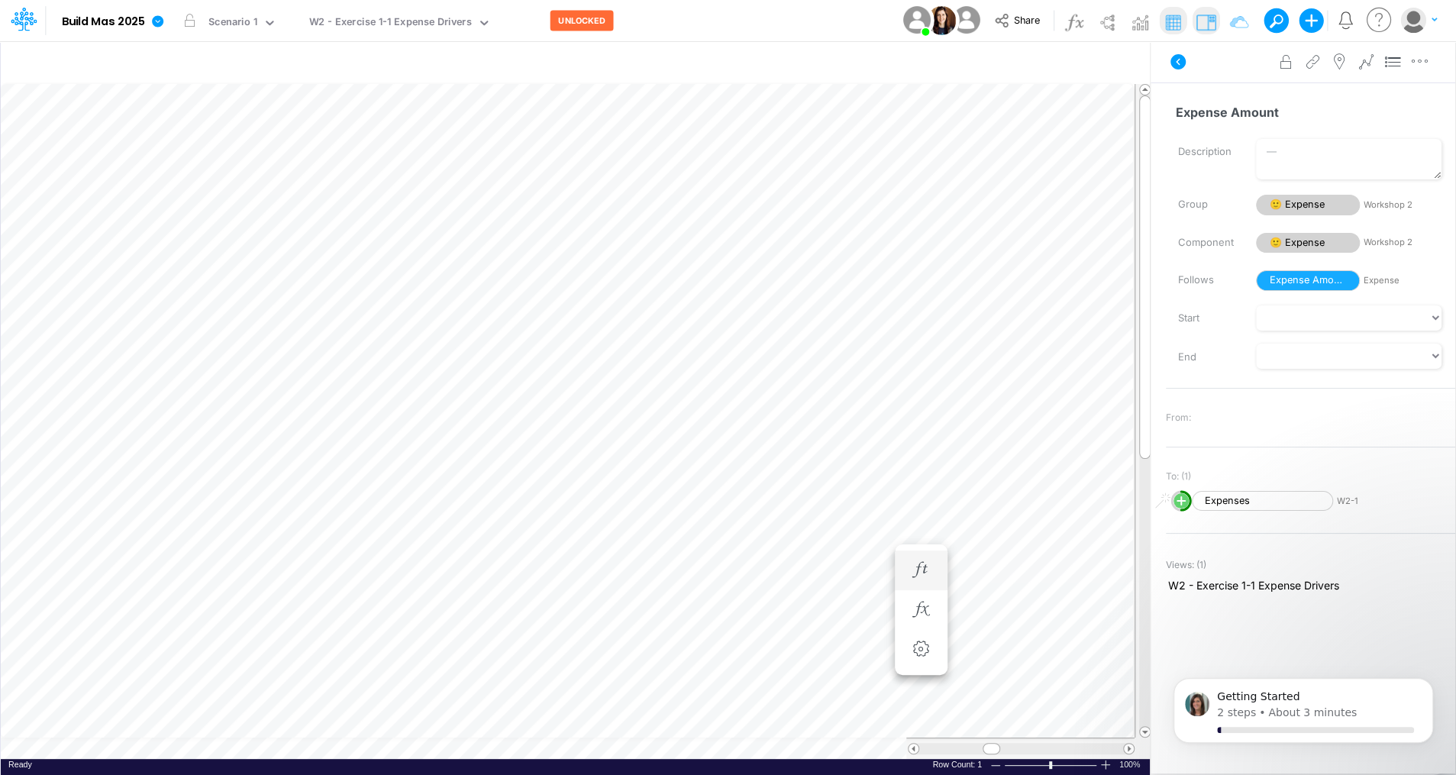
scroll to position [7, 2]
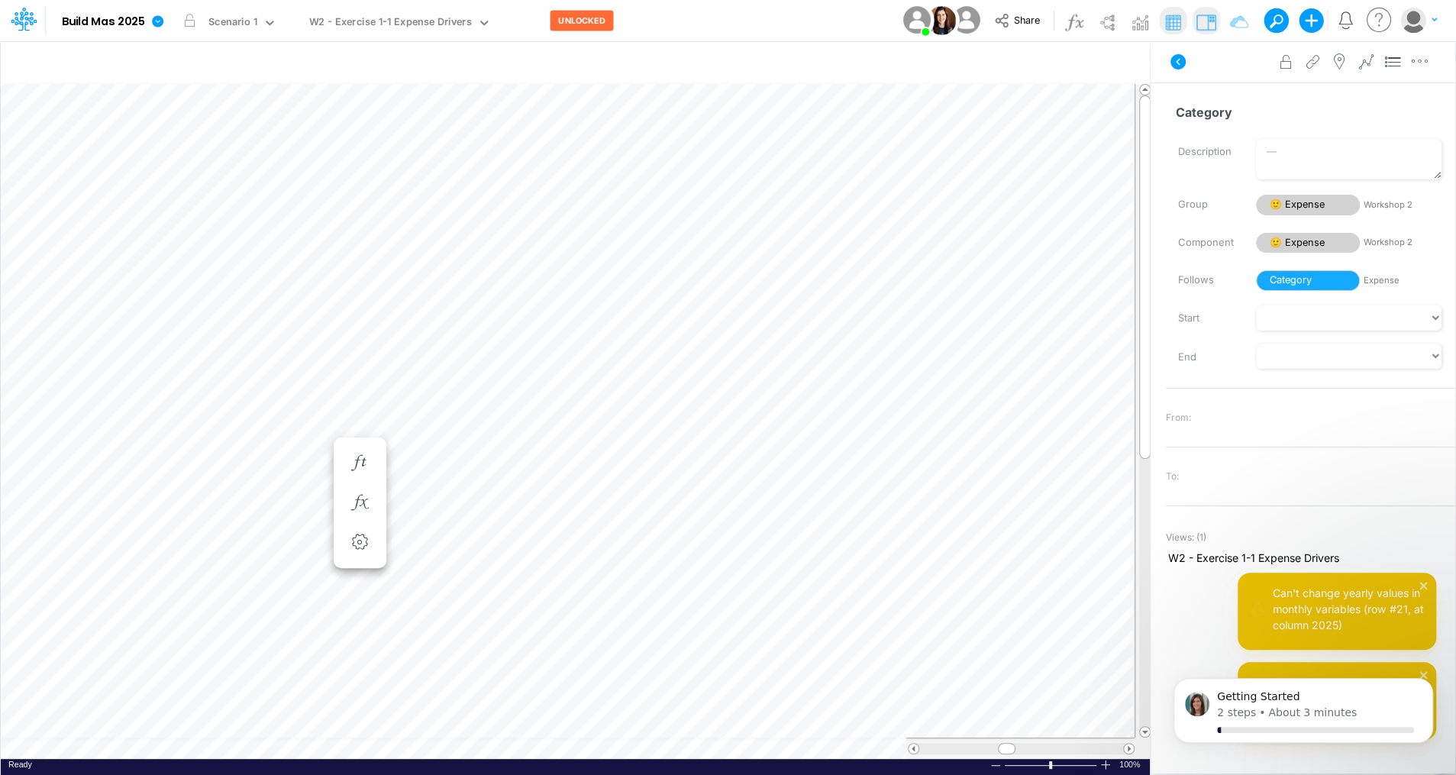
scroll to position [7, 2]
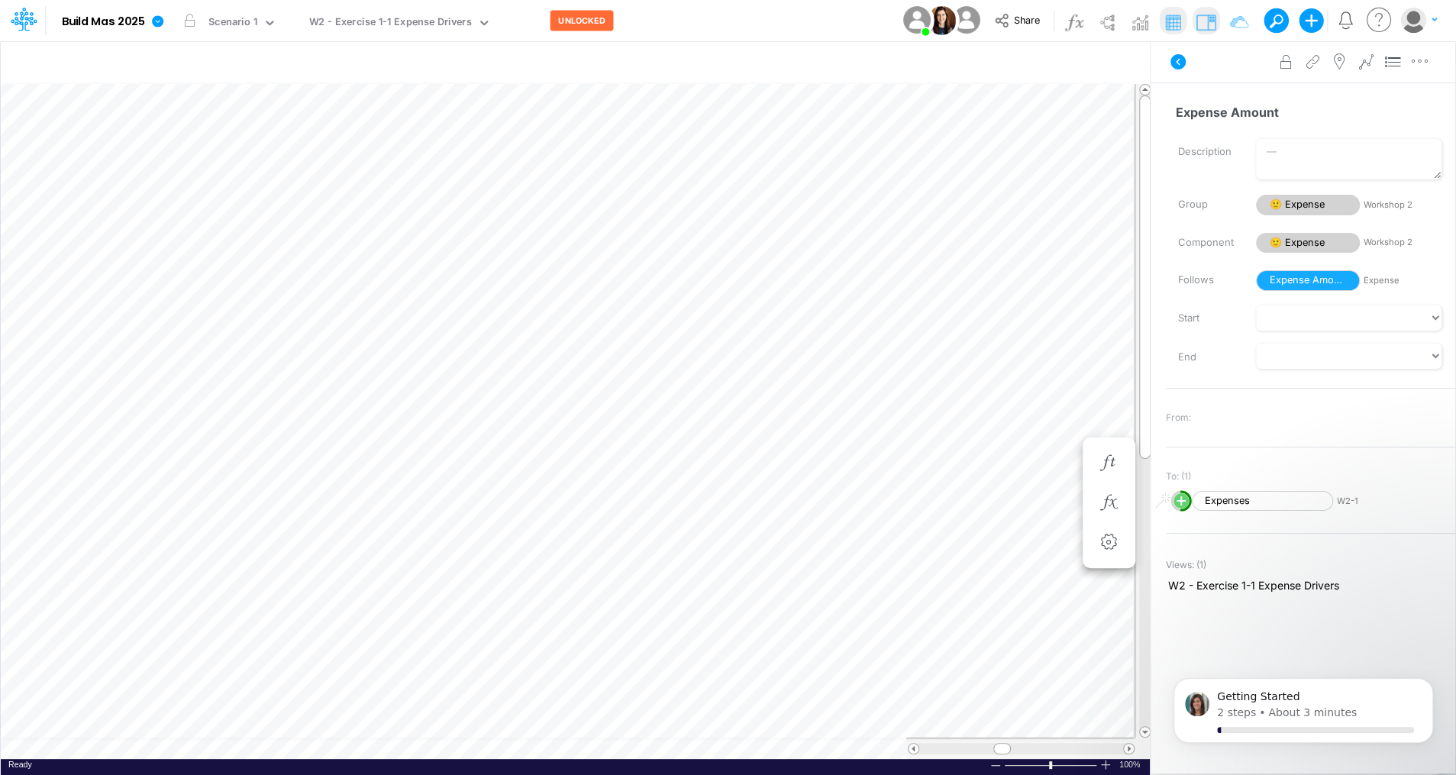
scroll to position [7, 2]
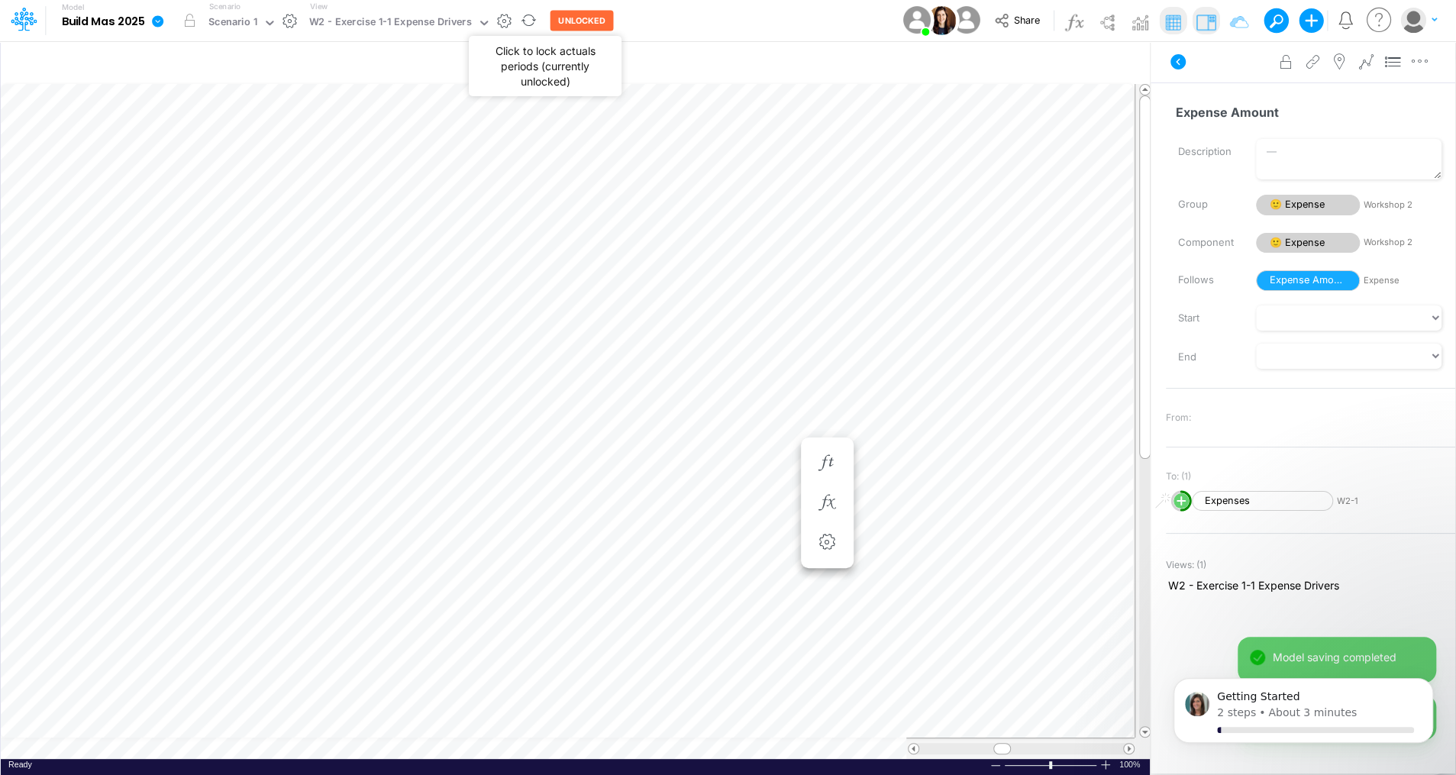
click at [579, 21] on button "UNLOCKED" at bounding box center [581, 21] width 63 height 21
click at [561, 16] on button "LOCKED" at bounding box center [575, 21] width 51 height 21
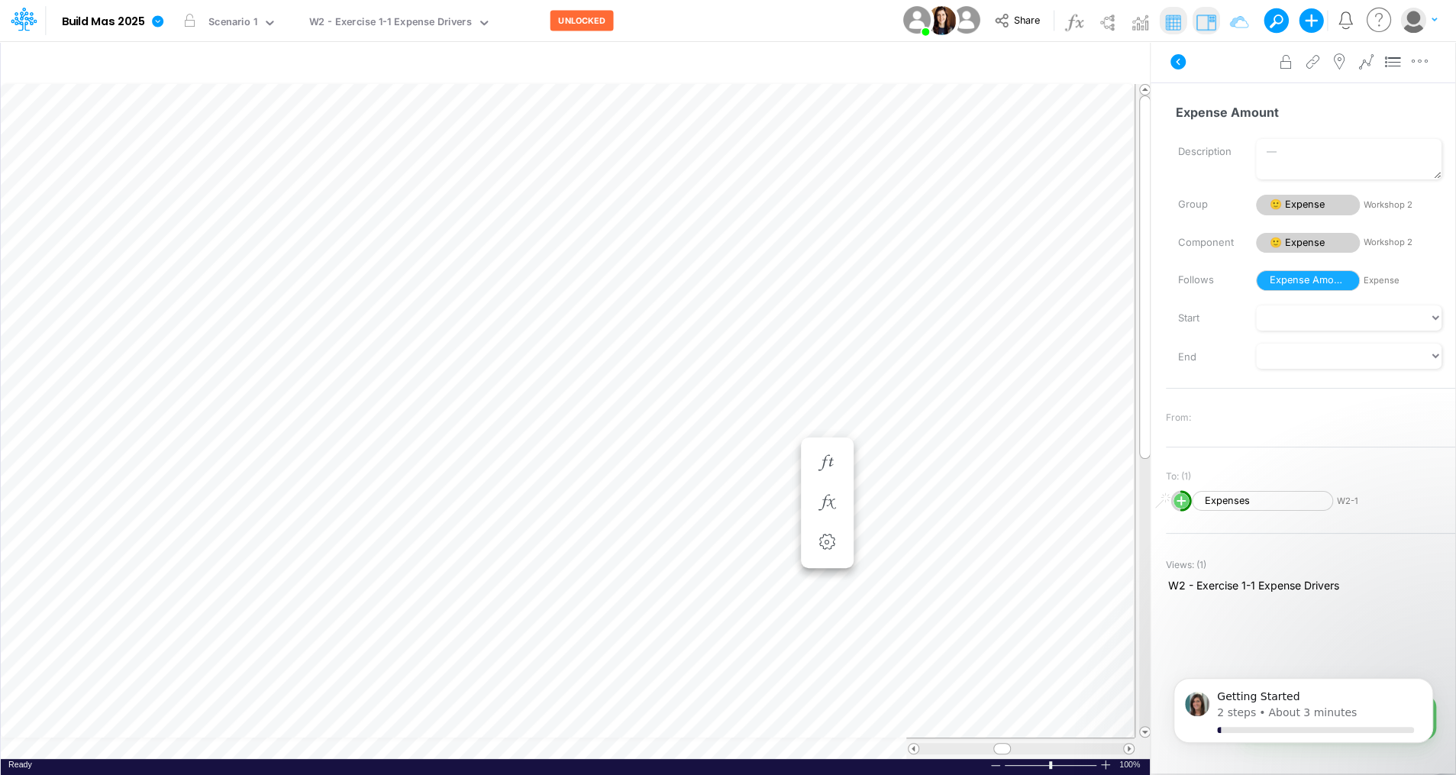
scroll to position [0, 0]
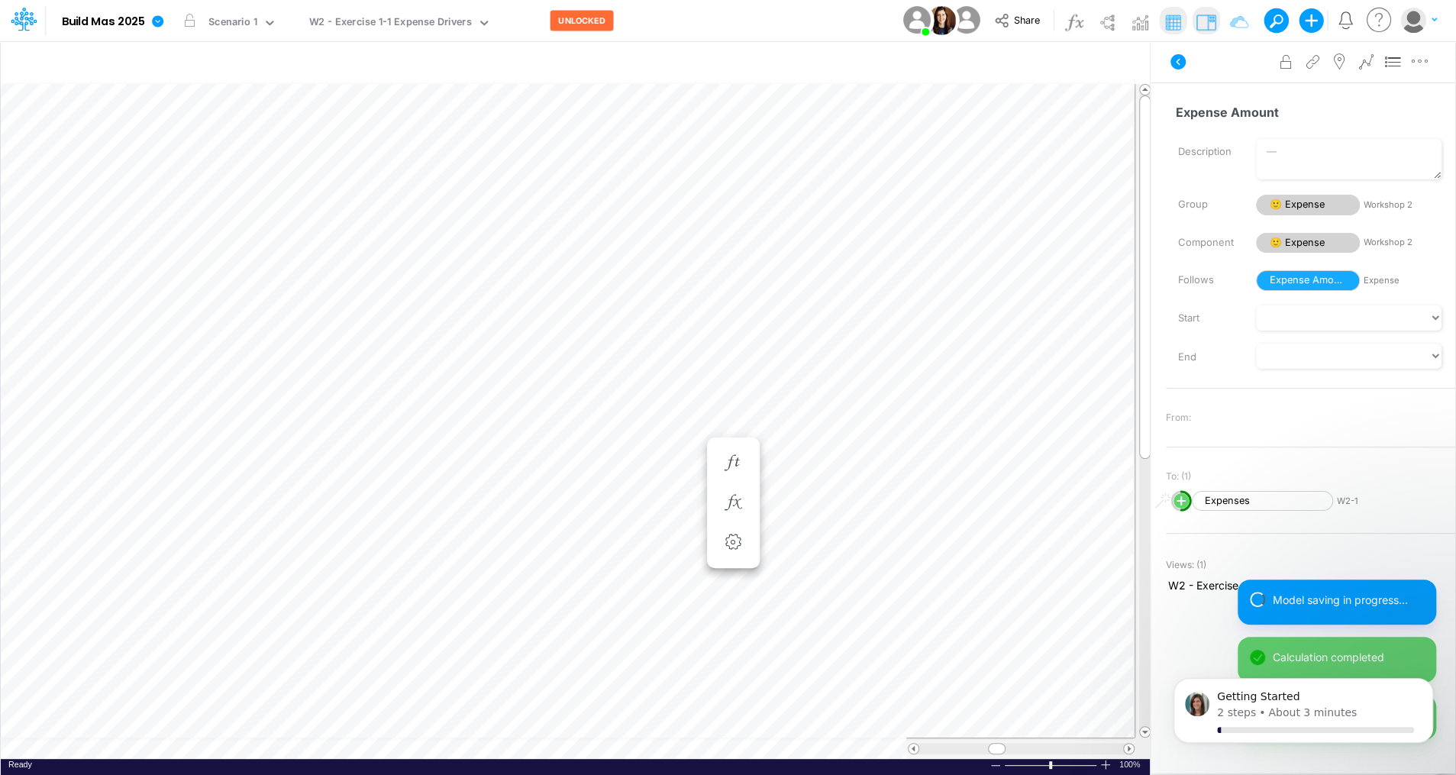
scroll to position [7, 2]
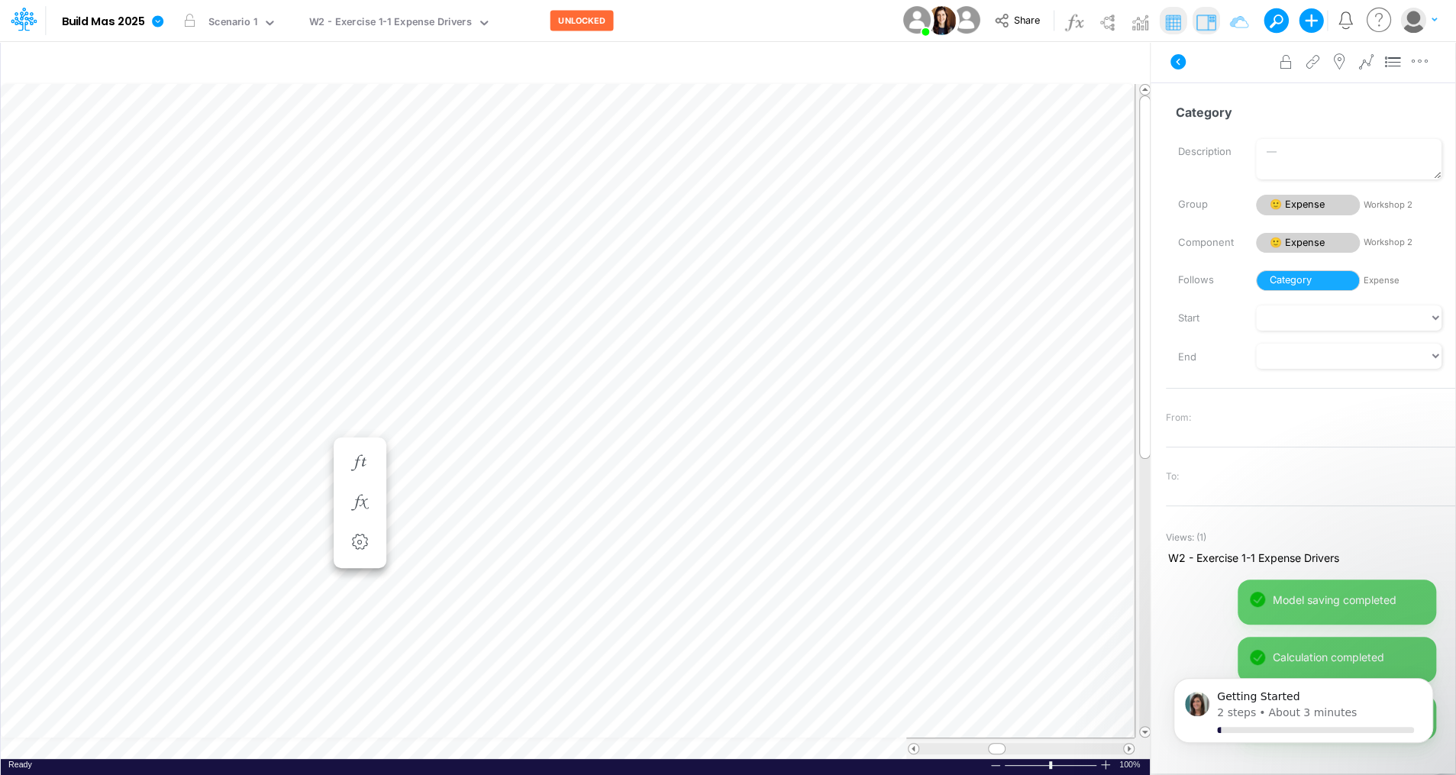
scroll to position [7, 2]
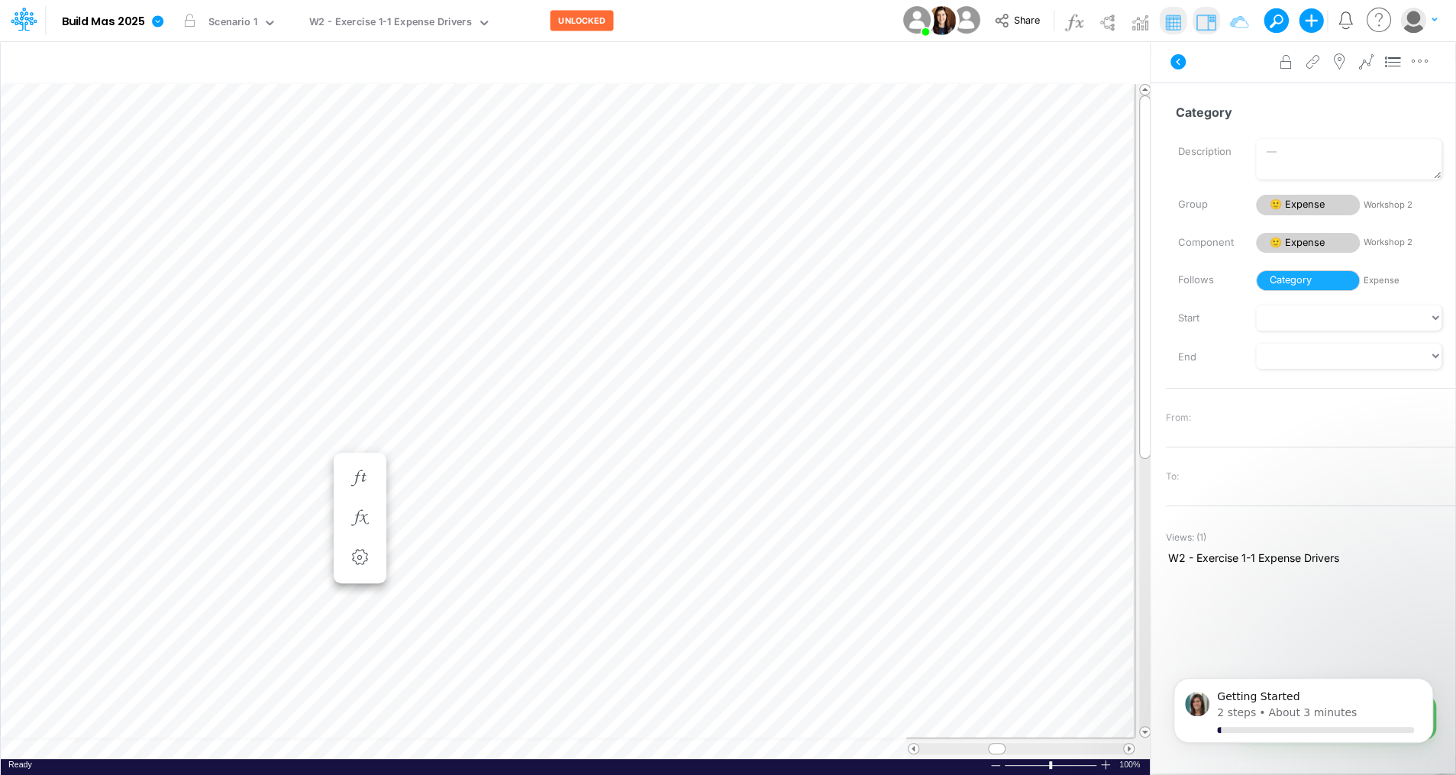
scroll to position [7, 2]
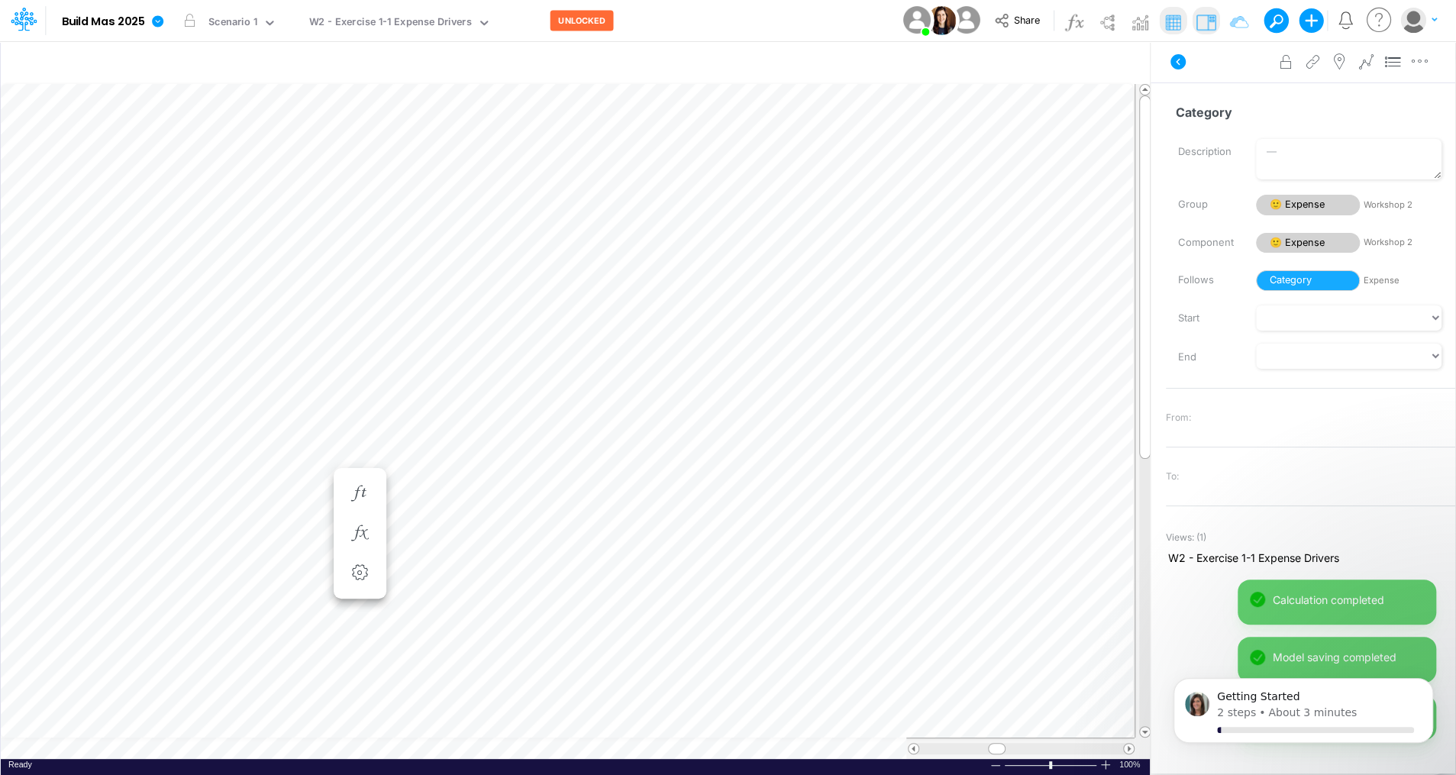
scroll to position [7, 2]
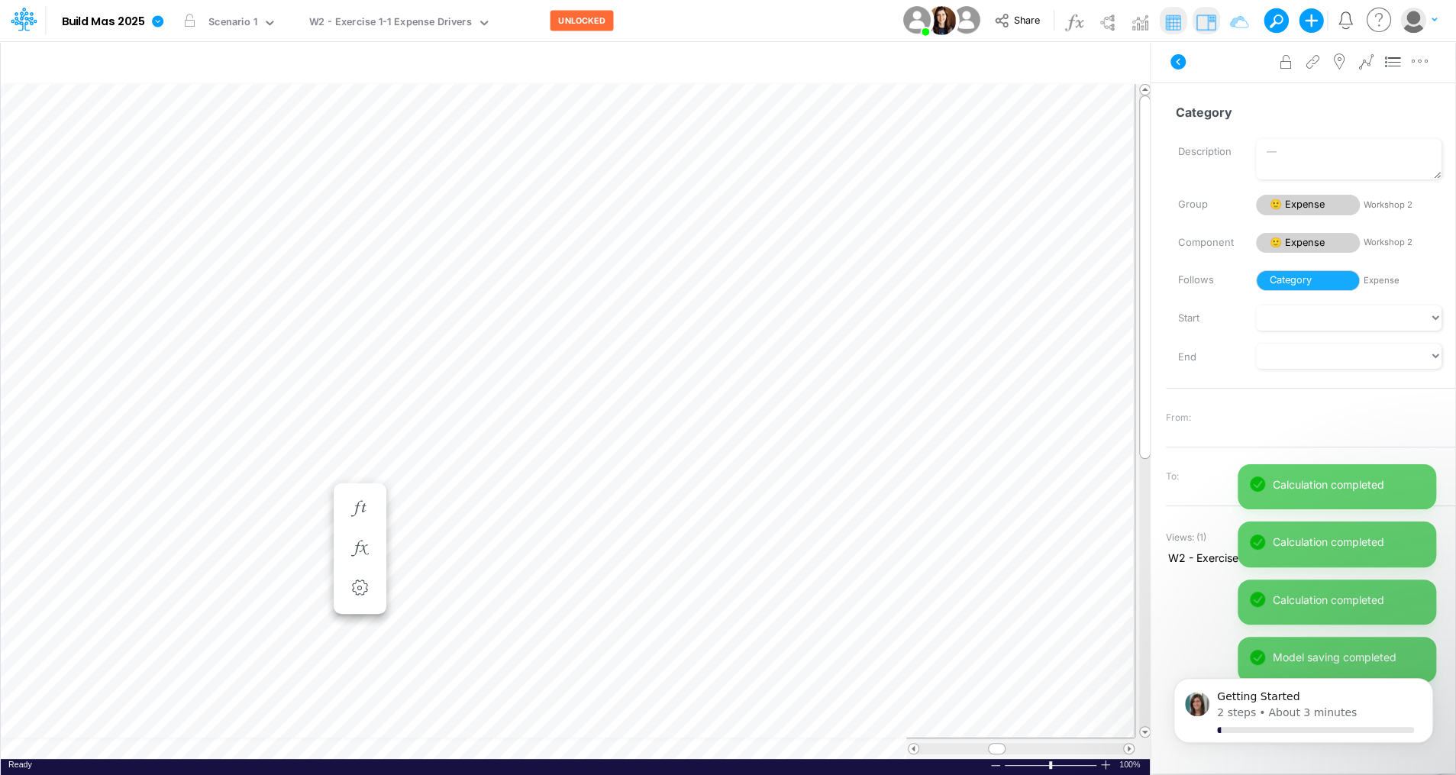
scroll to position [7, 2]
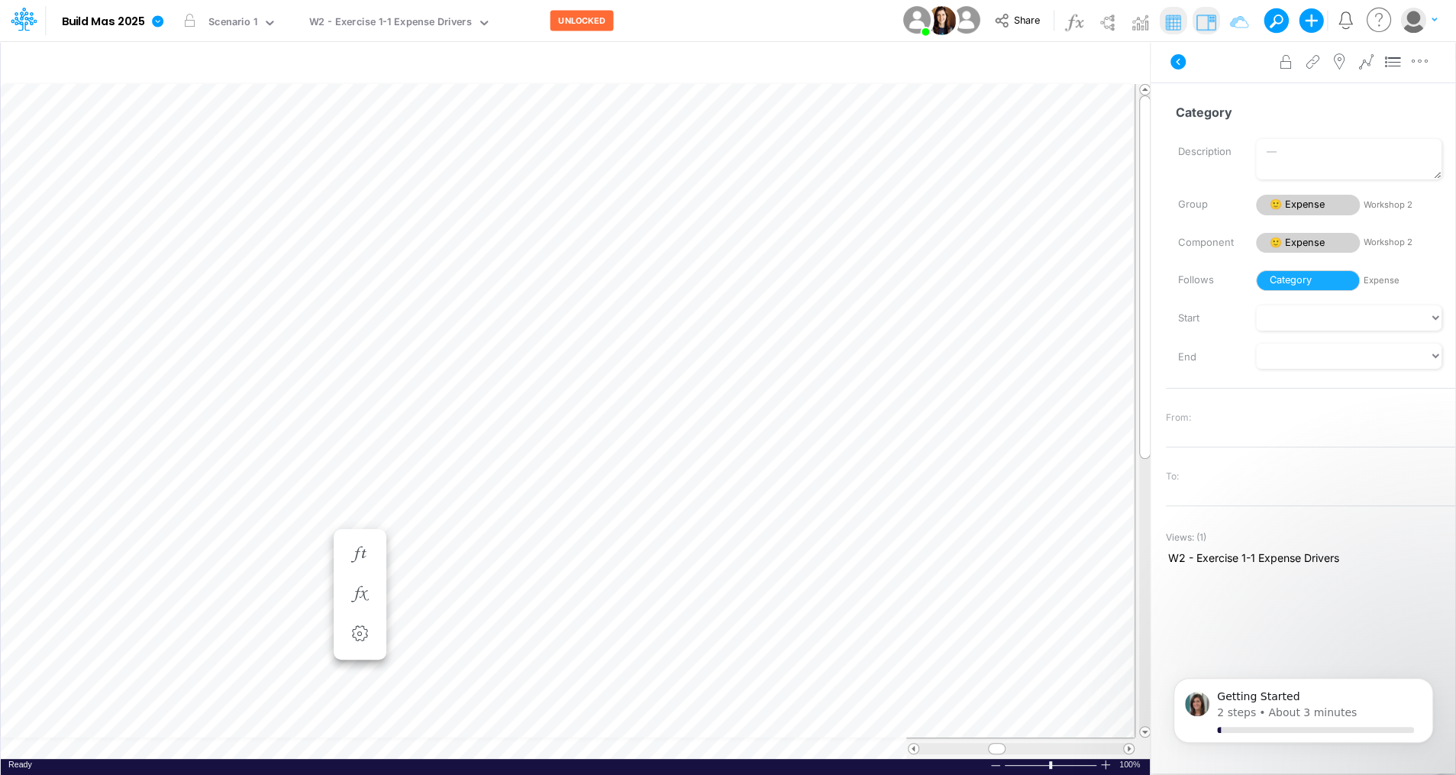
scroll to position [7, 2]
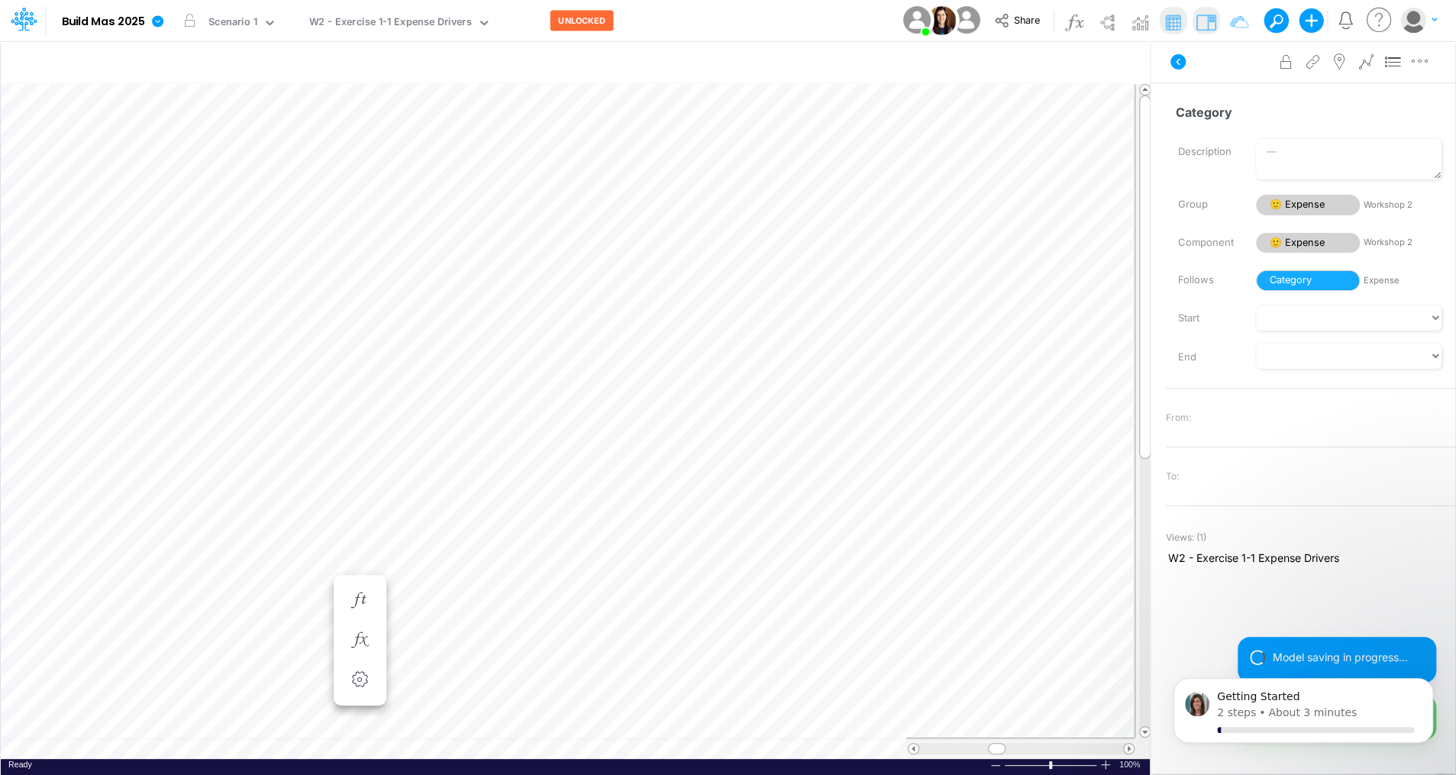
scroll to position [7, 2]
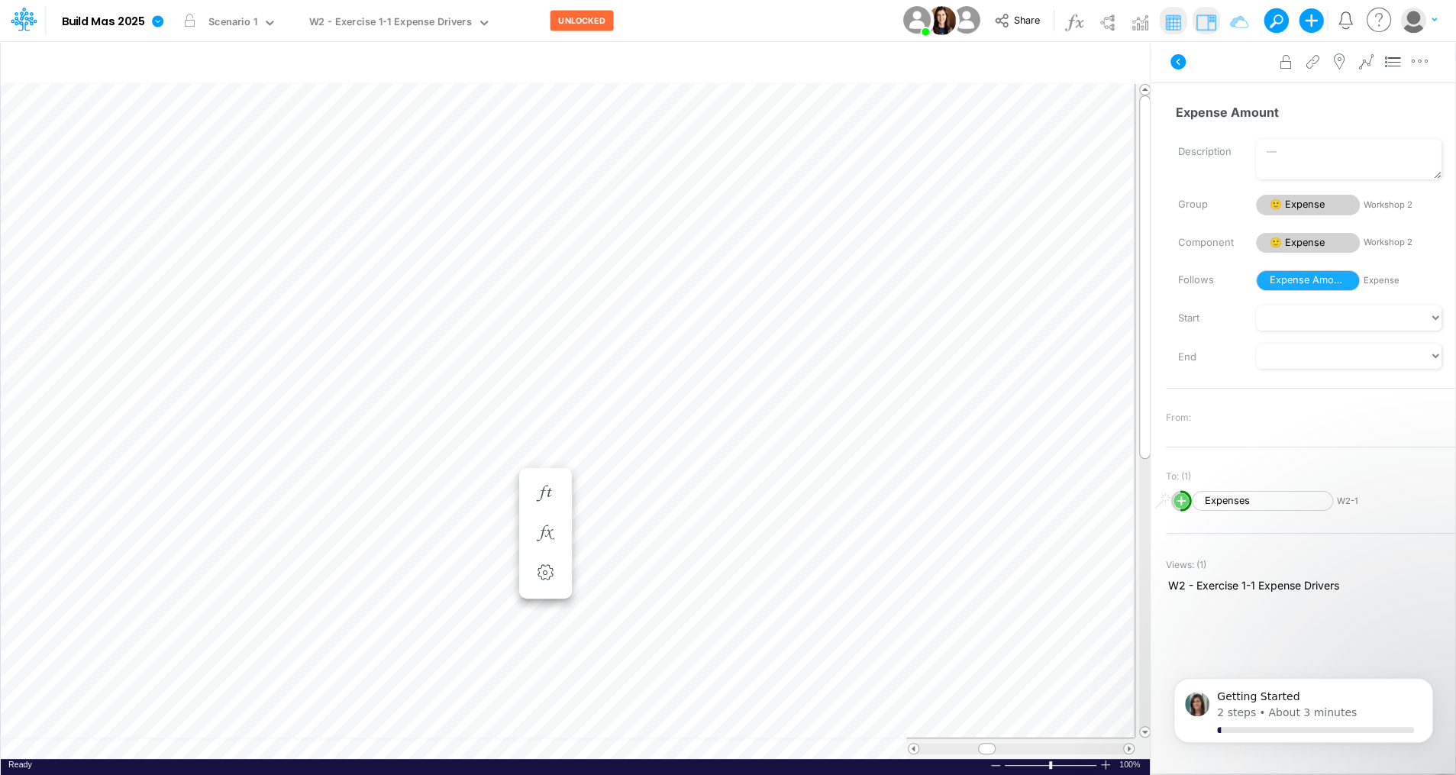
scroll to position [7, 2]
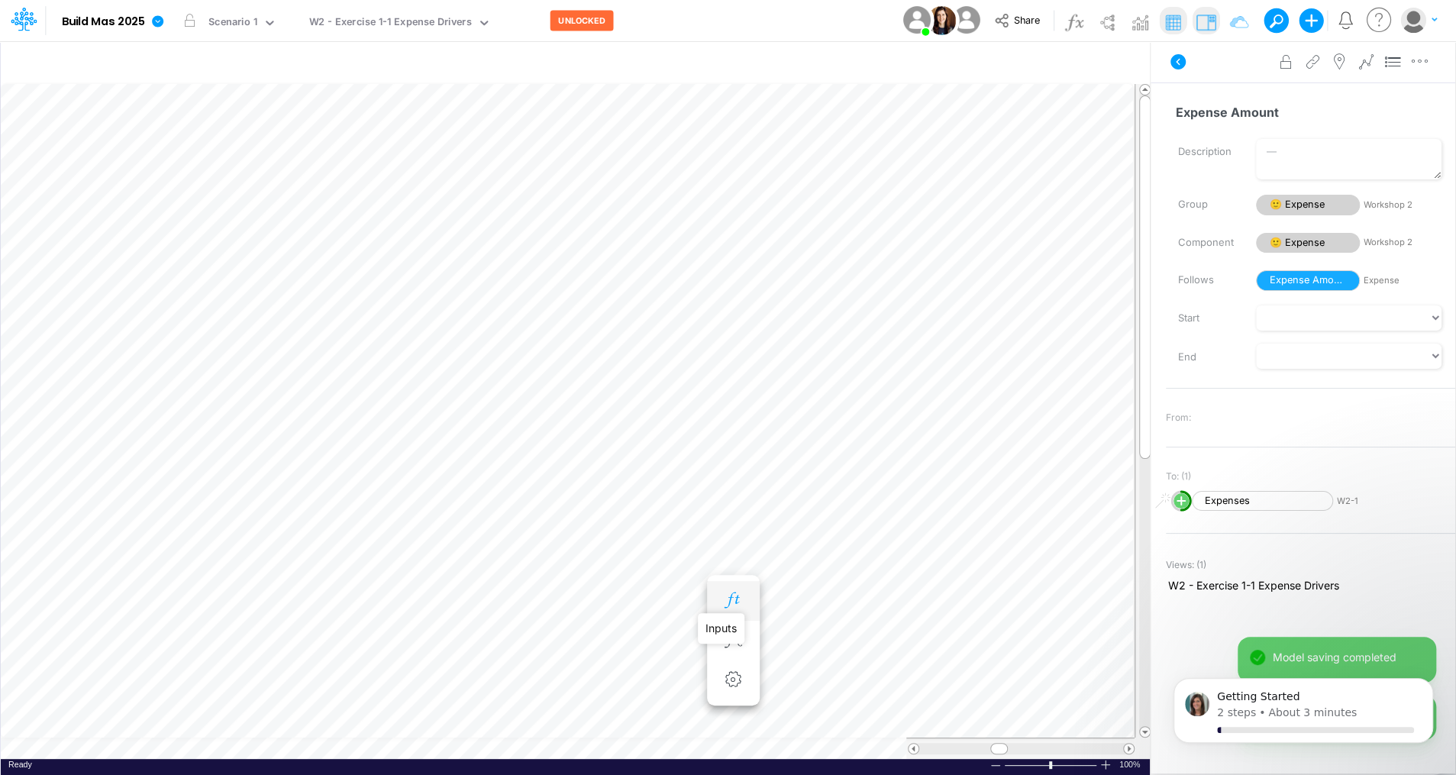
click at [734, 596] on icon "button" at bounding box center [732, 600] width 23 height 16
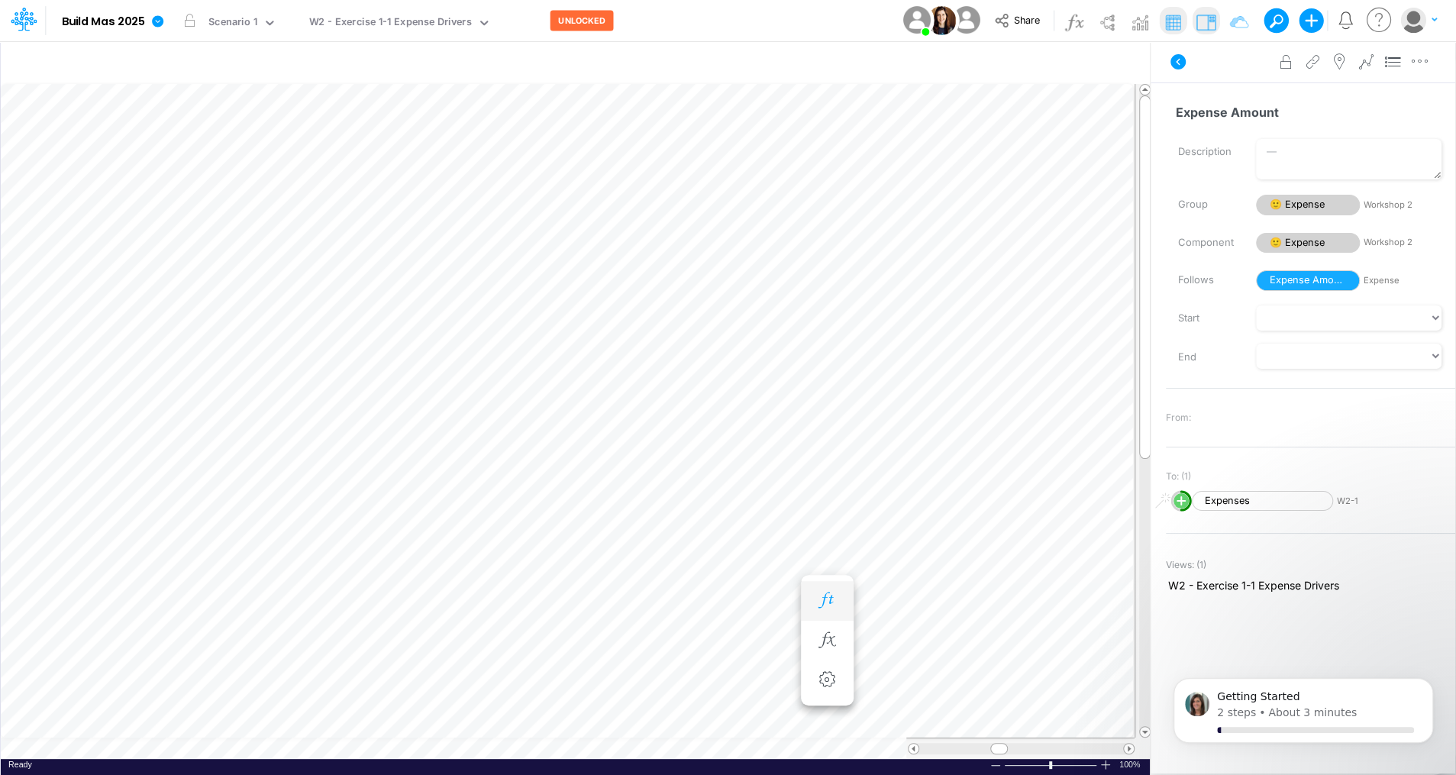
click at [838, 595] on button "button" at bounding box center [827, 601] width 28 height 31
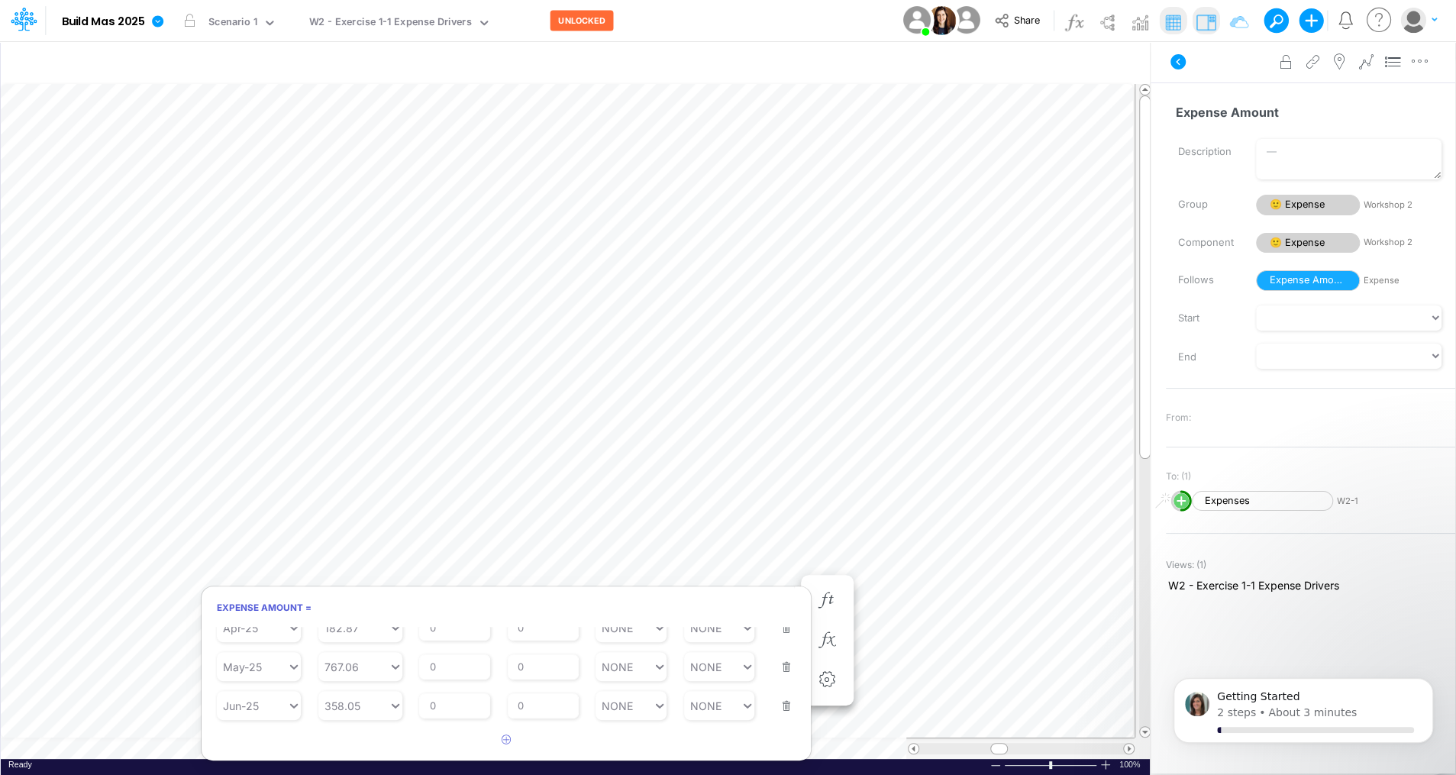
scroll to position [221, 0]
click at [510, 746] on button "button" at bounding box center [507, 740] width 30 height 25
click at [505, 739] on icon "button" at bounding box center [507, 739] width 10 height 10
click at [781, 712] on button "button" at bounding box center [782, 704] width 20 height 41
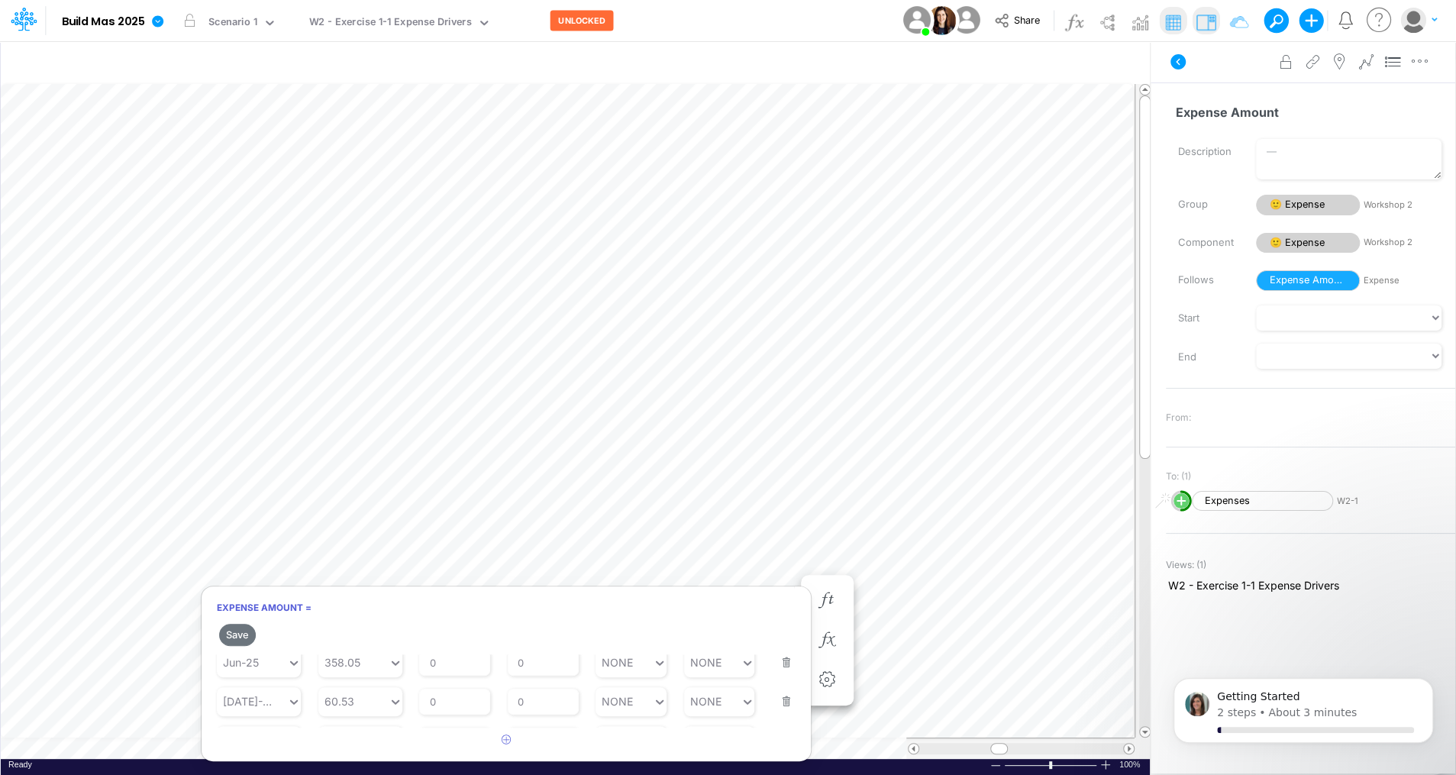
scroll to position [287, 0]
click at [289, 715] on icon at bounding box center [294, 714] width 14 height 15
click at [273, 476] on div "Forecast" at bounding box center [259, 477] width 84 height 25
click at [296, 713] on icon at bounding box center [294, 714] width 14 height 15
type input "0"
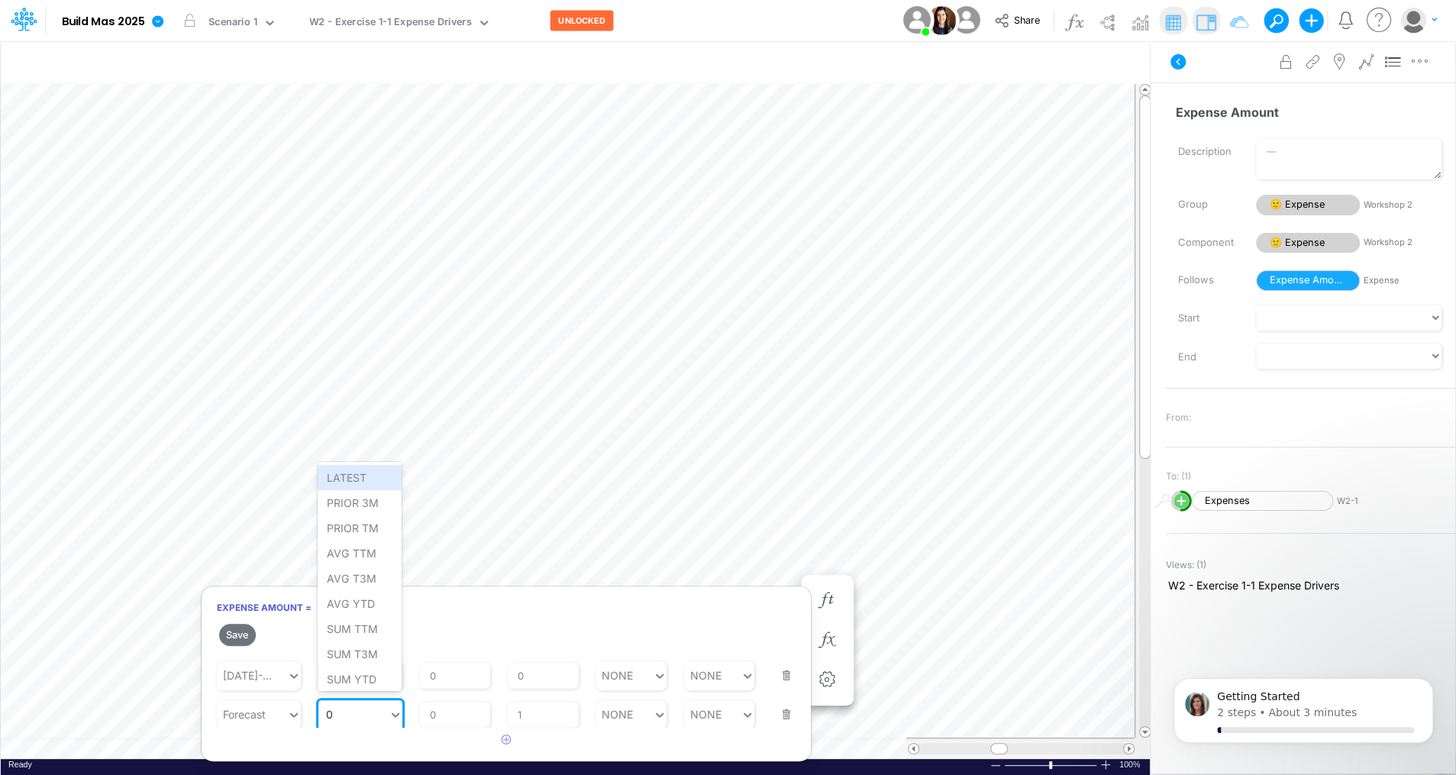
click at [393, 718] on icon at bounding box center [396, 714] width 14 height 15
click at [370, 596] on div "AVG YTD" at bounding box center [360, 603] width 84 height 25
click at [241, 629] on button "Save" at bounding box center [237, 635] width 37 height 22
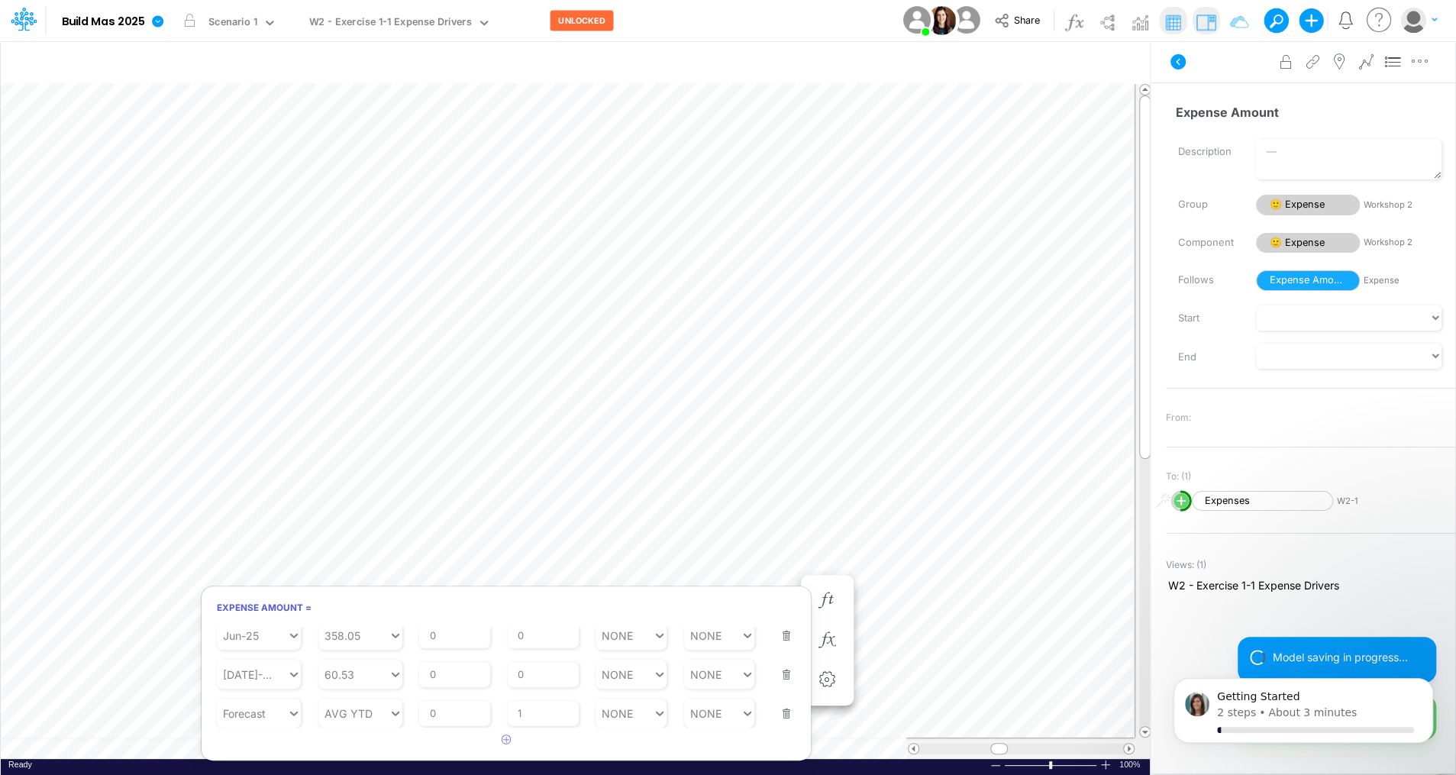
scroll to position [7, 2]
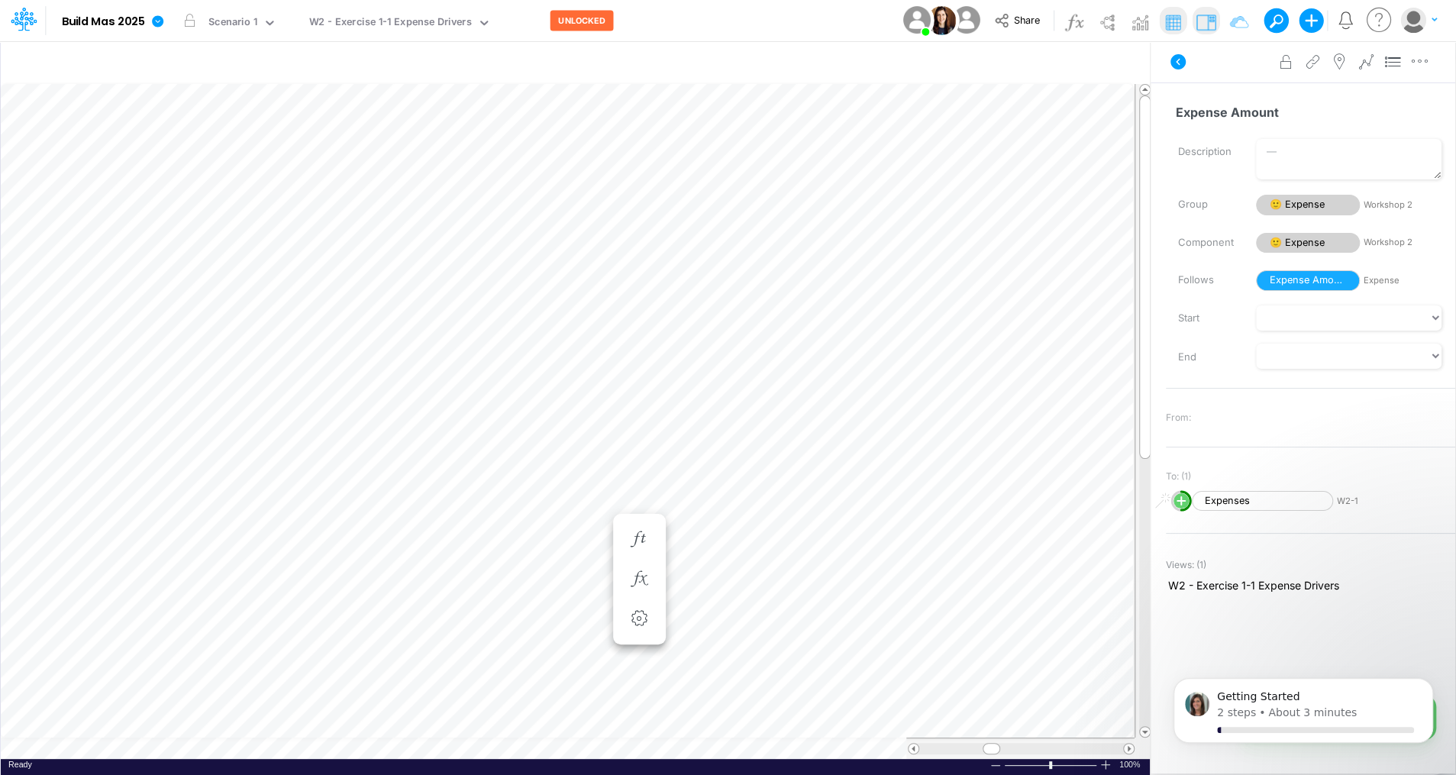
scroll to position [7, 2]
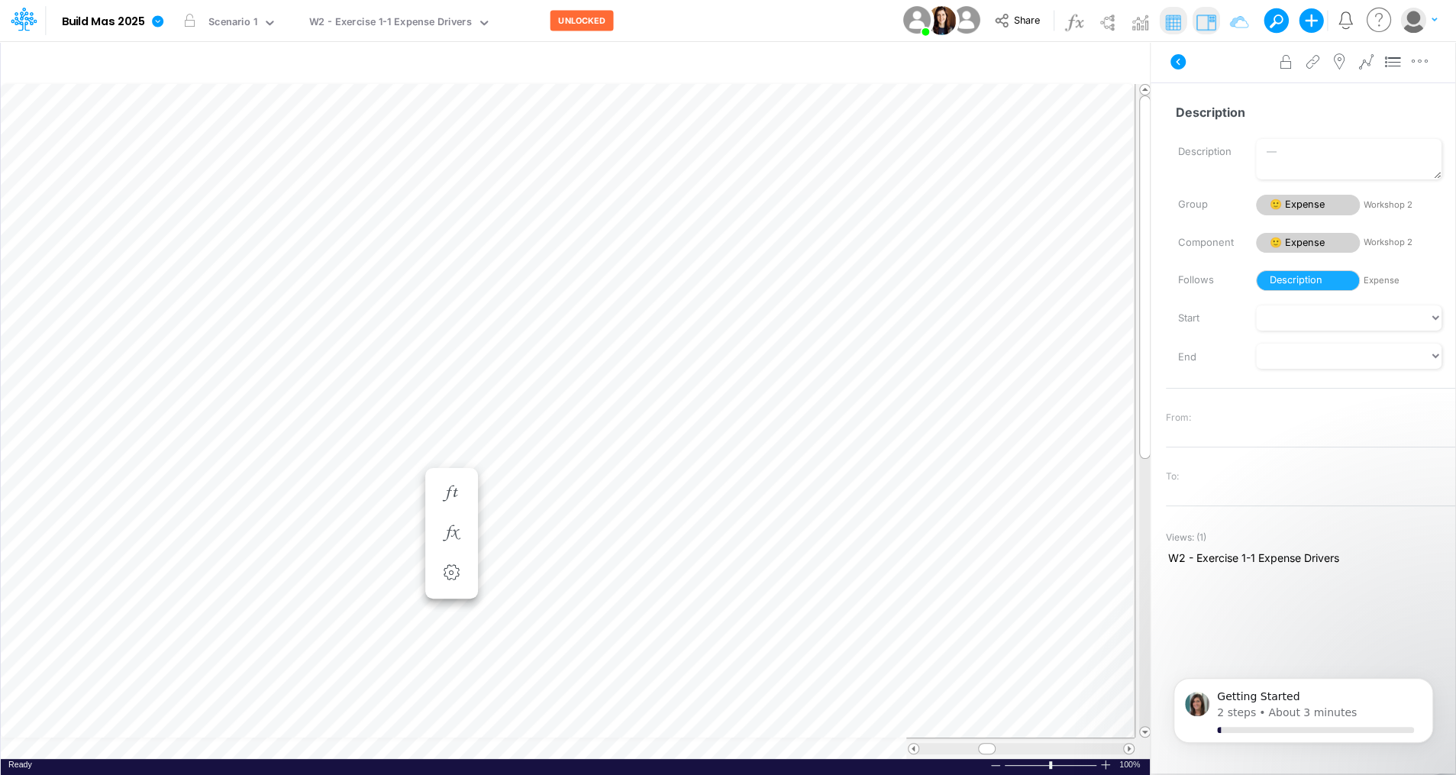
scroll to position [7, 2]
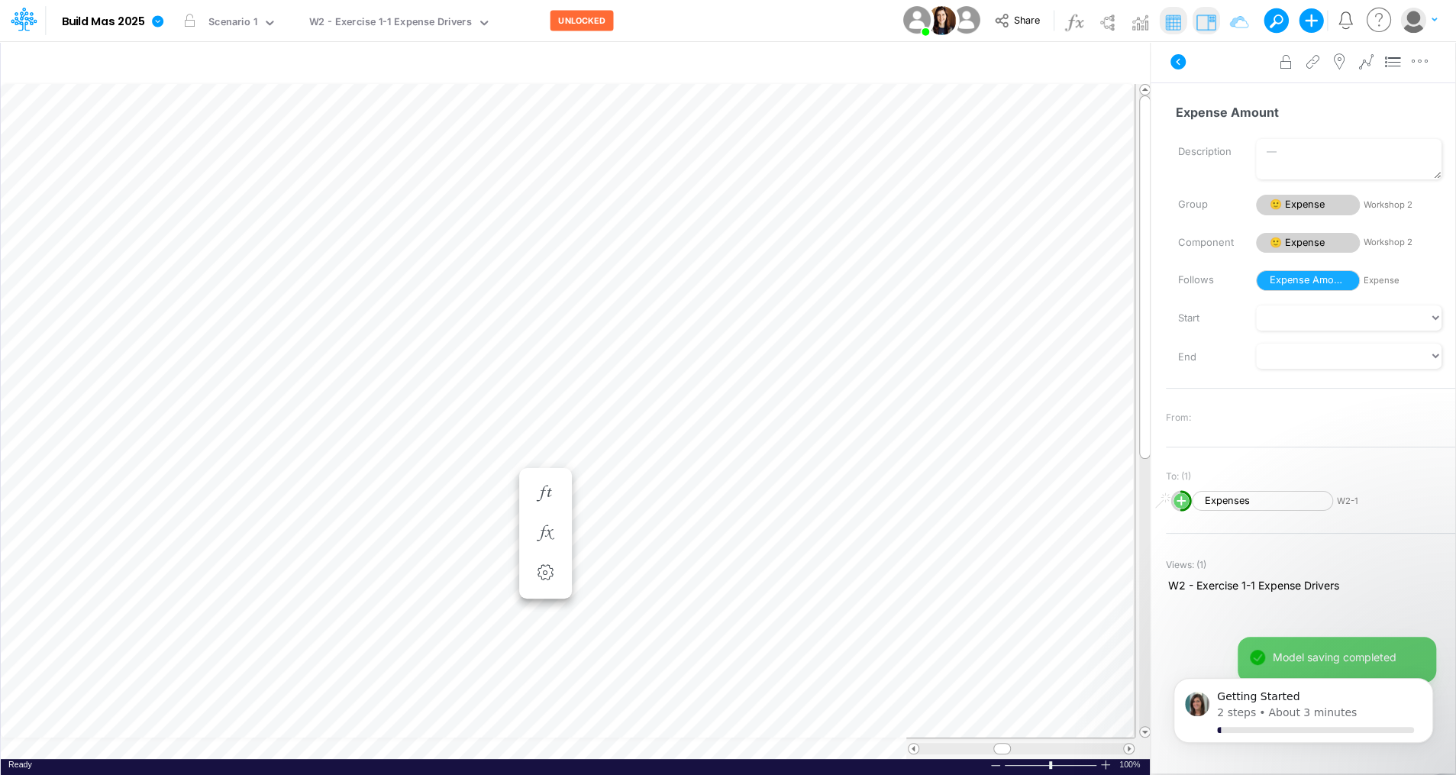
scroll to position [7, 2]
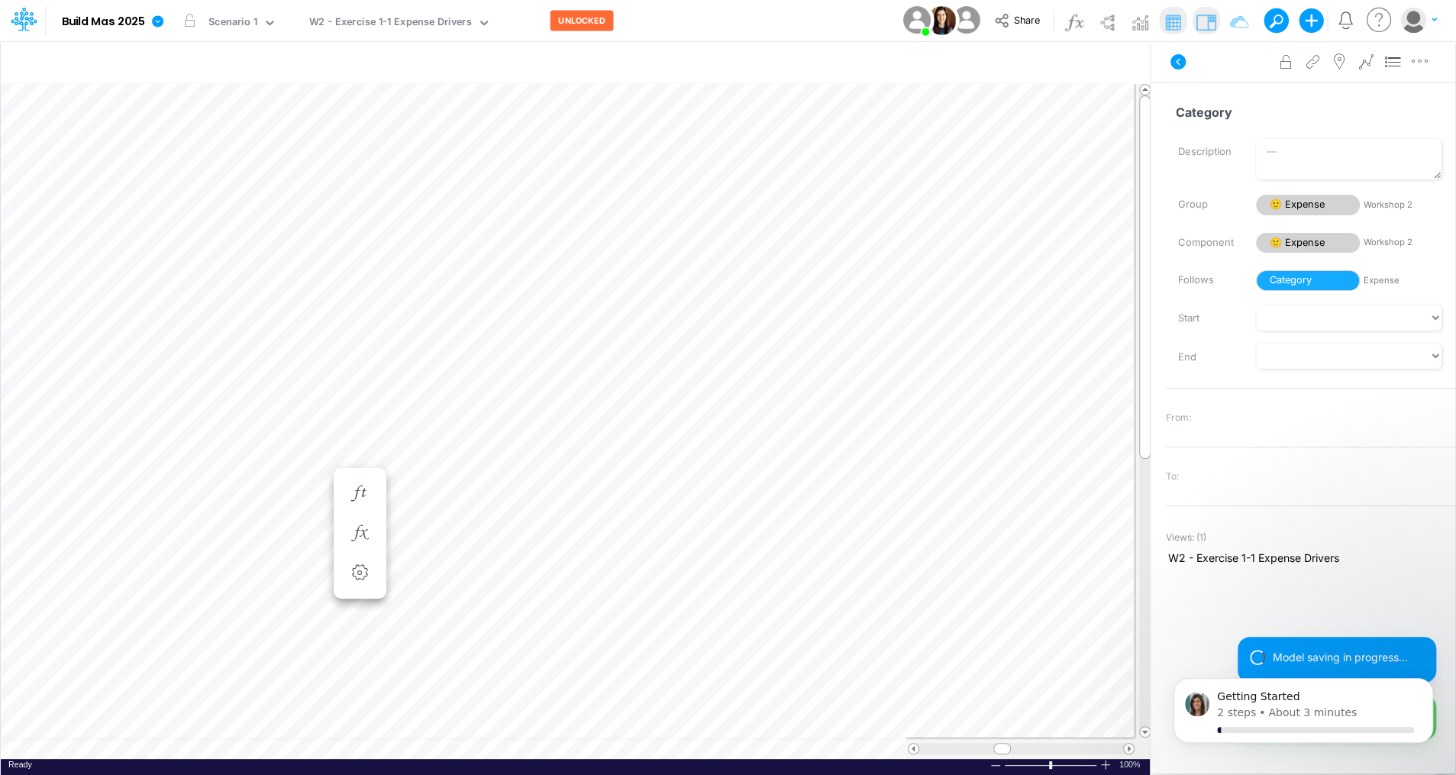
scroll to position [7, 2]
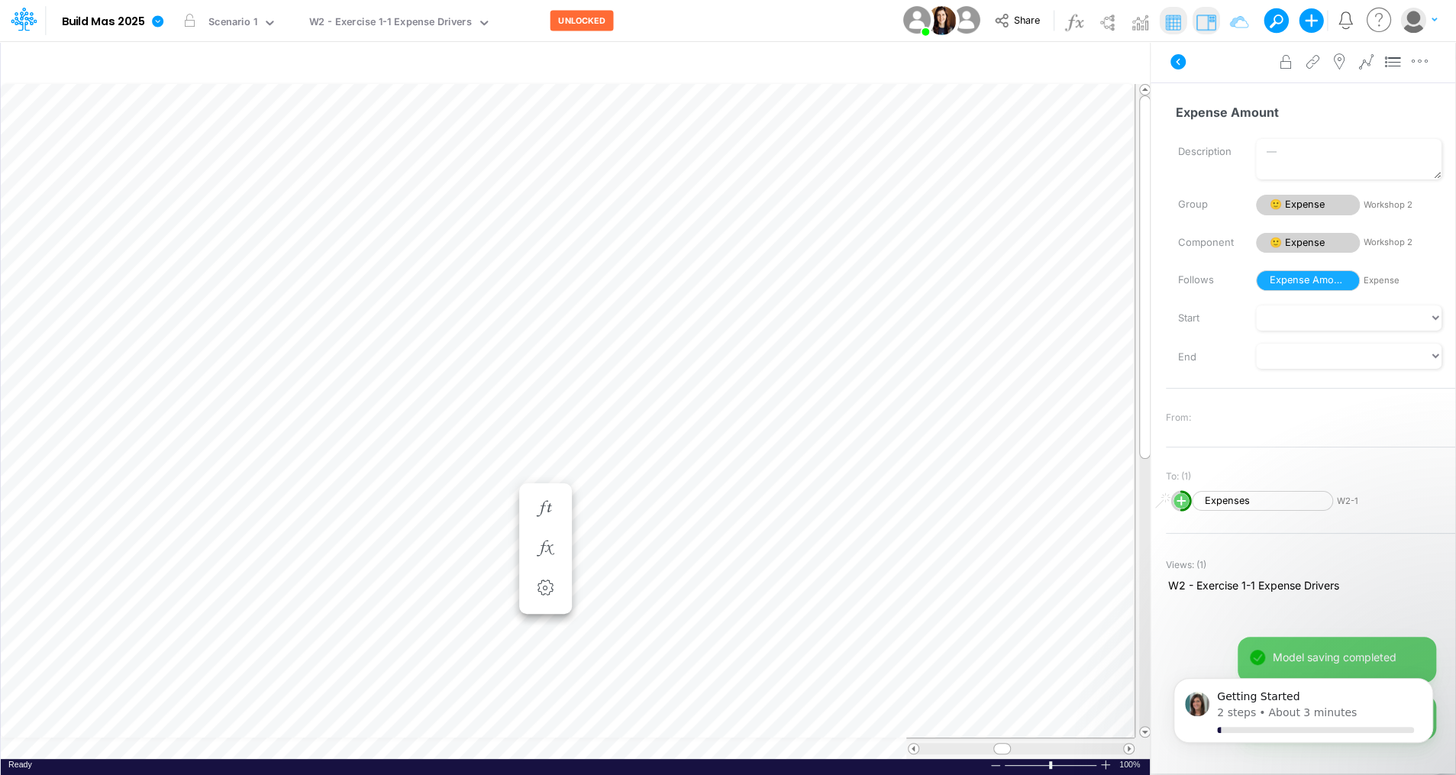
scroll to position [7, 2]
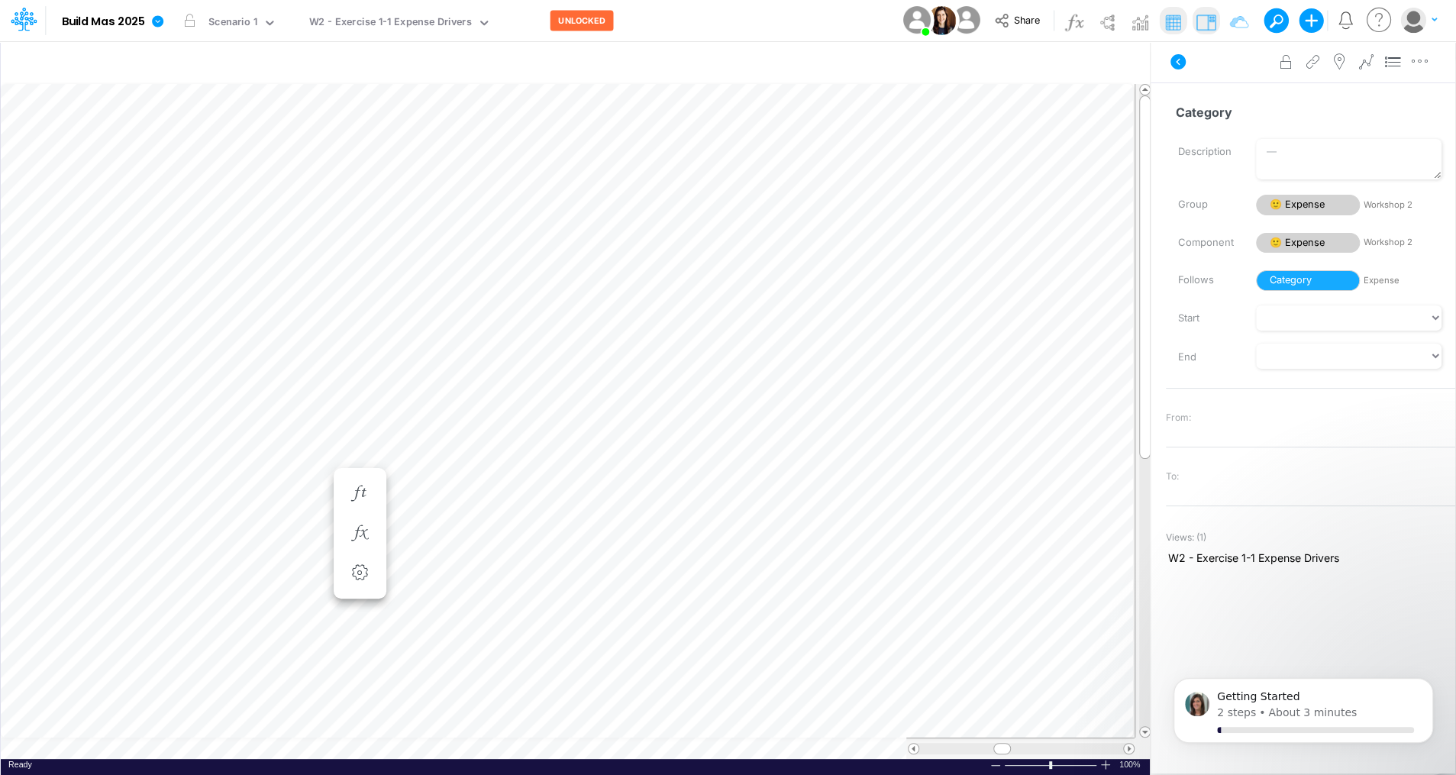
scroll to position [7, 2]
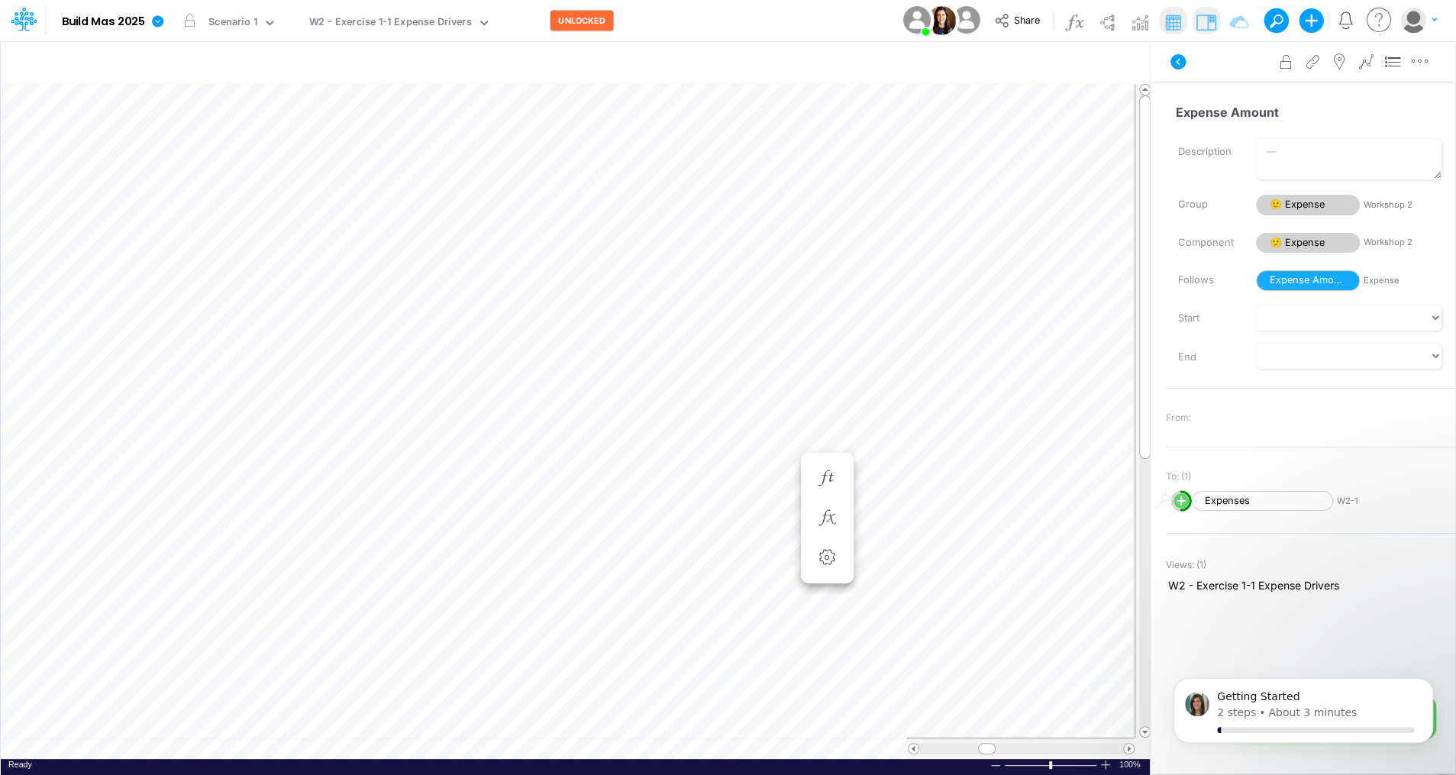
scroll to position [7, 2]
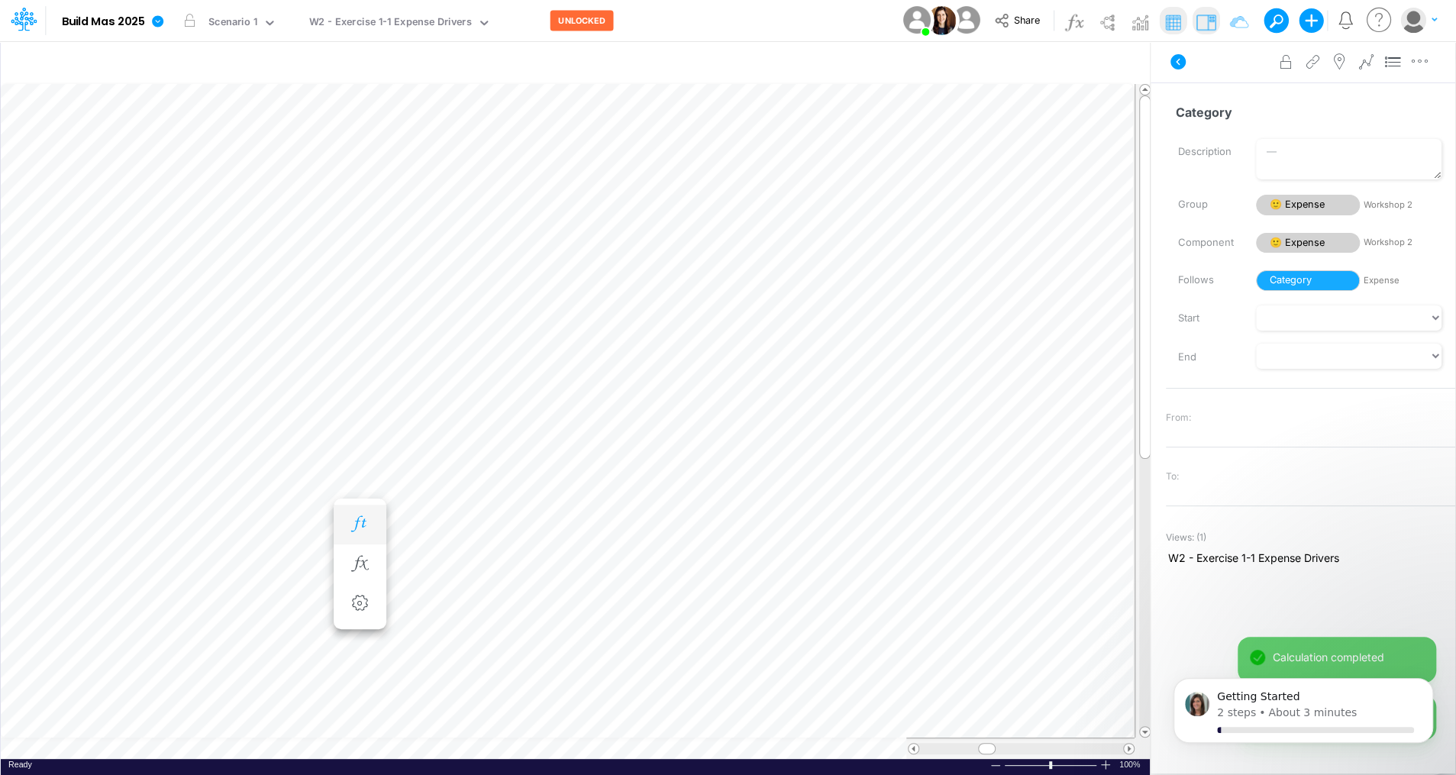
scroll to position [7, 2]
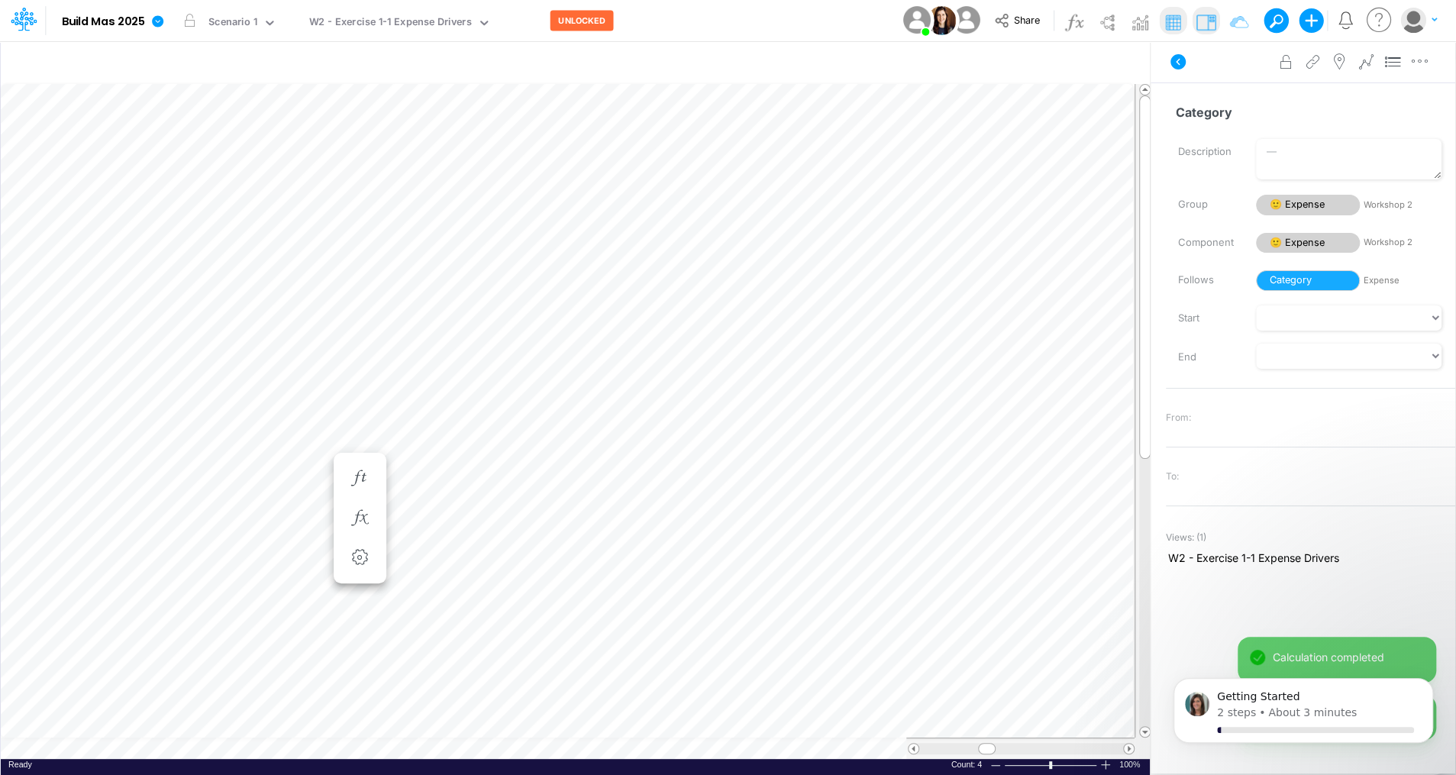
scroll to position [7, 2]
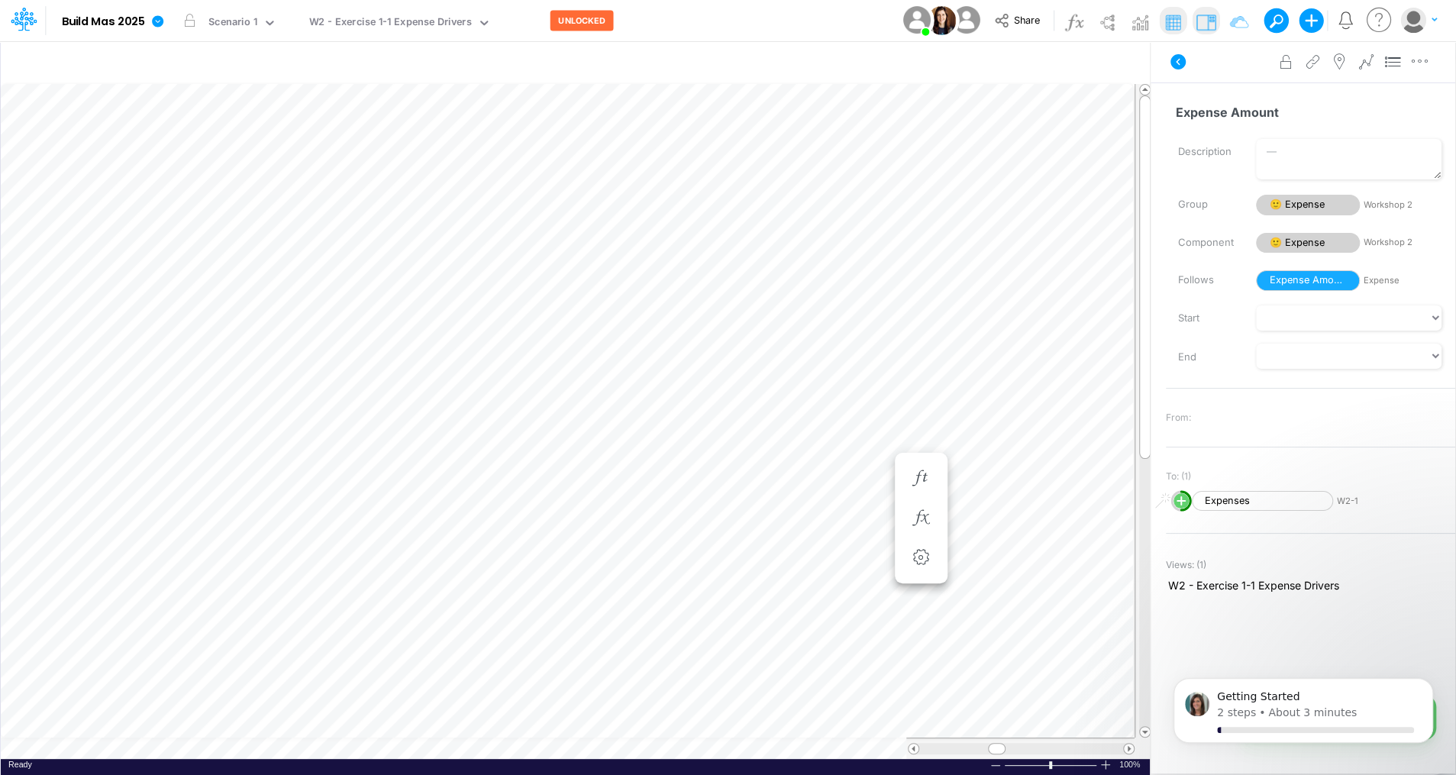
scroll to position [7, 2]
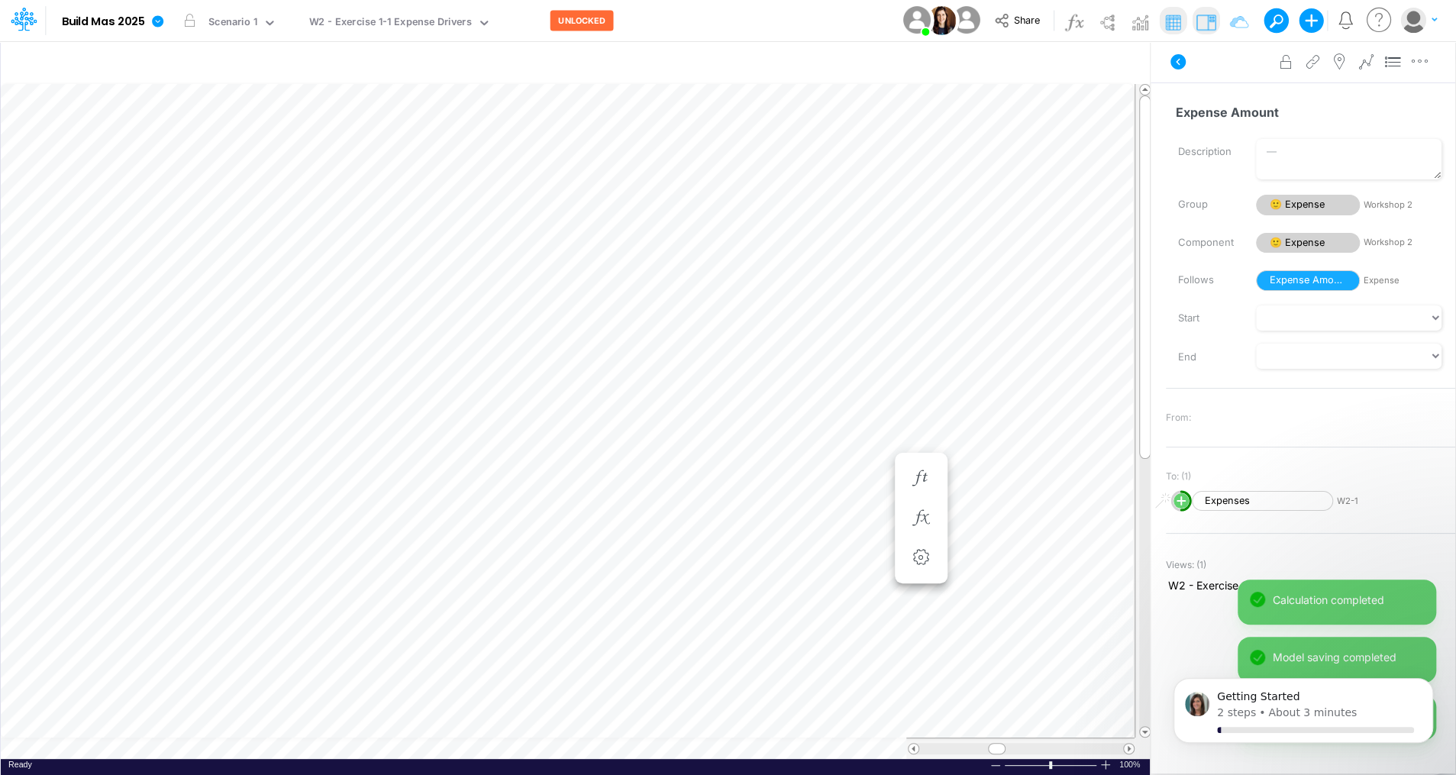
scroll to position [7, 2]
click at [1137, 28] on img at bounding box center [1140, 22] width 24 height 24
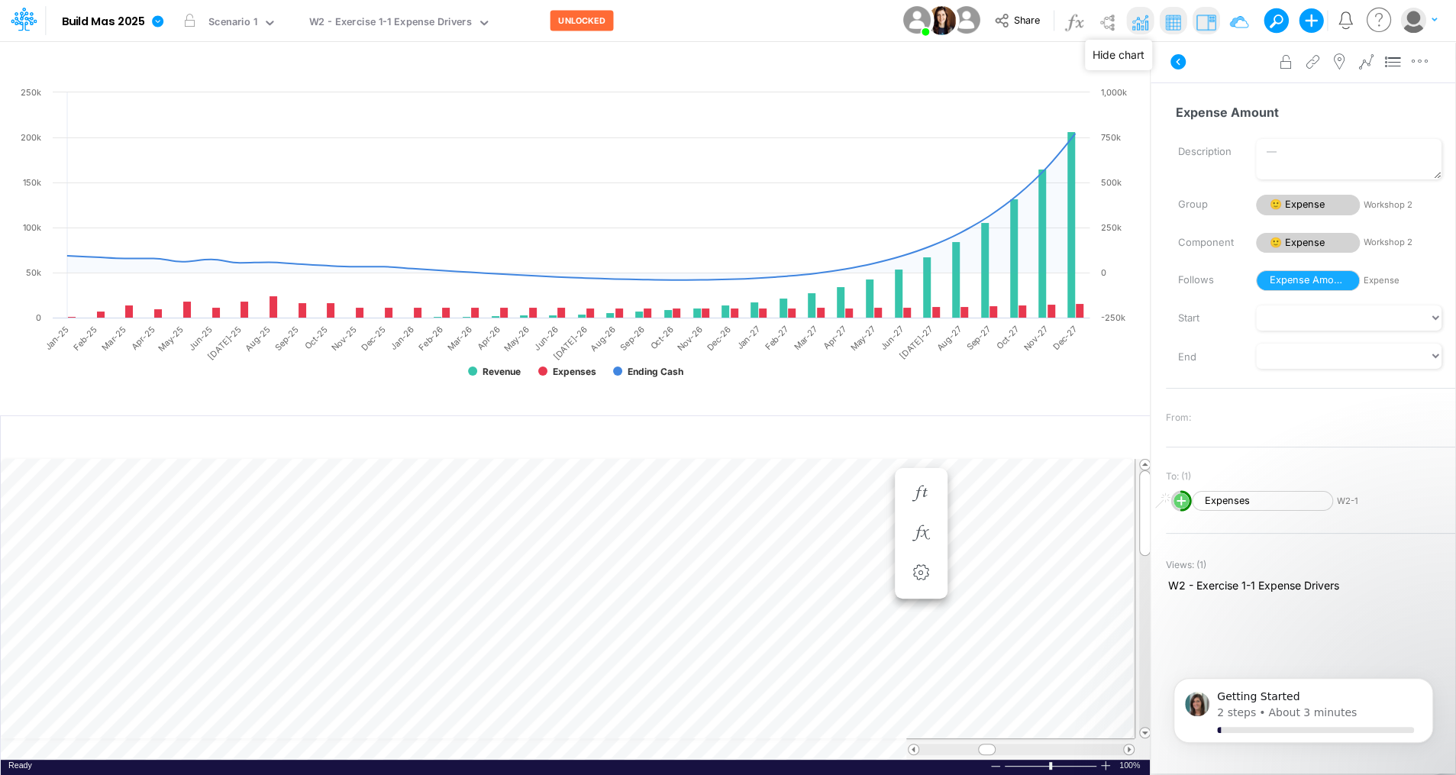
click at [1137, 27] on img at bounding box center [1140, 22] width 24 height 24
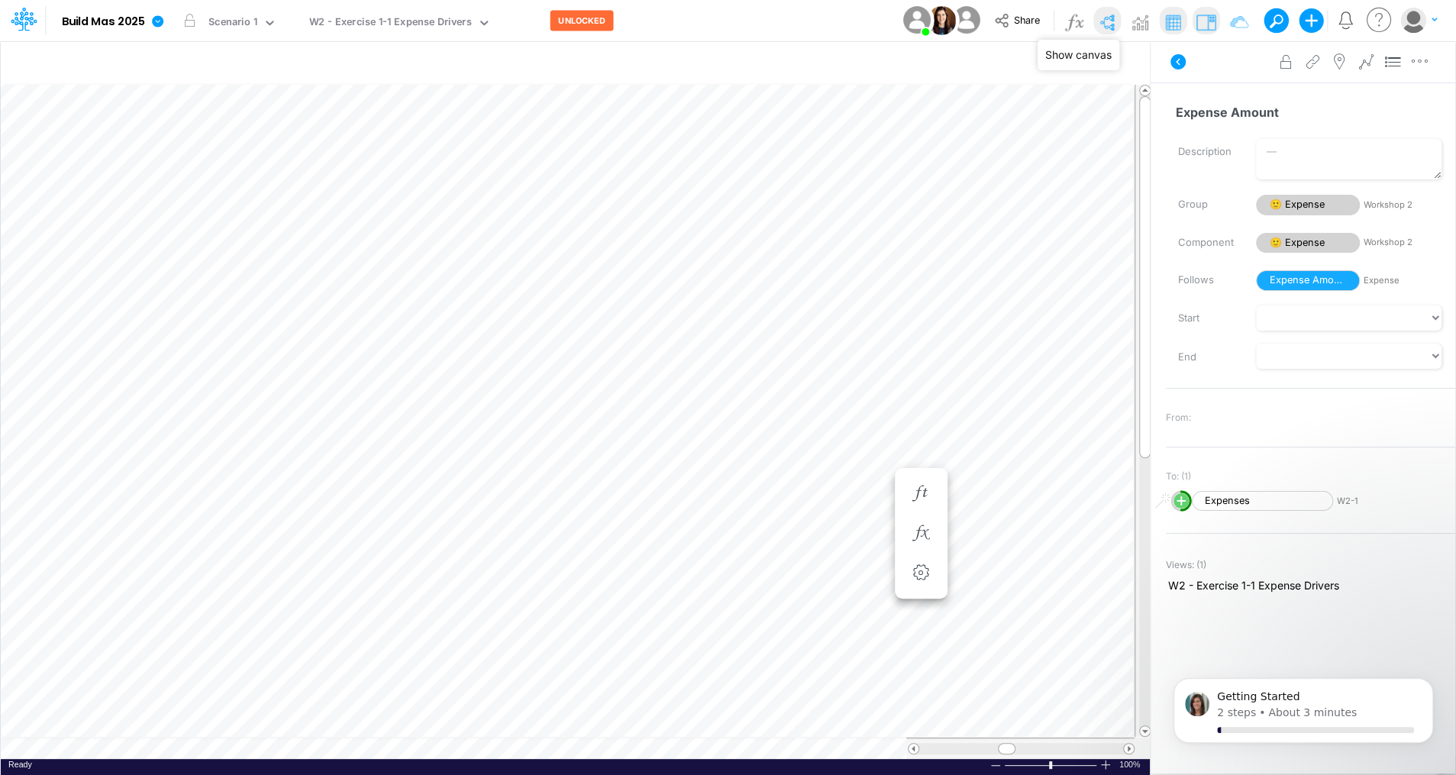
click at [1108, 27] on img at bounding box center [1107, 22] width 24 height 24
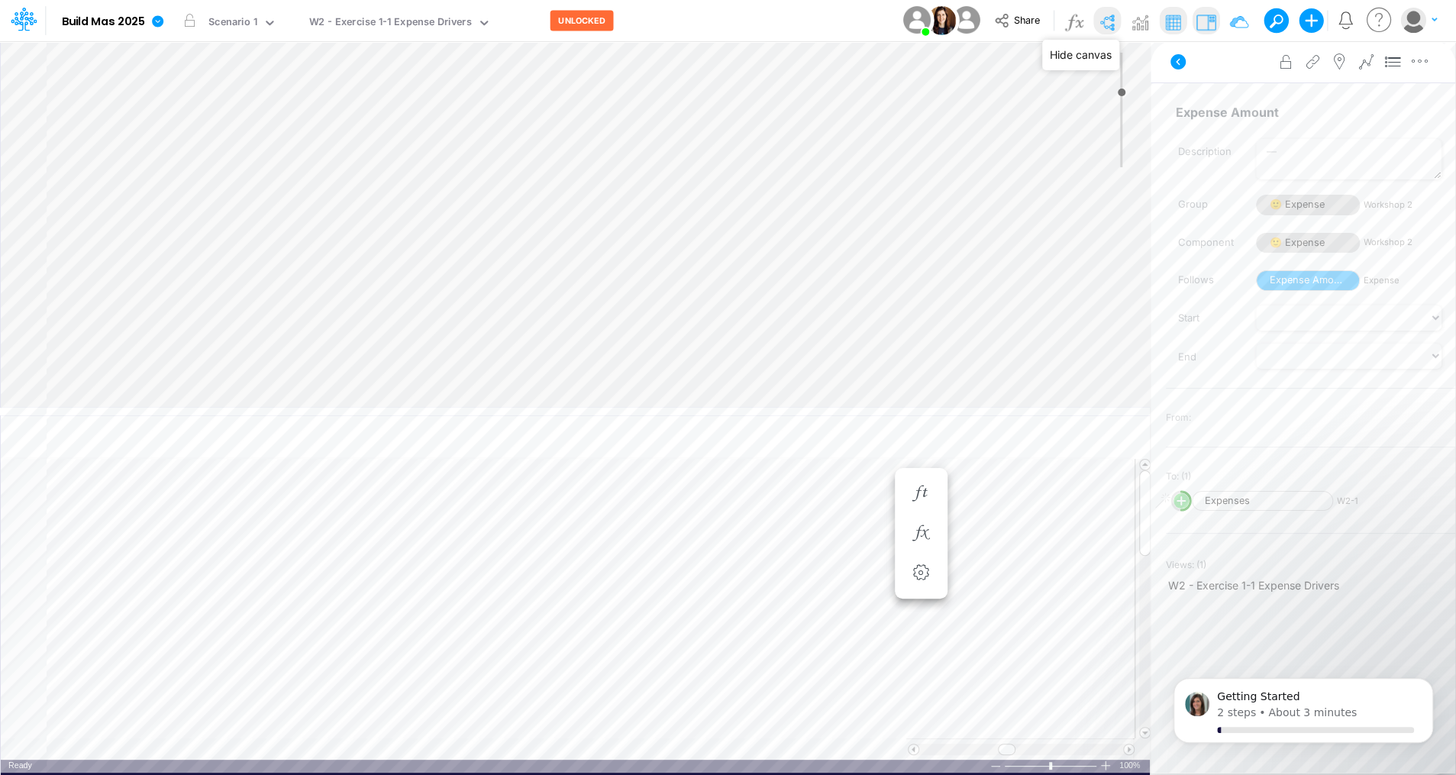
type input "0"
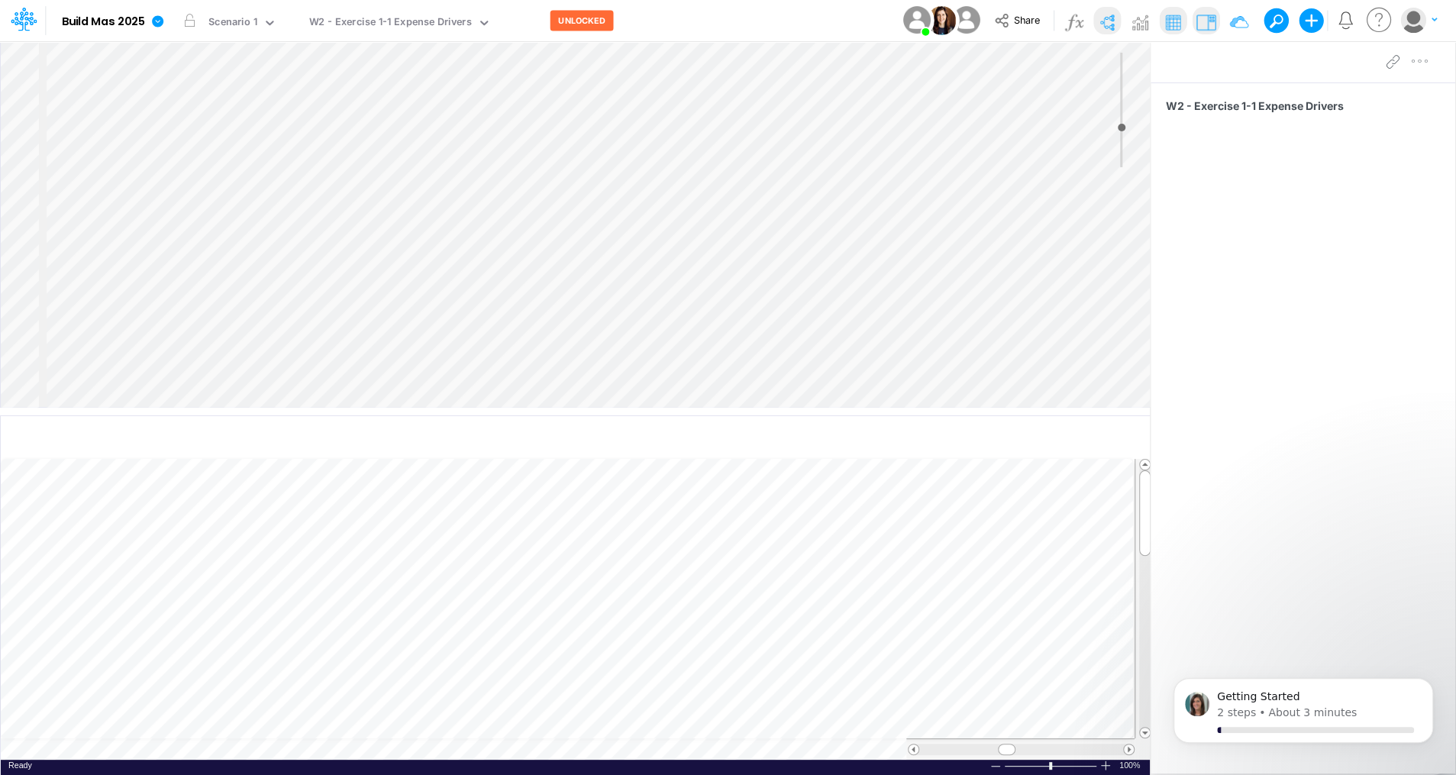
select select "Horizontal"
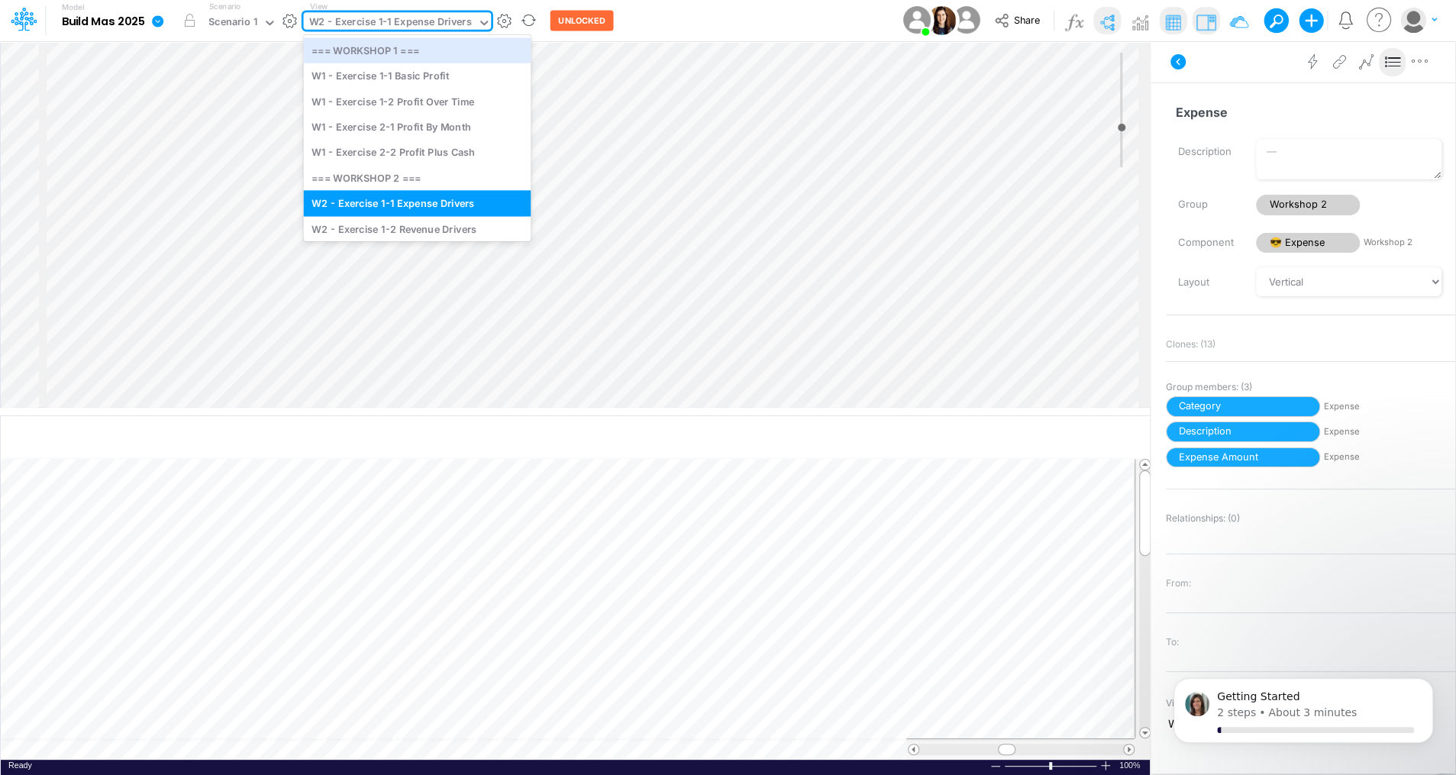
click at [479, 32] on div at bounding box center [484, 24] width 14 height 18
click at [437, 226] on div "W2 - Exercise 1-2 Revenue Drivers" at bounding box center [417, 228] width 228 height 25
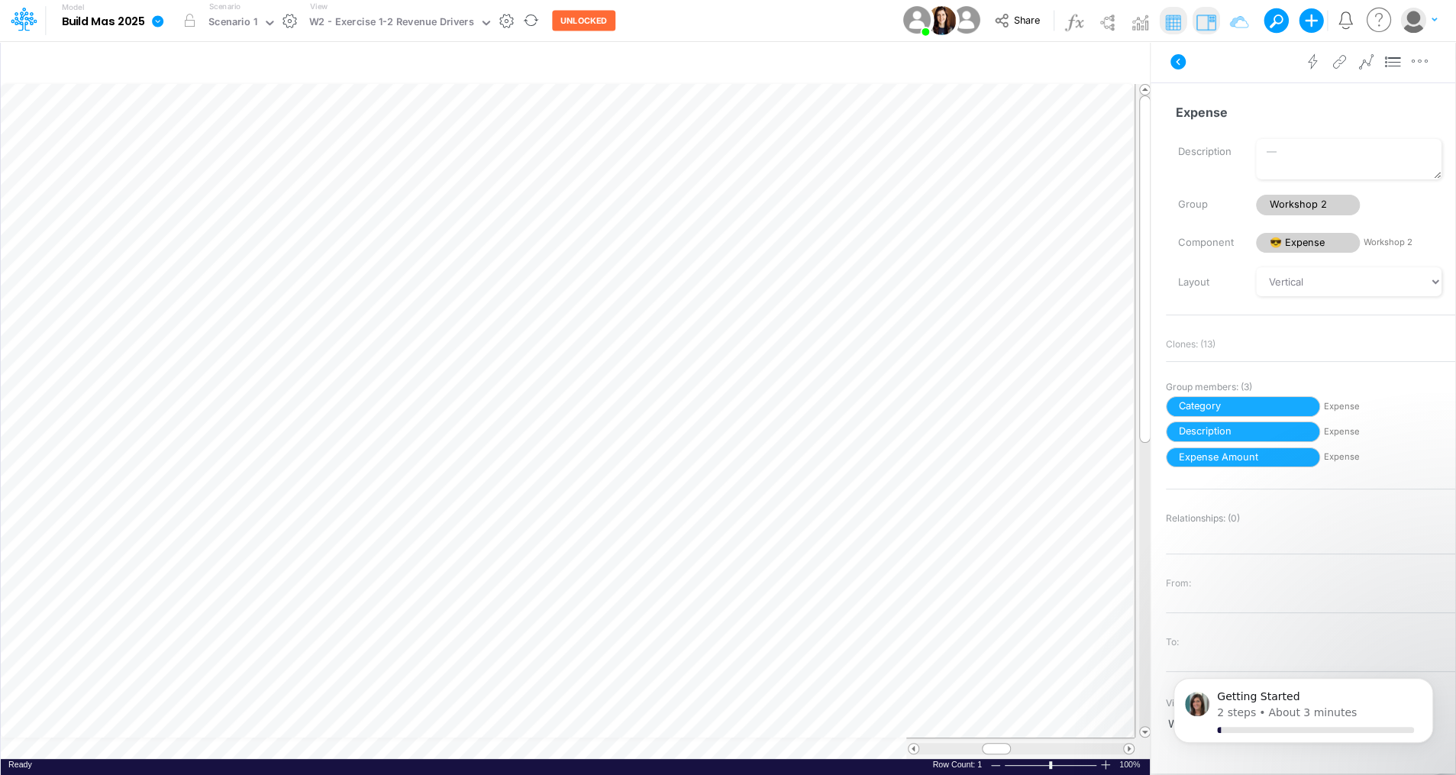
scroll to position [7, 2]
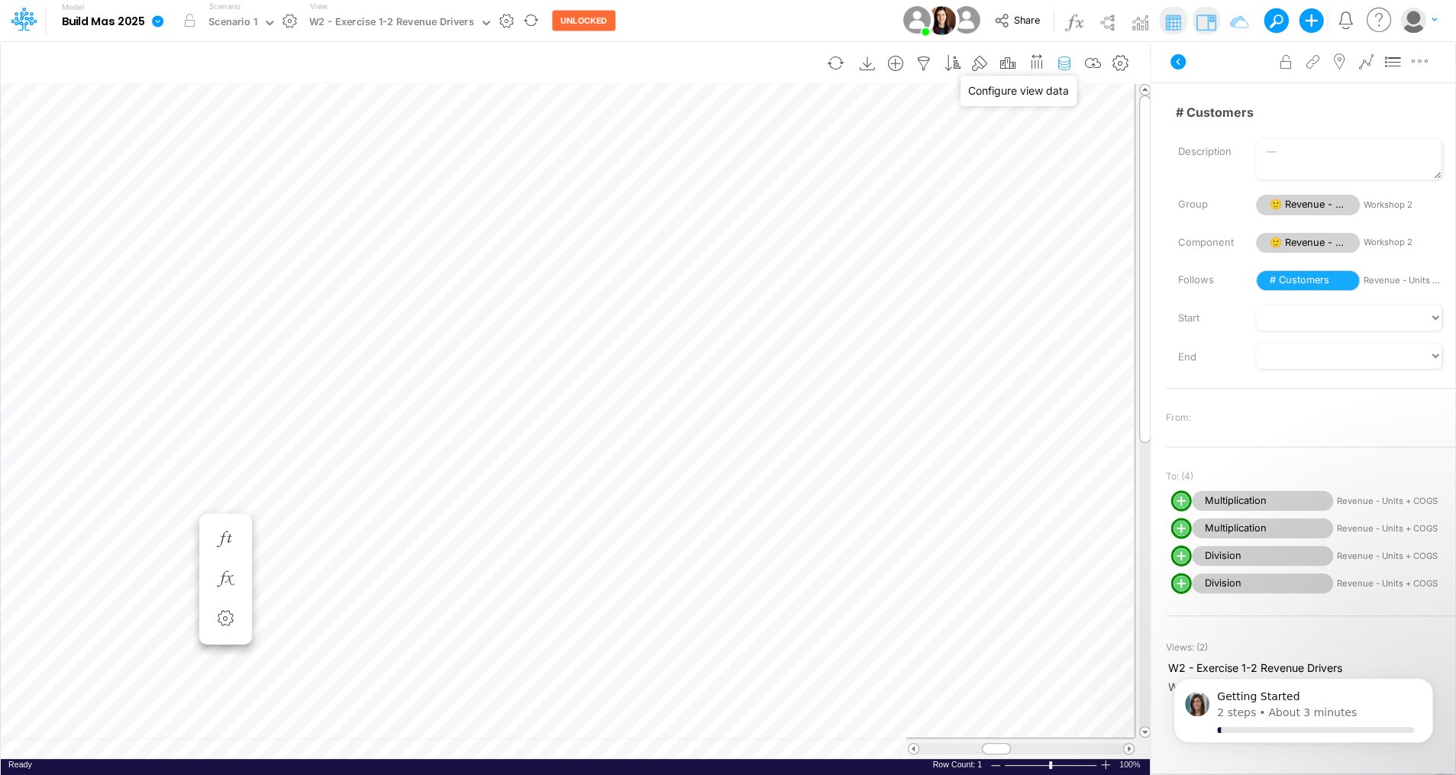
click at [1064, 66] on icon "button" at bounding box center [1064, 64] width 23 height 16
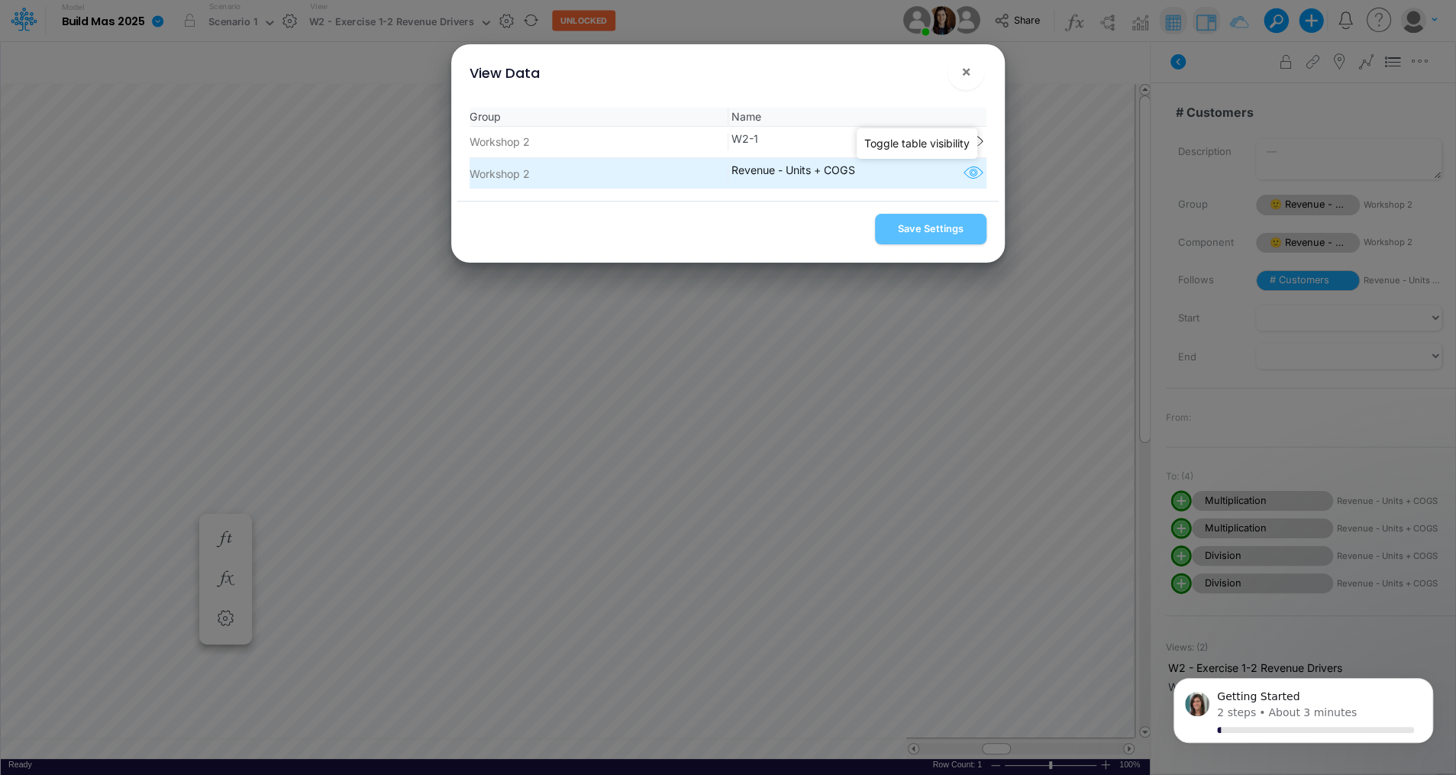
click at [970, 169] on icon "button" at bounding box center [972, 173] width 23 height 20
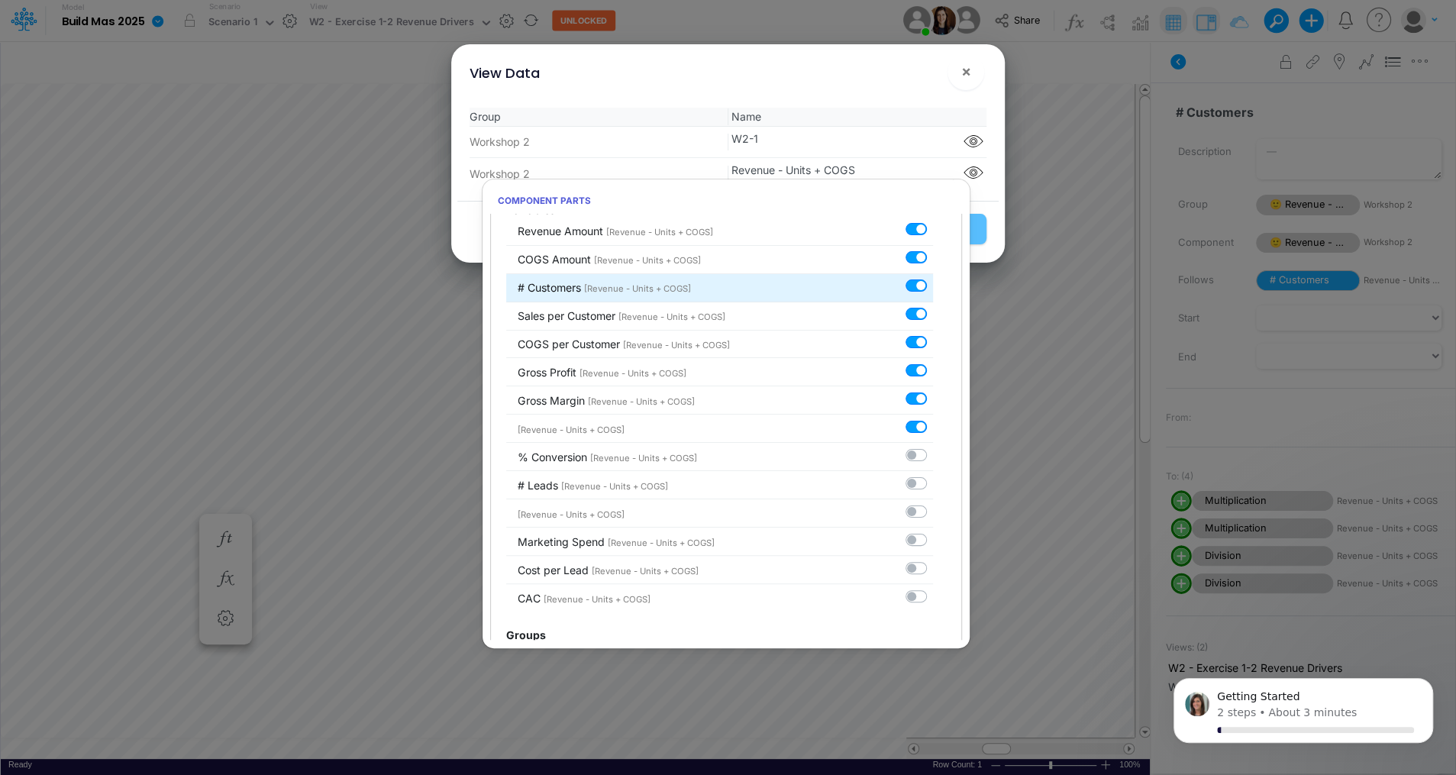
scroll to position [158, 0]
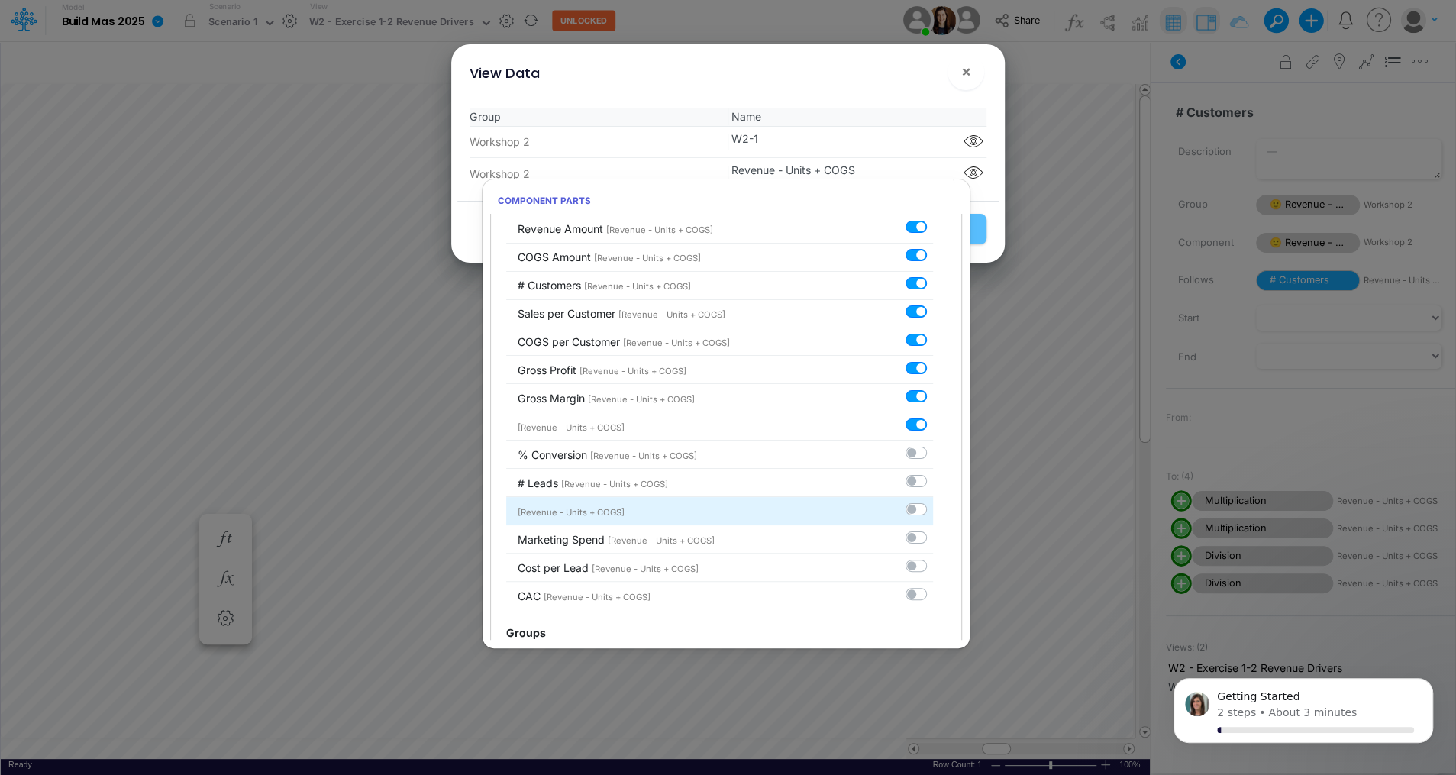
click at [933, 501] on label at bounding box center [933, 501] width 0 height 0
click at [933, 505] on input "checkbox" at bounding box center [938, 506] width 10 height 10
checkbox input "true"
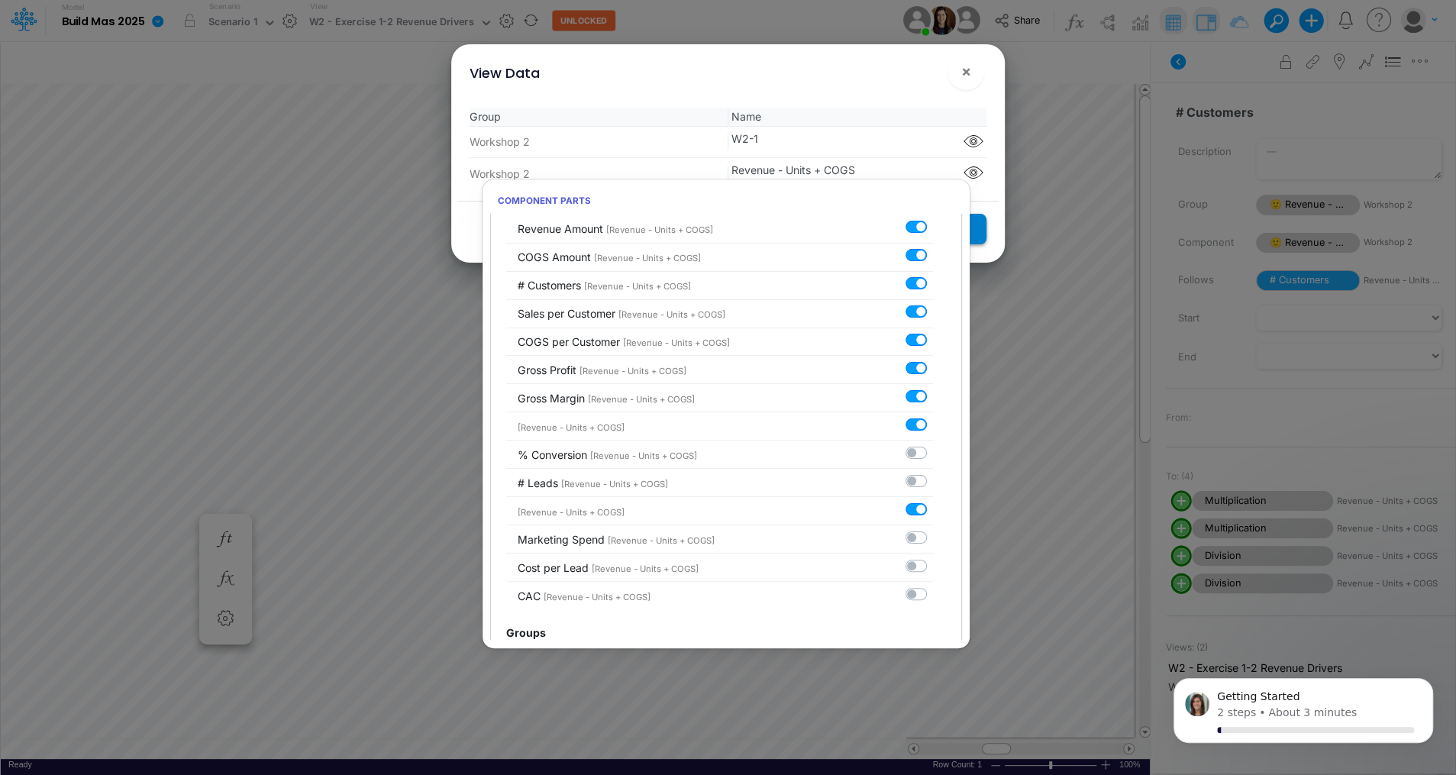
click at [973, 229] on button "Save Settings" at bounding box center [930, 229] width 111 height 30
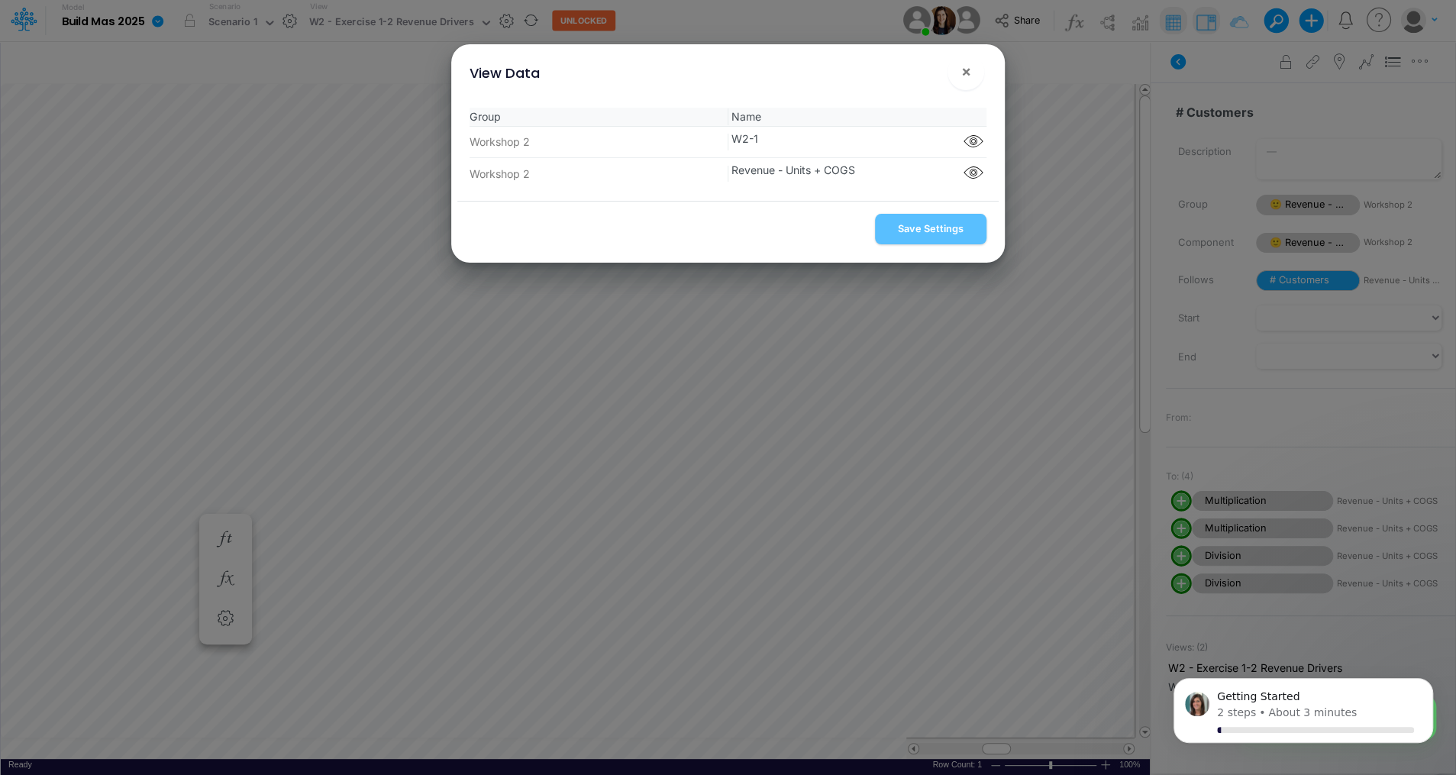
click at [795, 360] on div "View Data × Group Name Workshop 2 W2-1 Component parts Workshop 2 Revenue - Uni…" at bounding box center [728, 387] width 1456 height 775
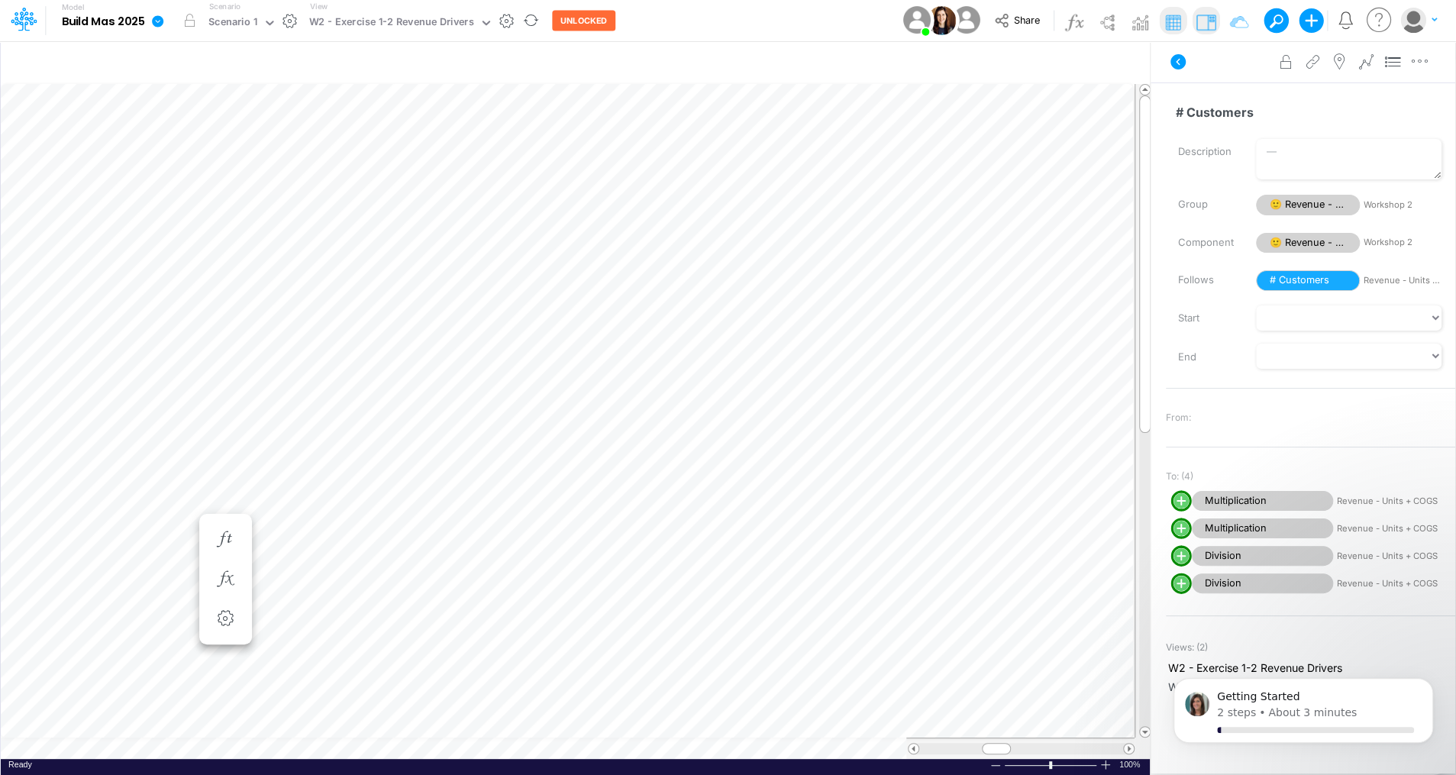
scroll to position [7, 2]
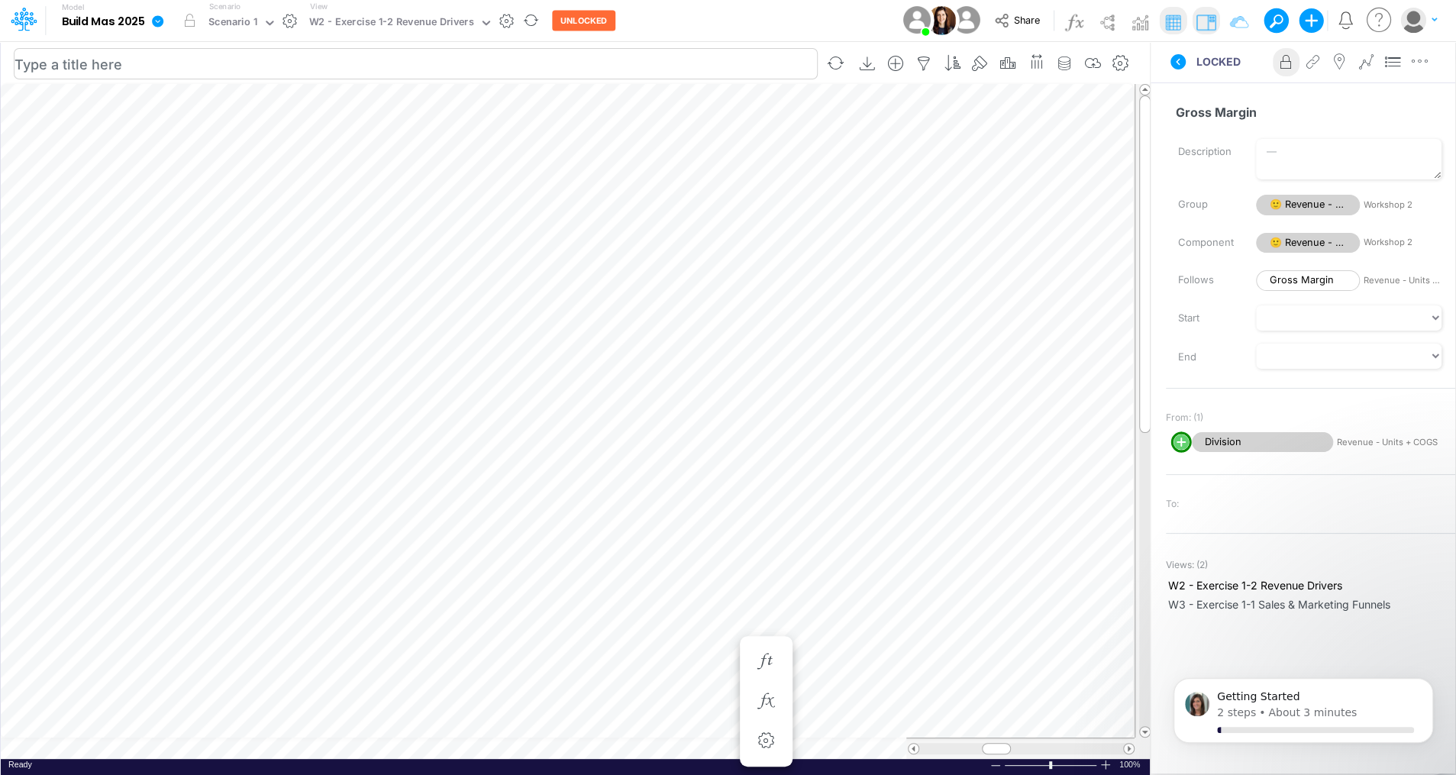
scroll to position [7, 2]
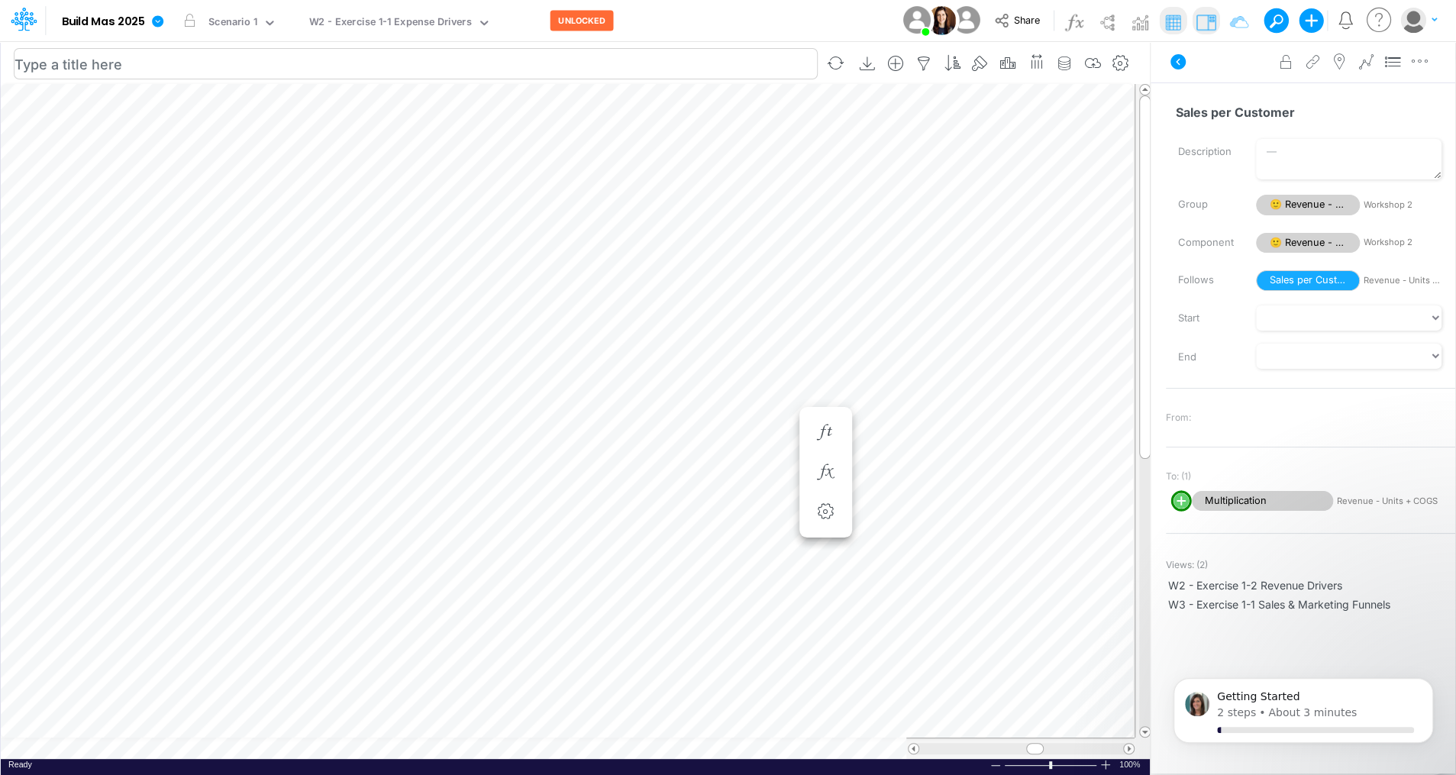
scroll to position [7, 2]
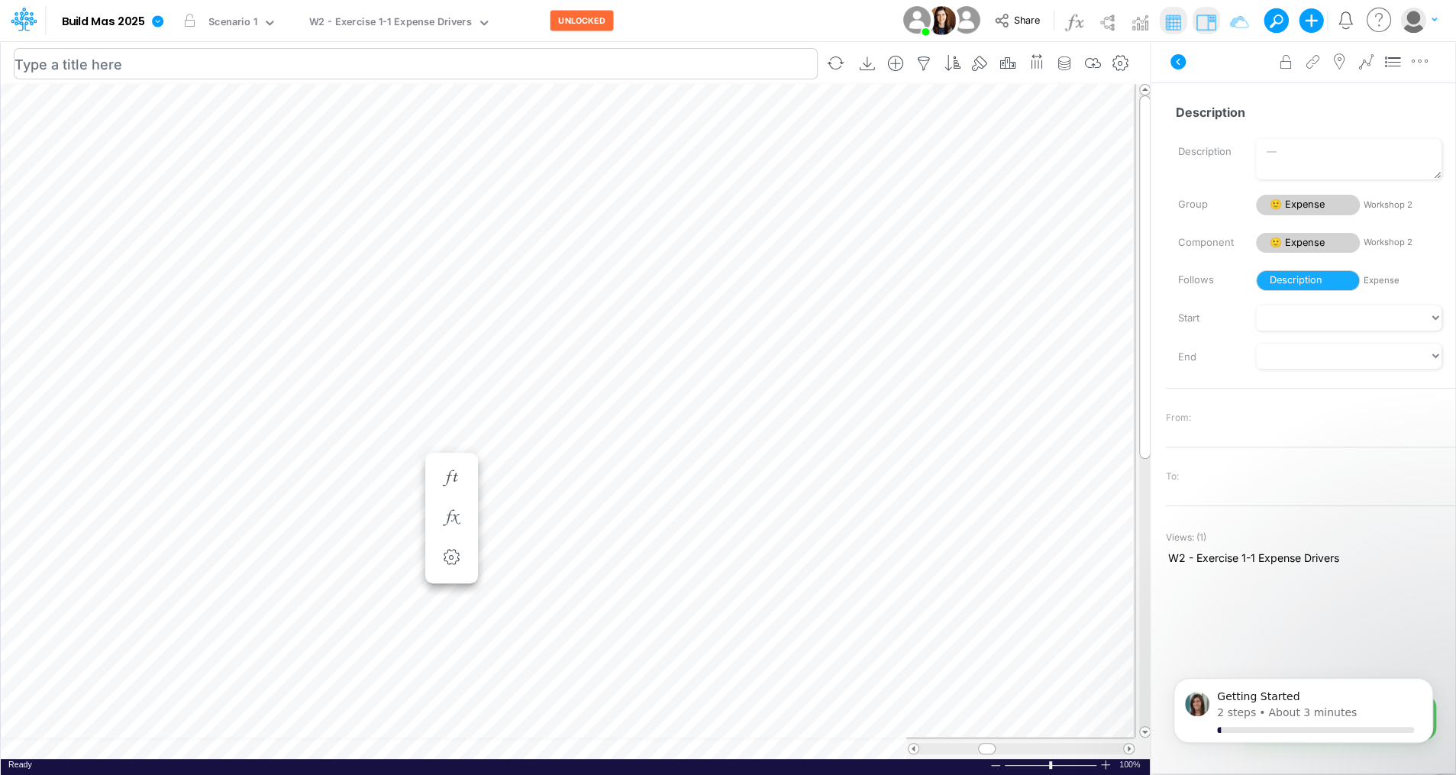
scroll to position [7, 2]
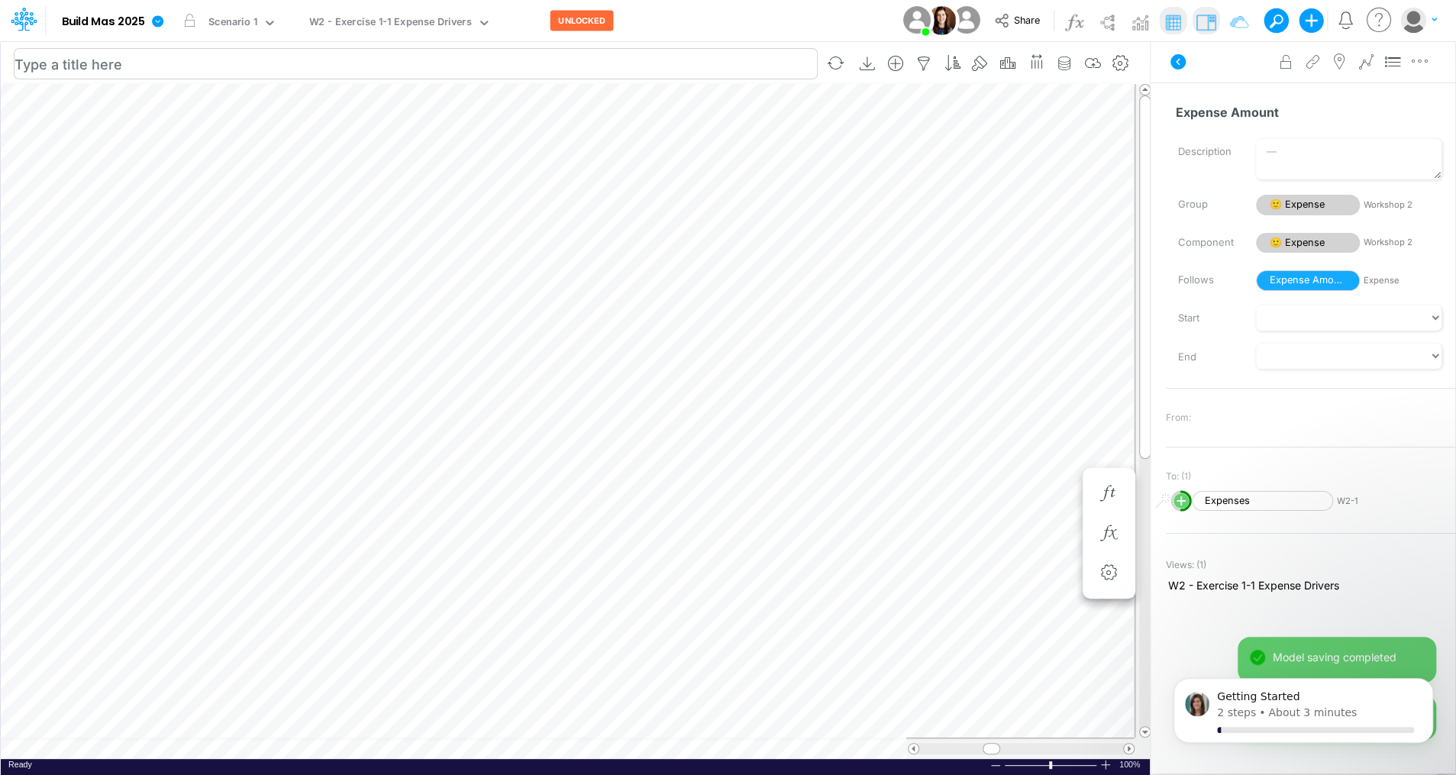
scroll to position [7, 2]
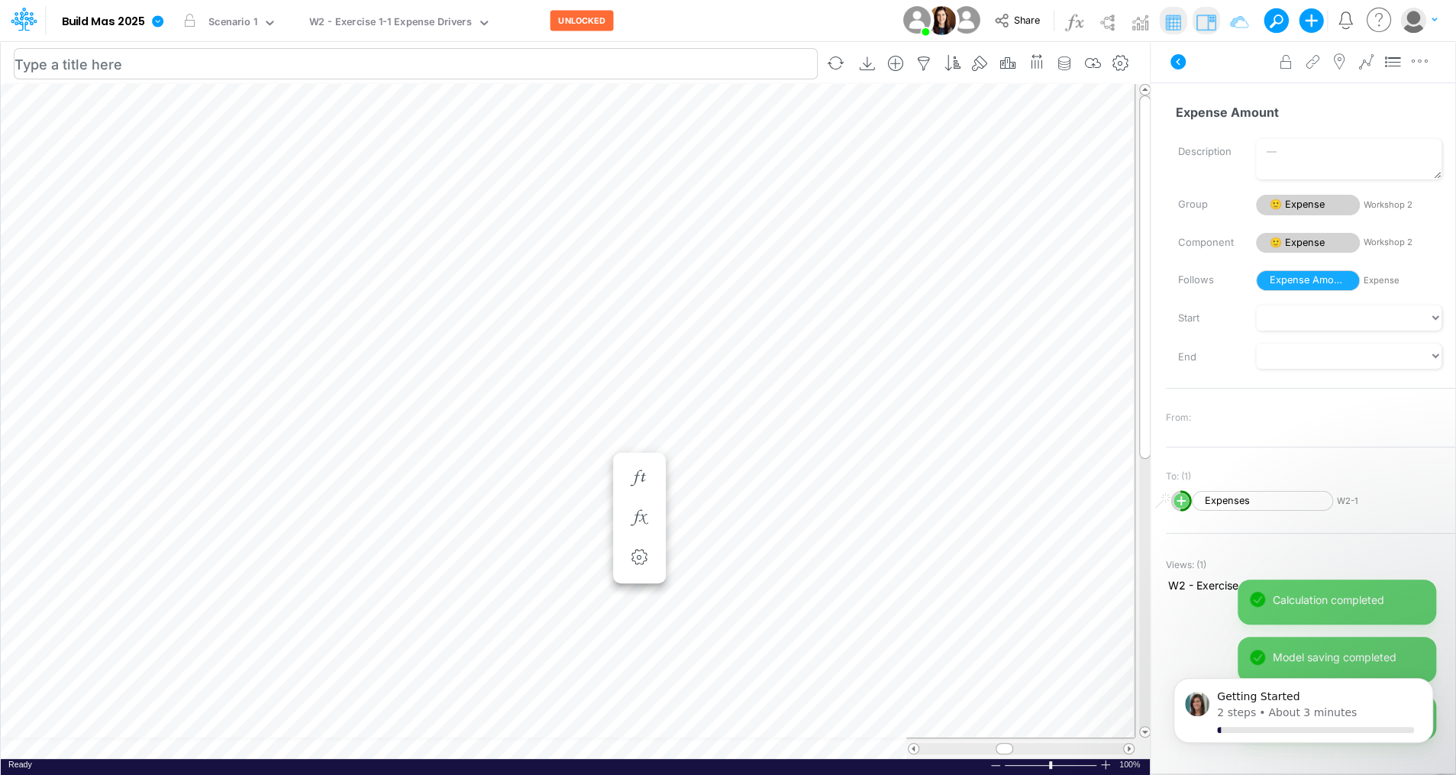
scroll to position [7, 2]
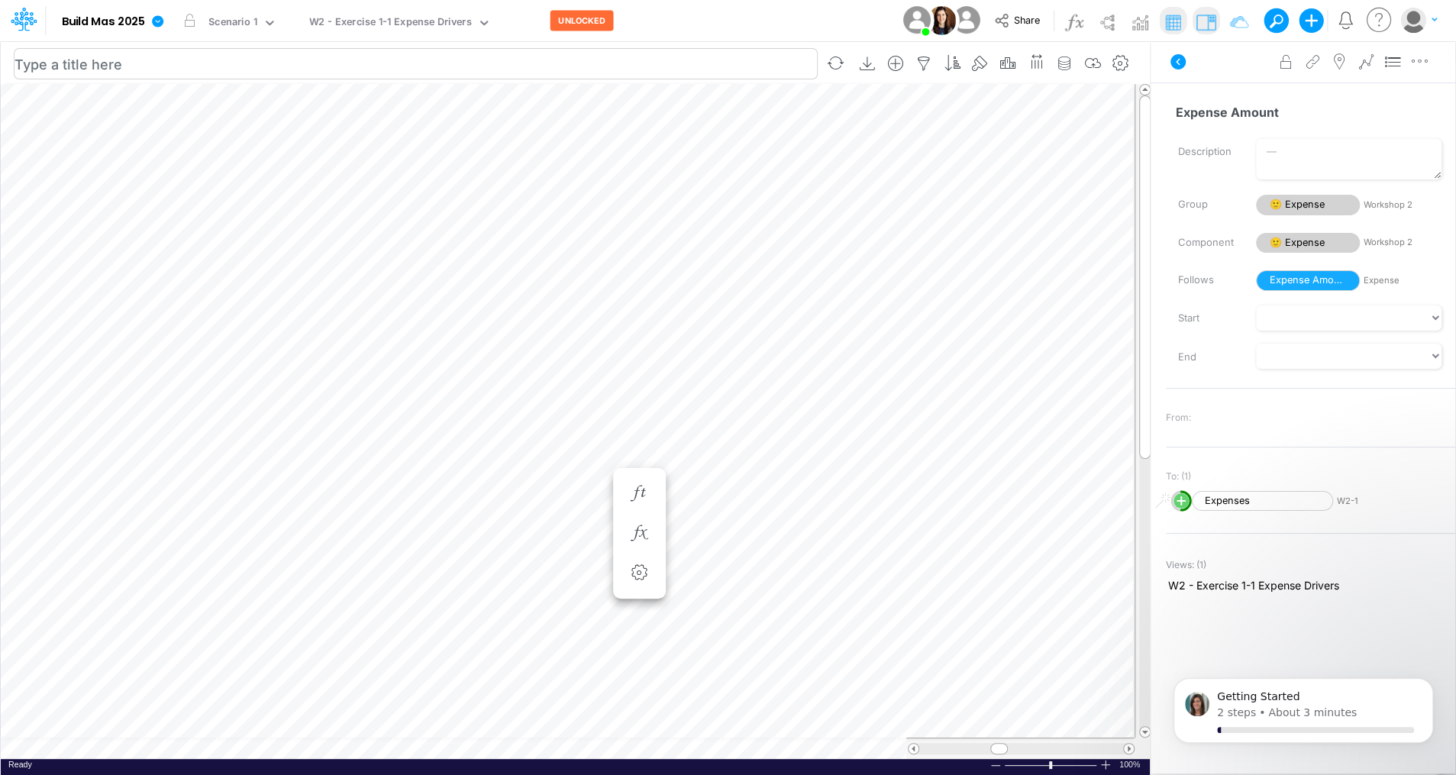
scroll to position [7, 2]
click at [494, 747] on div "Paste Cut Copy AutoFill 277.83 Ready 100% Sum: 23,117 Max: 16,627 Min: - Numeri…" at bounding box center [575, 421] width 1149 height 675
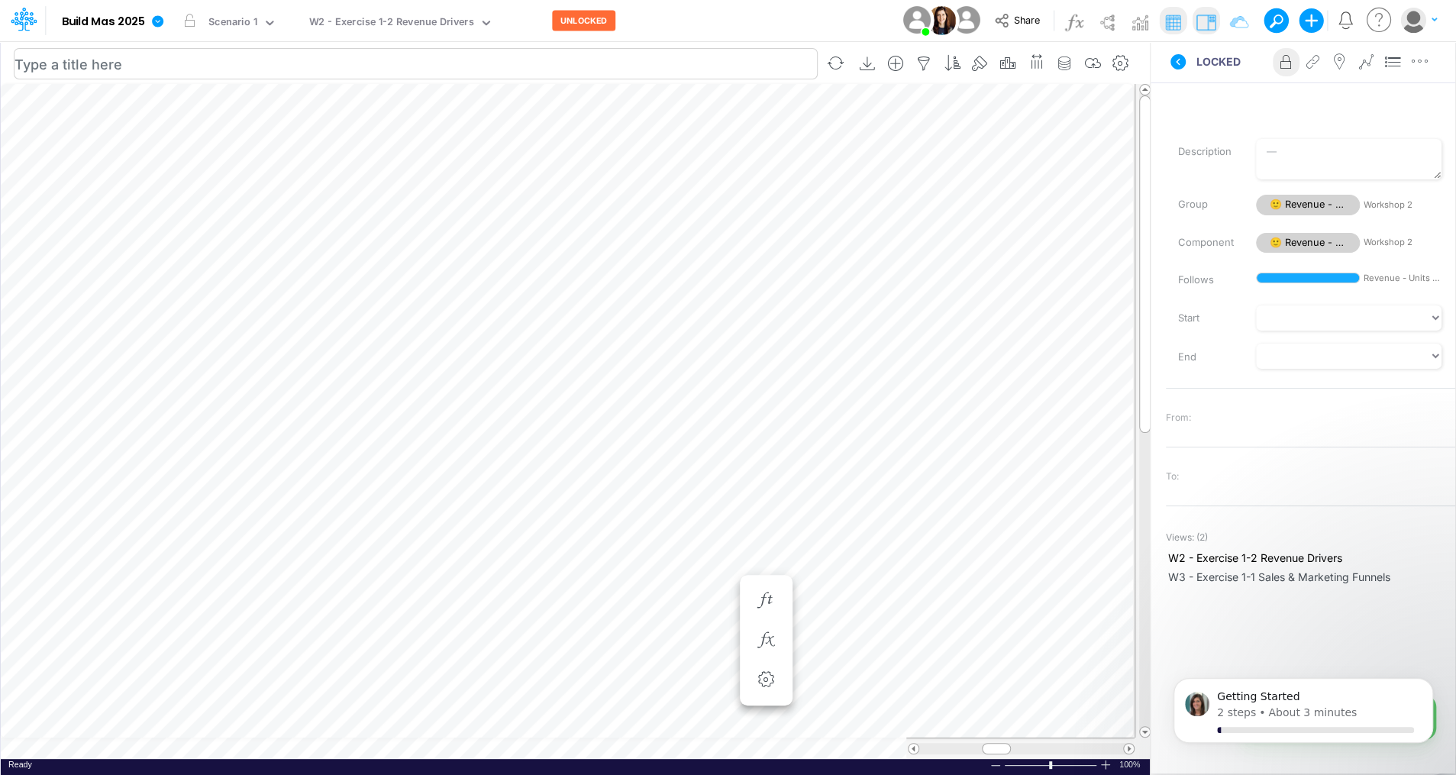
scroll to position [7, 2]
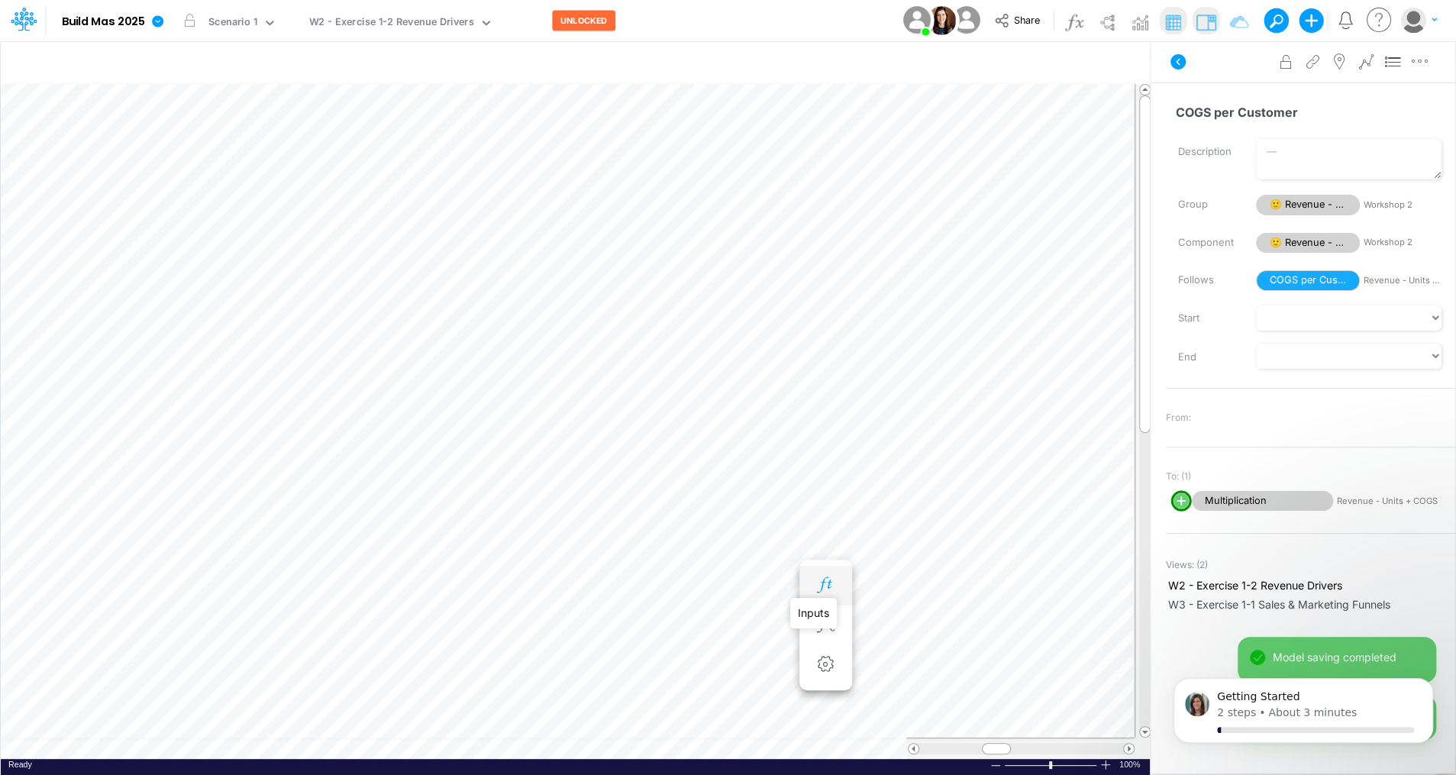
click at [826, 580] on icon "button" at bounding box center [825, 585] width 23 height 16
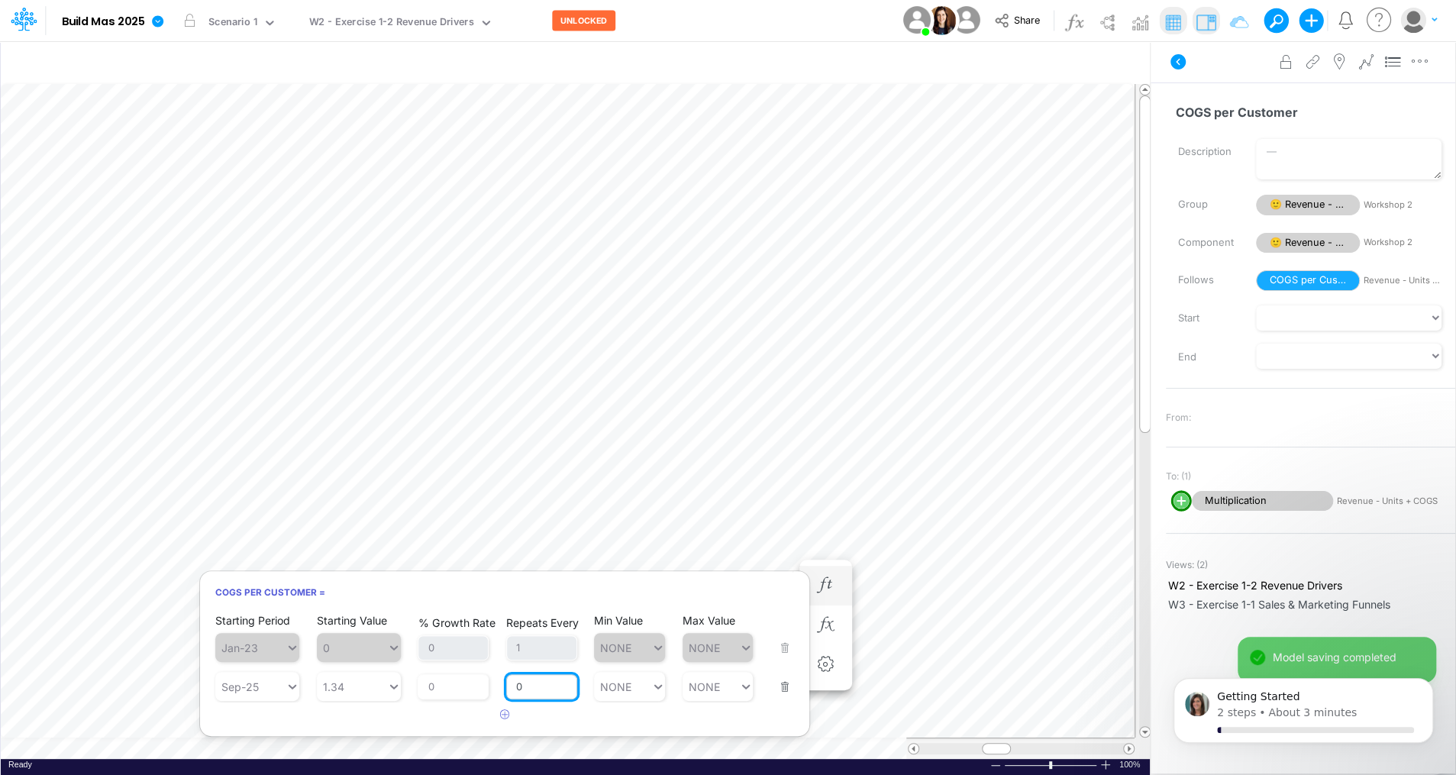
click at [534, 685] on input "0" at bounding box center [541, 687] width 71 height 26
type input "1"
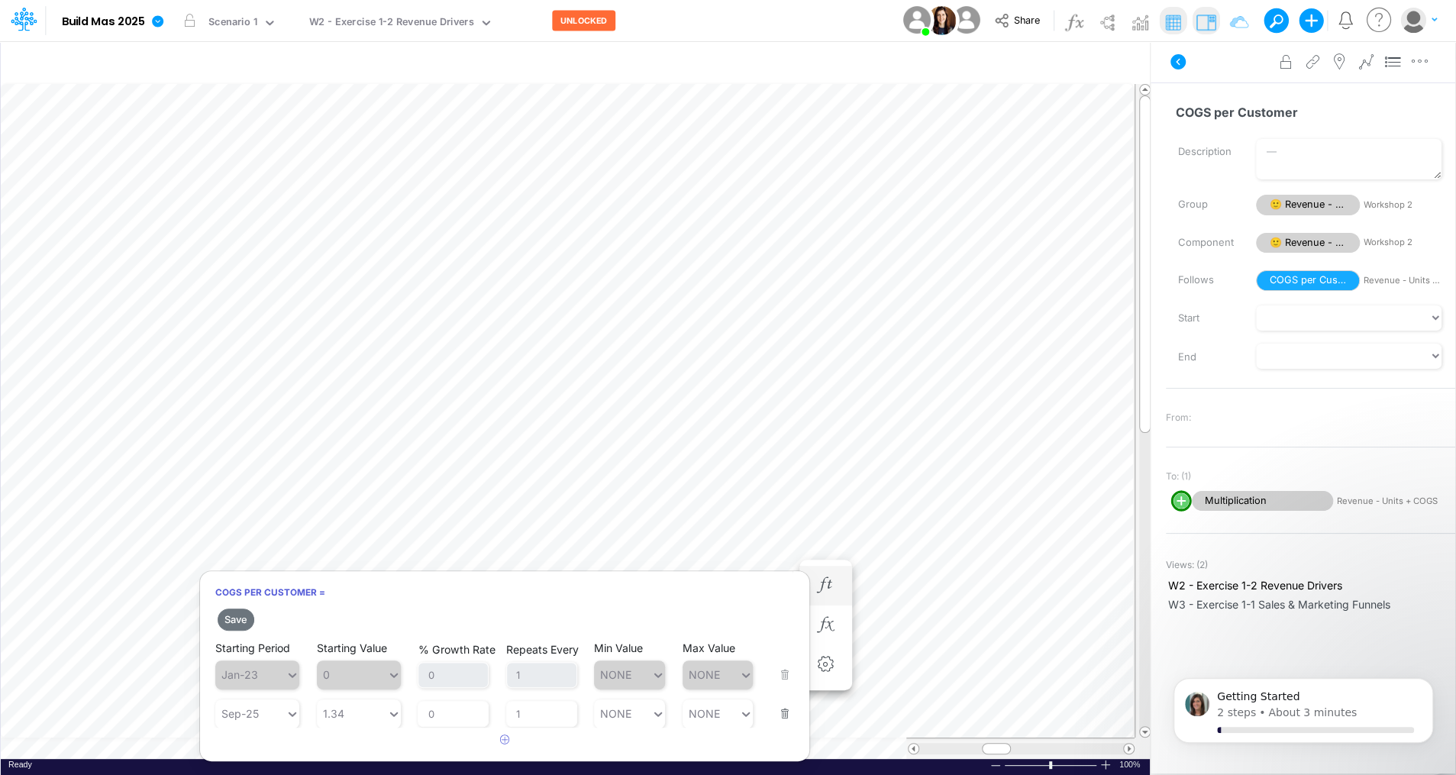
click at [415, 600] on h6 "COGS per Customer =" at bounding box center [504, 592] width 609 height 27
click at [232, 619] on button "Save" at bounding box center [236, 619] width 37 height 22
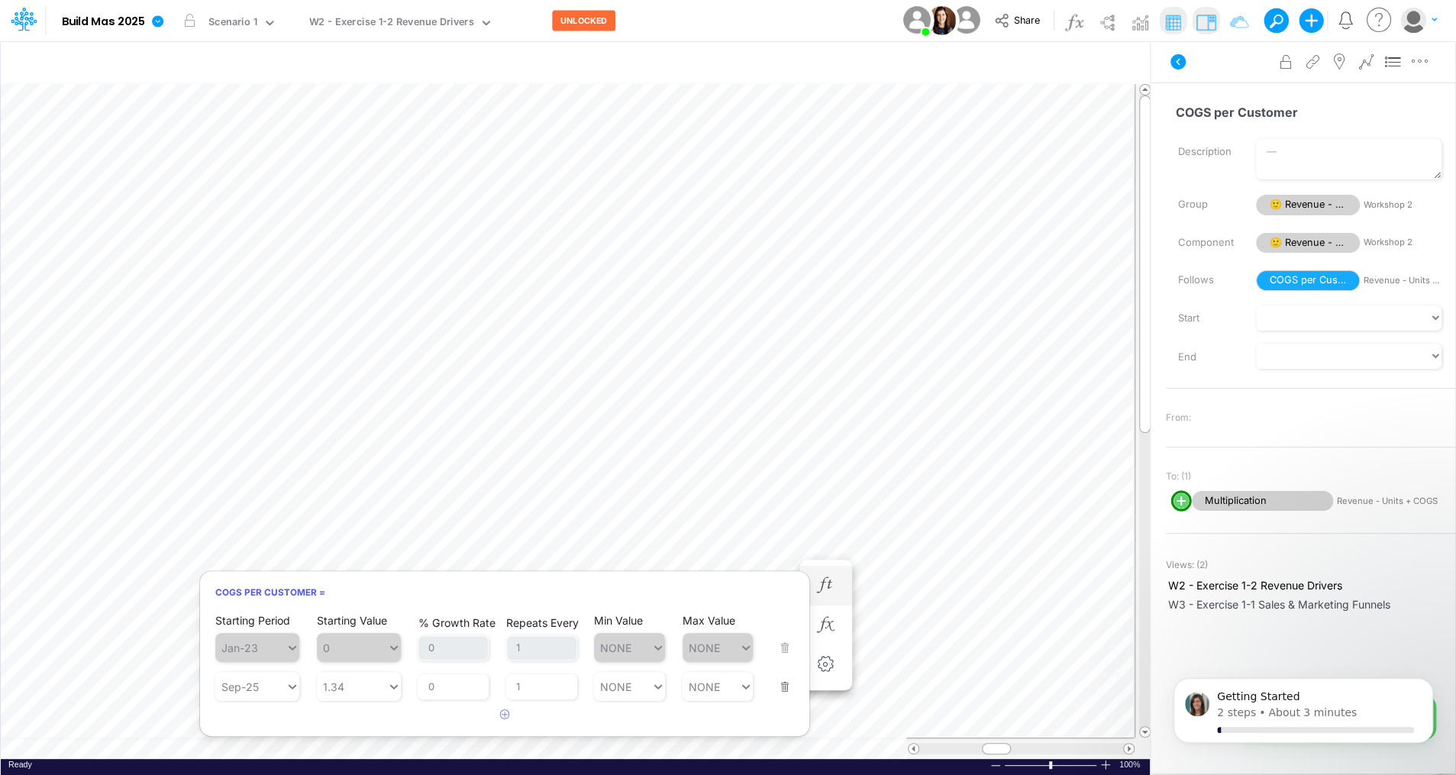
scroll to position [7, 2]
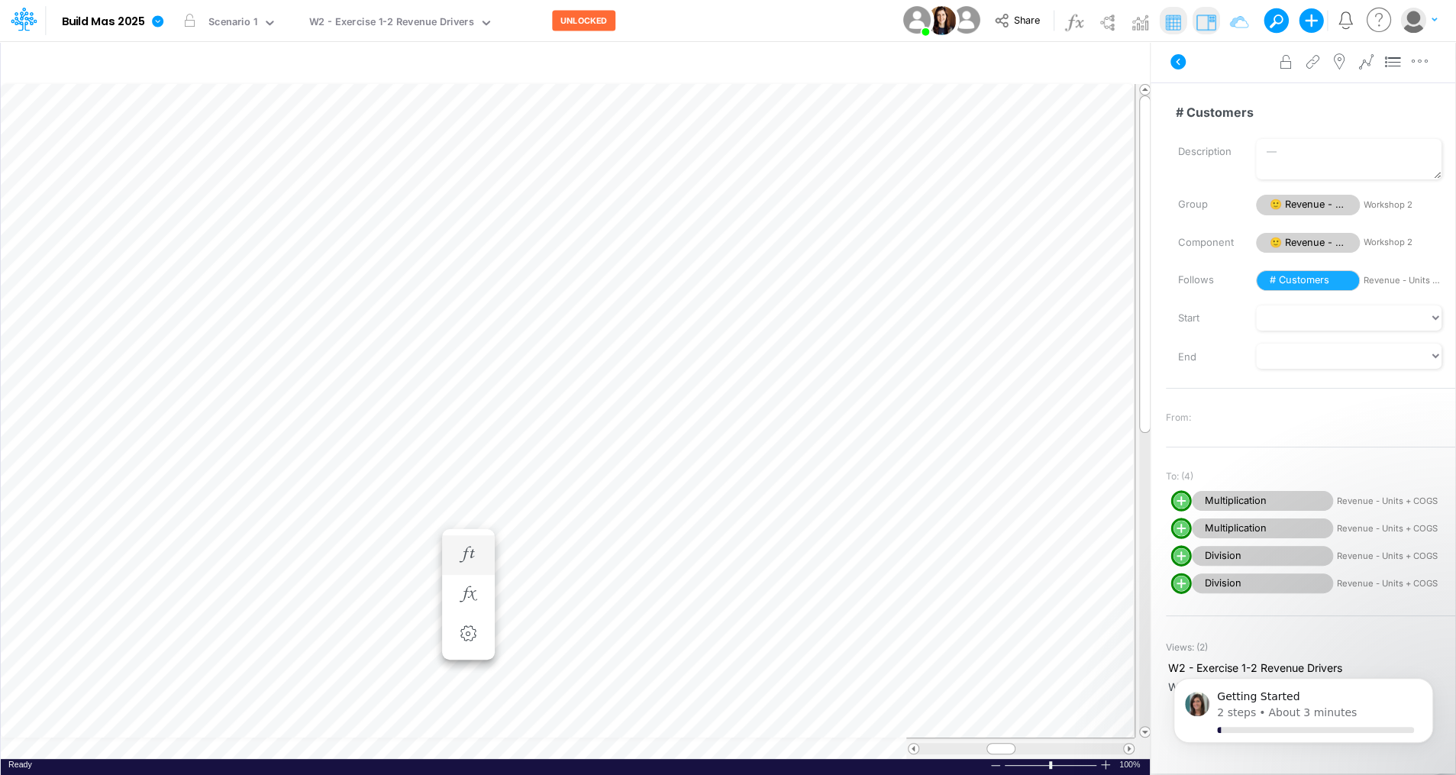
scroll to position [7, 2]
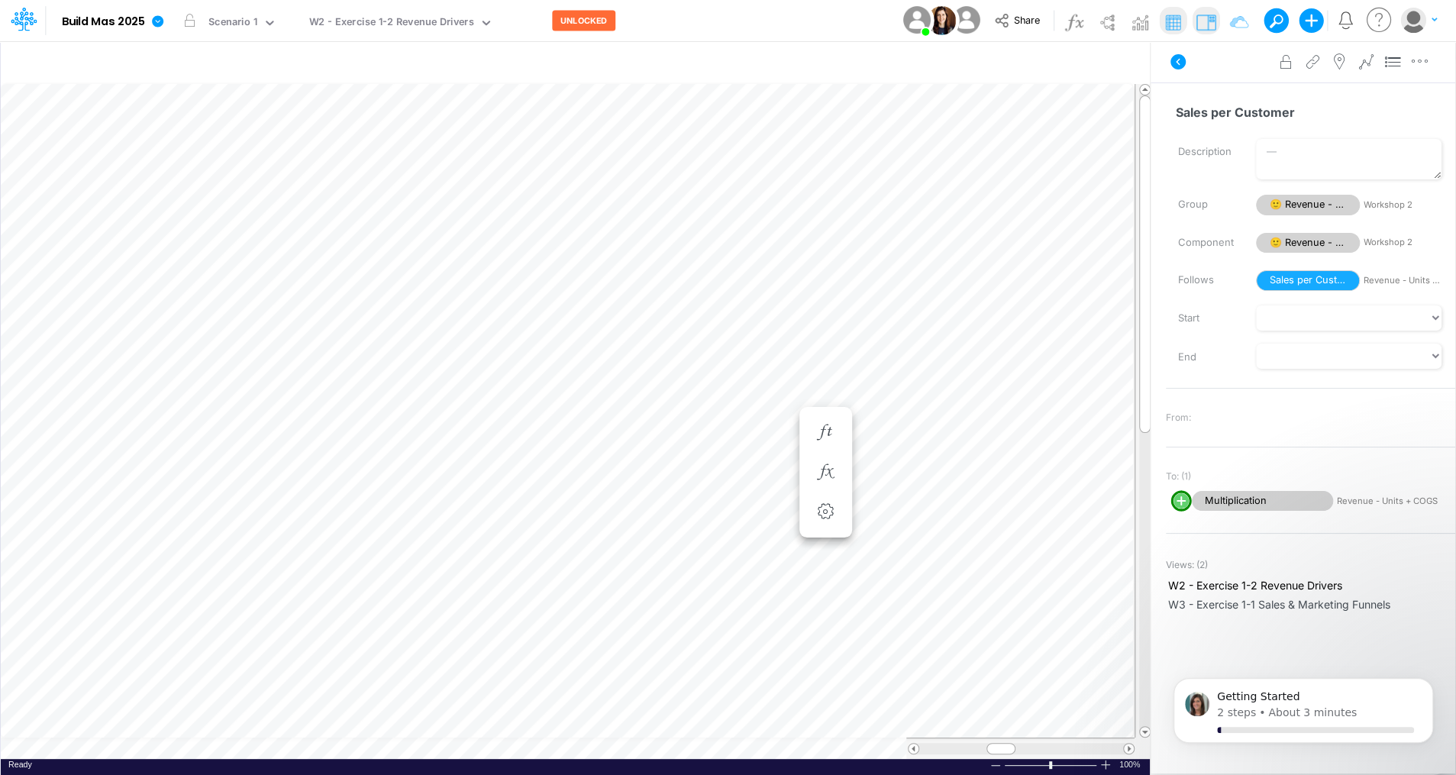
click at [361, 750] on div "Paste Cut Copy AutoFill 49.99 Ready 100% Sum: null Max: null Min: null Numerica…" at bounding box center [575, 421] width 1149 height 675
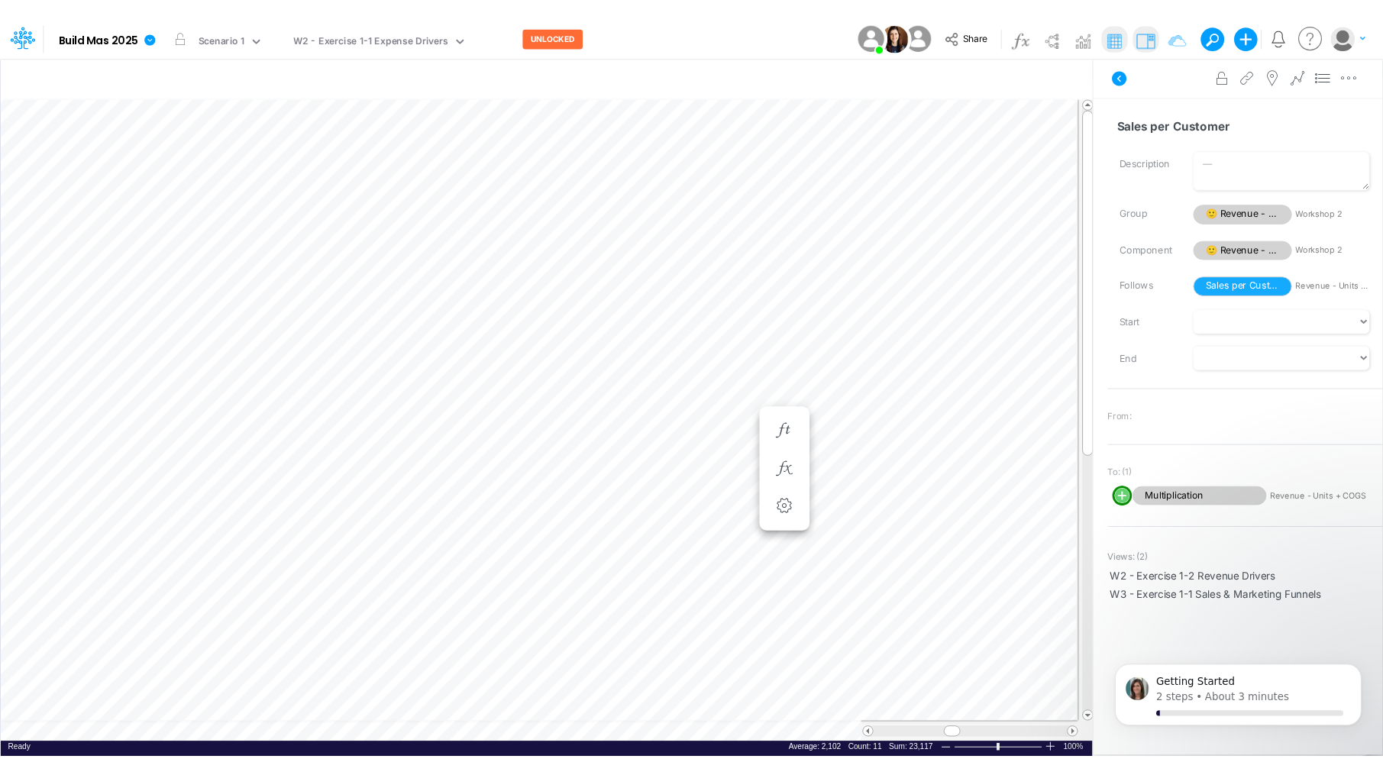
scroll to position [7, 2]
